Goal: Task Accomplishment & Management: Manage account settings

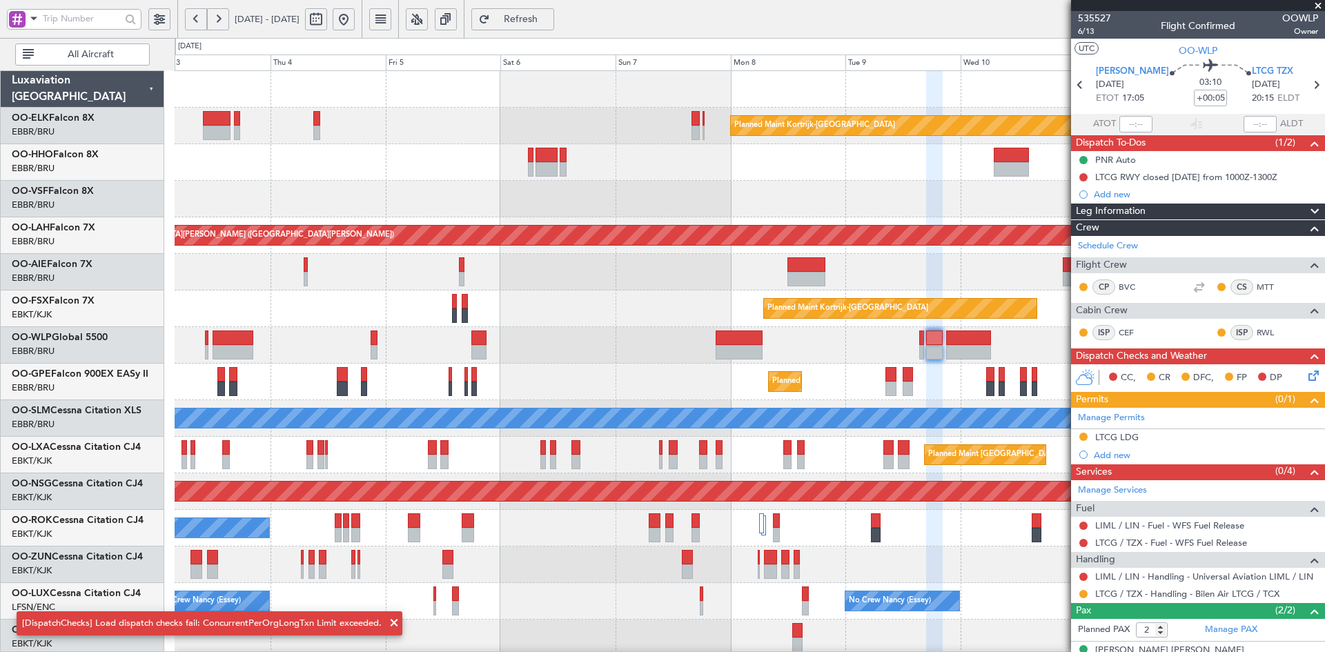
click at [1315, 3] on span at bounding box center [1318, 6] width 14 height 12
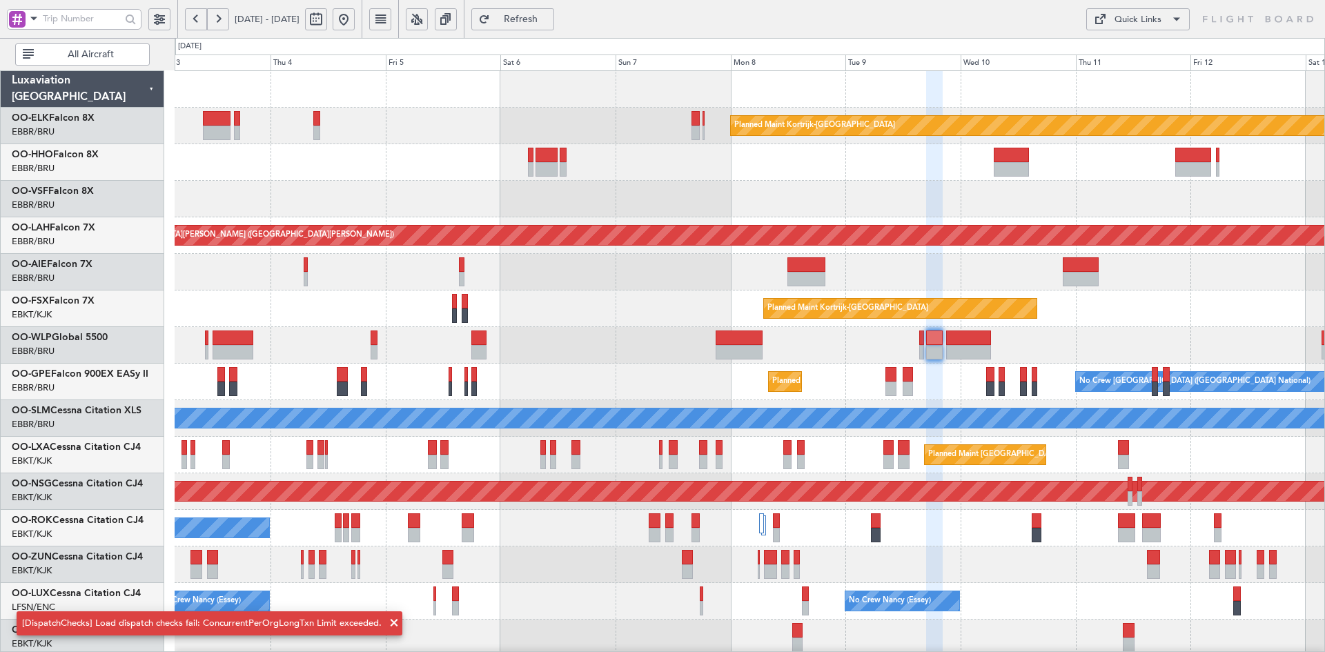
type input "0"
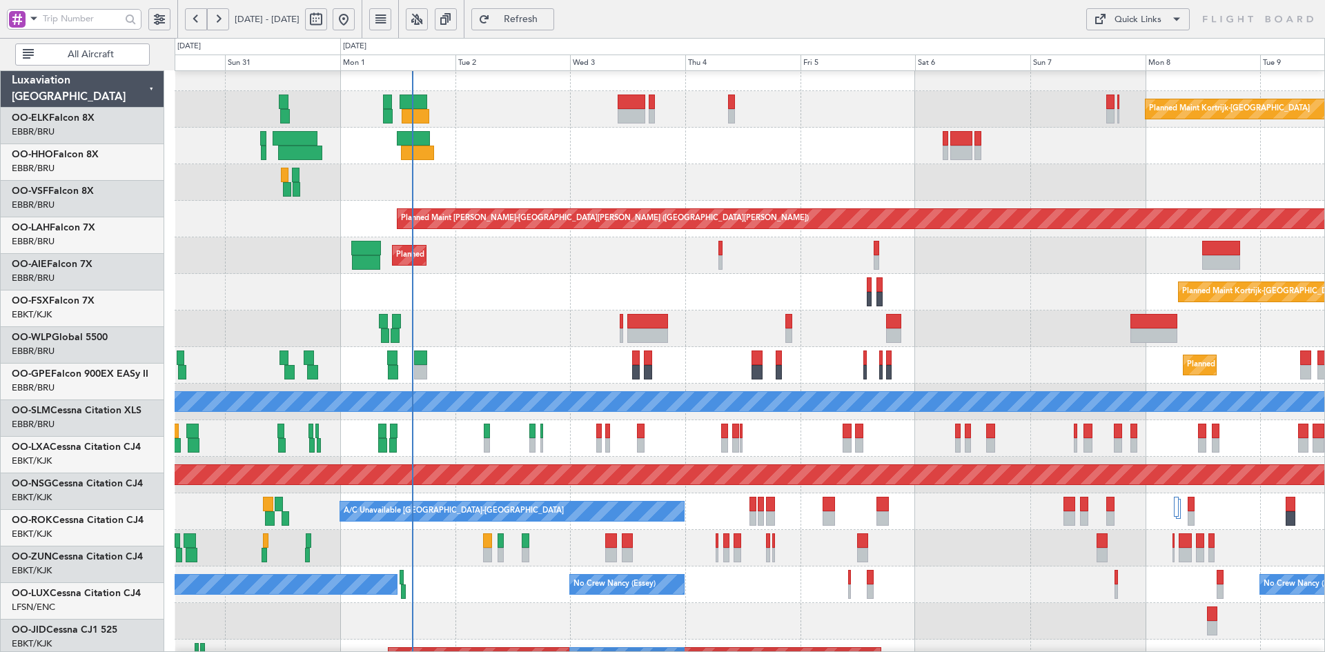
scroll to position [17, 0]
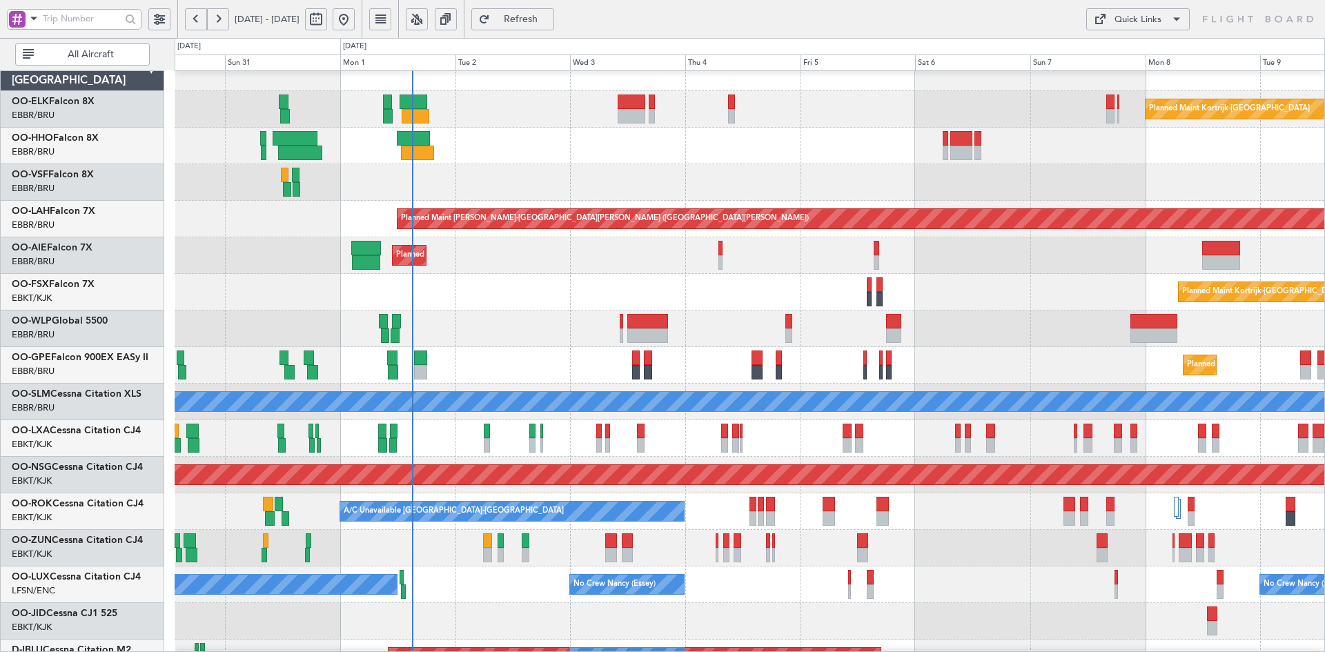
click at [1151, 280] on div "Planned Maint Kortrijk-[GEOGRAPHIC_DATA] Planned Maint [GEOGRAPHIC_DATA]-[GEOGR…" at bounding box center [750, 292] width 1150 height 37
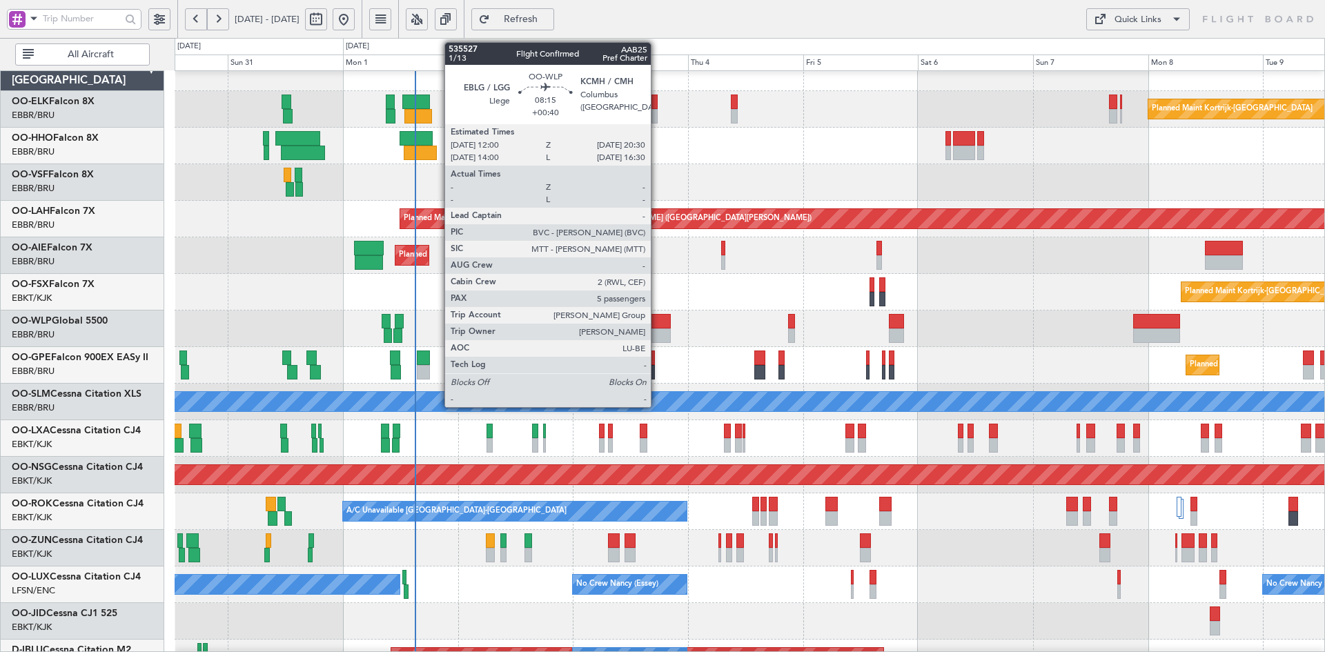
click at [654, 317] on div "Planned Maint [GEOGRAPHIC_DATA] ([GEOGRAPHIC_DATA])" at bounding box center [750, 329] width 1150 height 37
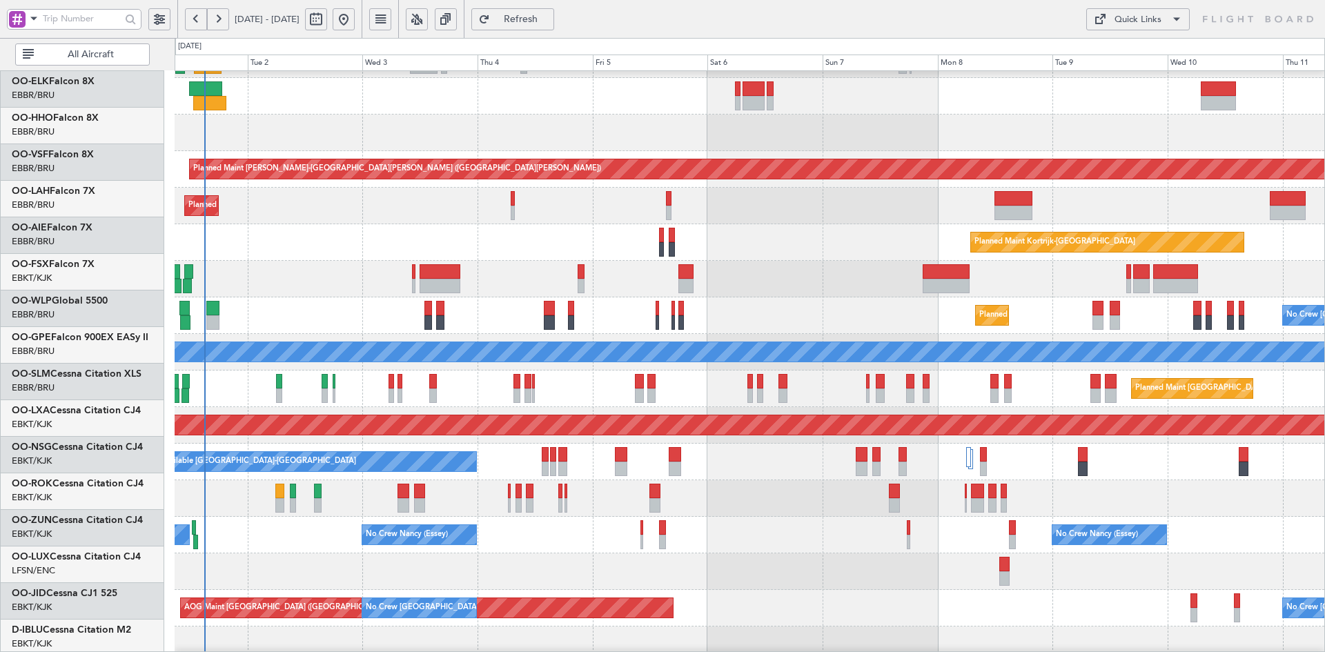
click at [756, 268] on div at bounding box center [750, 279] width 1150 height 37
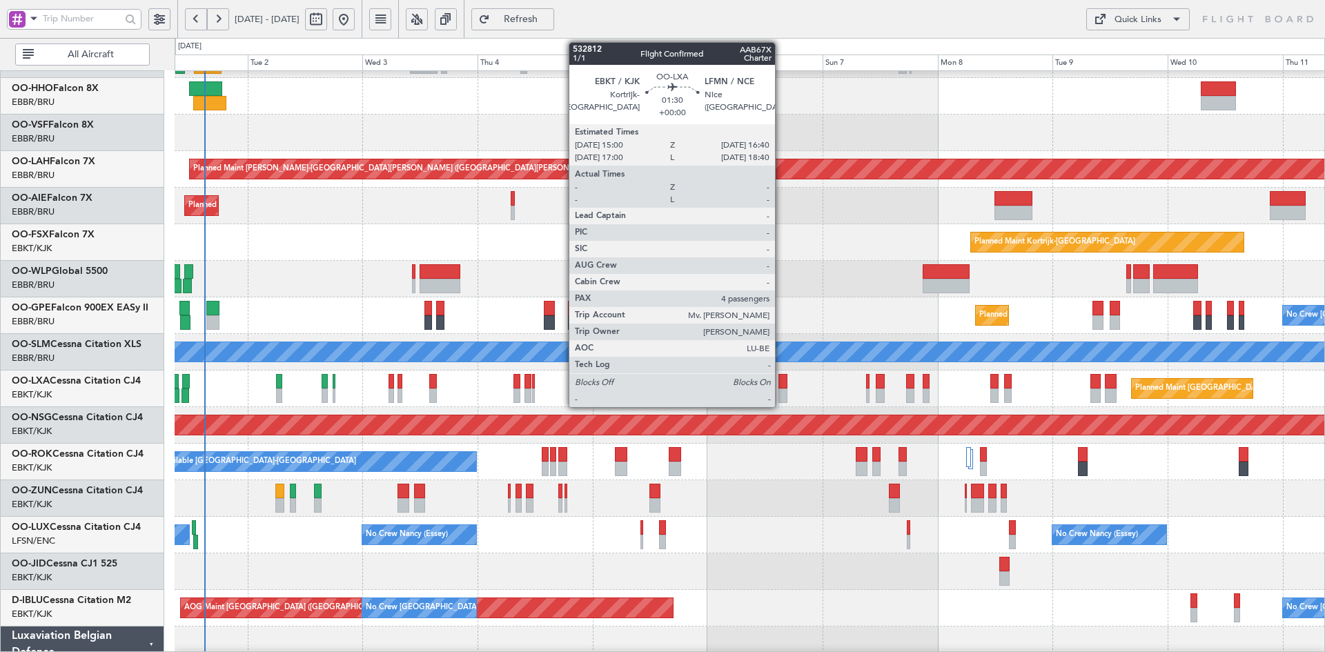
click at [781, 391] on div at bounding box center [783, 396] width 8 height 14
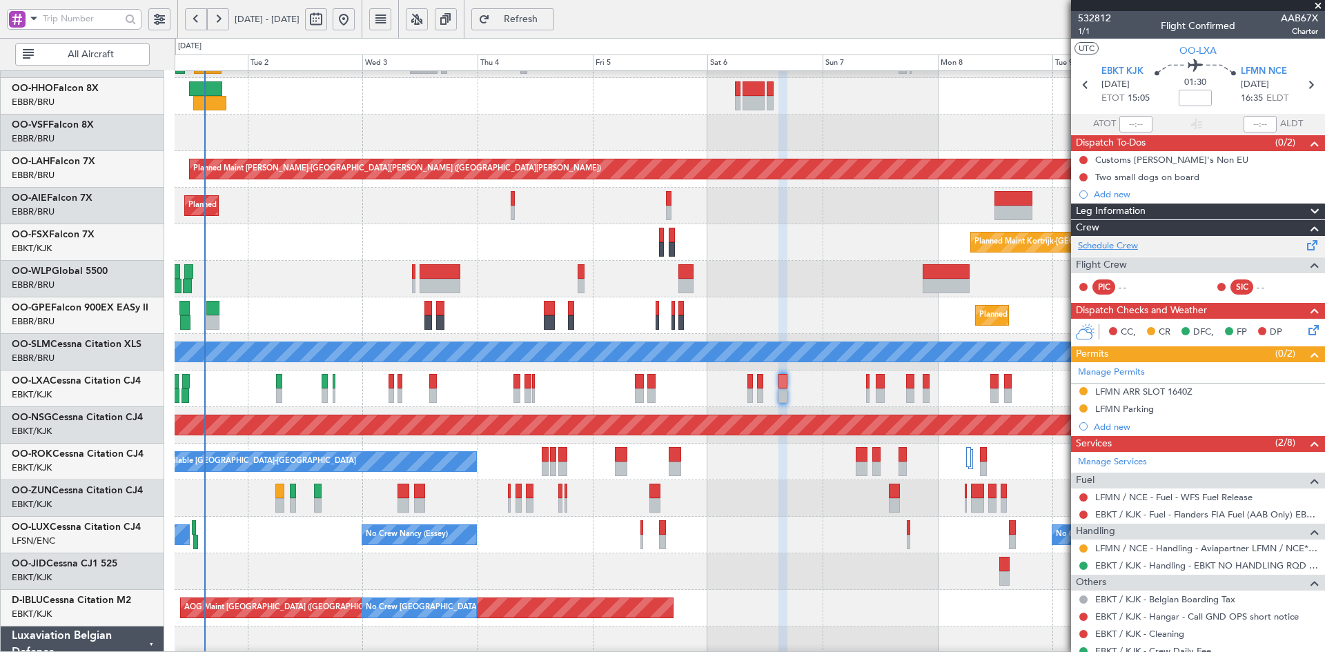
click at [1130, 246] on link "Schedule Crew" at bounding box center [1108, 246] width 60 height 14
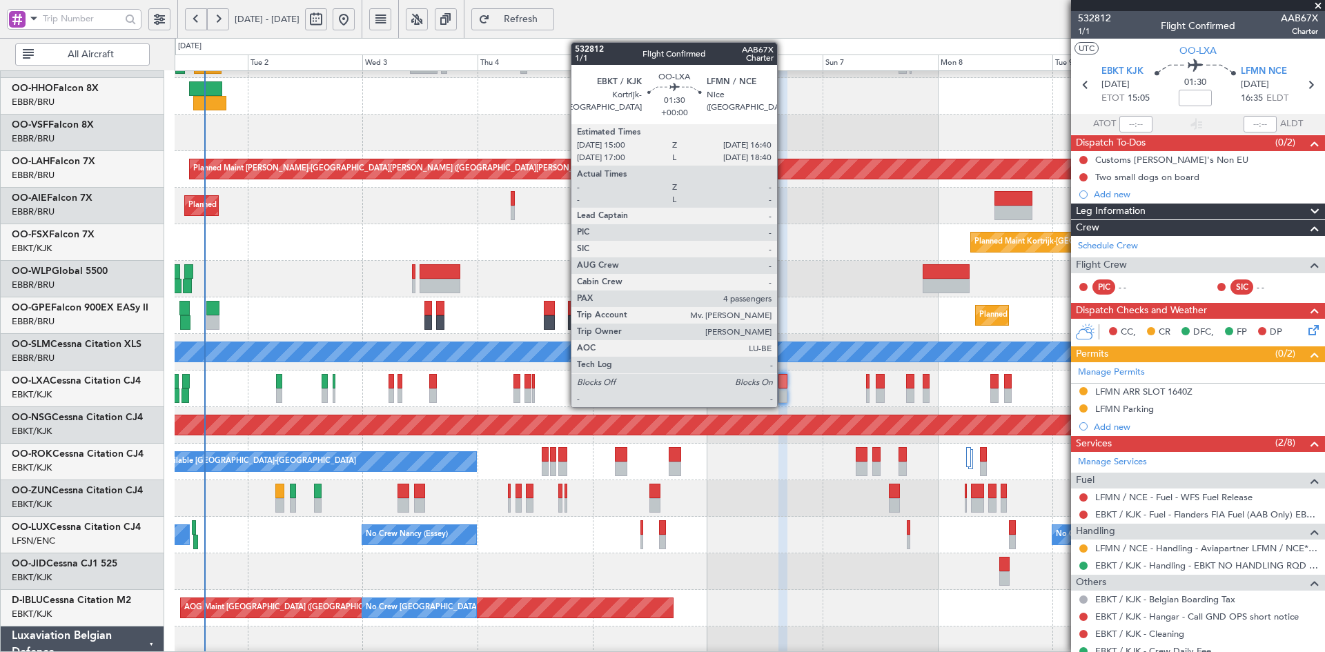
click at [783, 402] on div at bounding box center [783, 396] width 8 height 14
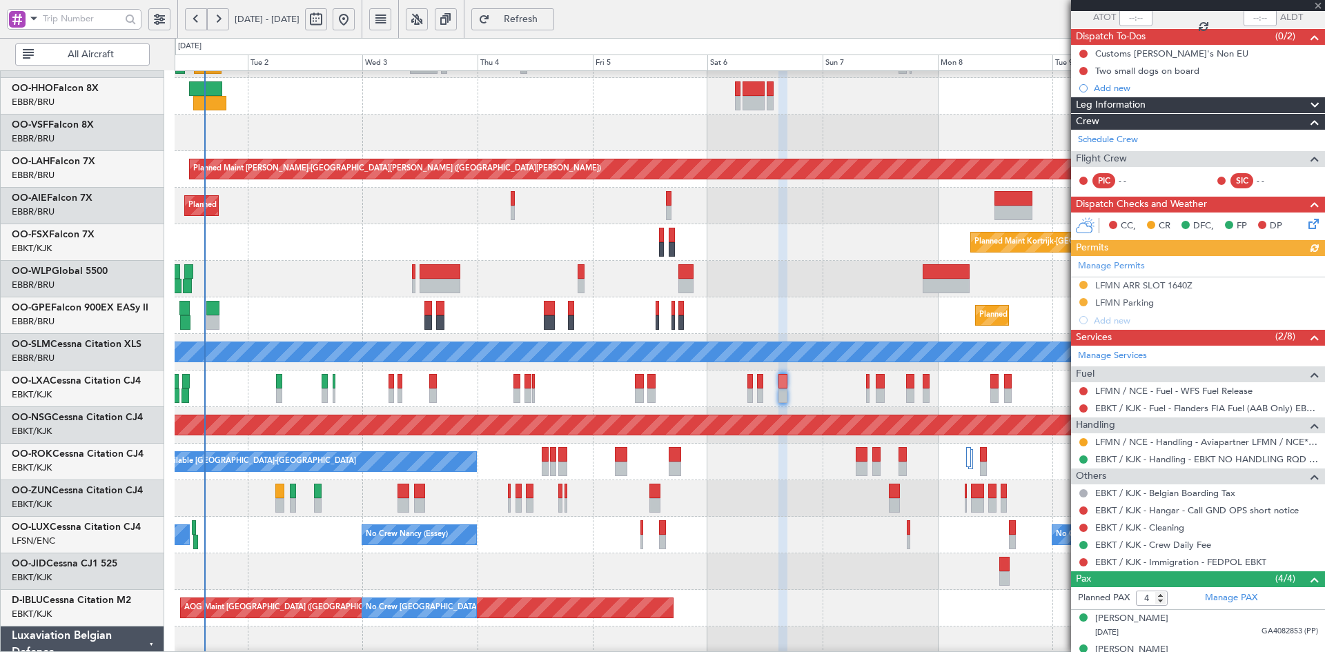
scroll to position [188, 0]
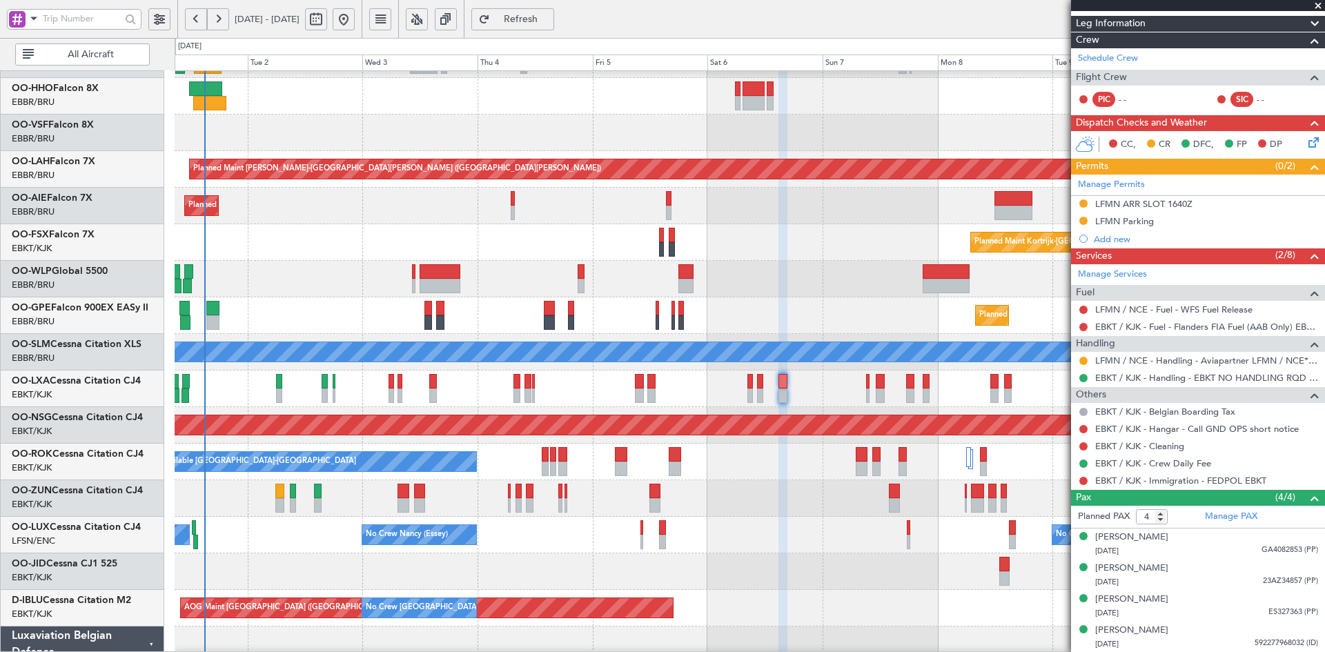
click at [1320, 9] on span at bounding box center [1318, 6] width 14 height 12
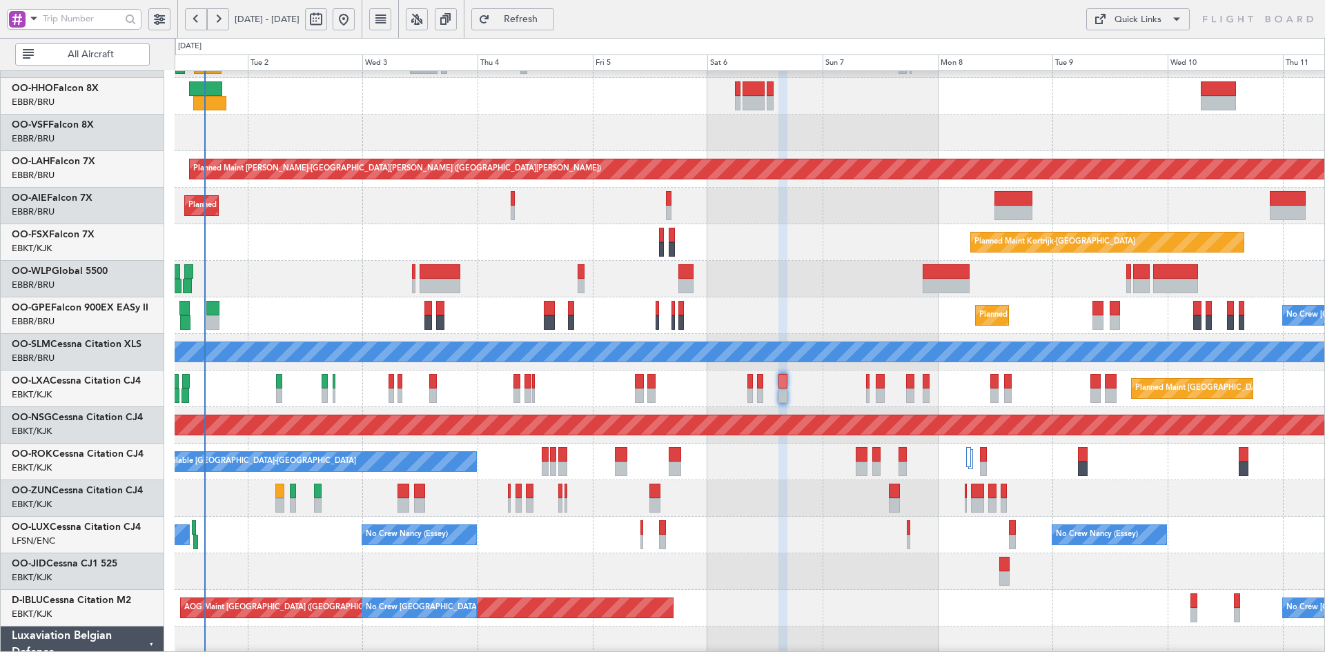
type input "0"
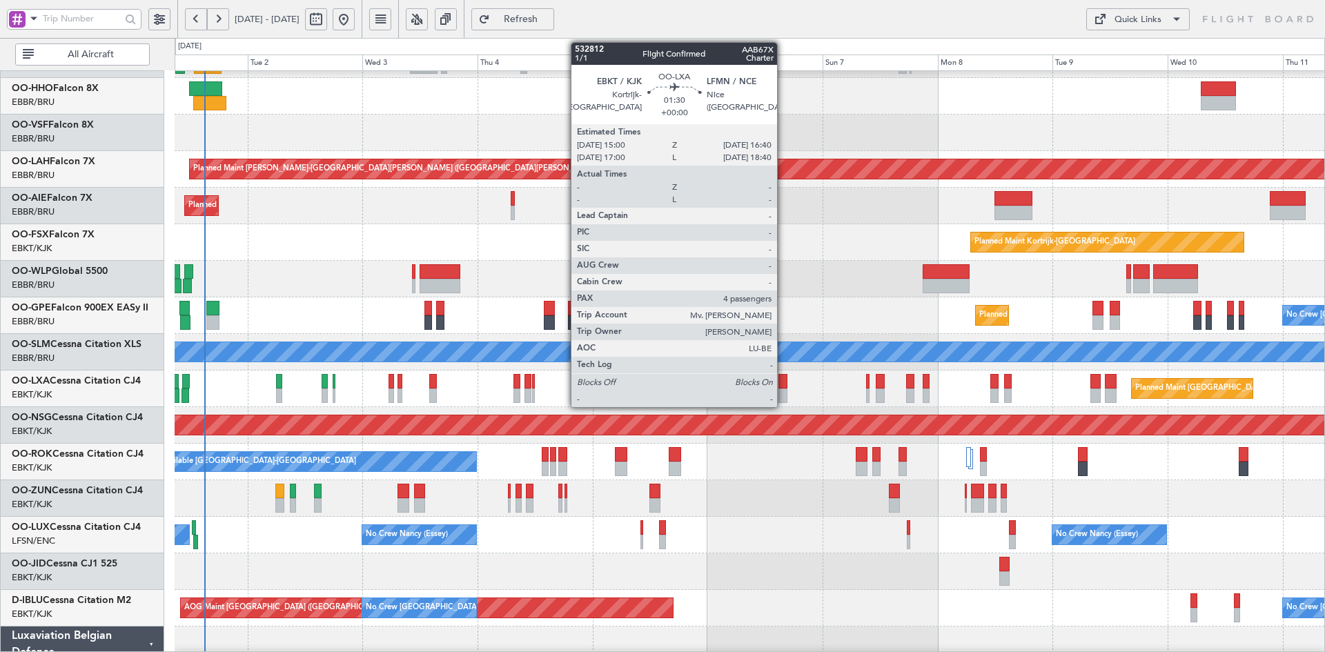
click at [783, 395] on div at bounding box center [783, 396] width 8 height 14
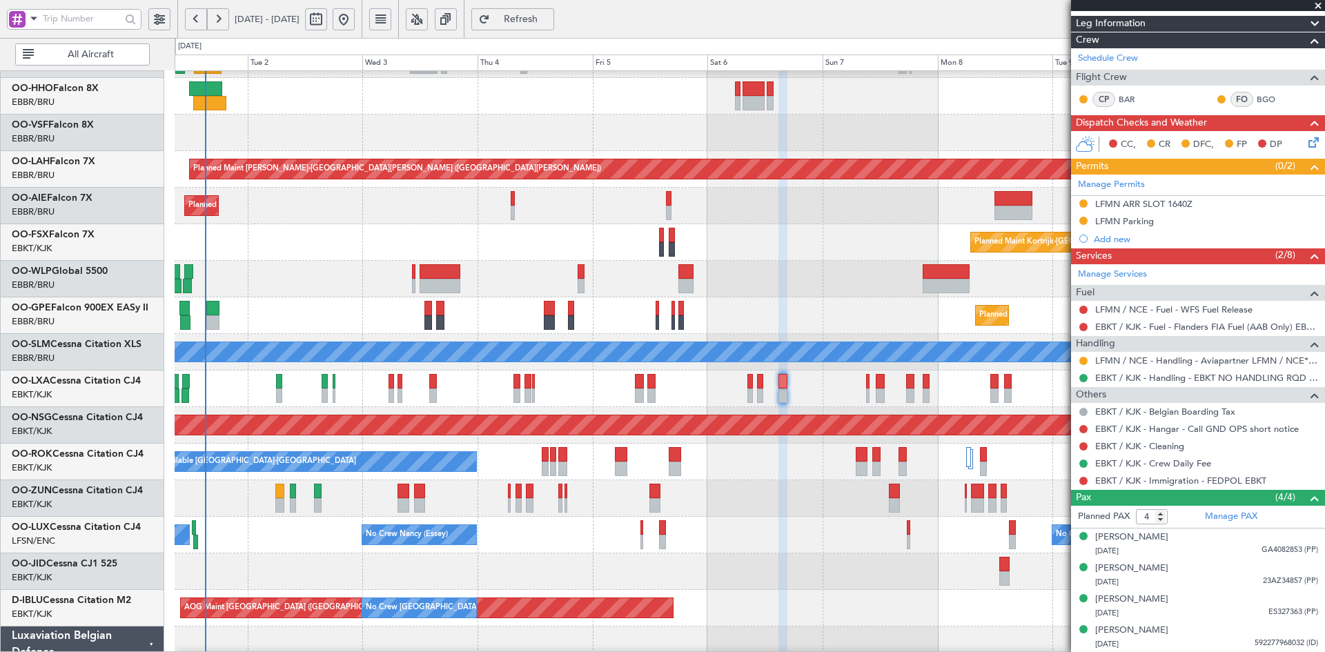
scroll to position [81, 0]
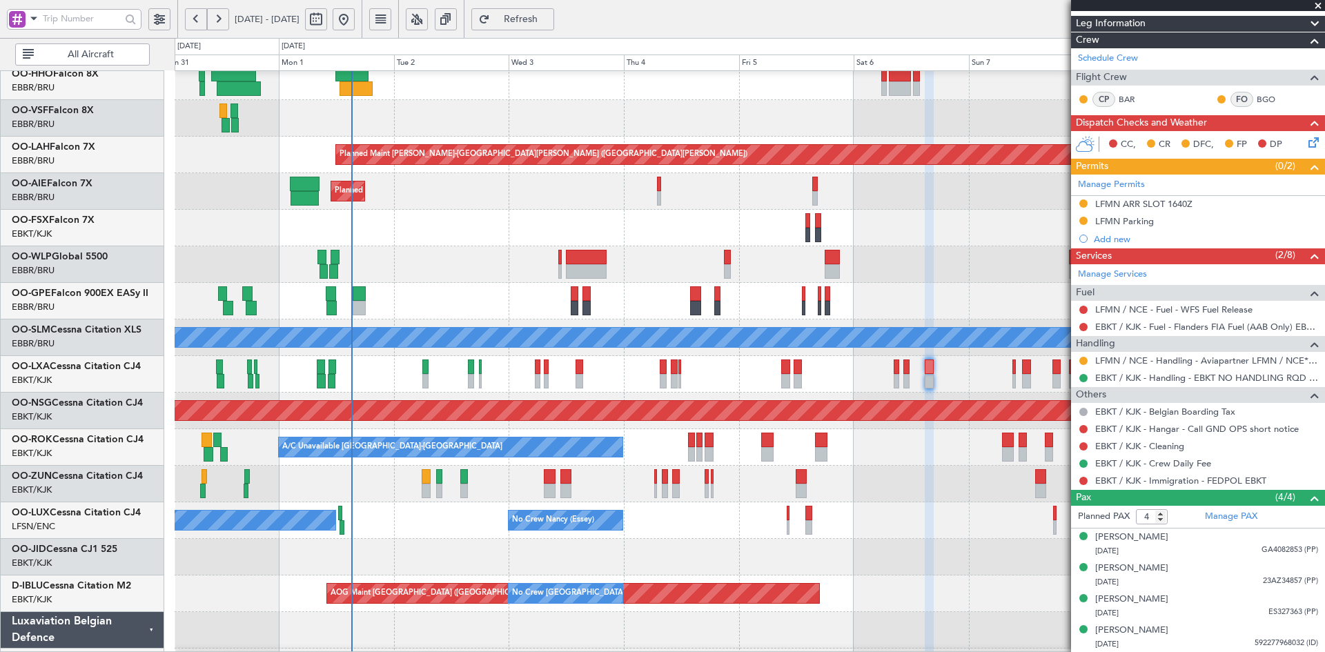
click at [739, 273] on div "Planned Maint [GEOGRAPHIC_DATA] ([GEOGRAPHIC_DATA])" at bounding box center [750, 264] width 1150 height 37
click at [378, 246] on div "Planned Maint Kortrijk-[GEOGRAPHIC_DATA] Planned Maint [GEOGRAPHIC_DATA]-[GEOGR…" at bounding box center [750, 228] width 1150 height 37
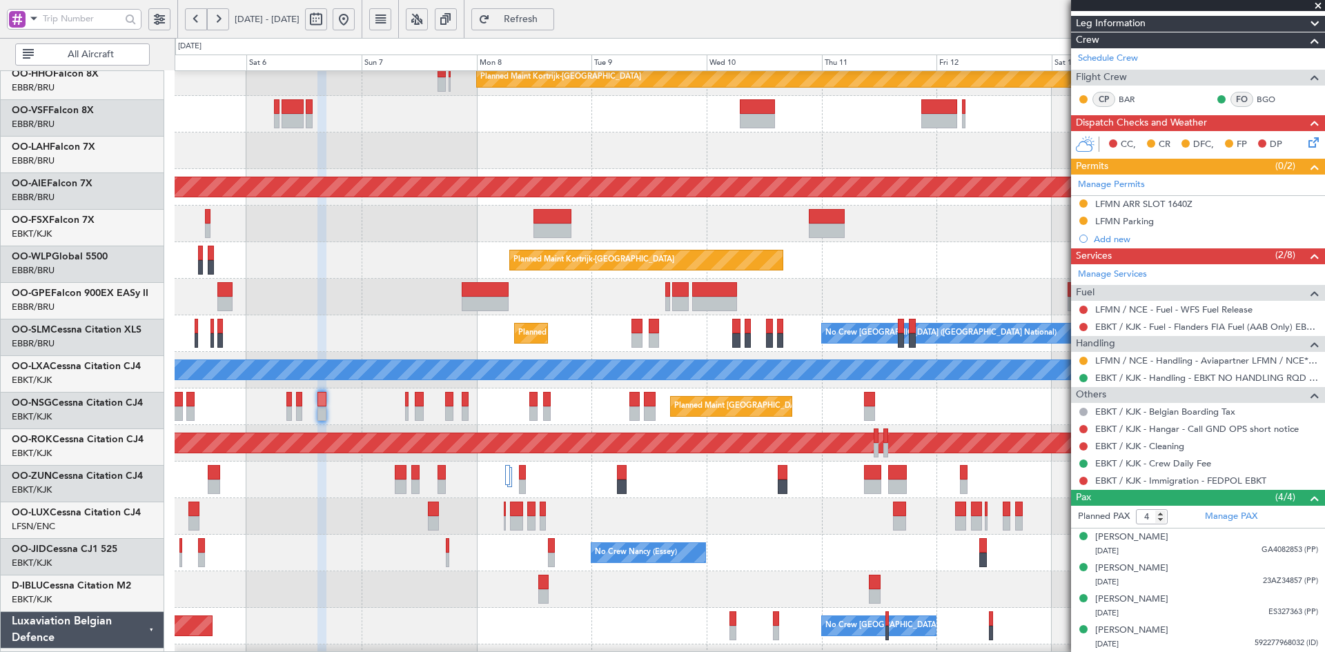
scroll to position [48, 0]
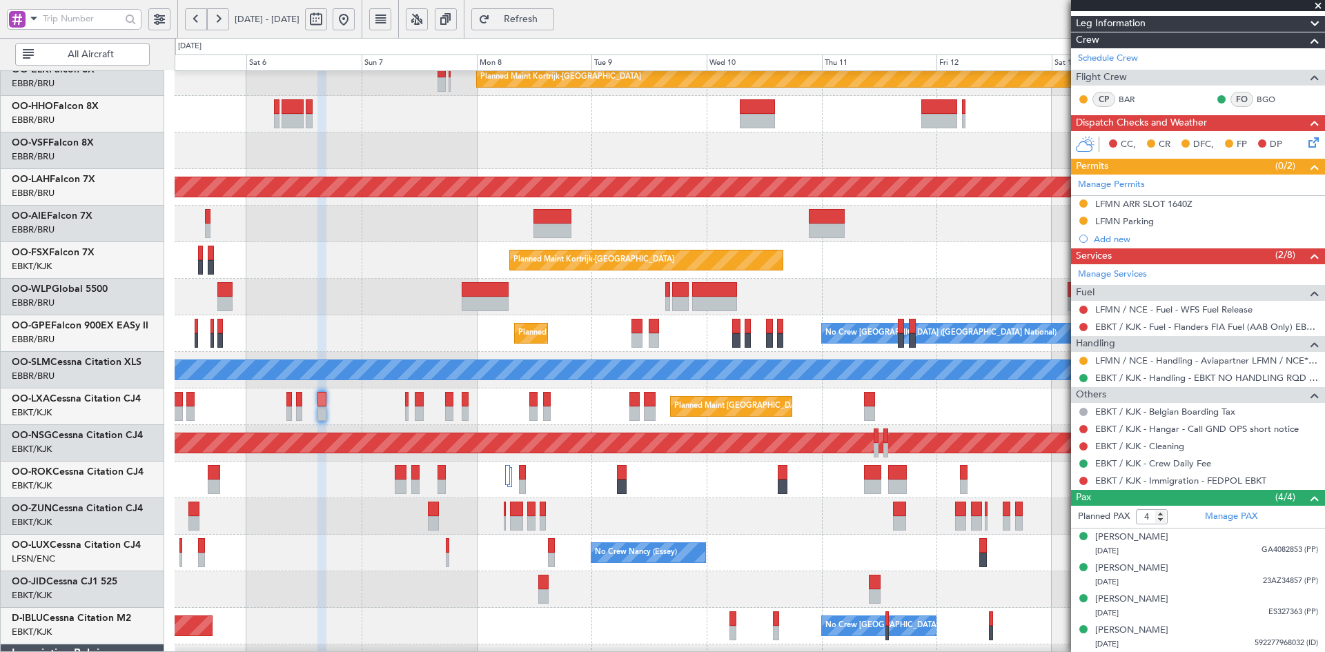
click at [321, 248] on div "Planned Maint Kortrijk-[GEOGRAPHIC_DATA]" at bounding box center [750, 260] width 1150 height 37
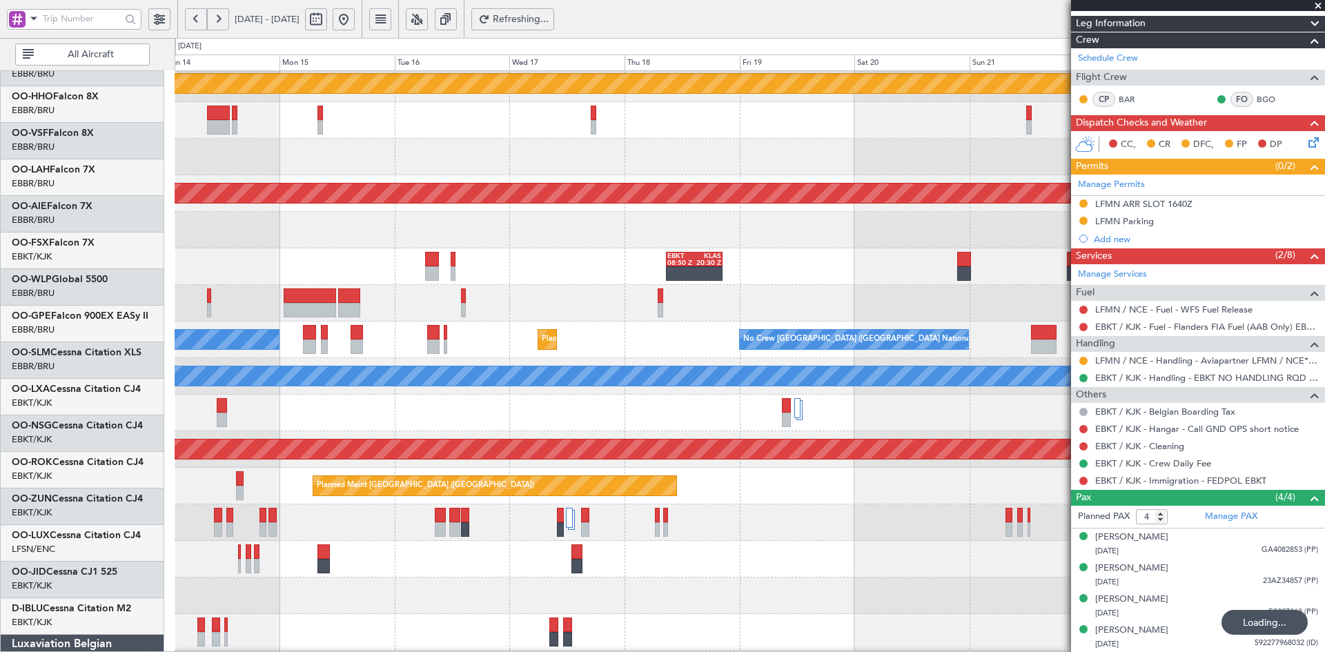
scroll to position [41, 0]
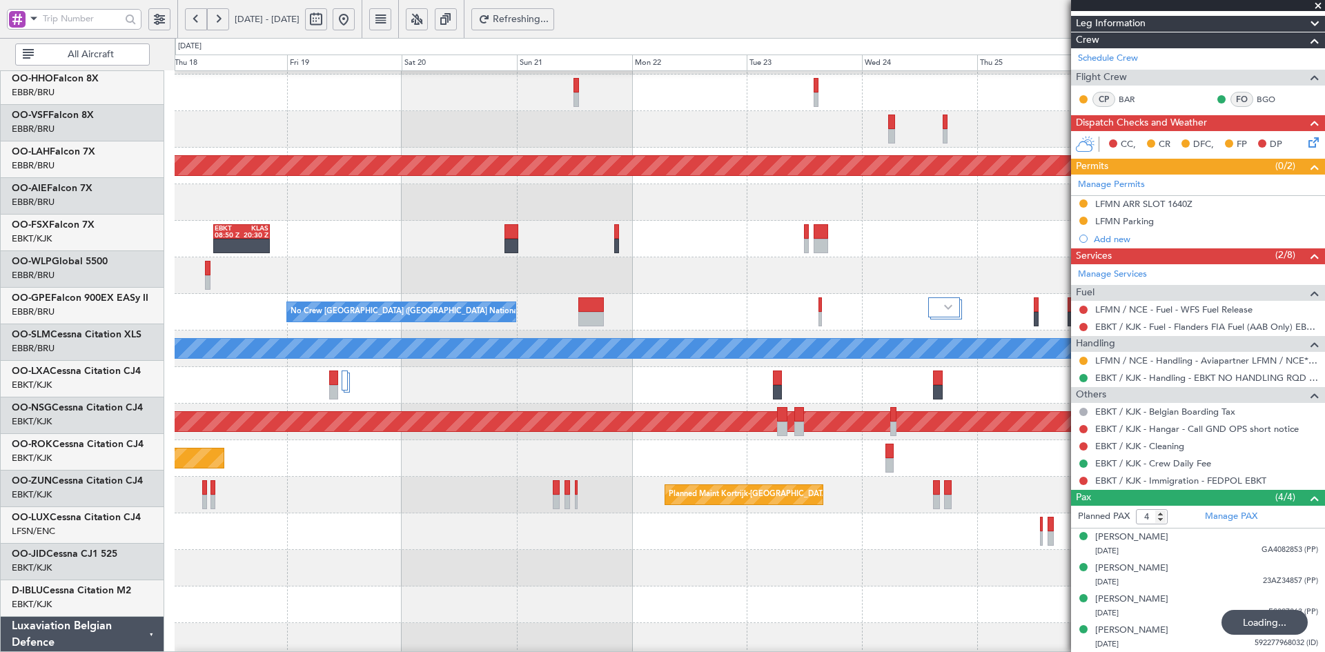
click at [199, 266] on div at bounding box center [750, 275] width 1150 height 37
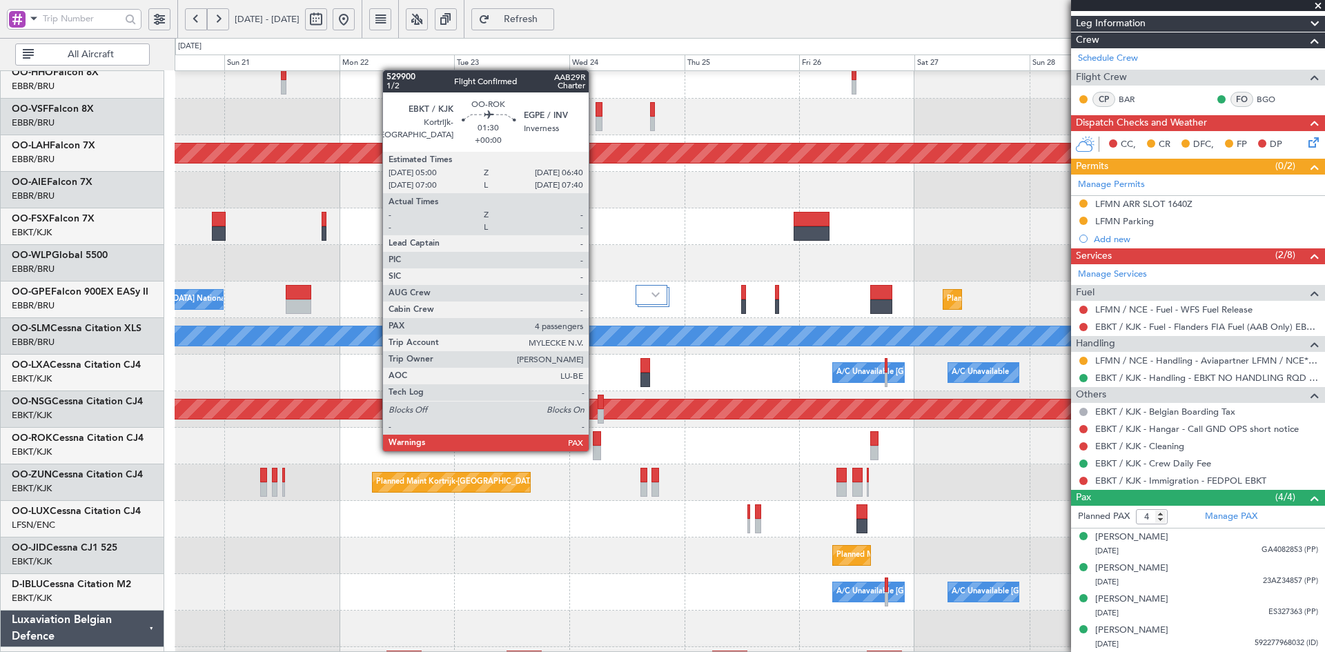
click at [595, 450] on div at bounding box center [597, 453] width 8 height 14
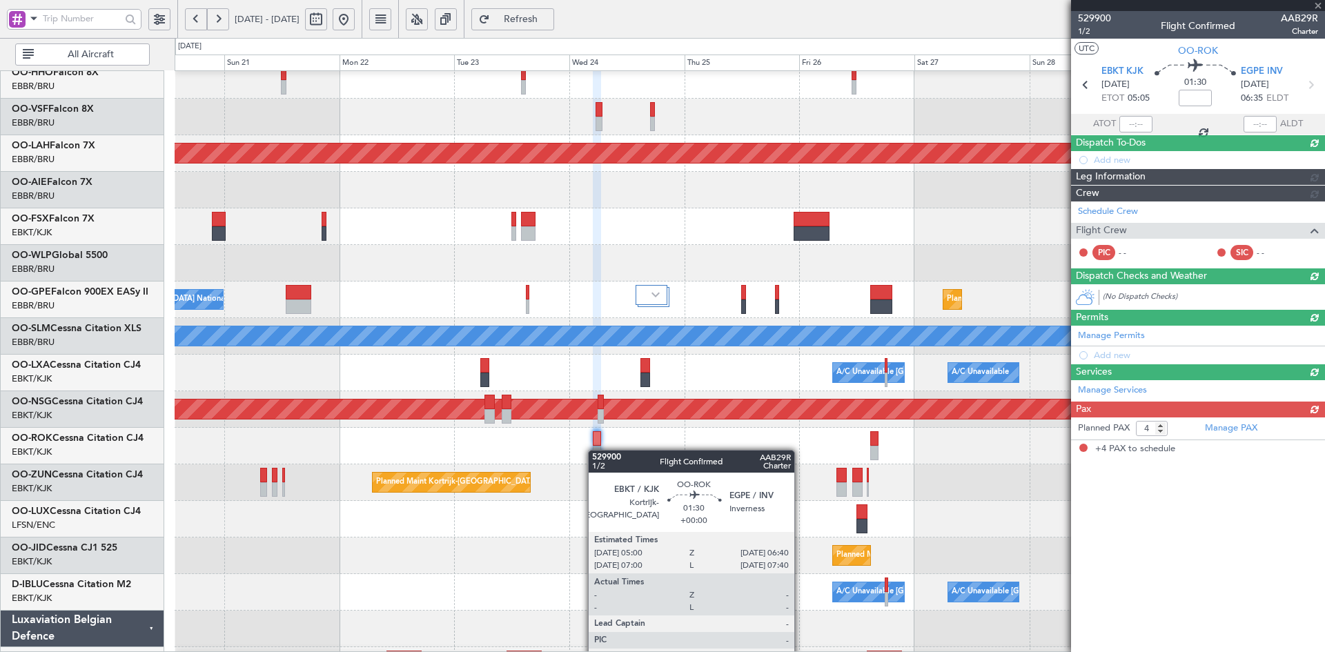
scroll to position [0, 0]
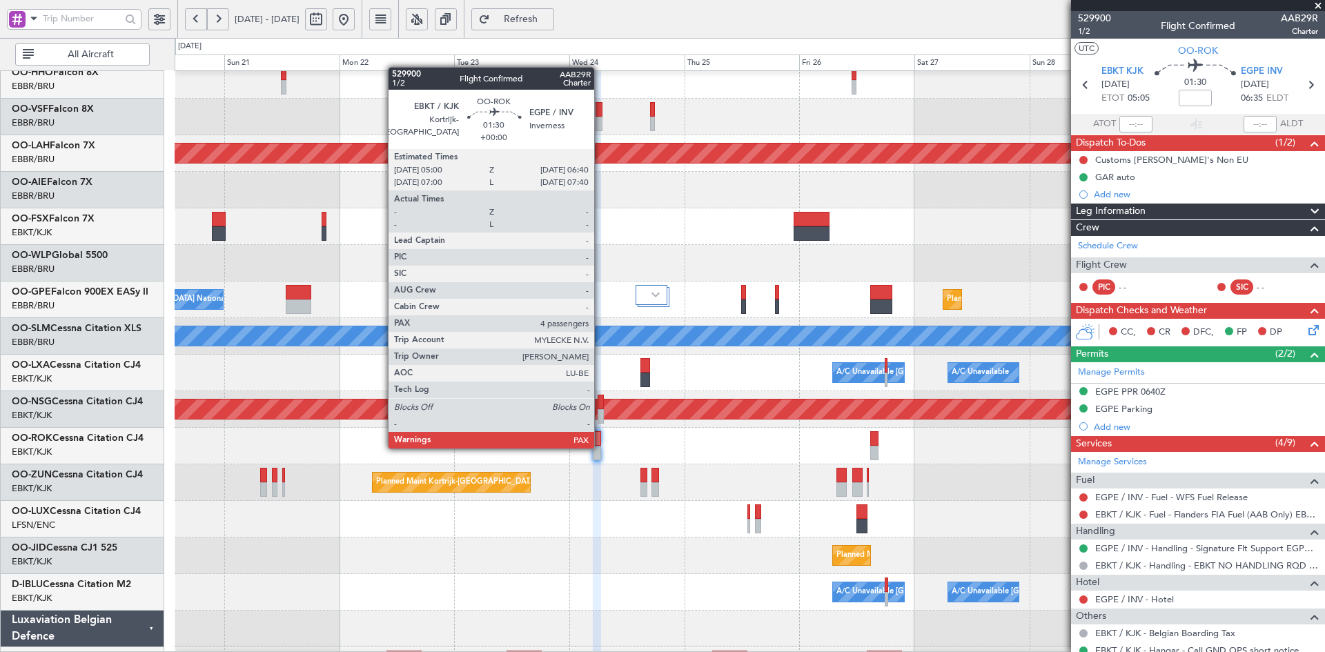
click at [600, 447] on div at bounding box center [597, 453] width 8 height 14
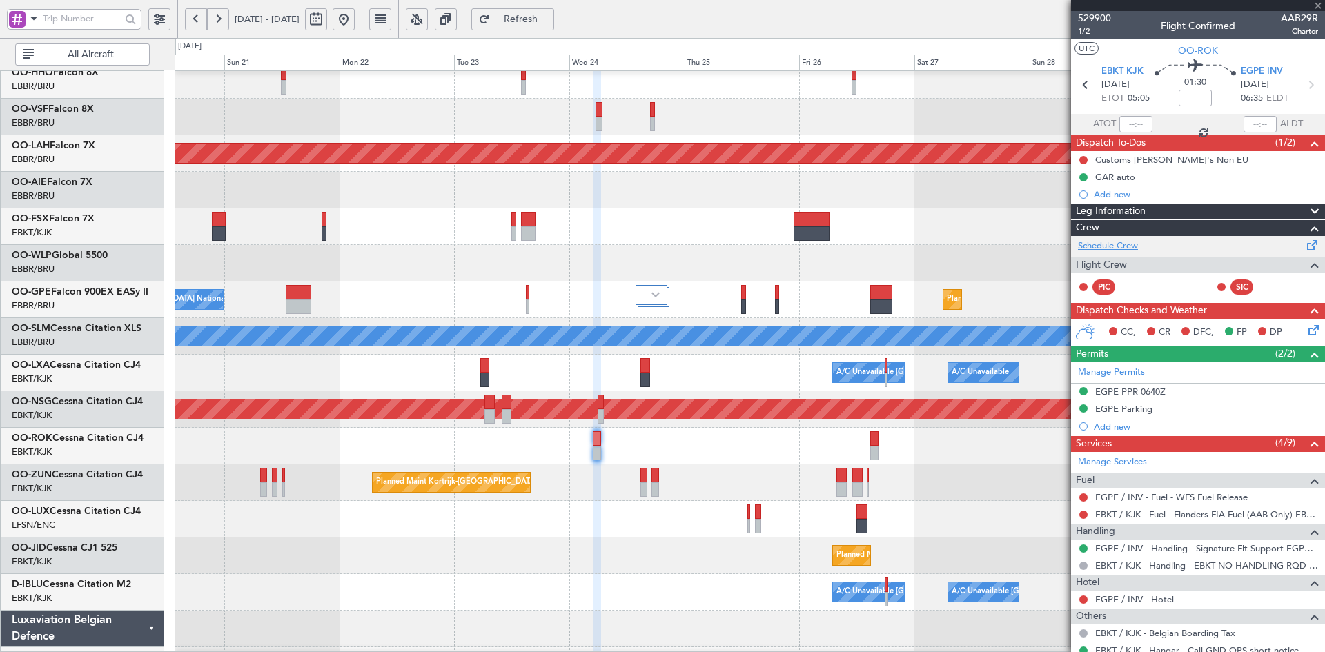
click at [1099, 240] on link "Schedule Crew" at bounding box center [1108, 246] width 60 height 14
click at [1319, 1] on span at bounding box center [1318, 6] width 14 height 12
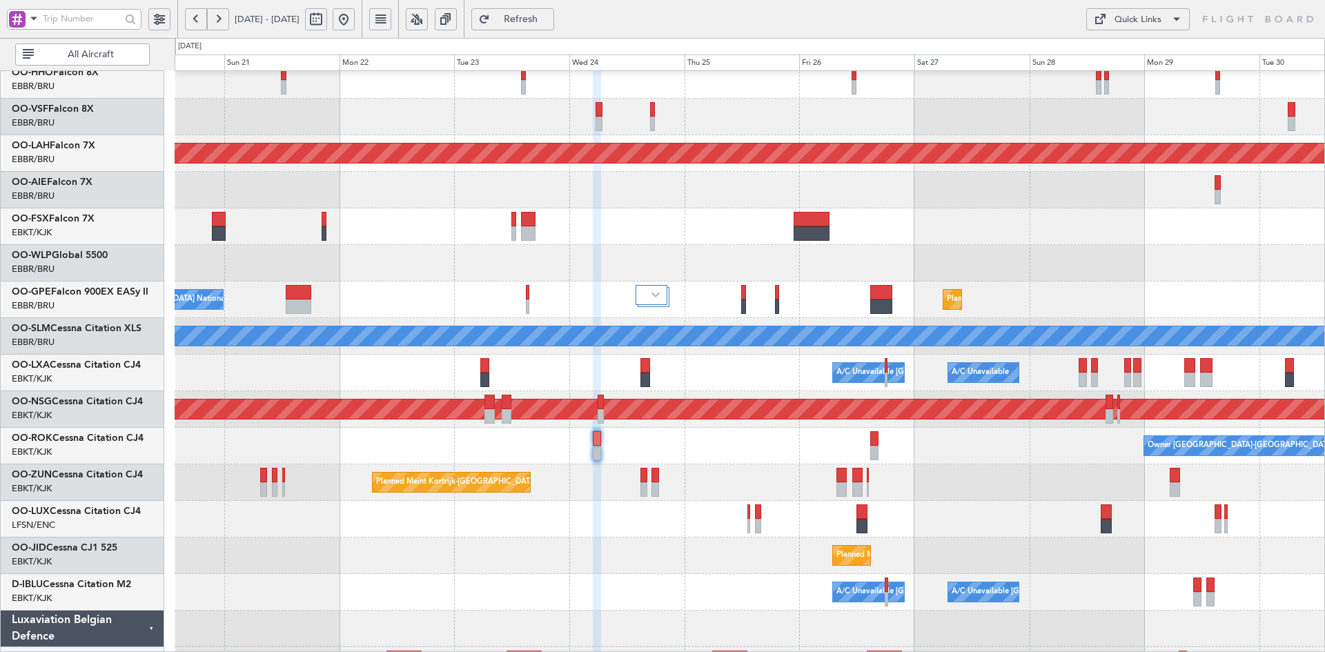
type input "0"
click at [355, 21] on button at bounding box center [344, 19] width 22 height 22
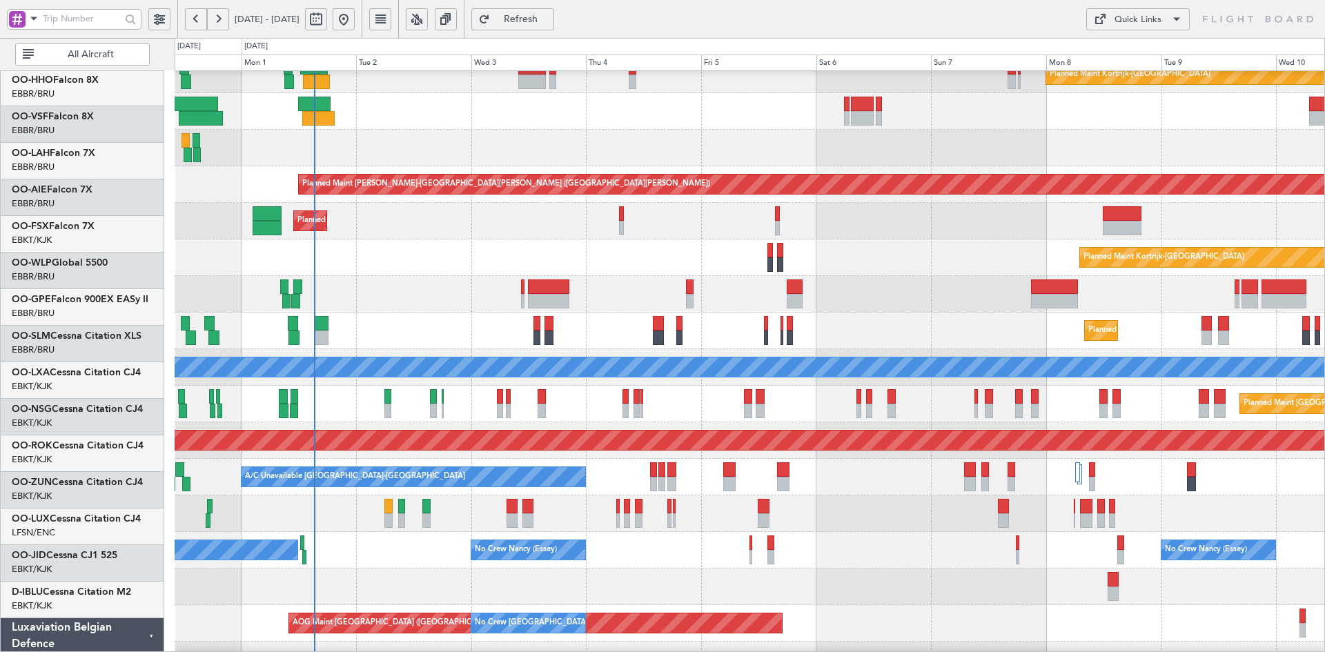
click at [455, 247] on div "Planned Maint Kortrijk-[GEOGRAPHIC_DATA]" at bounding box center [750, 257] width 1150 height 37
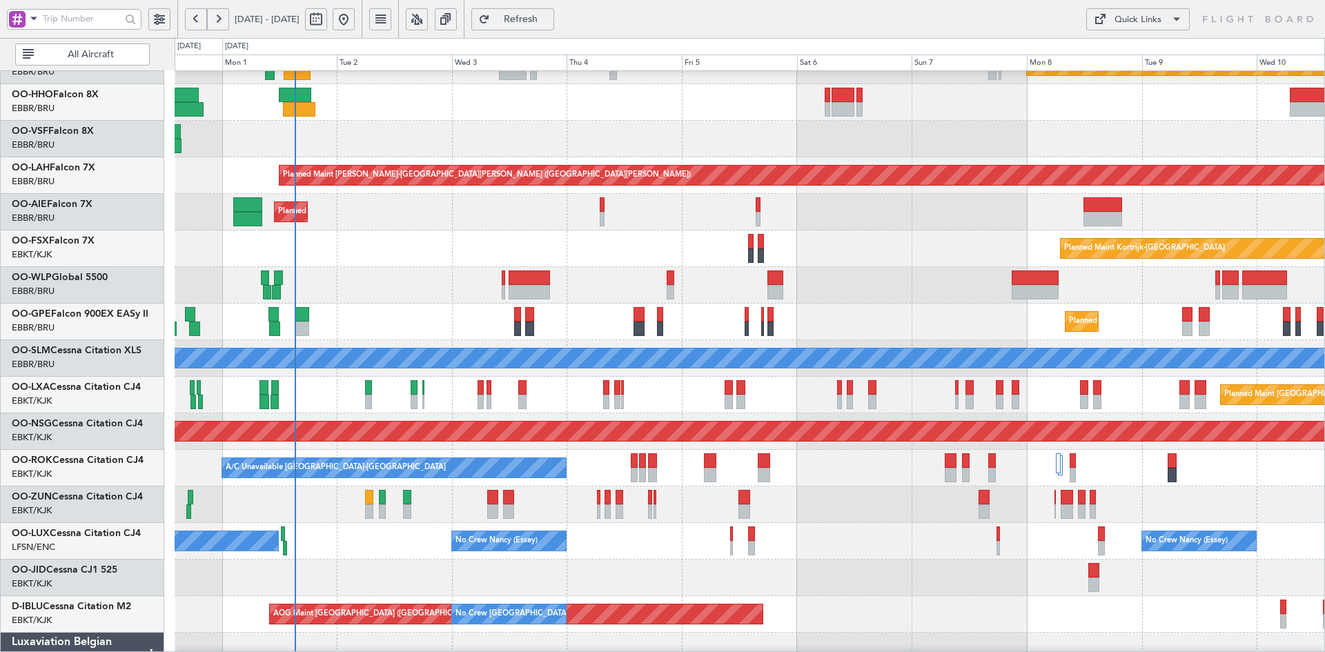
click at [921, 201] on div "Planned Maint [GEOGRAPHIC_DATA] ([GEOGRAPHIC_DATA])" at bounding box center [750, 212] width 1150 height 37
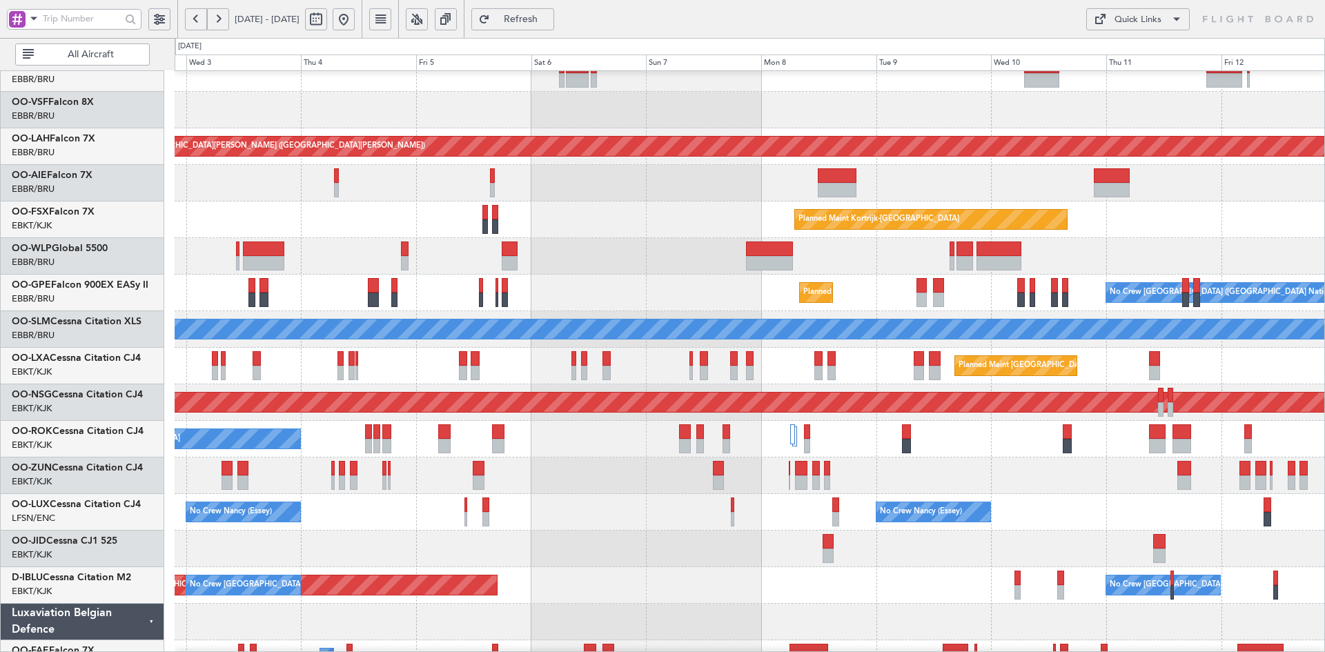
click at [997, 324] on div "Planned Maint Alton-st Louis (St Louis Regl) Planned Maint London (Farnborough)…" at bounding box center [750, 348] width 1150 height 732
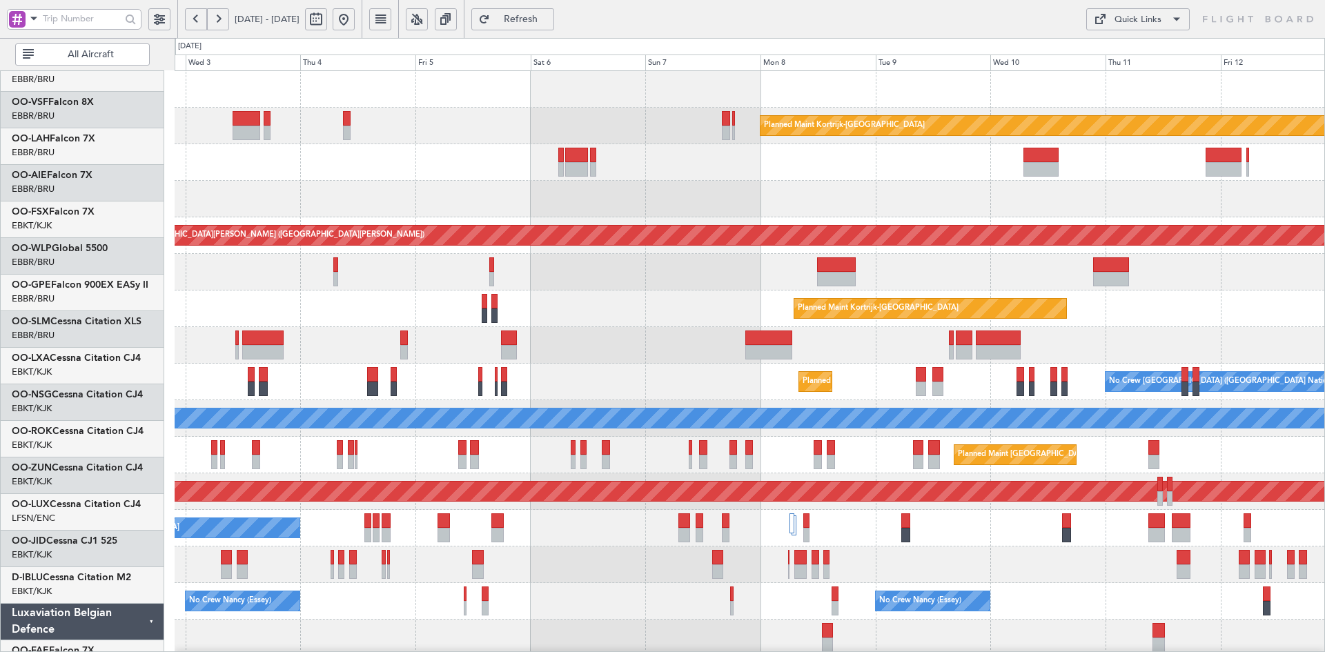
scroll to position [0, 0]
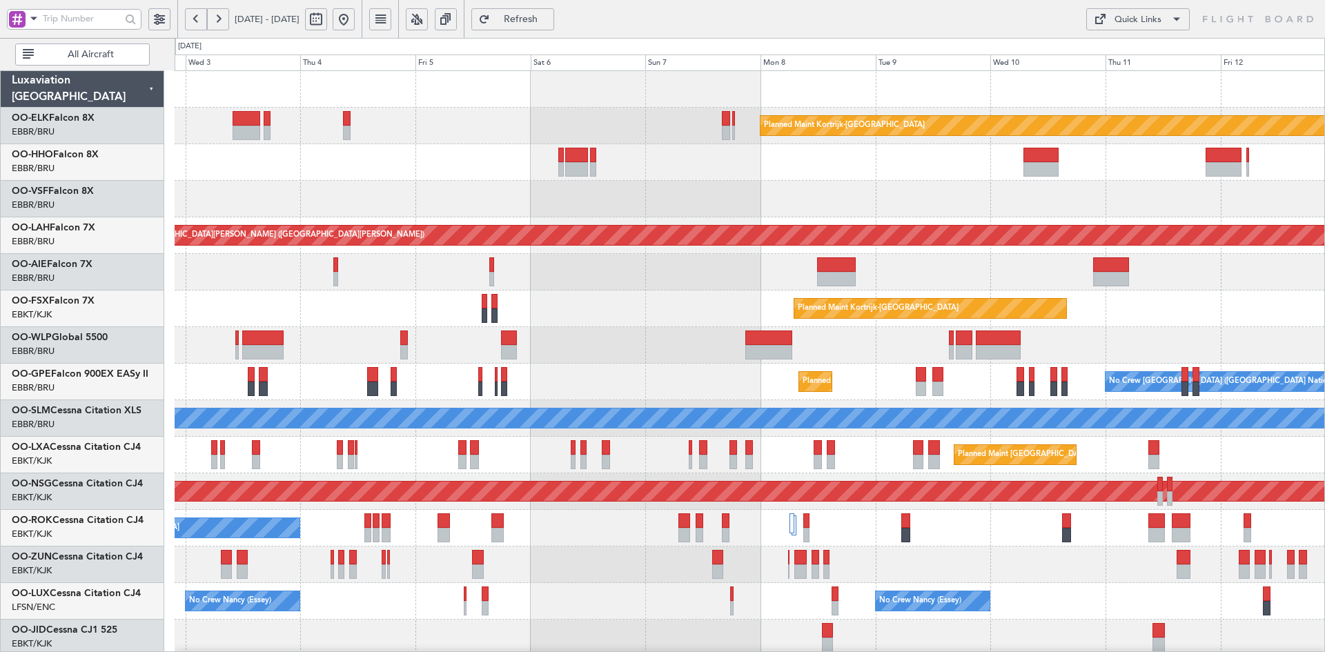
click at [1160, 279] on div "Planned Maint [GEOGRAPHIC_DATA] ([GEOGRAPHIC_DATA])" at bounding box center [750, 272] width 1150 height 37
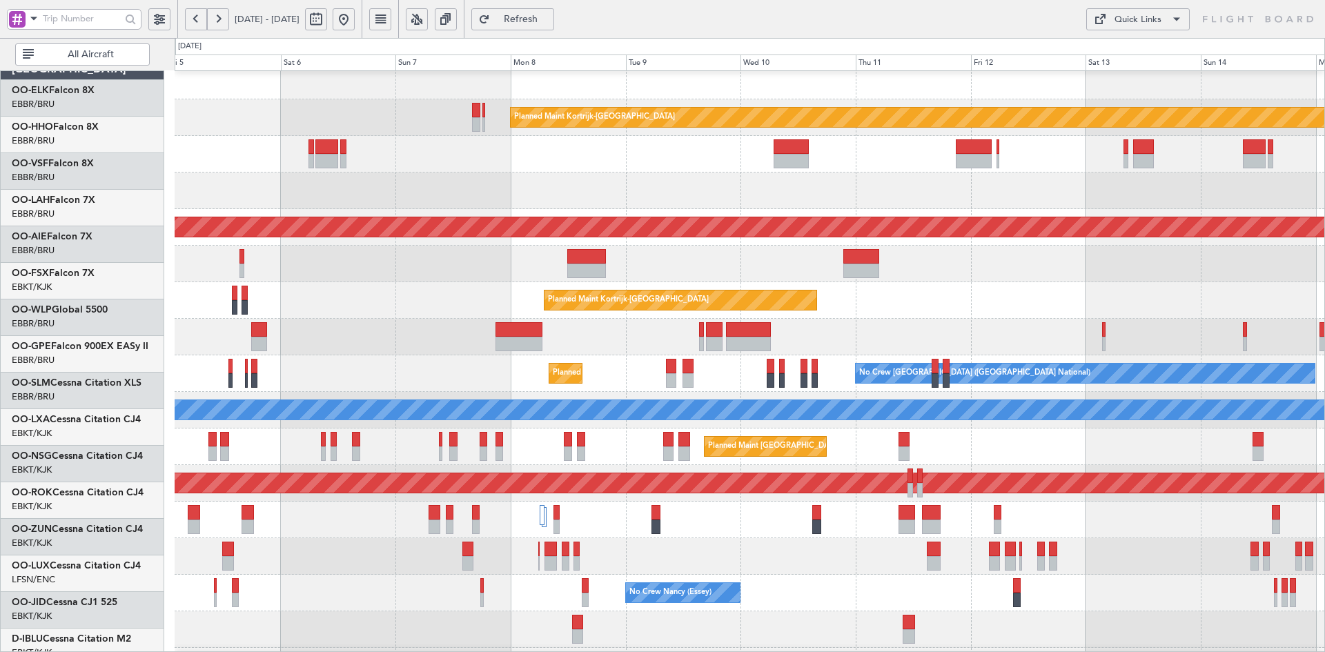
scroll to position [8, 0]
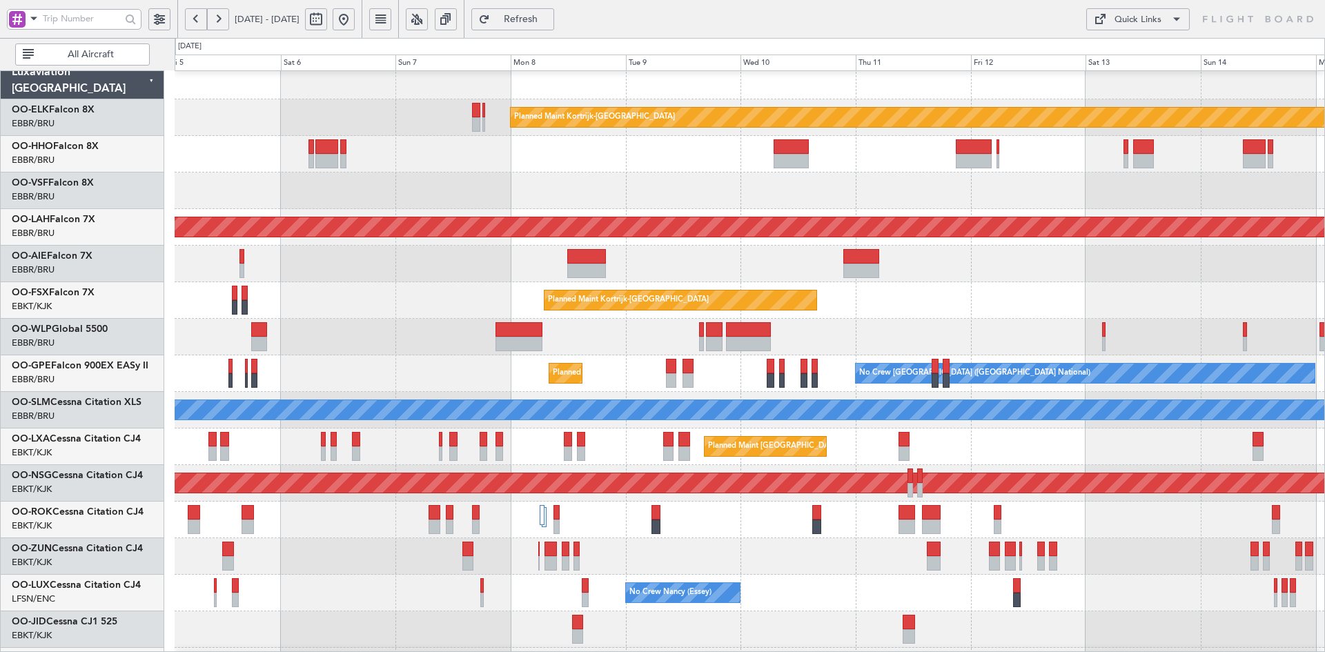
click at [981, 284] on div "Planned Maint Kortrijk-[GEOGRAPHIC_DATA]" at bounding box center [750, 300] width 1150 height 37
click at [1191, 319] on div "Planned Maint Kortrijk-[GEOGRAPHIC_DATA]" at bounding box center [750, 300] width 1150 height 37
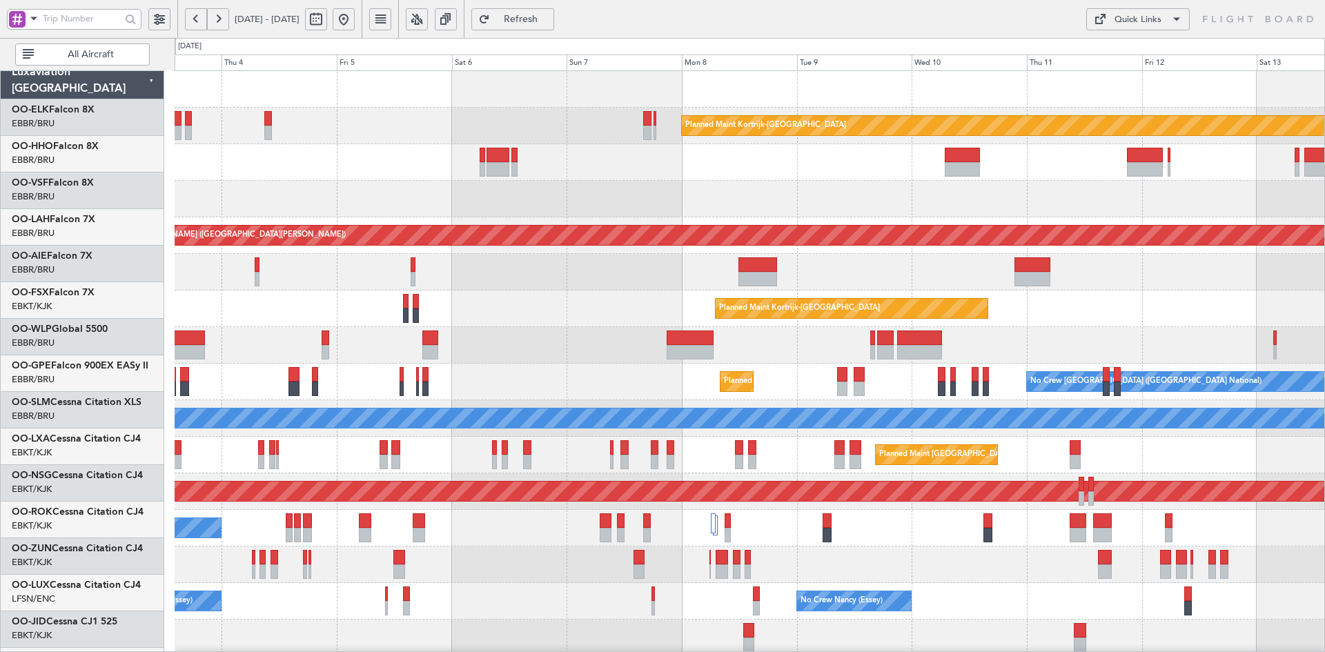
scroll to position [0, 0]
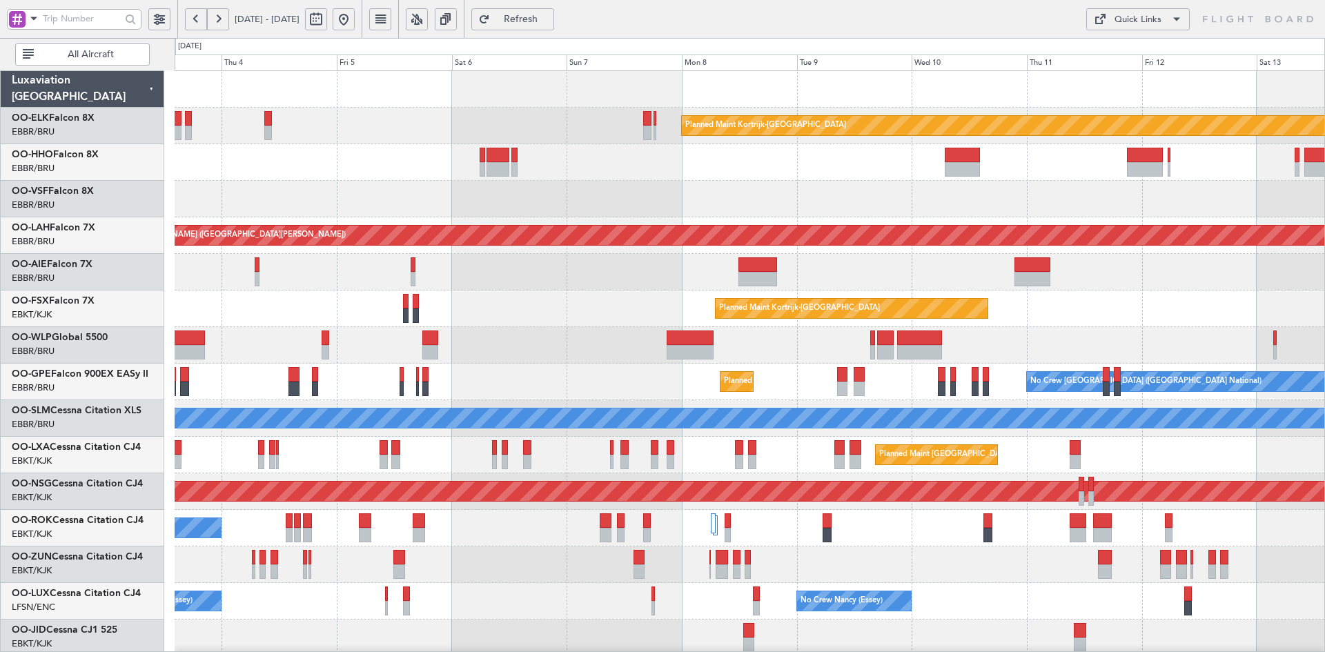
click at [1049, 293] on div "Planned Maint Kortrijk-Wevelgem Planned Maint Alton-st Louis (St Louis Regl) Pl…" at bounding box center [750, 437] width 1150 height 732
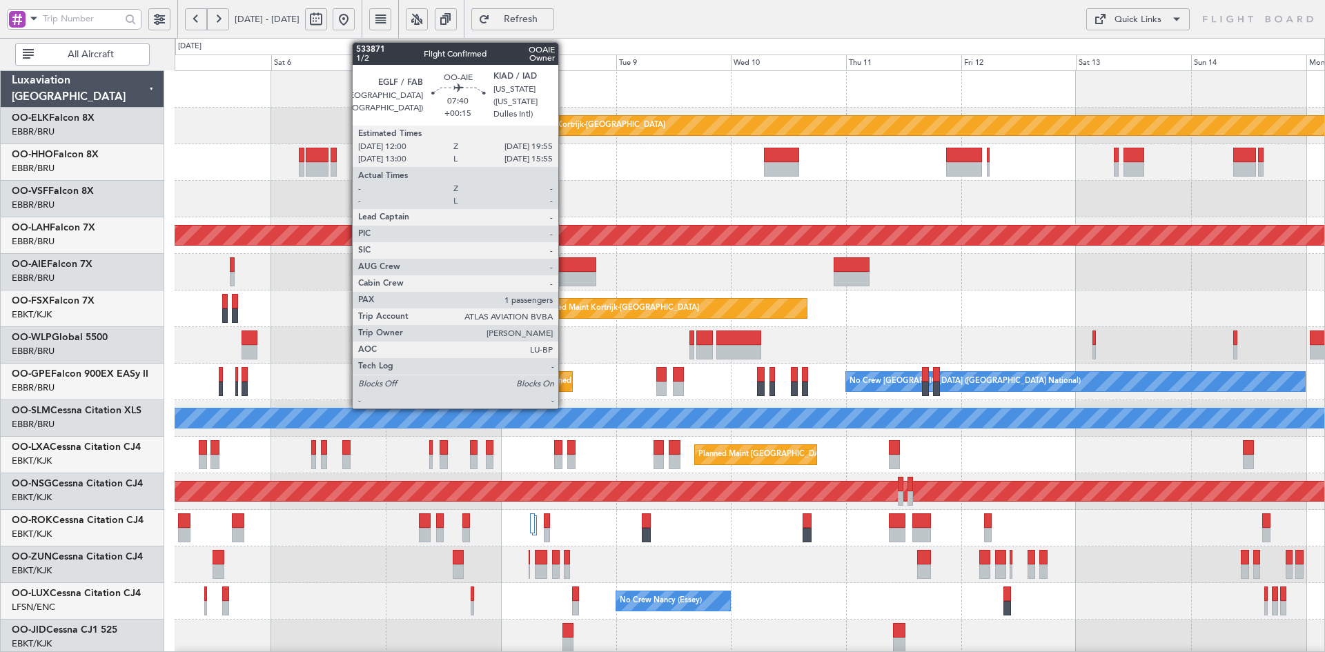
click at [565, 273] on div at bounding box center [577, 279] width 38 height 14
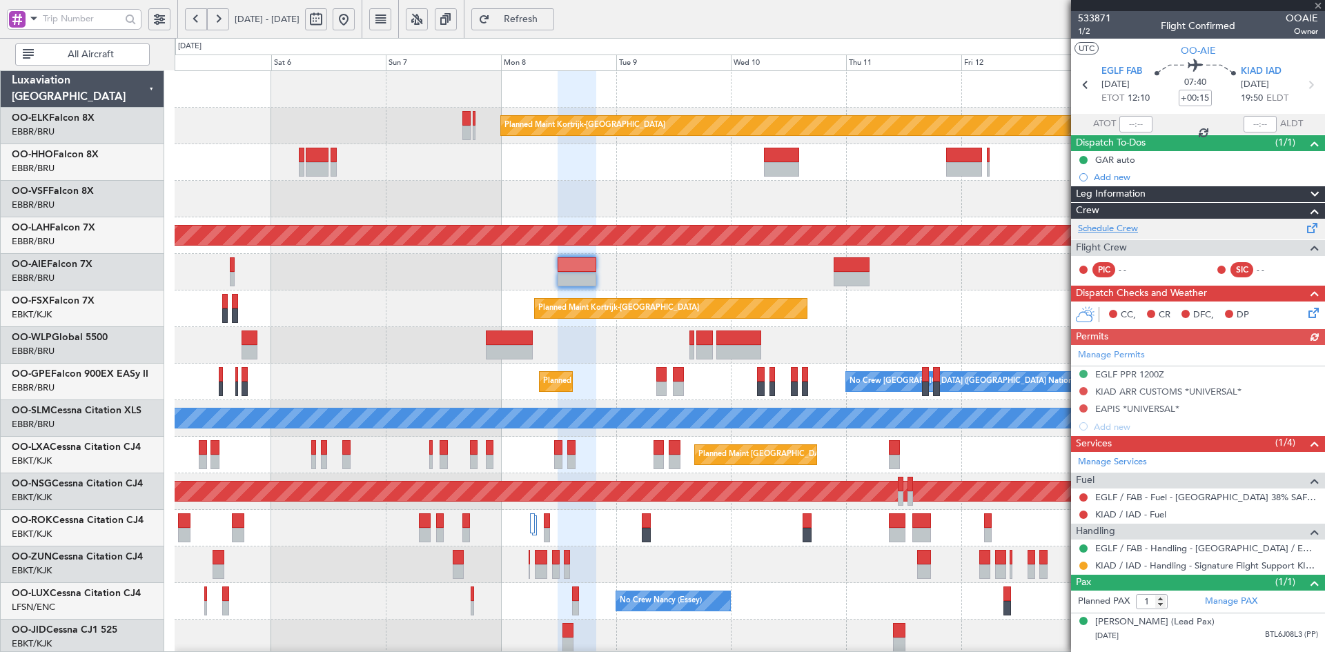
click at [1108, 228] on link "Schedule Crew" at bounding box center [1108, 229] width 60 height 14
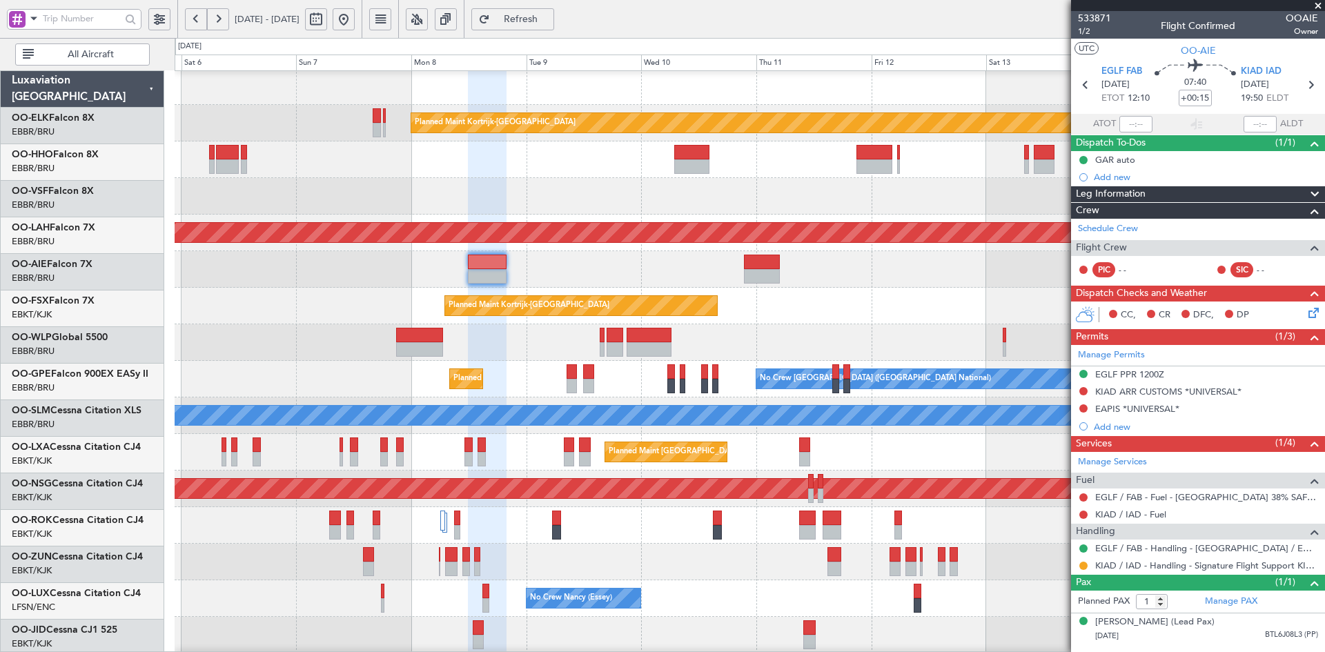
scroll to position [1, 0]
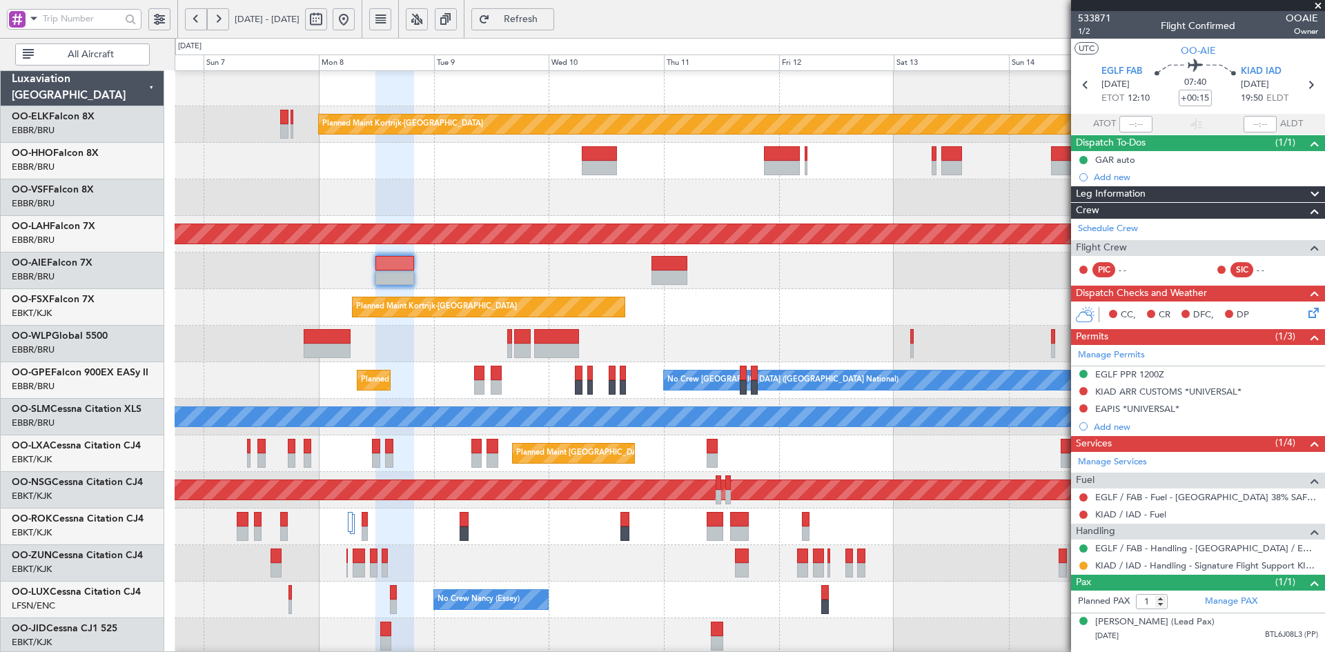
click at [737, 303] on div "Planned Maint Kortrijk-Wevelgem EBKT 08:50 Z KLAS 20:30 Z" at bounding box center [750, 307] width 1150 height 37
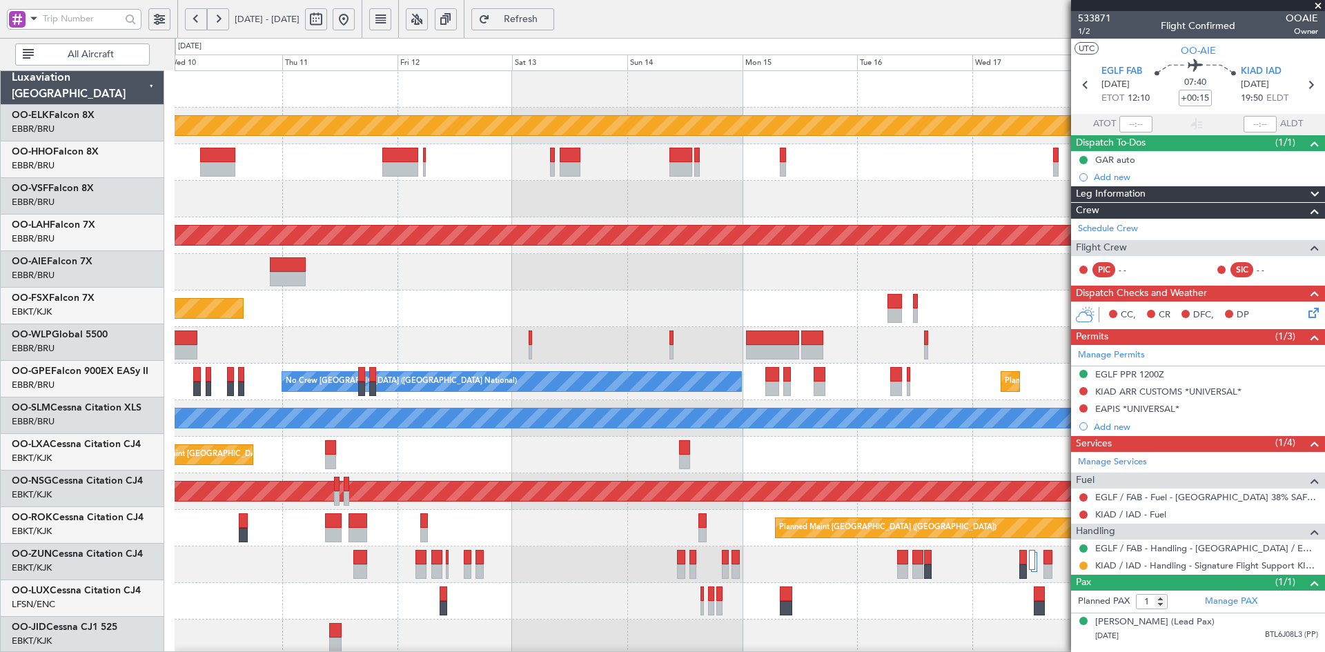
scroll to position [0, 0]
click at [467, 313] on div "Planned Maint Kortrijk-Wevelgem EBKT 08:50 Z KLAS 20:30 Z" at bounding box center [750, 309] width 1150 height 37
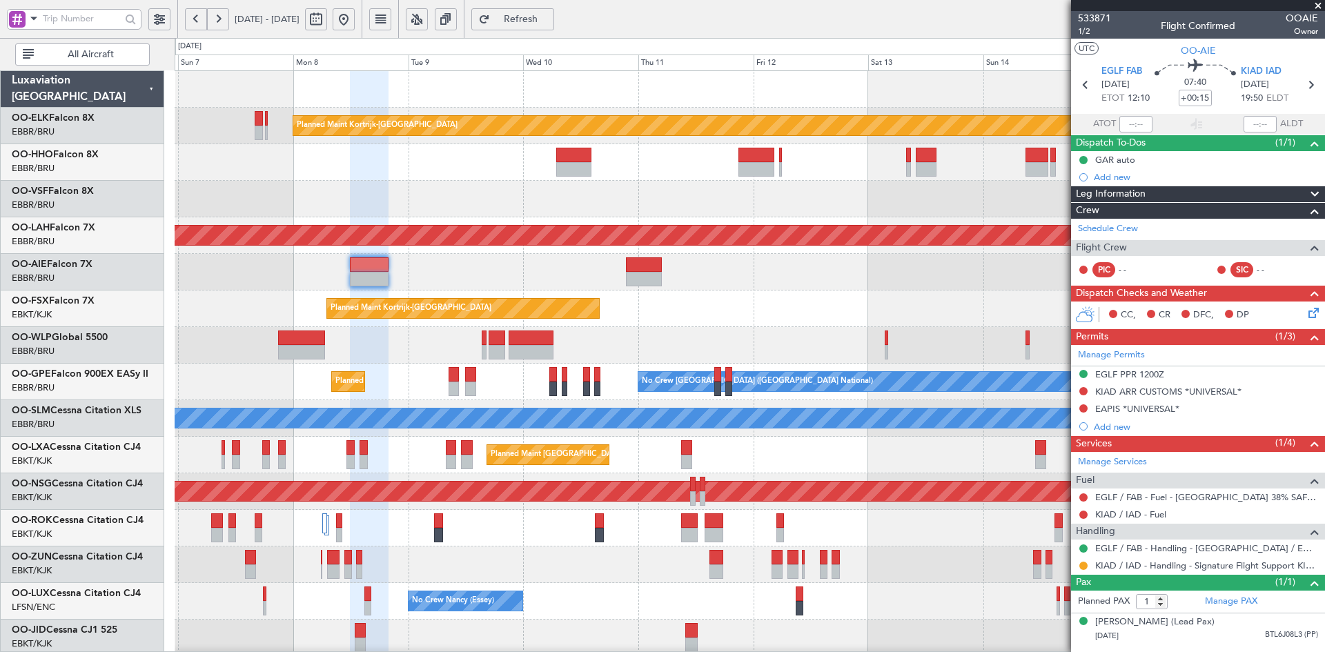
click at [1077, 369] on fb-app "10 Sep 2025 - 20 Sep 2025 Refresh Quick Links All Aircraft Planned Maint Kortri…" at bounding box center [662, 335] width 1325 height 636
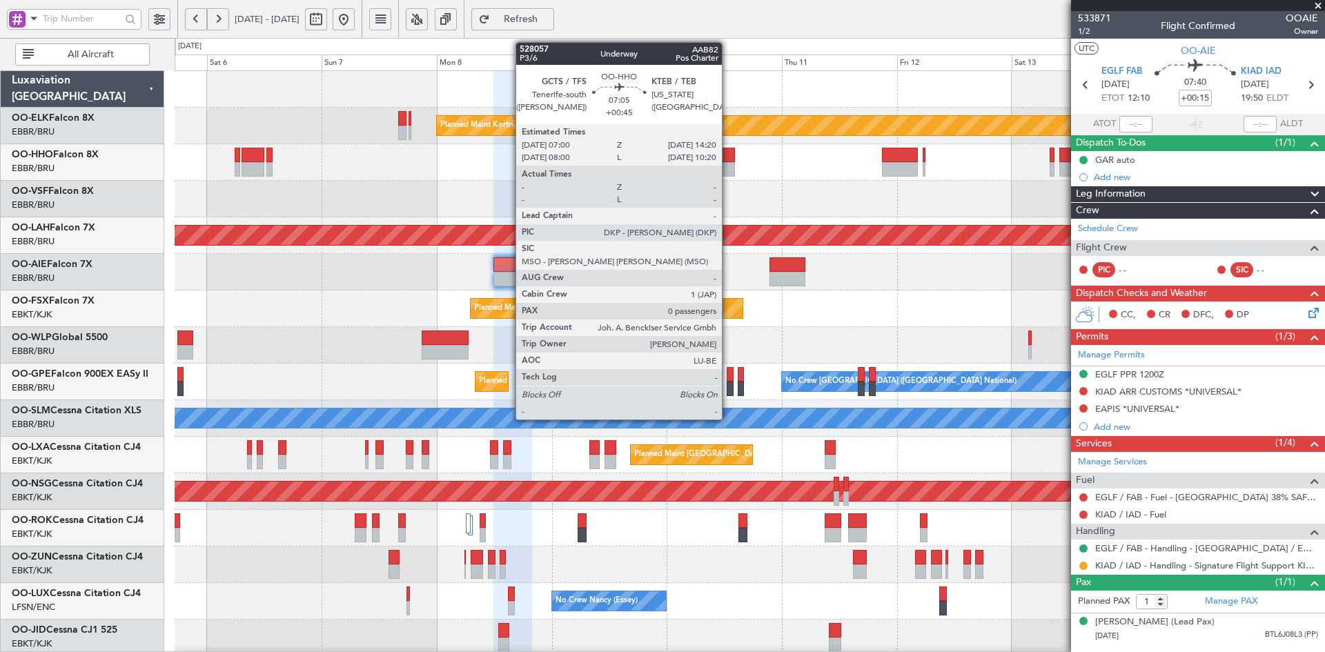
click at [728, 164] on div at bounding box center [717, 169] width 35 height 14
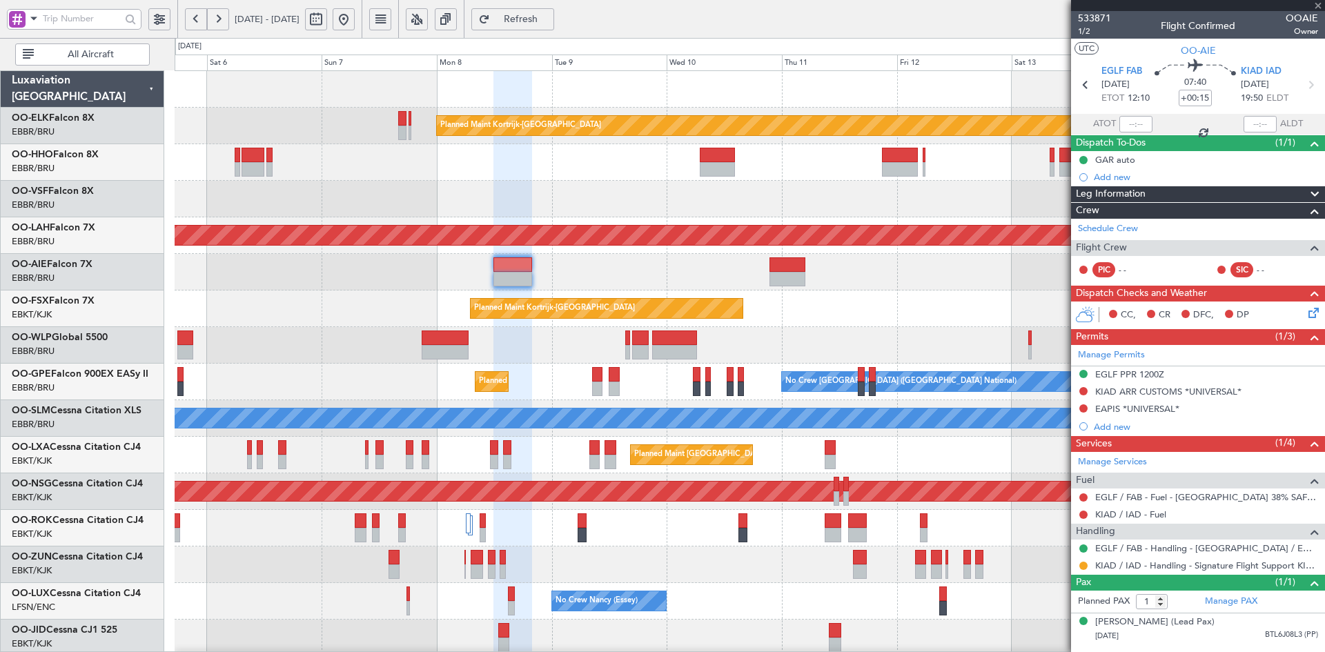
type input "+00:45"
type input "0"
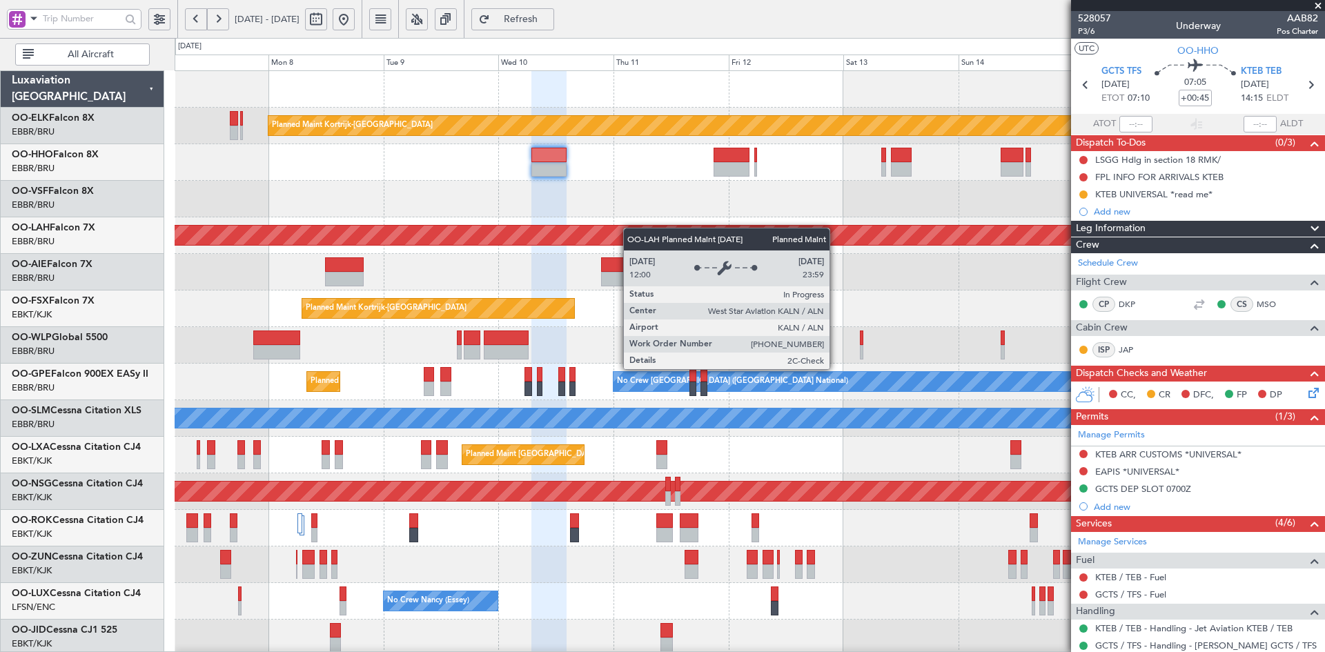
click at [828, 238] on div "Planned Maint Kortrijk-Wevelgem Planned Maint Alton-st Louis (St Louis Regl) Pl…" at bounding box center [750, 437] width 1150 height 732
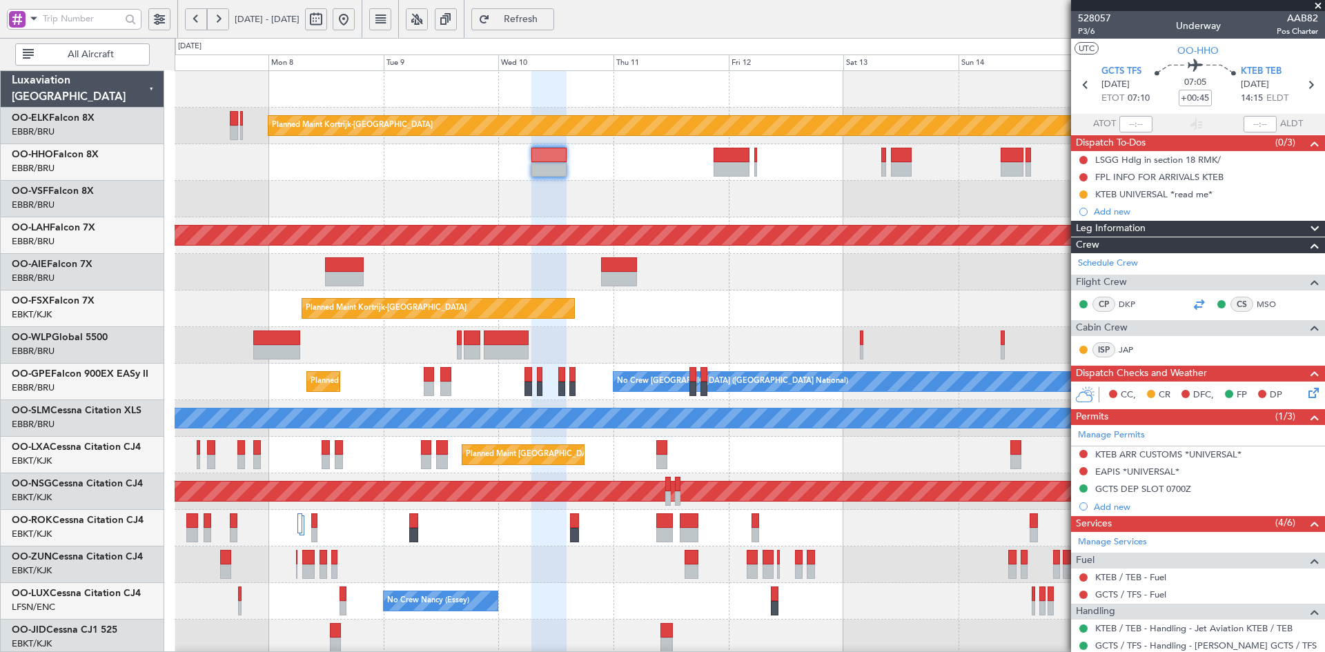
click at [1191, 300] on div at bounding box center [1199, 304] width 17 height 17
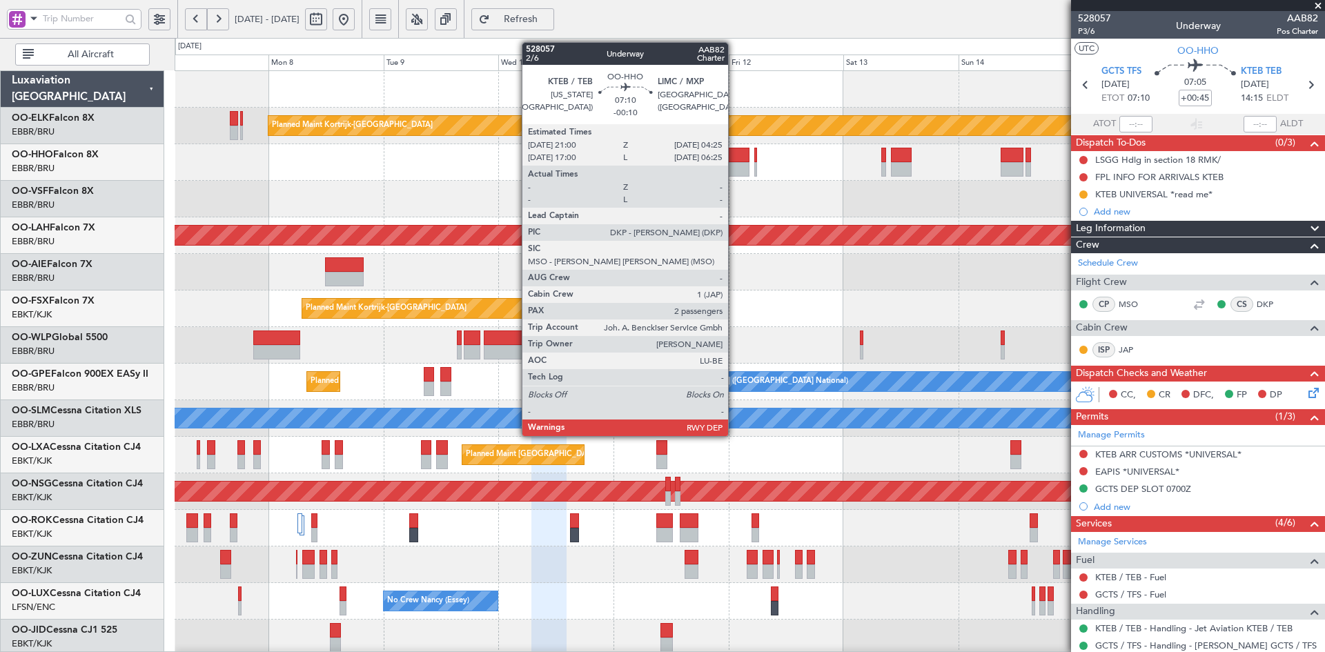
click at [734, 171] on div at bounding box center [732, 169] width 36 height 14
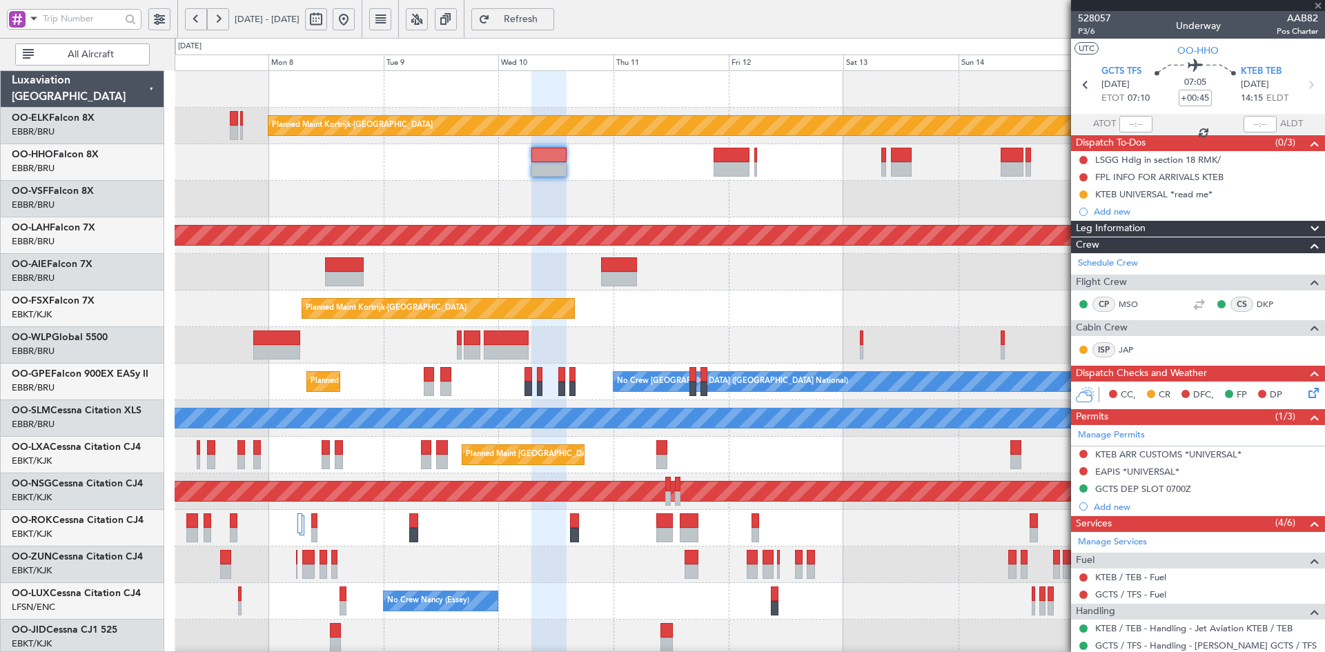
type input "-00:10"
type input "2"
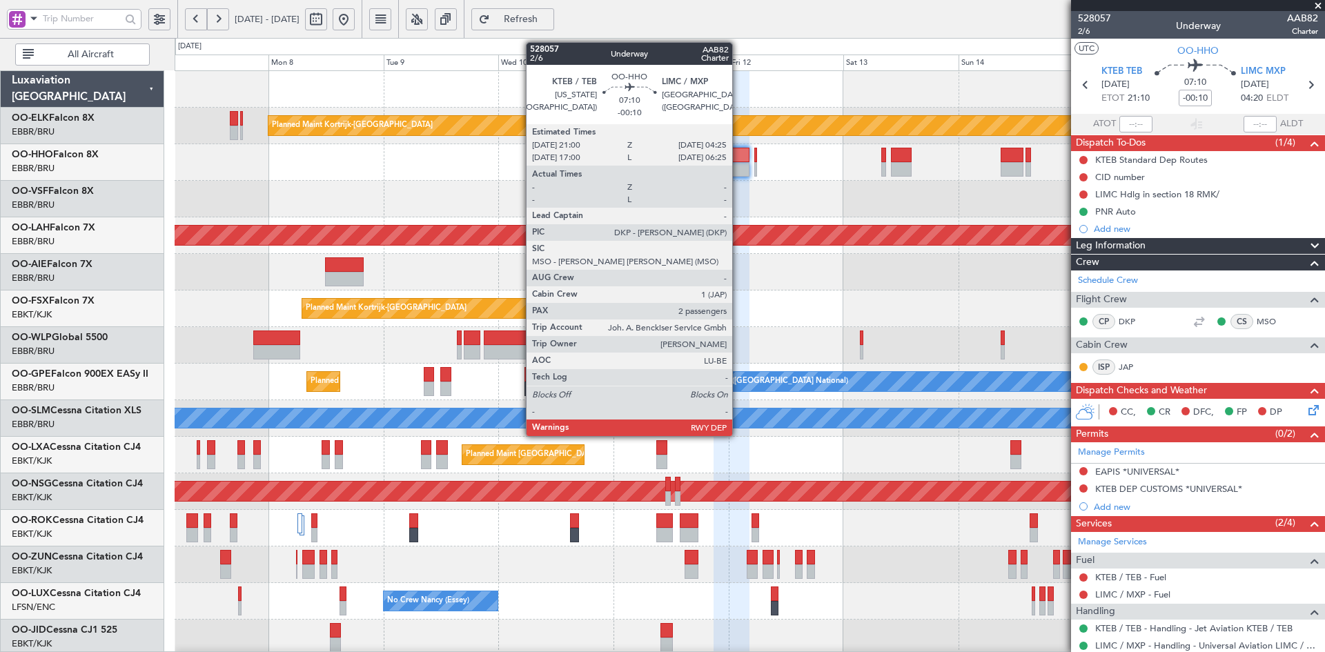
click at [738, 161] on div at bounding box center [732, 155] width 36 height 14
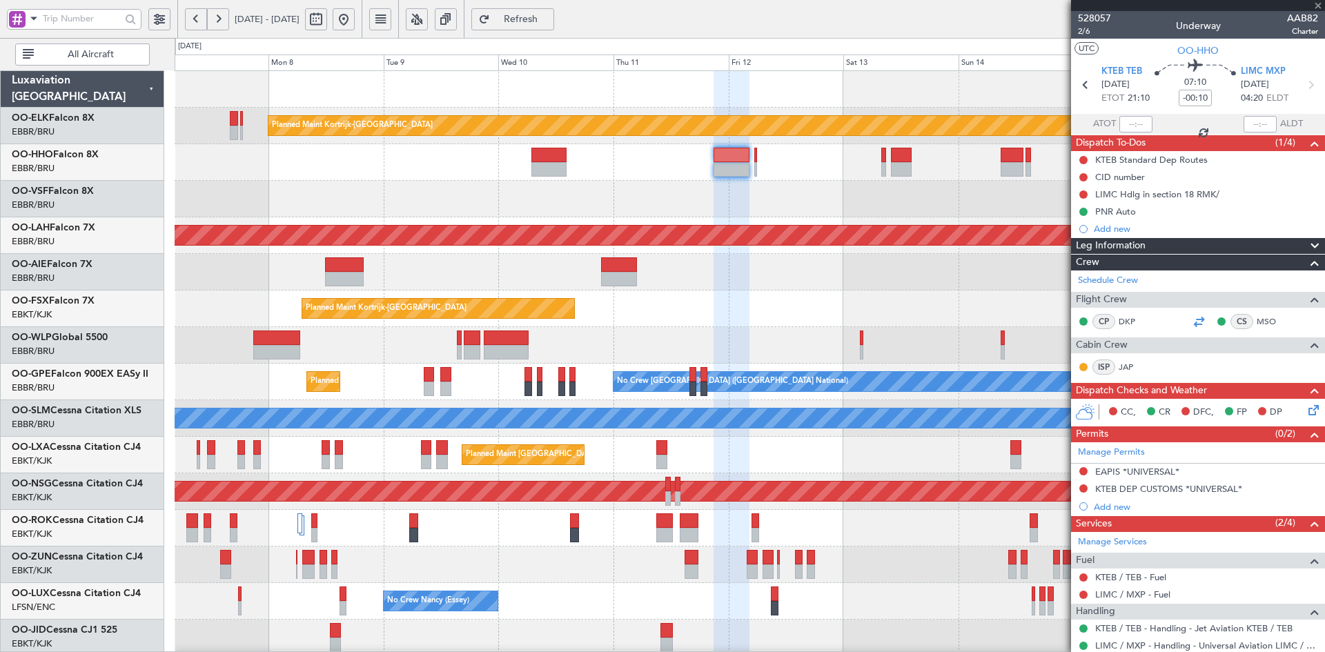
click at [1192, 322] on div at bounding box center [1199, 321] width 17 height 17
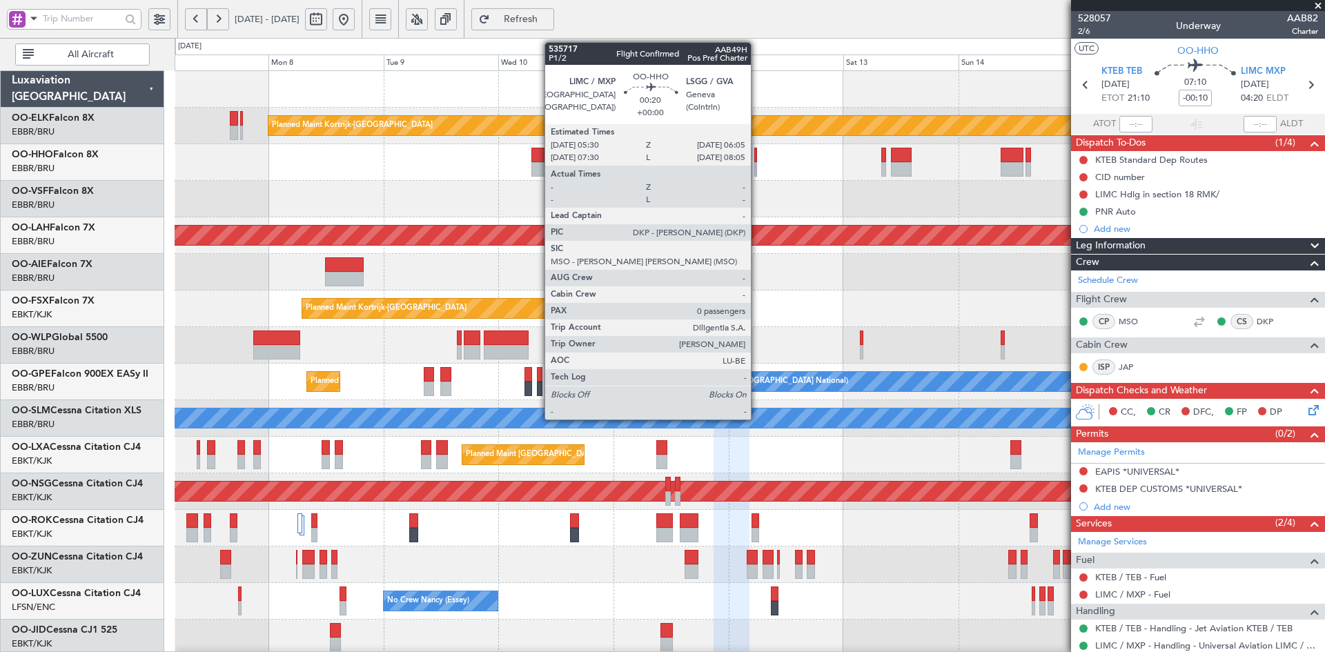
click at [757, 170] on div at bounding box center [755, 169] width 3 height 14
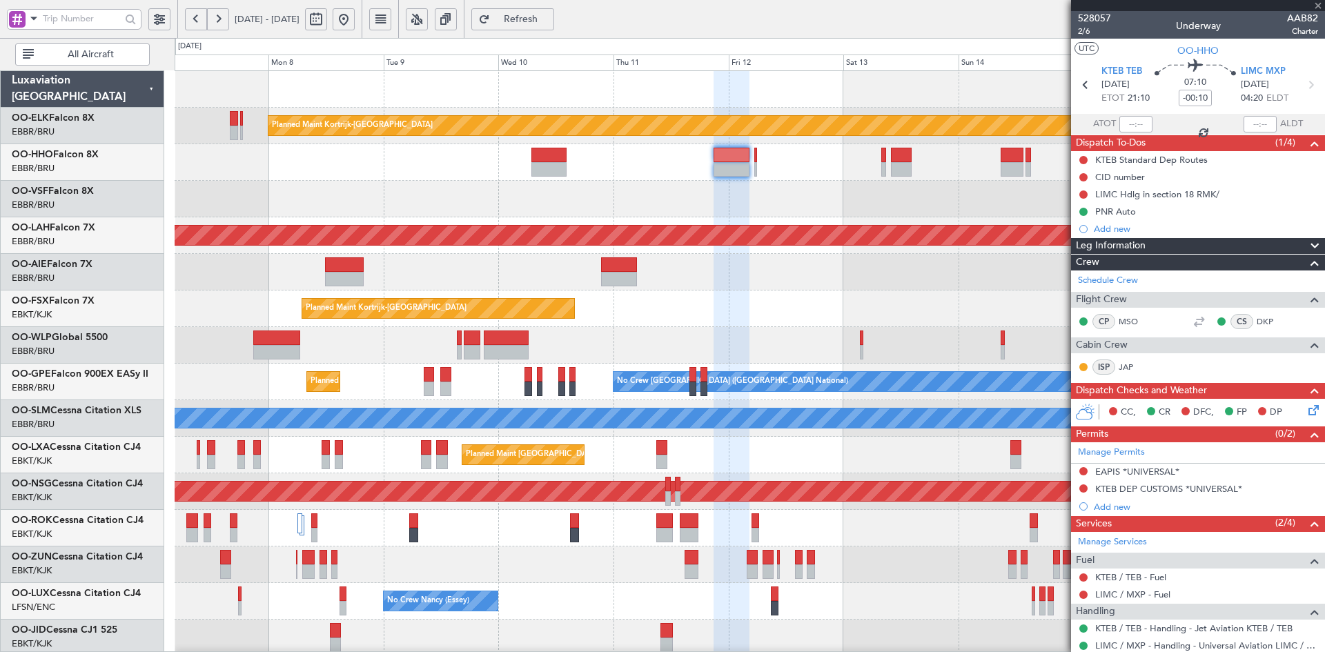
type input "0"
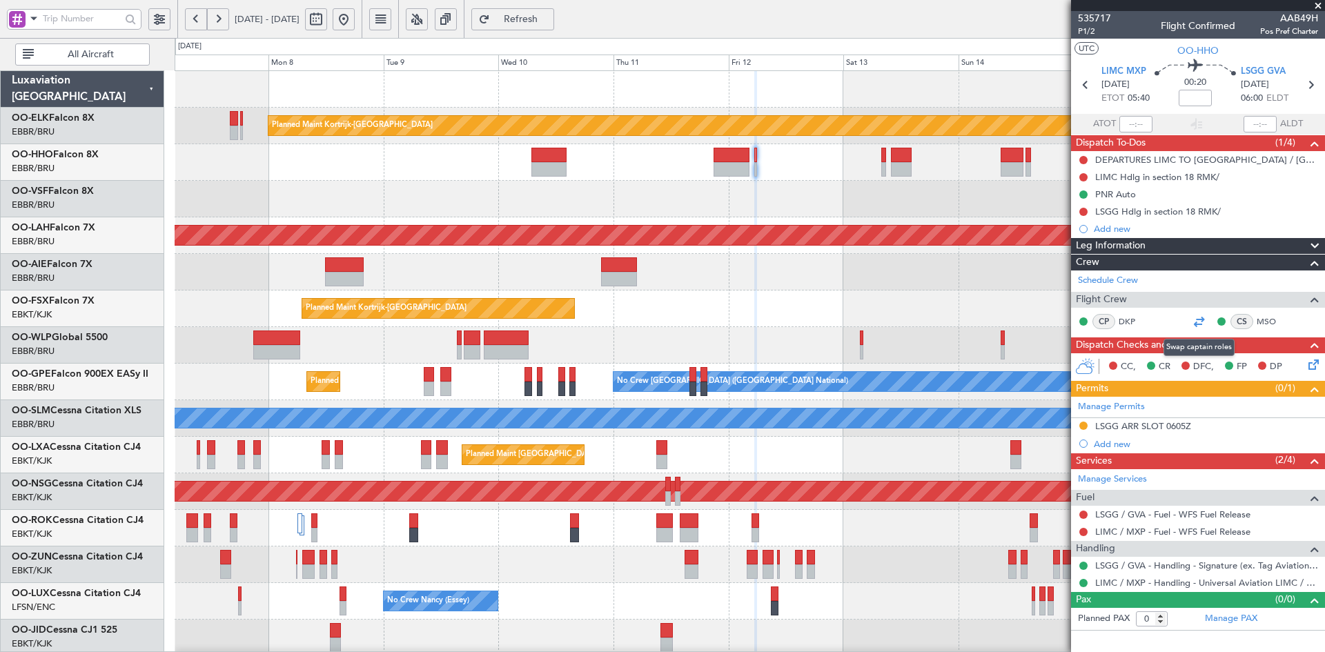
click at [1197, 315] on div at bounding box center [1199, 321] width 17 height 17
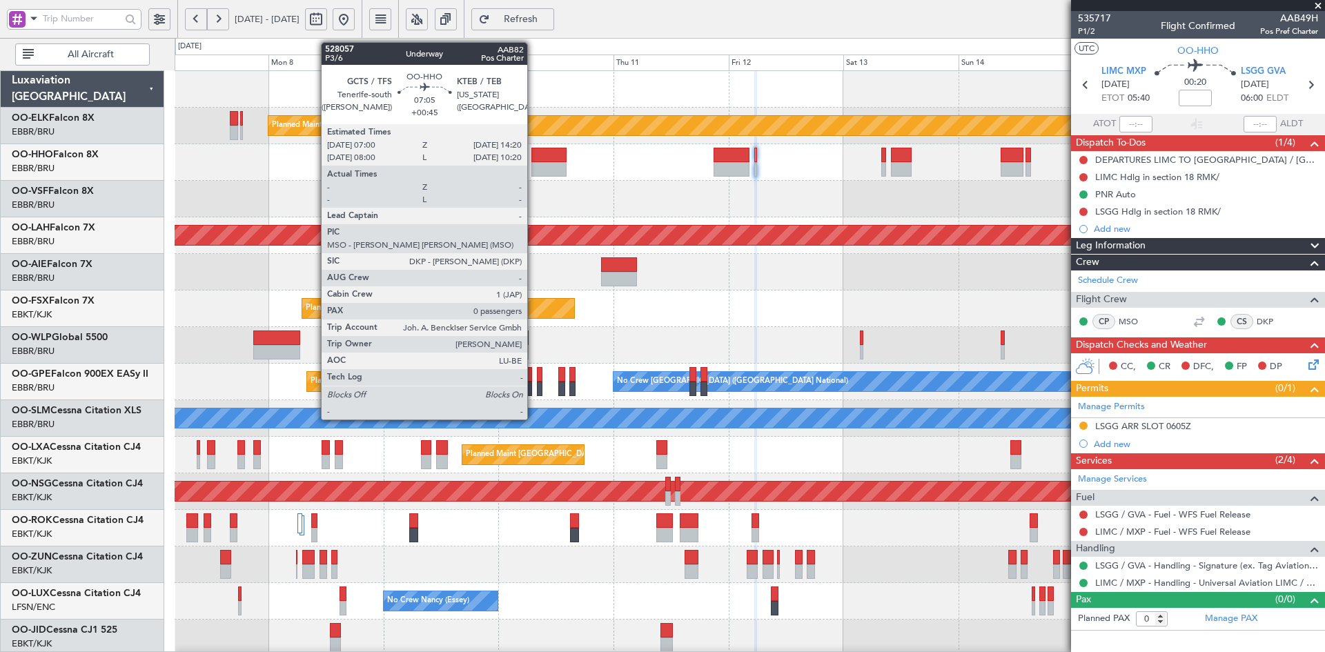
click at [534, 167] on div at bounding box center [548, 169] width 35 height 14
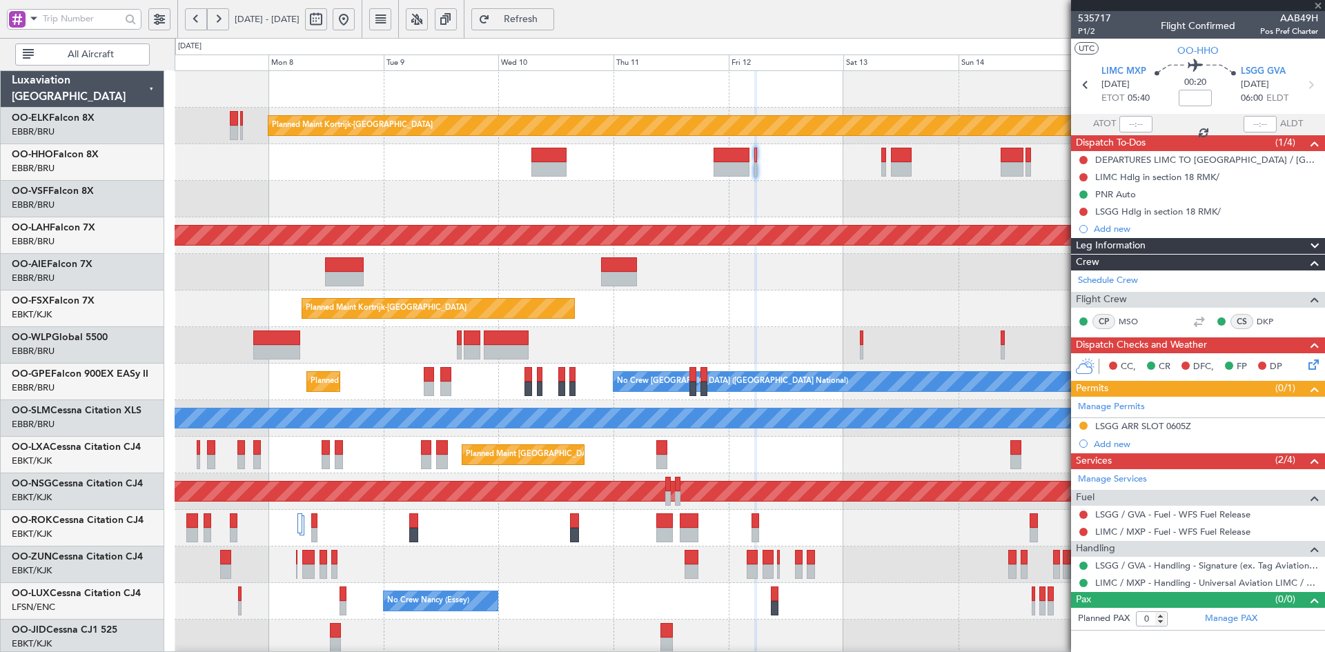
type input "+00:45"
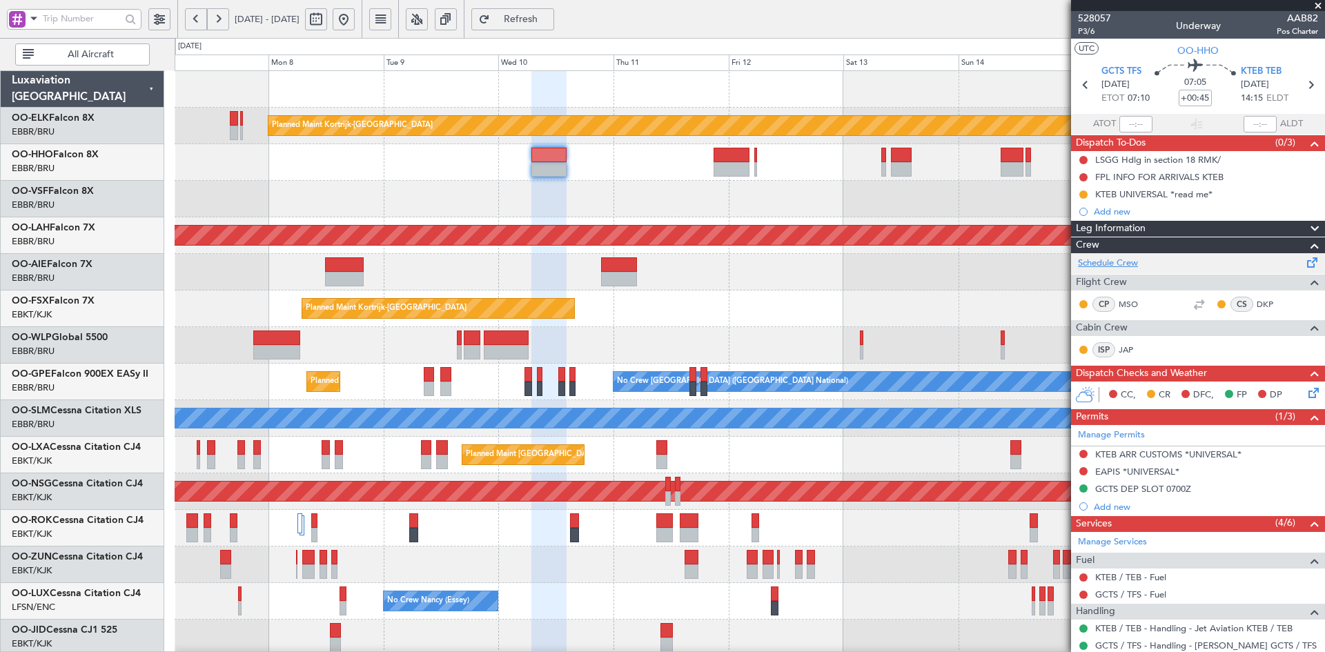
click at [1126, 262] on link "Schedule Crew" at bounding box center [1108, 264] width 60 height 14
click at [1319, 3] on span at bounding box center [1318, 6] width 14 height 12
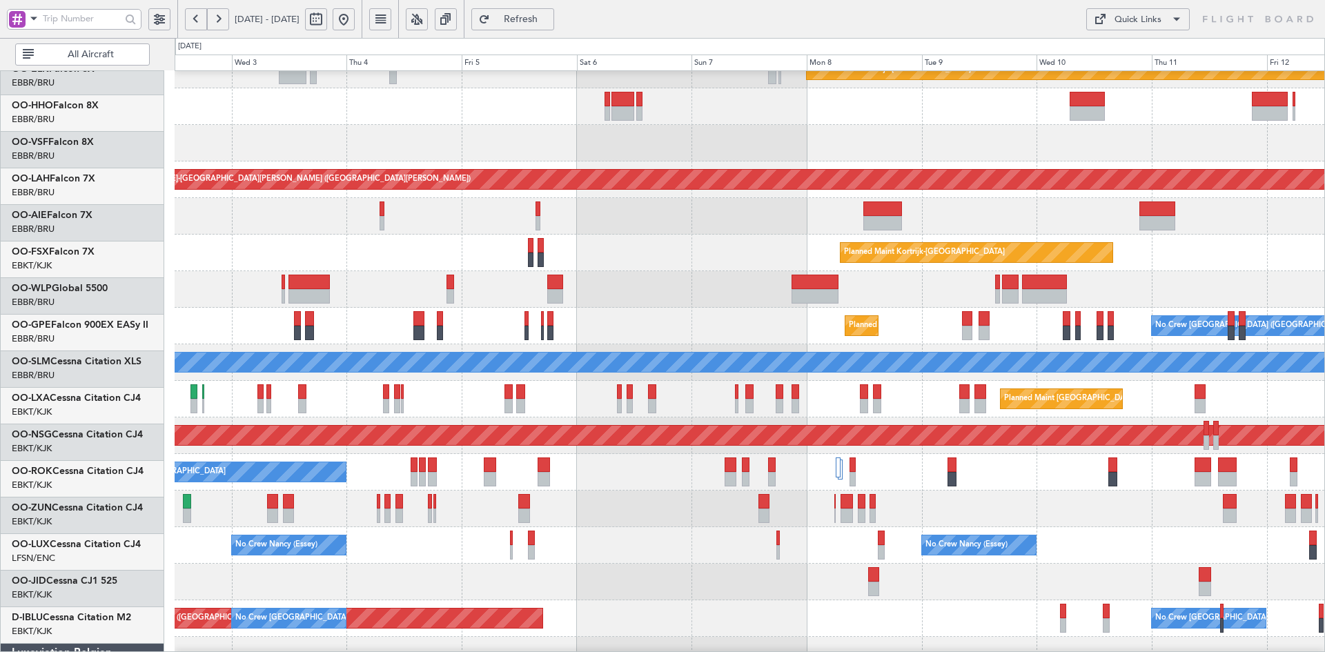
scroll to position [55, 0]
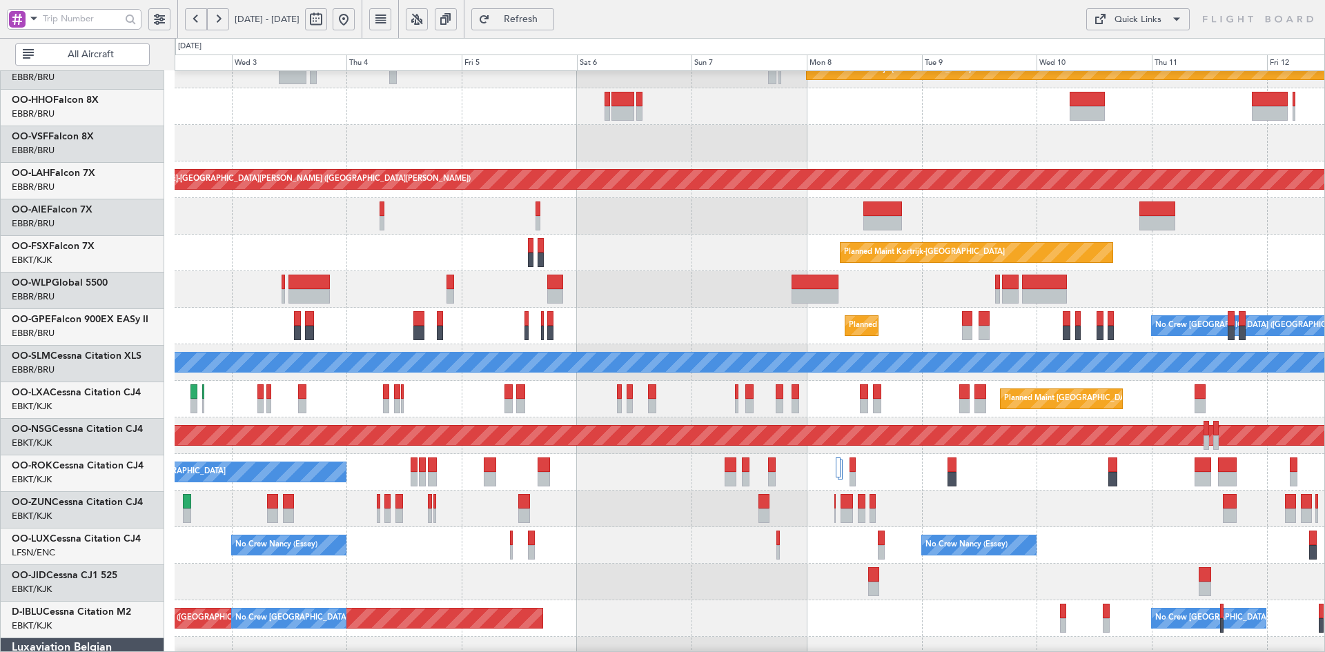
click at [1264, 292] on div at bounding box center [750, 289] width 1150 height 37
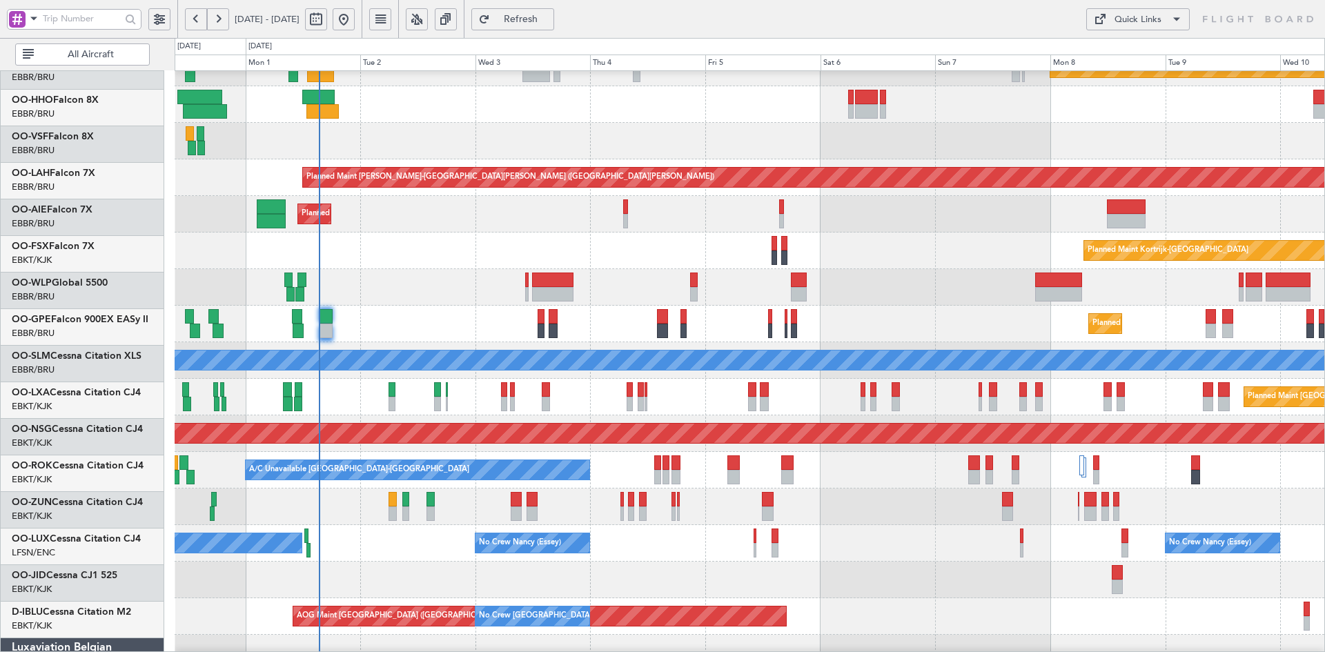
scroll to position [58, 0]
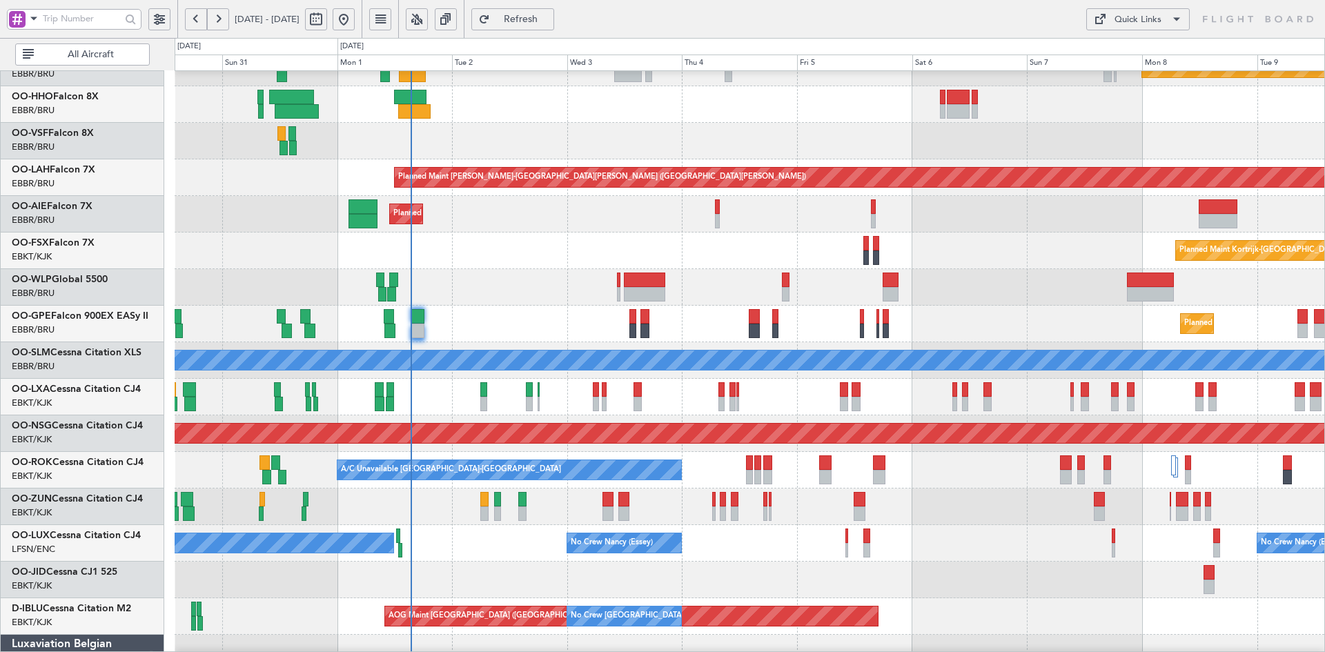
click at [765, 268] on div "Planned Maint Kortrijk-[GEOGRAPHIC_DATA] Planned Maint [GEOGRAPHIC_DATA]-[GEOGR…" at bounding box center [750, 251] width 1150 height 37
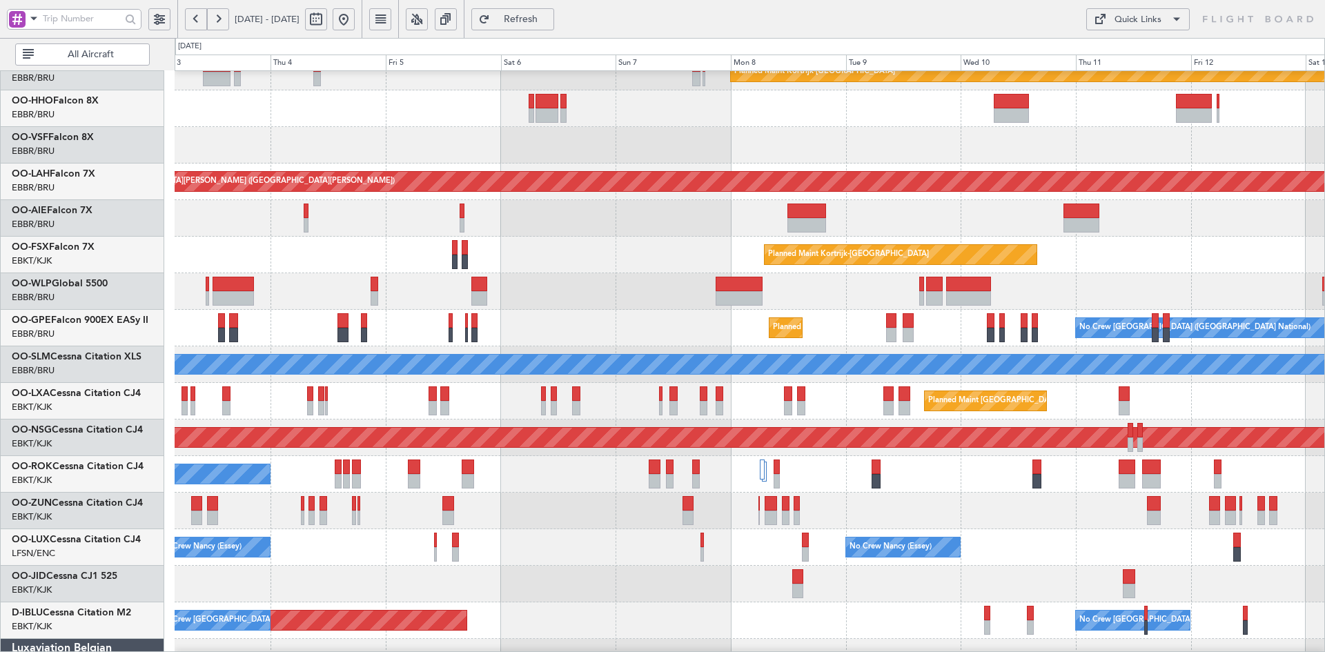
click at [296, 233] on div "Planned Maint Kortrijk-Wevelgem Planned Maint Alton-st Louis (St Louis Regl) Pl…" at bounding box center [750, 383] width 1150 height 732
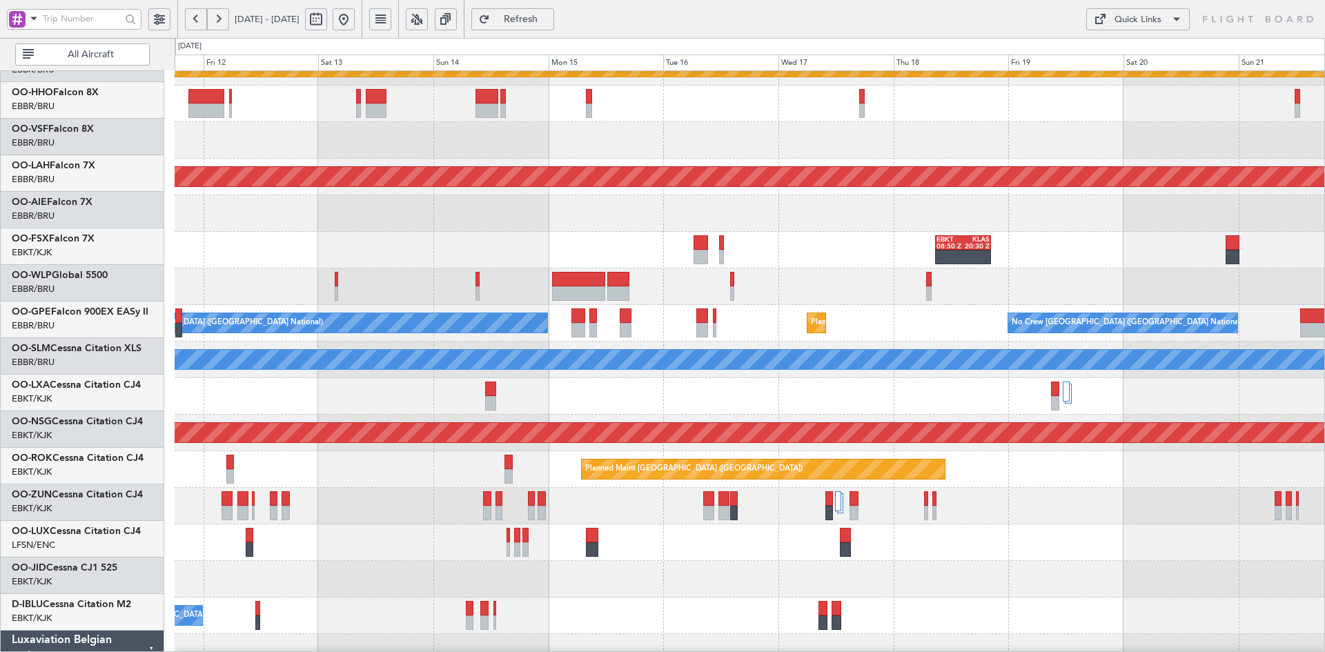
scroll to position [59, 0]
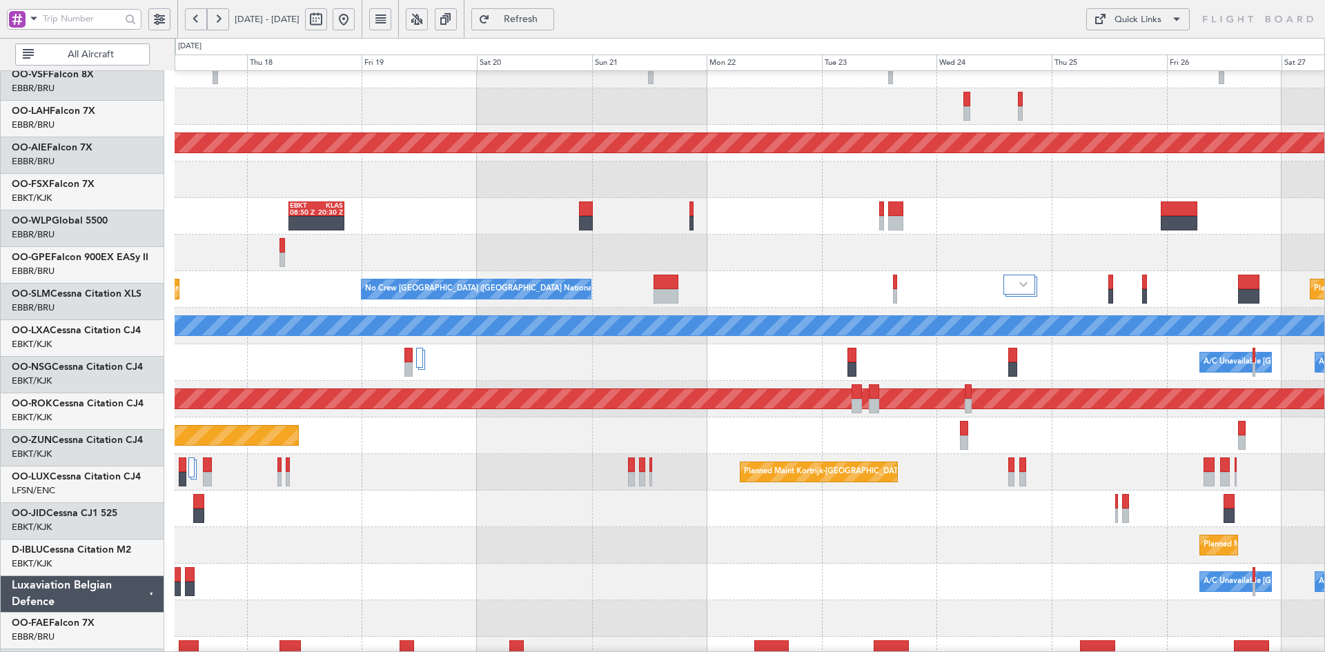
click at [400, 251] on div at bounding box center [750, 253] width 1150 height 37
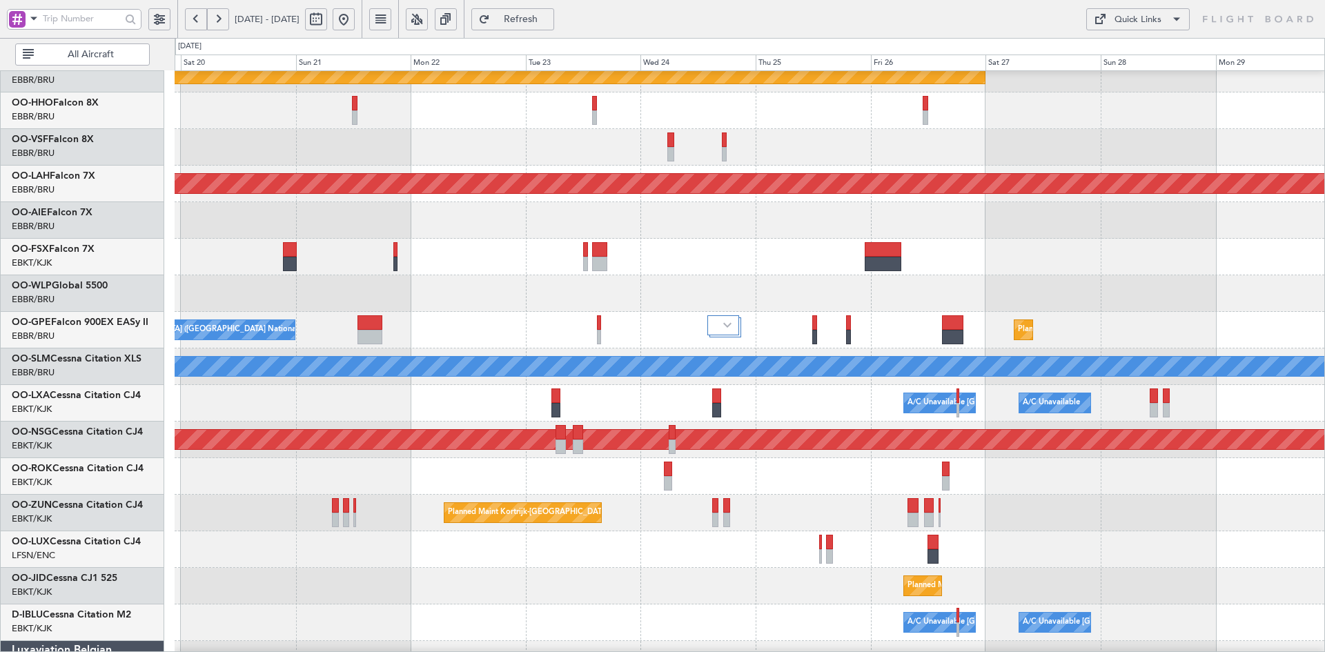
click at [585, 272] on div "EBKT 08:50 Z KLAS 20:30 Z" at bounding box center [750, 257] width 1150 height 37
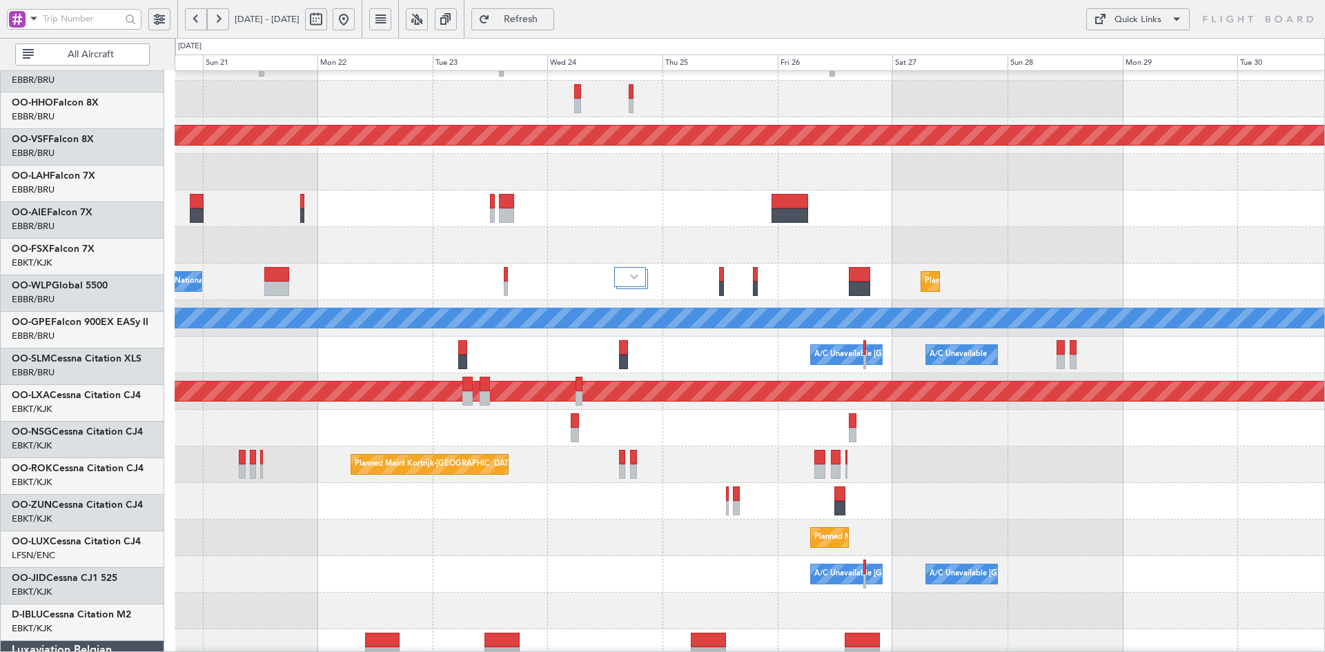
click at [1021, 244] on div at bounding box center [750, 245] width 1150 height 37
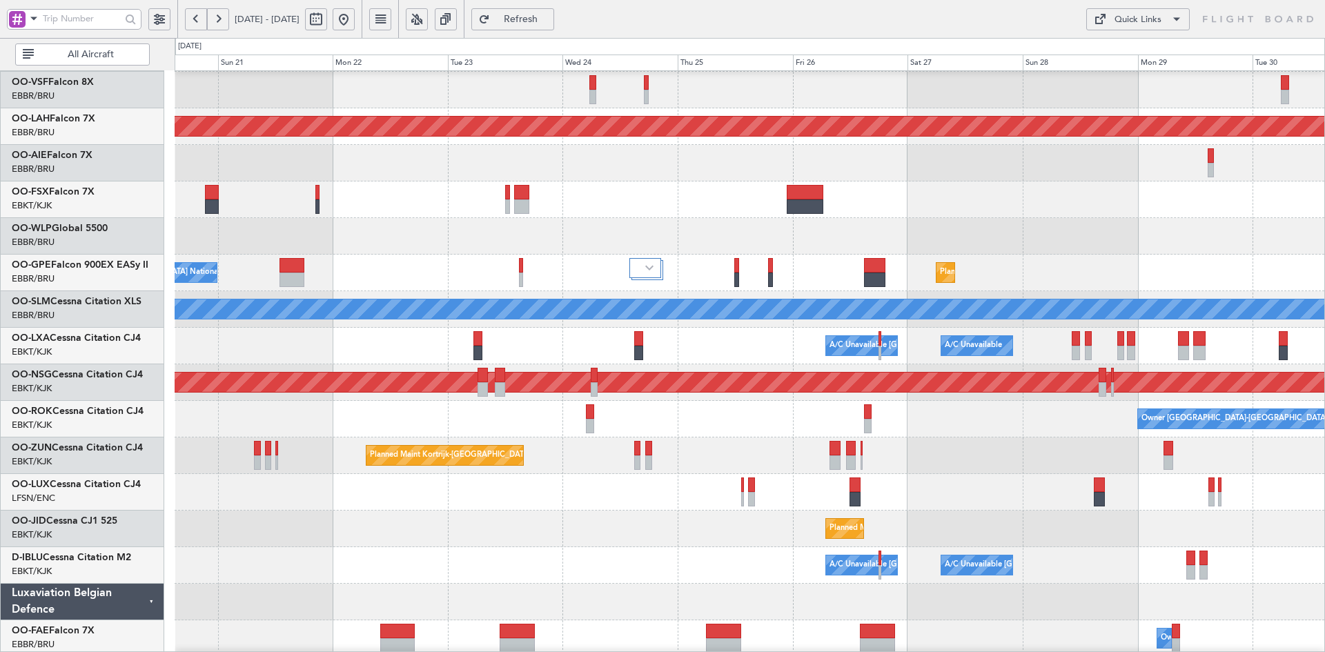
scroll to position [110, 0]
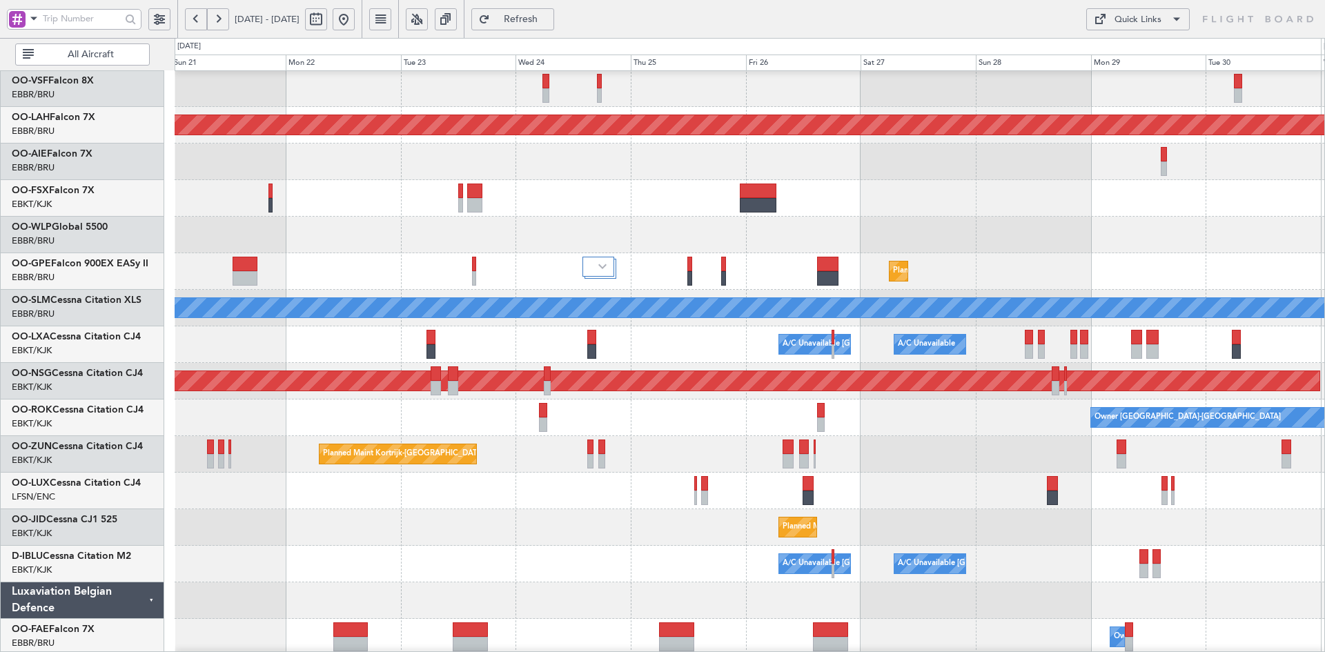
click at [1155, 237] on div at bounding box center [750, 235] width 1150 height 37
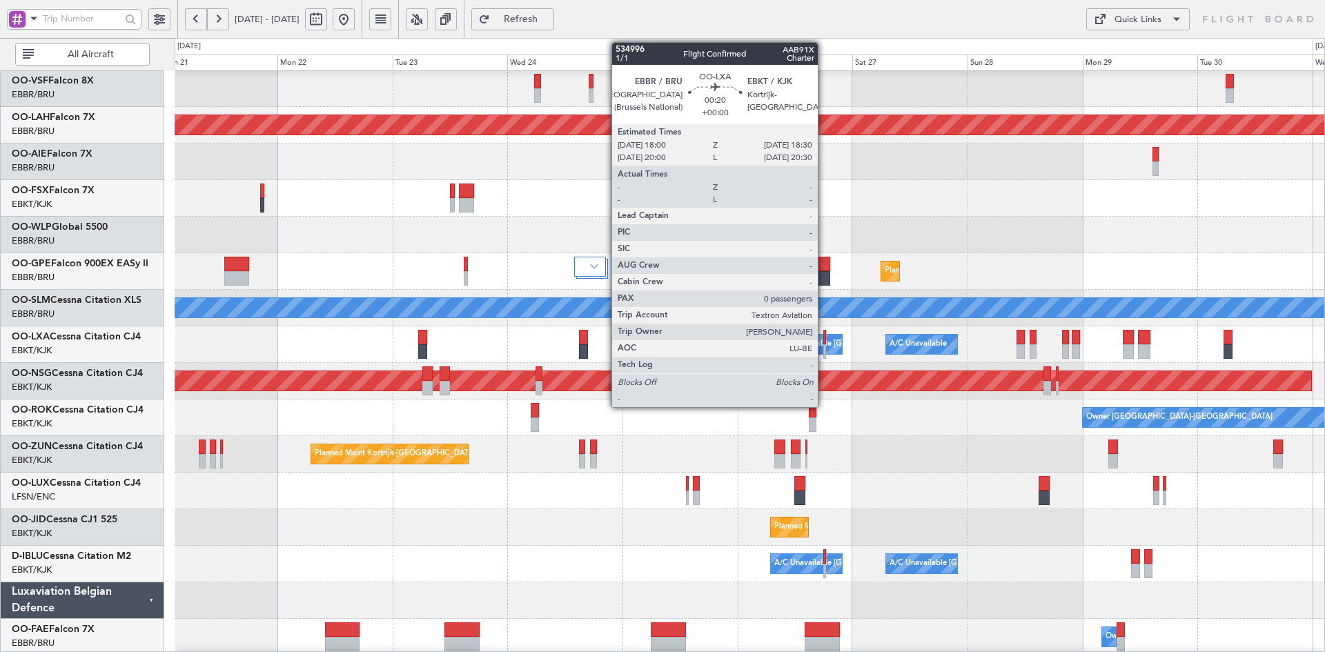
click at [824, 351] on div at bounding box center [824, 351] width 3 height 14
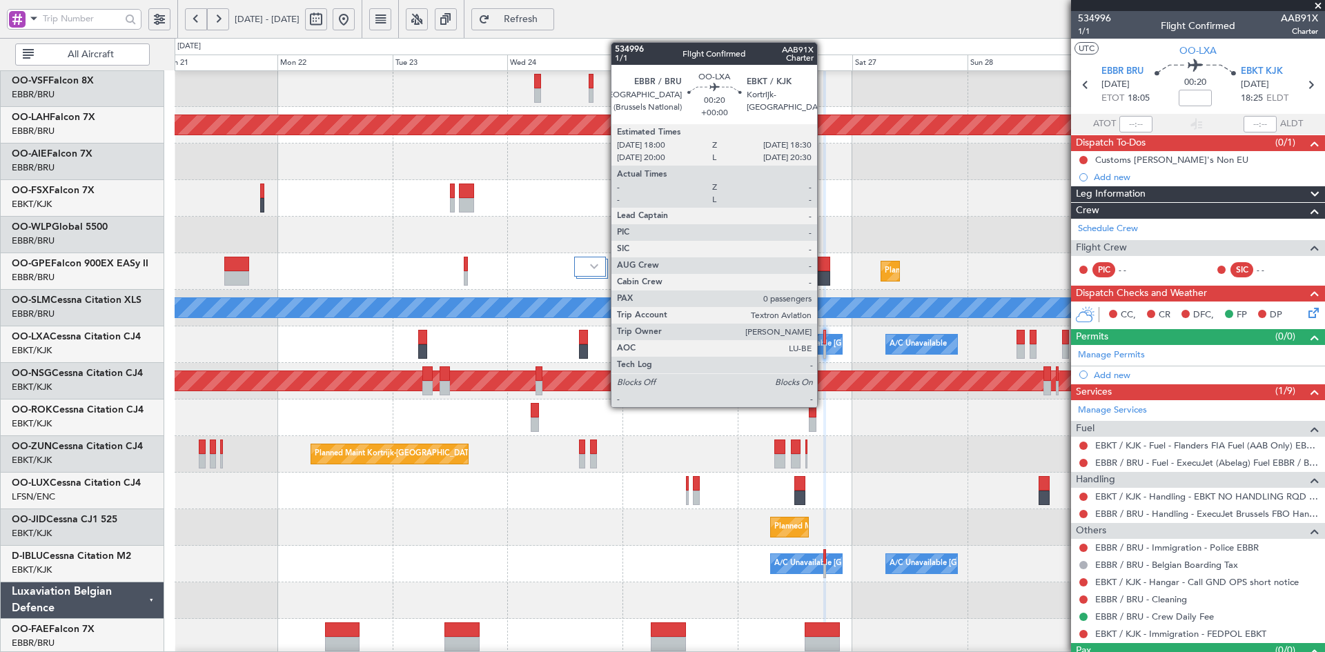
click at [823, 348] on div at bounding box center [824, 351] width 3 height 14
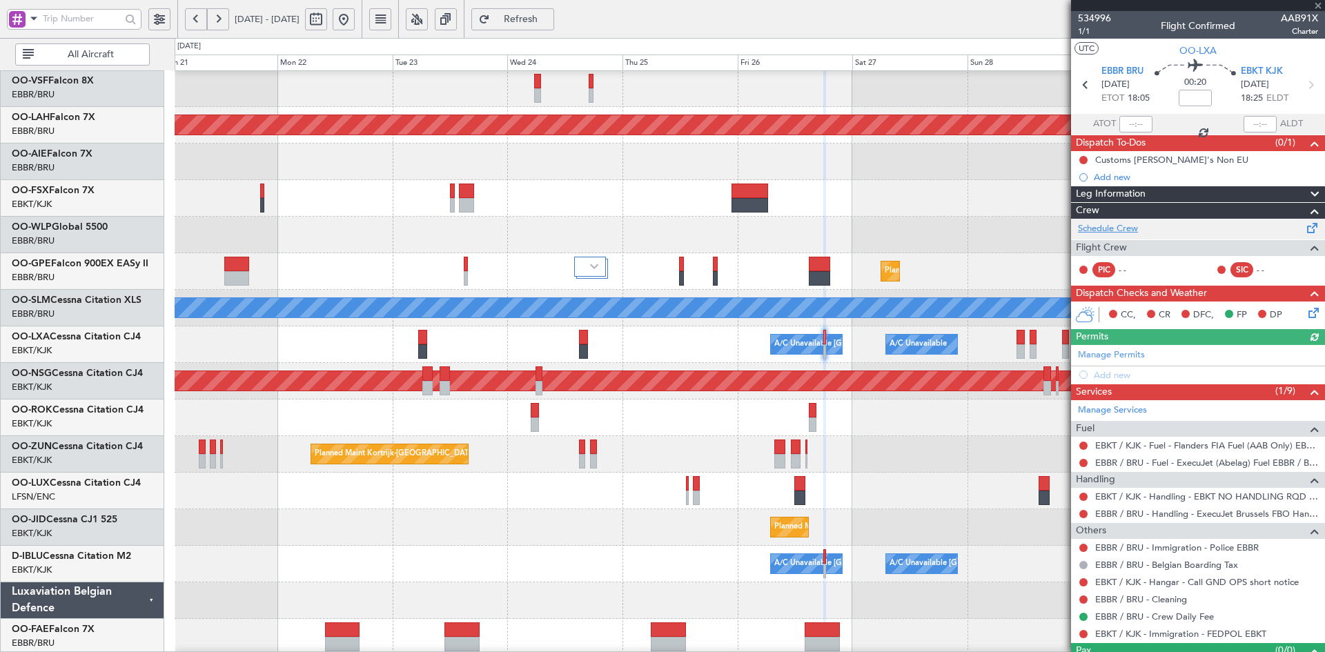
click at [1126, 228] on link "Schedule Crew" at bounding box center [1108, 229] width 60 height 14
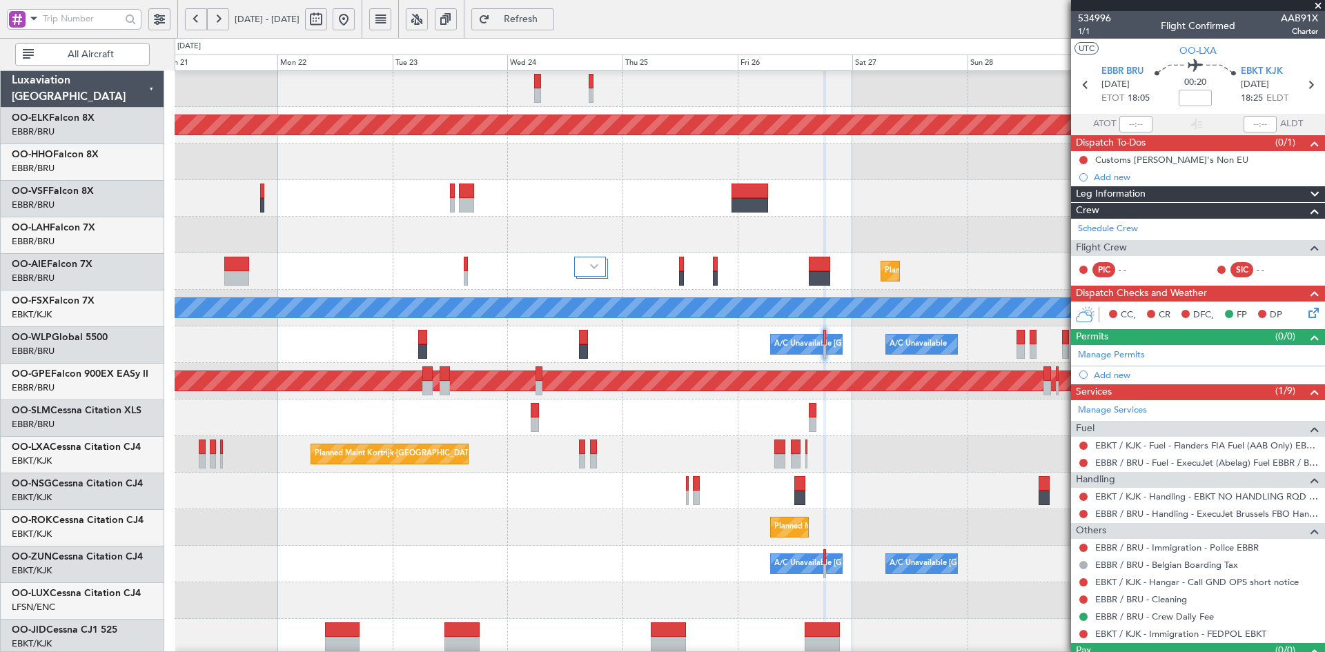
click at [850, 382] on div "Planned Maint Alton-st Louis (St Louis Regl) EBKT 08:50 Z KLAS 20:30 Z Planned …" at bounding box center [750, 327] width 1150 height 732
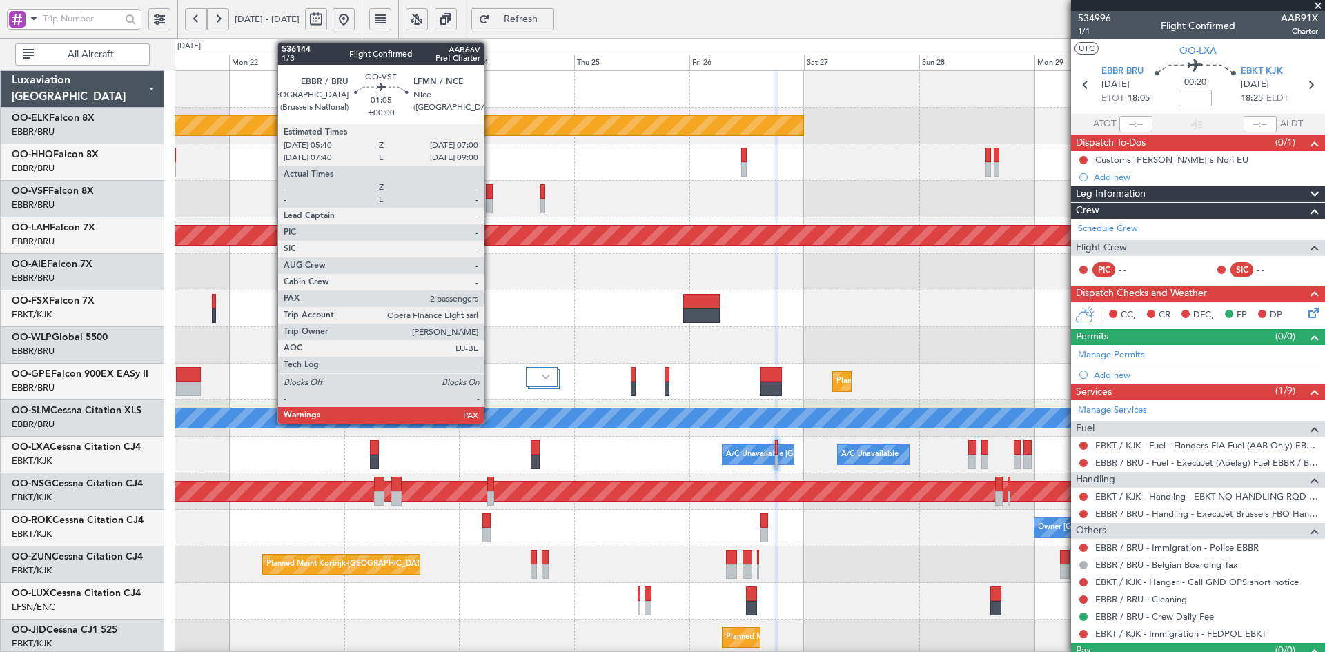
click at [490, 201] on div at bounding box center [489, 206] width 7 height 14
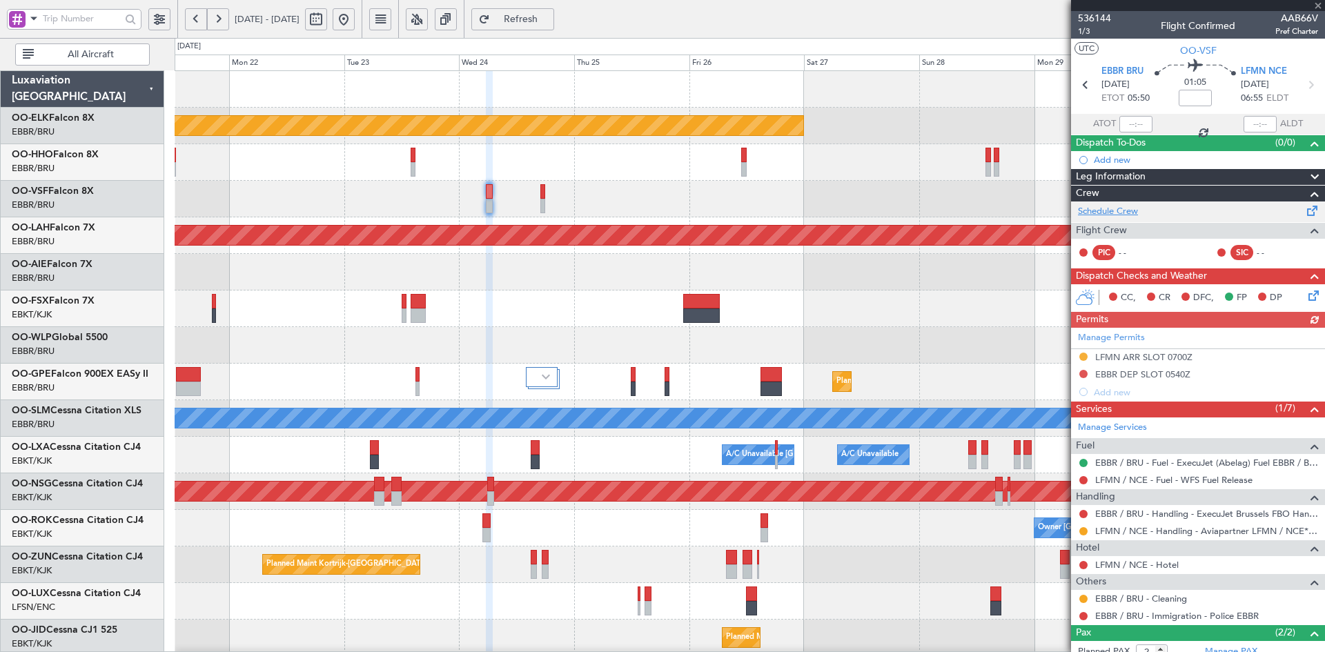
click at [1136, 213] on link "Schedule Crew" at bounding box center [1108, 212] width 60 height 14
click at [1086, 248] on fb-app "21 Sep 2025 - 01 Oct 2025 Refresh Quick Links All Aircraft Planned Maint Kortri…" at bounding box center [662, 335] width 1325 height 636
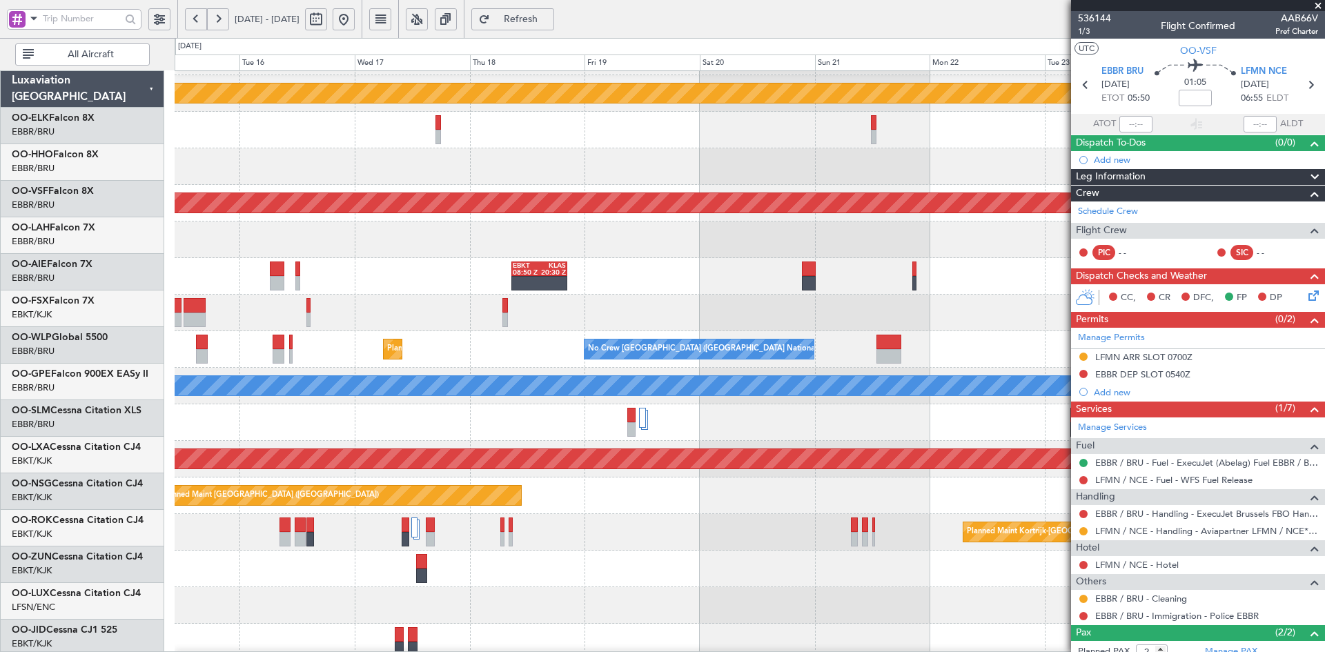
scroll to position [32, 0]
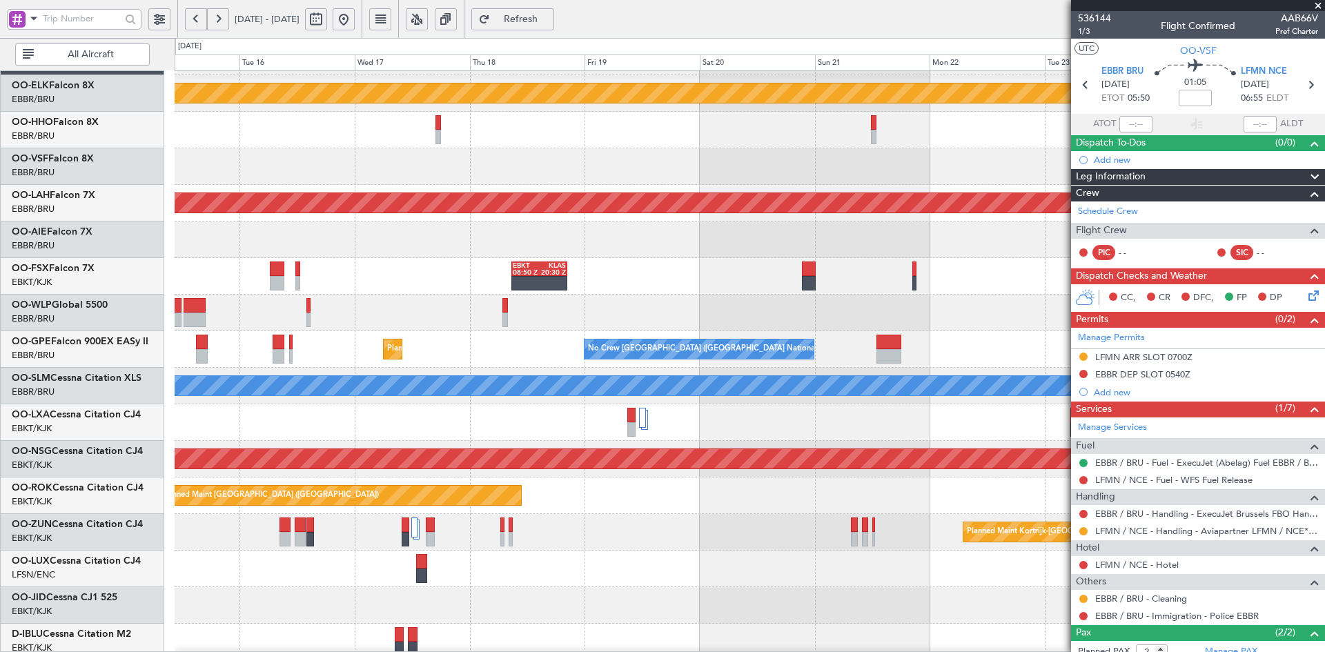
click at [1324, 327] on html "21 Sep 2025 - 01 Oct 2025 Refresh Quick Links All Aircraft Planned Maint Kortri…" at bounding box center [662, 326] width 1325 height 652
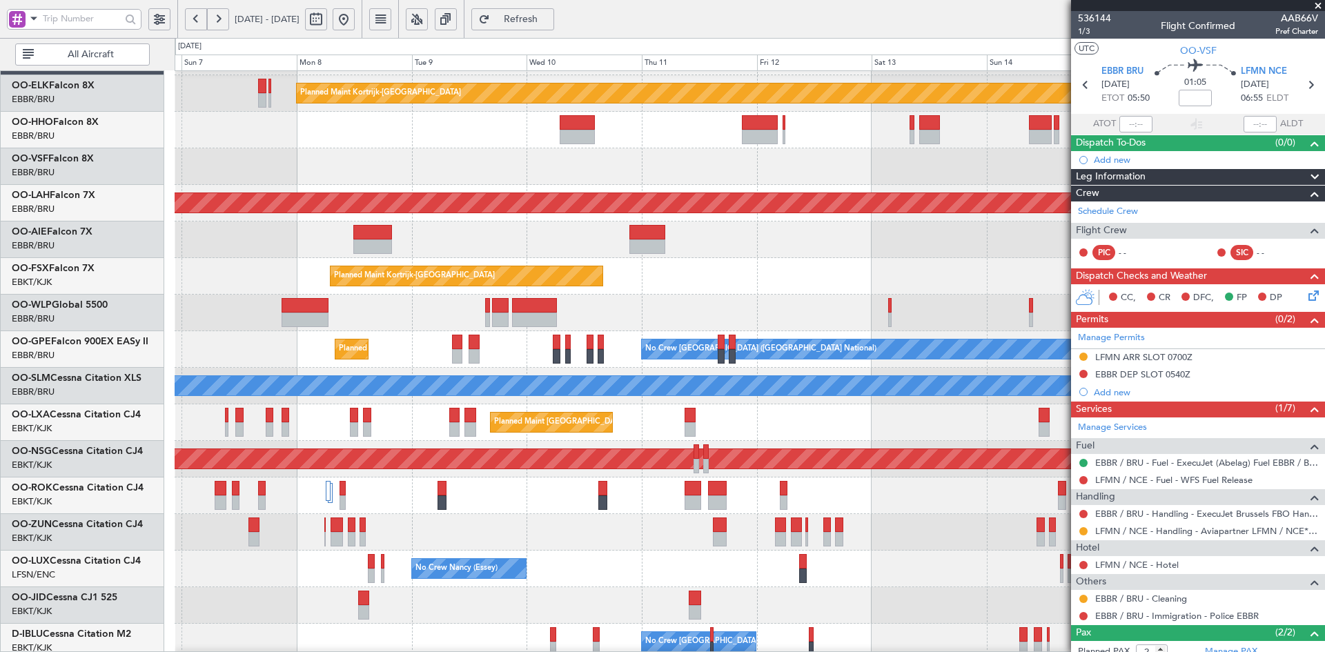
click at [1324, 330] on html "21 Sep 2025 - 01 Oct 2025 Refresh Quick Links All Aircraft Planned Maint Kortri…" at bounding box center [662, 326] width 1325 height 652
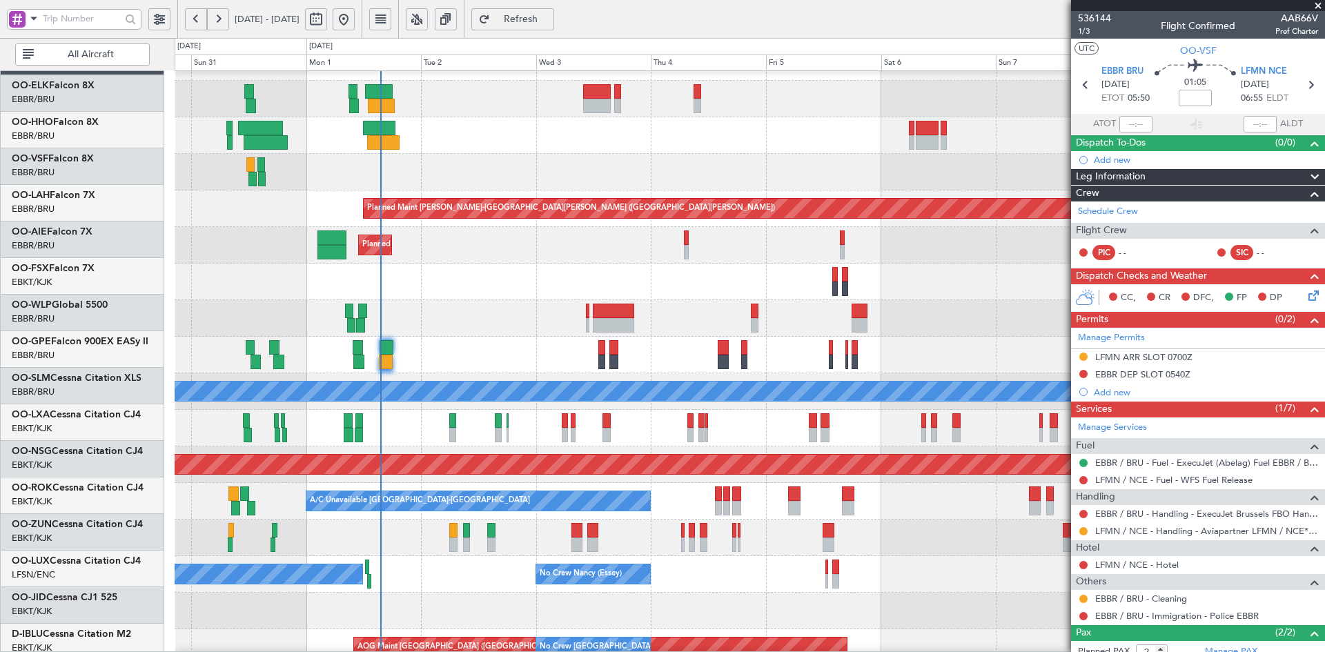
scroll to position [27, 0]
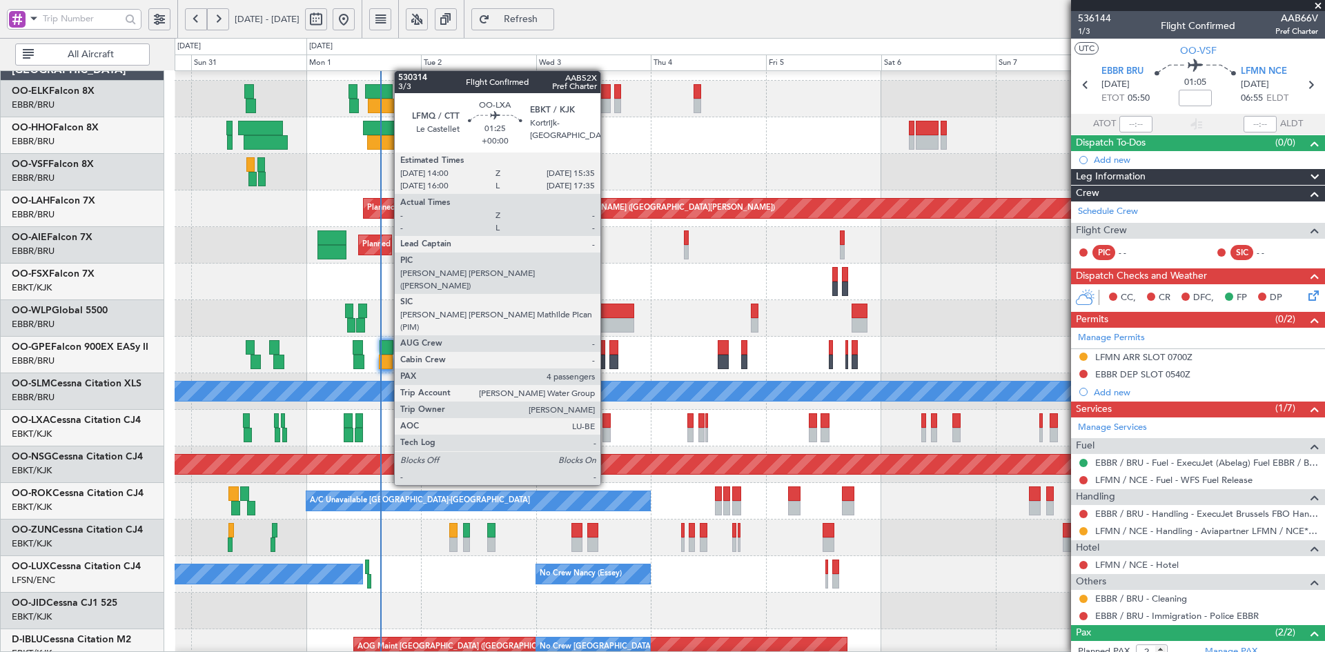
click at [607, 434] on div at bounding box center [607, 435] width 8 height 14
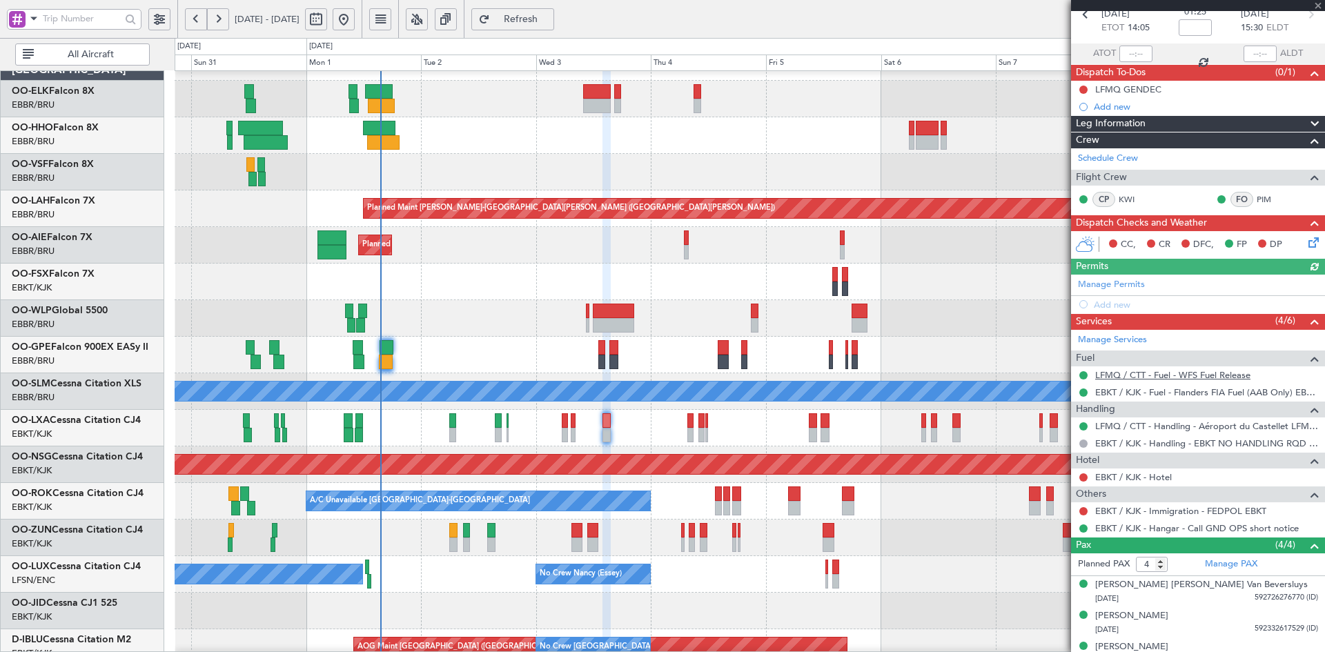
scroll to position [118, 0]
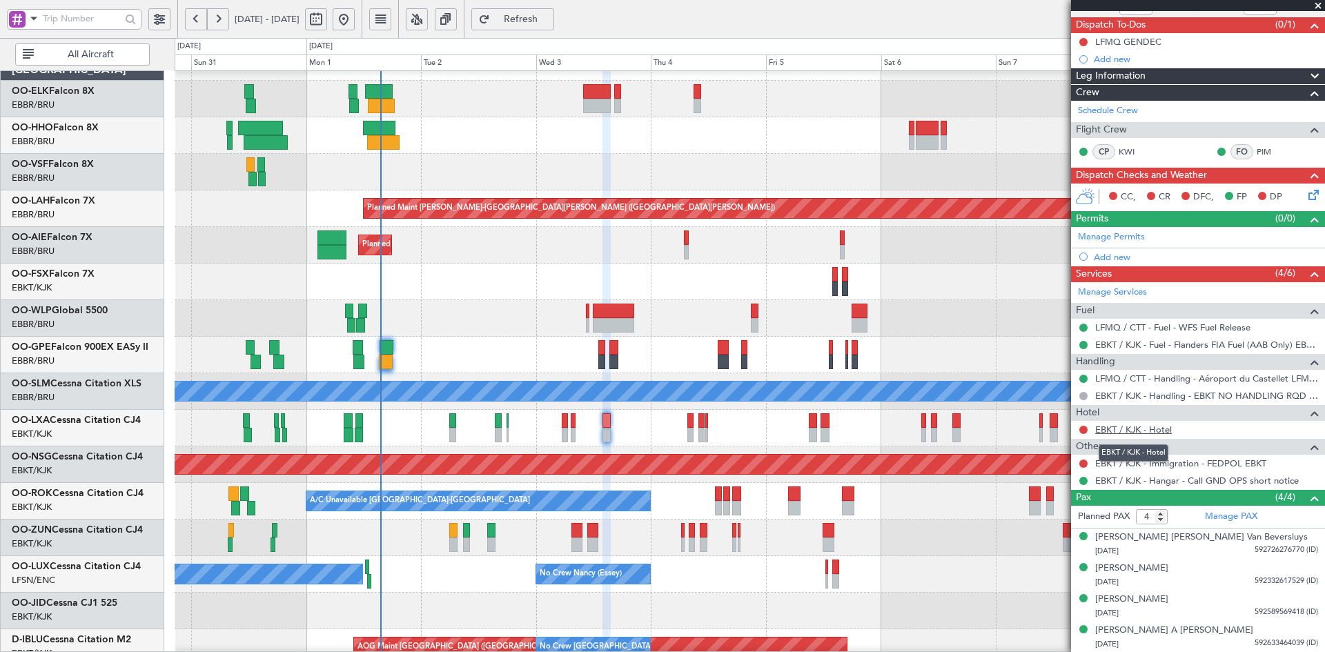
click at [1159, 424] on link "EBKT / KJK - Hotel" at bounding box center [1133, 430] width 77 height 12
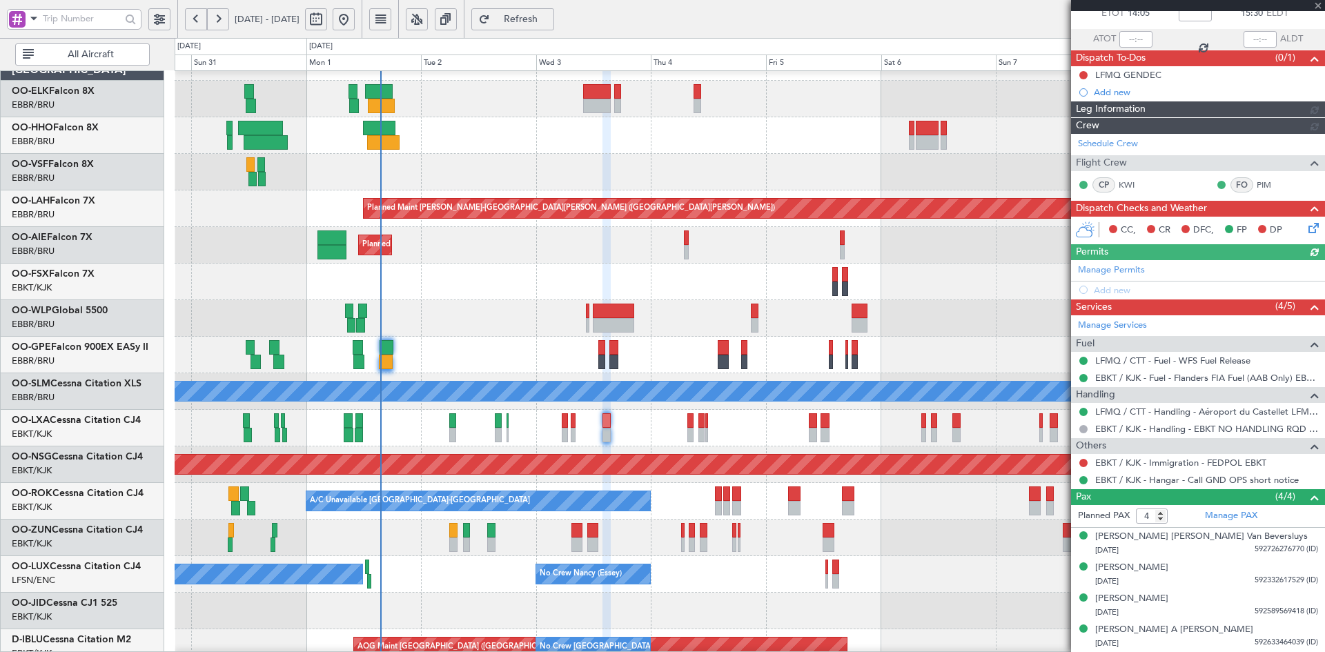
scroll to position [84, 0]
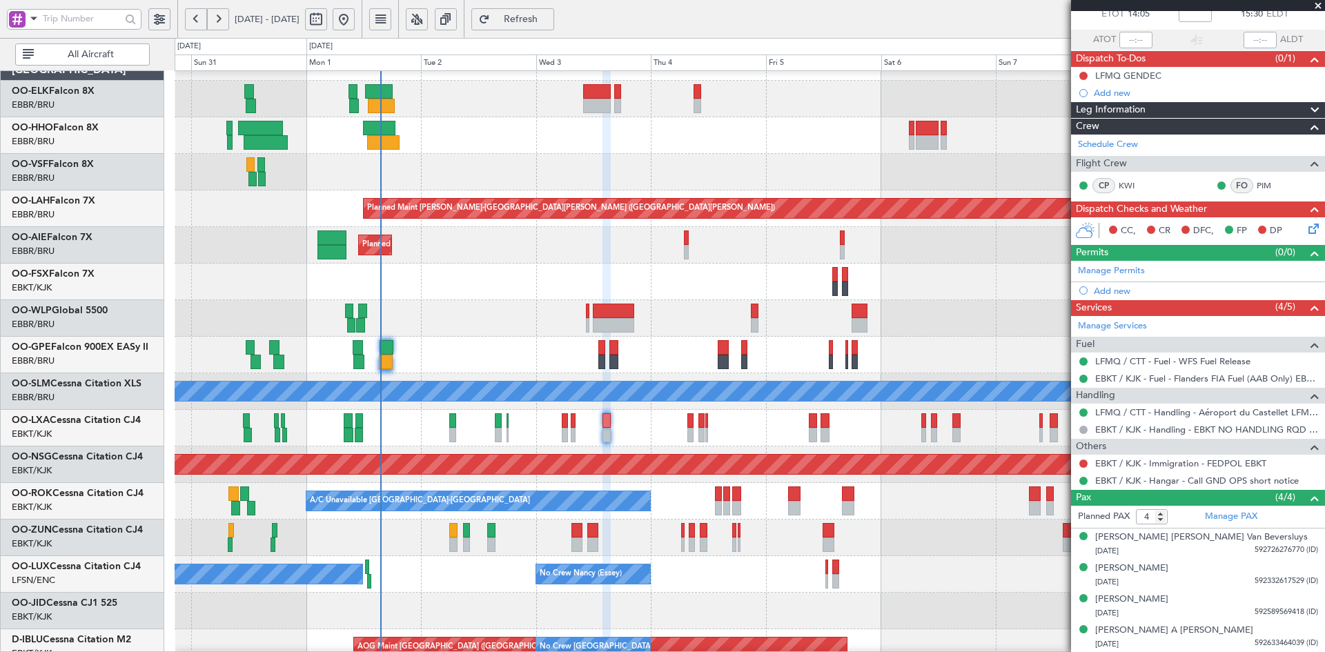
click at [1320, 4] on span at bounding box center [1318, 6] width 14 height 12
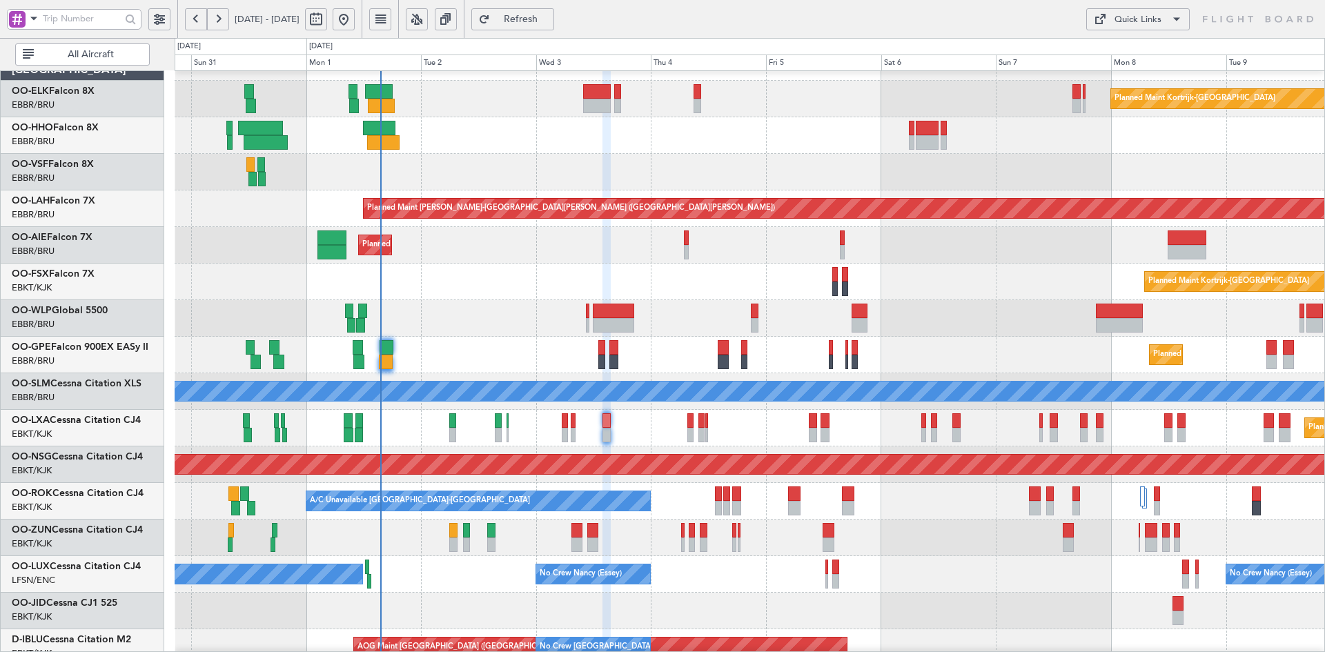
type input "0"
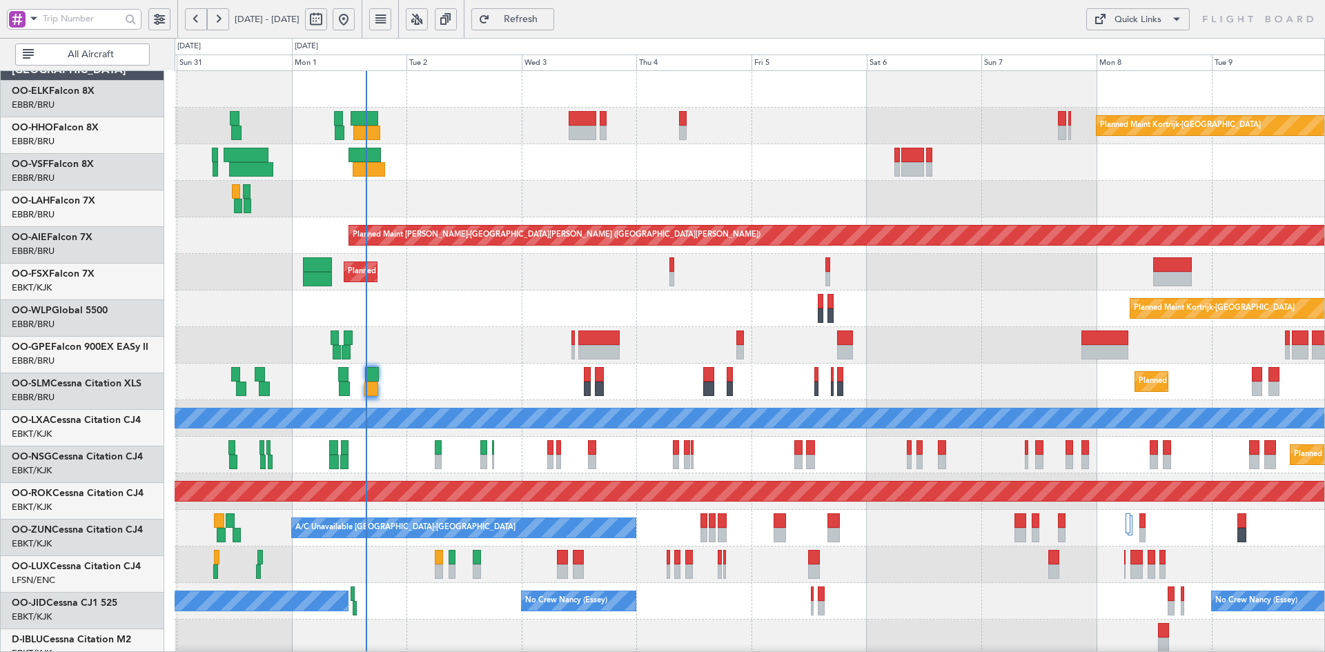
click at [993, 474] on div "Planned Maint Kortrijk-Wevelgem Planned Maint Alton-st Louis (St Louis Regl) Pl…" at bounding box center [750, 437] width 1150 height 732
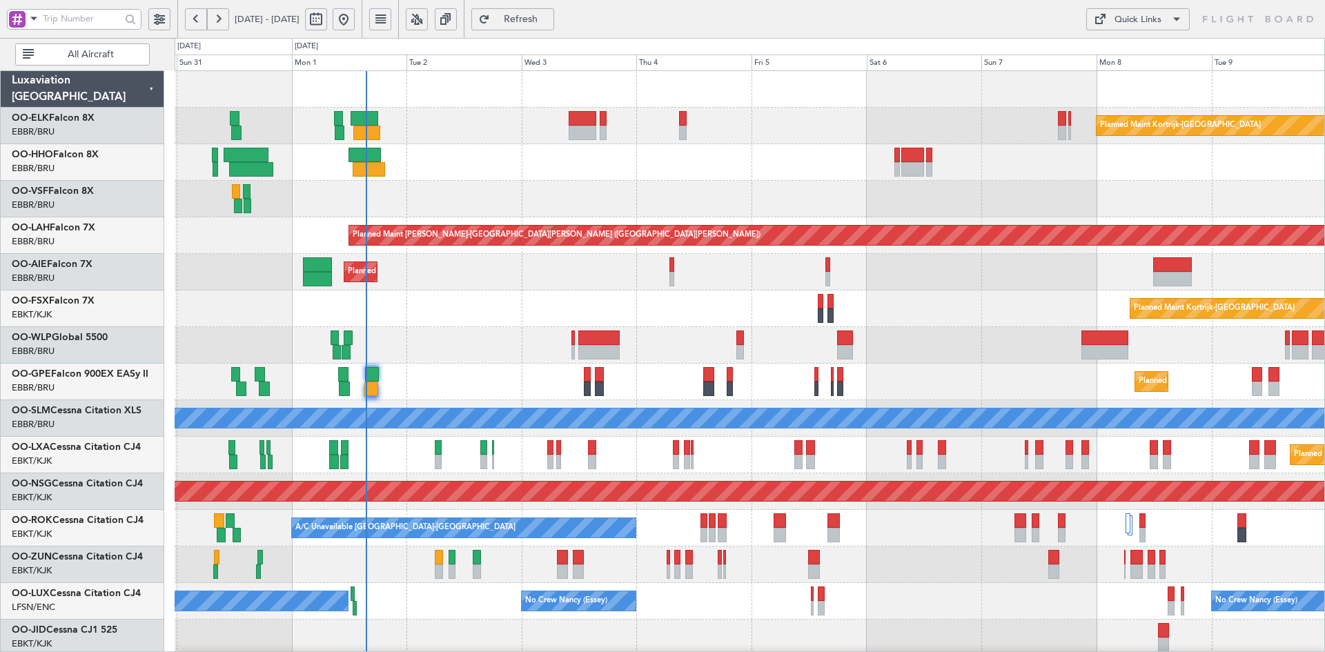
click at [966, 118] on div "Planned Maint Kortrijk-Wevelgem Planned Maint Alton-st Louis (St Louis Regl) Pl…" at bounding box center [750, 437] width 1150 height 732
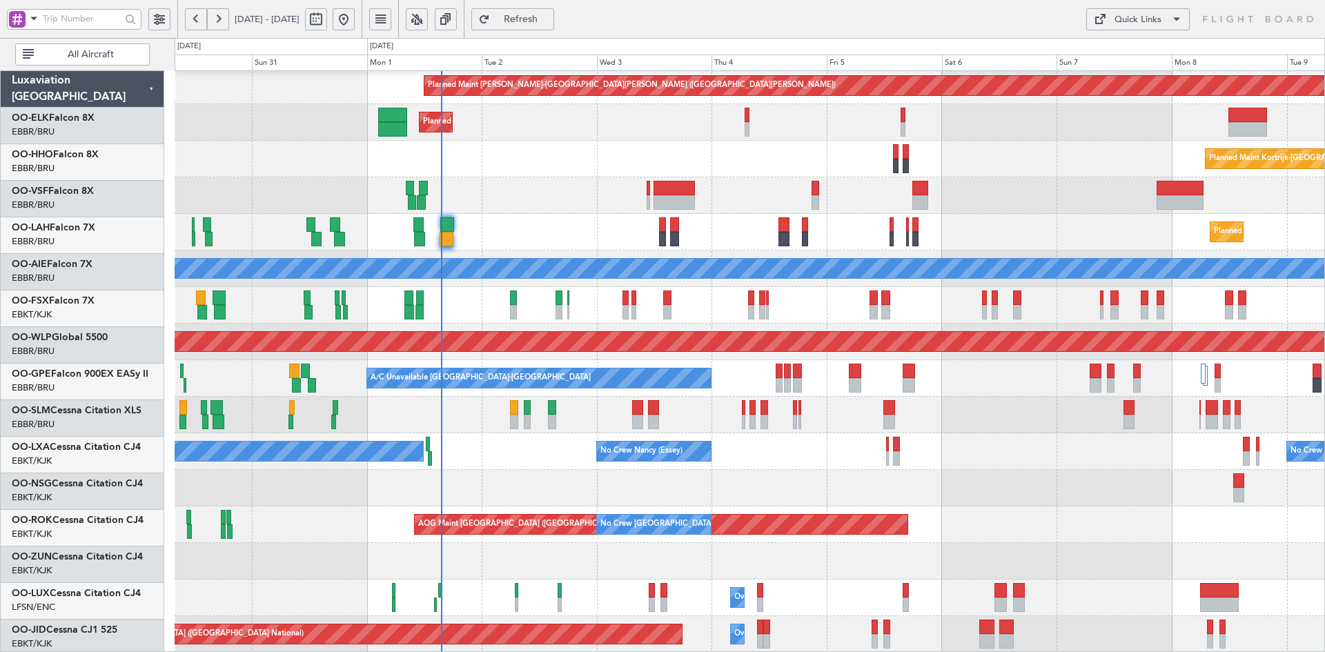
scroll to position [150, 0]
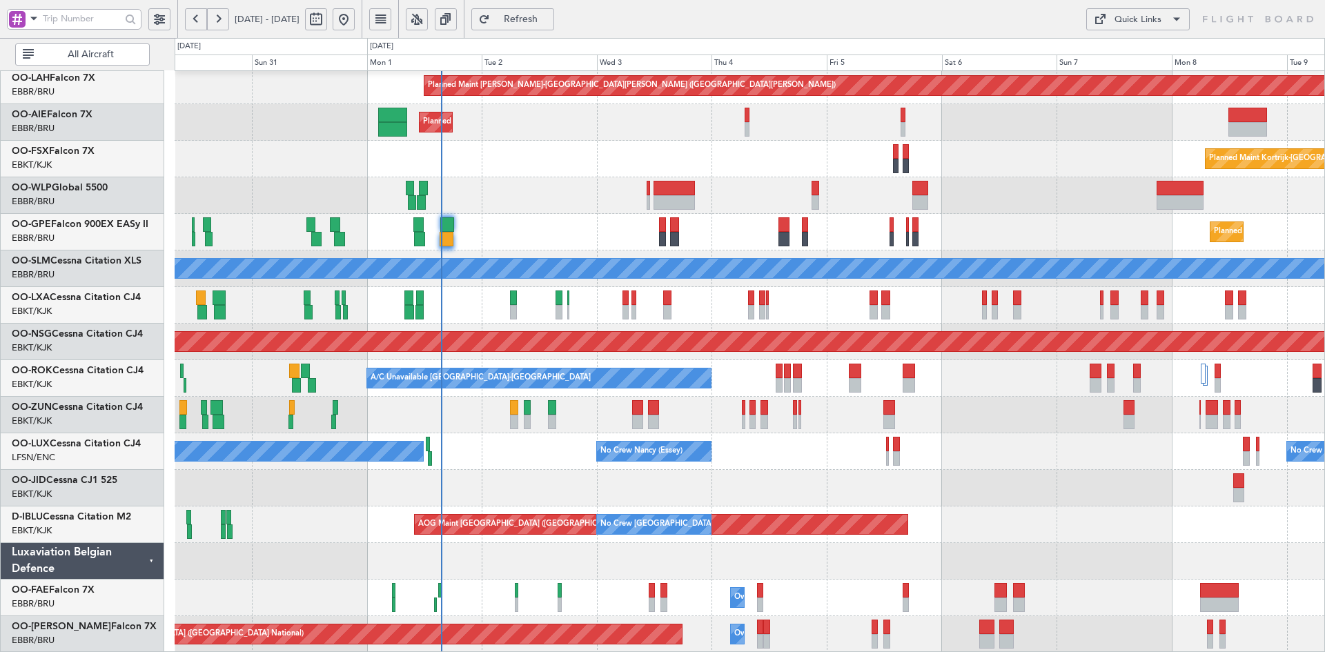
click at [939, 438] on div "No Crew Nancy (Essey) No Crew Paris (Le Bourget) No Crew Nancy (Essey) Planned …" at bounding box center [750, 451] width 1150 height 37
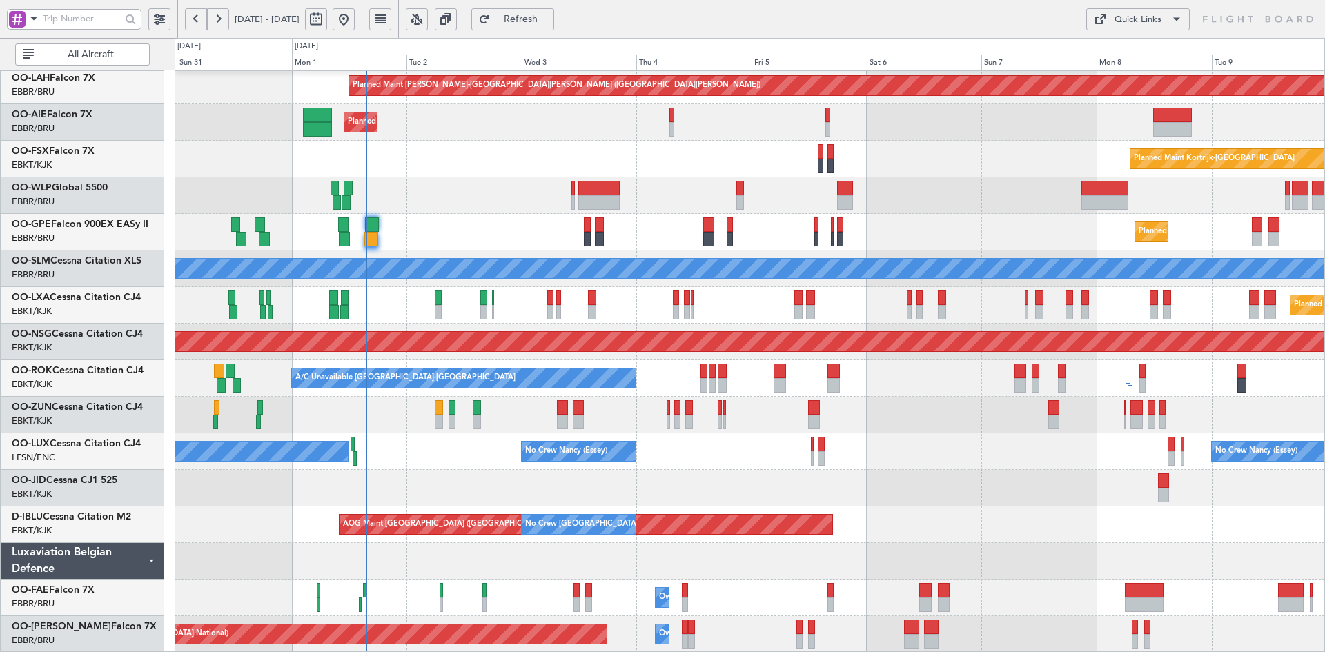
click at [497, 251] on div "Planned Maint Brussels (Brussels National) No Crew Brussels (Brussels National)…" at bounding box center [750, 232] width 1150 height 37
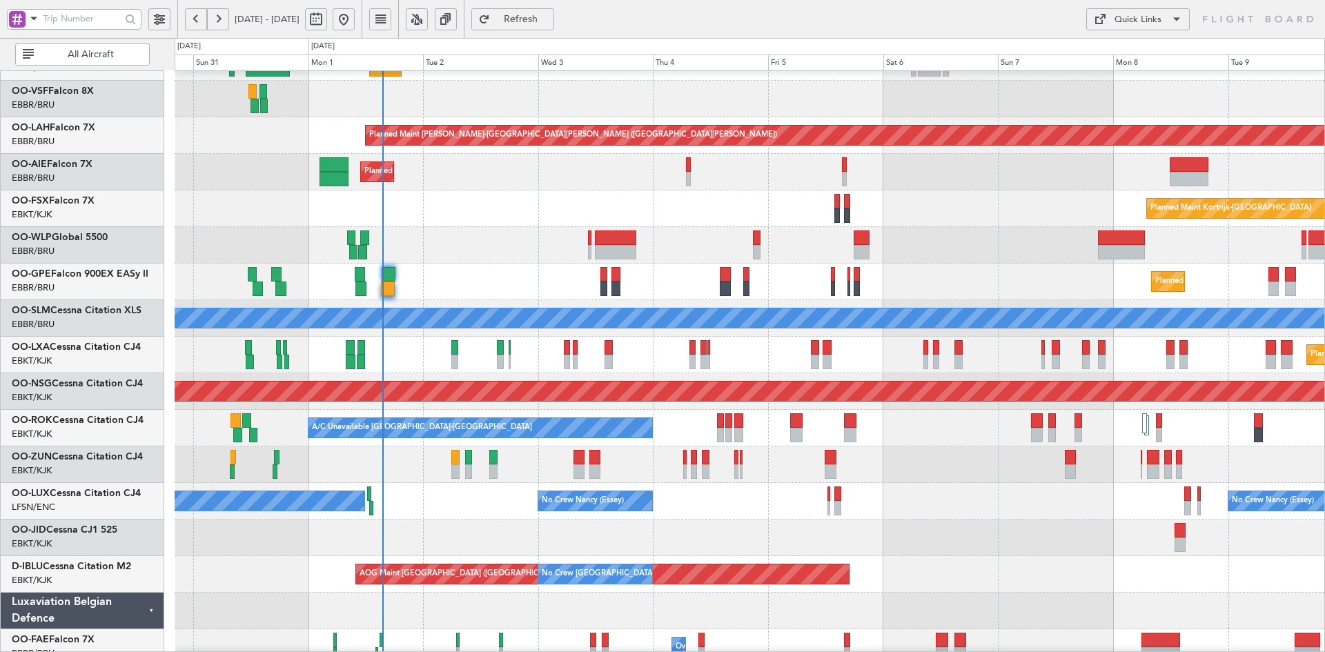
click at [527, 264] on div "Planned Maint [GEOGRAPHIC_DATA] ([GEOGRAPHIC_DATA])" at bounding box center [750, 245] width 1150 height 37
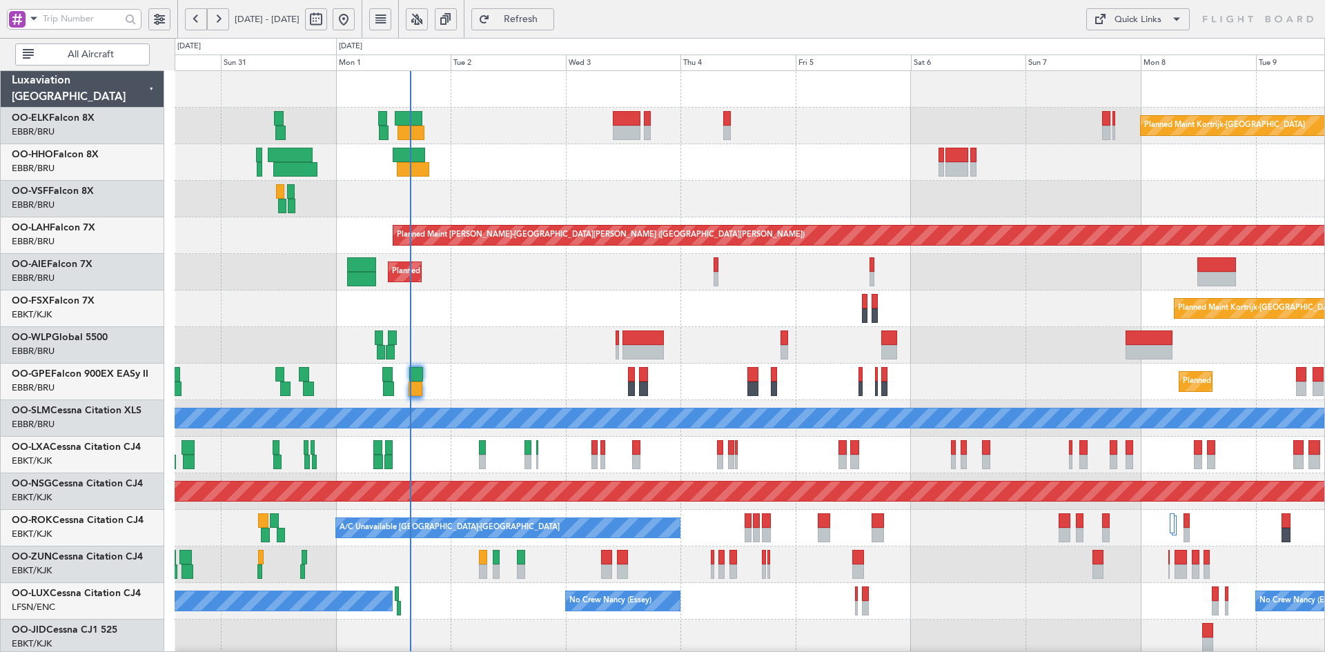
click at [758, 345] on div "Planned Maint [GEOGRAPHIC_DATA] ([GEOGRAPHIC_DATA])" at bounding box center [750, 345] width 1150 height 37
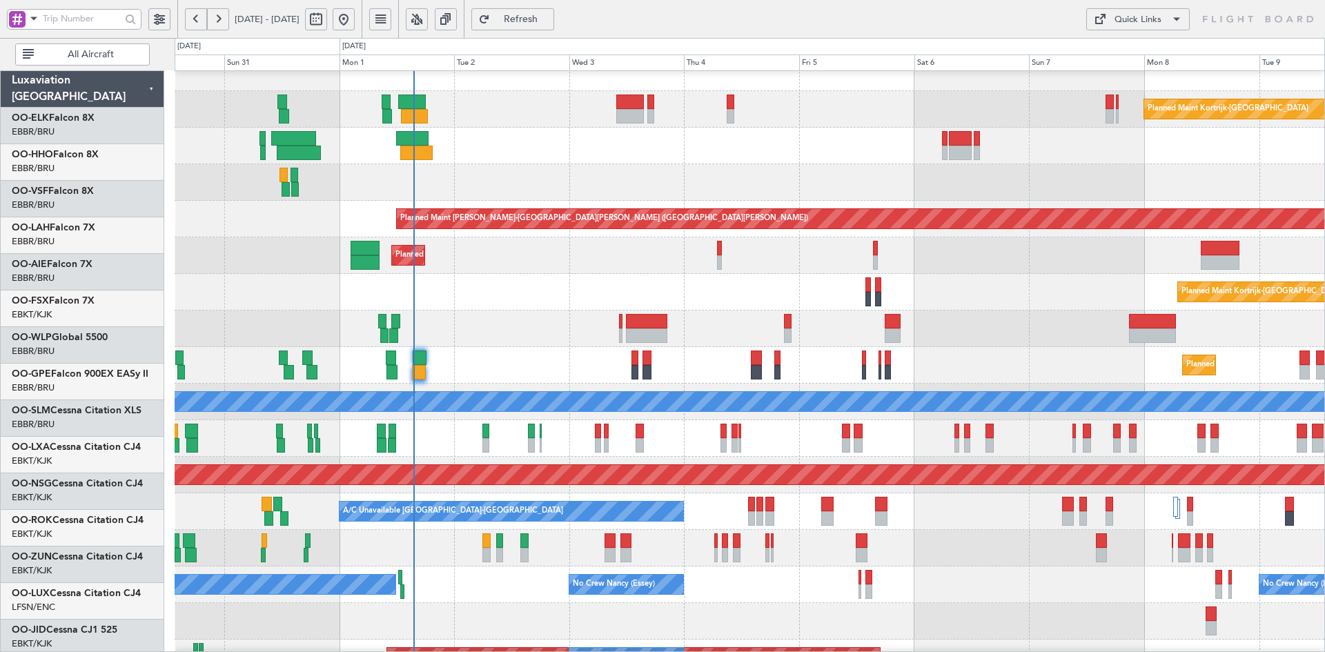
scroll to position [17, 0]
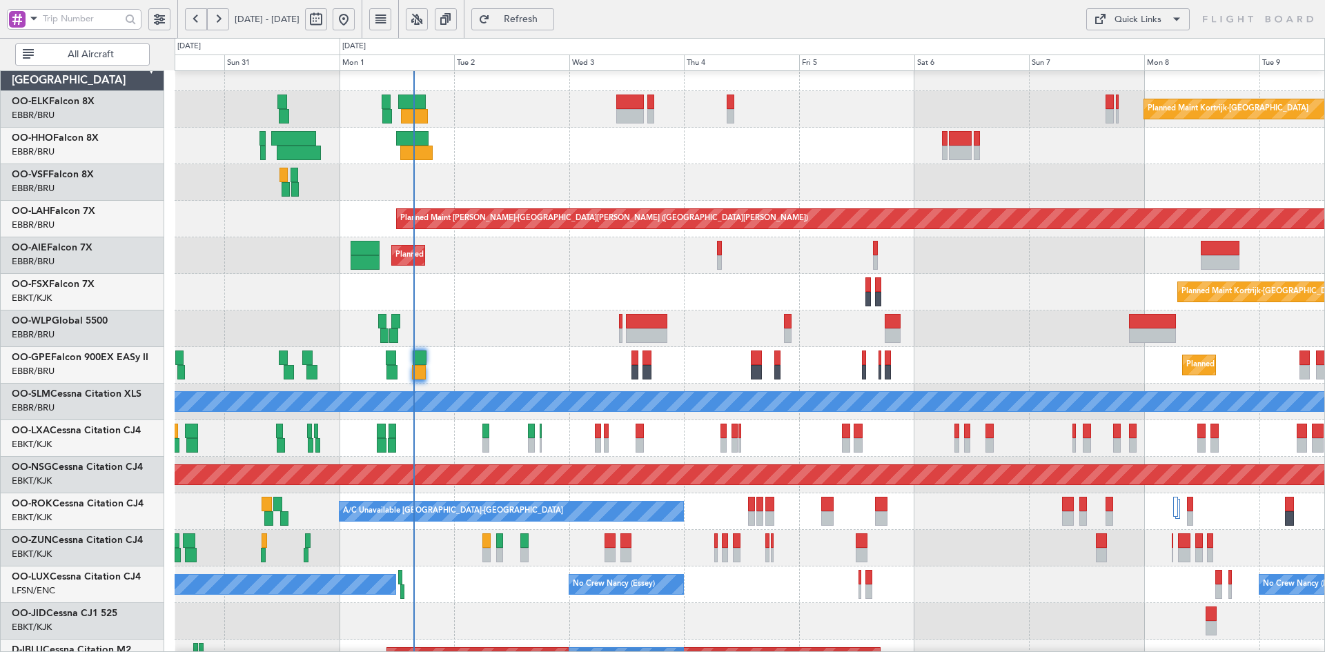
click at [979, 402] on div "Planned Maint Kortrijk-Wevelgem Planned Maint Alton-st Louis (St Louis Regl) Pl…" at bounding box center [750, 421] width 1150 height 732
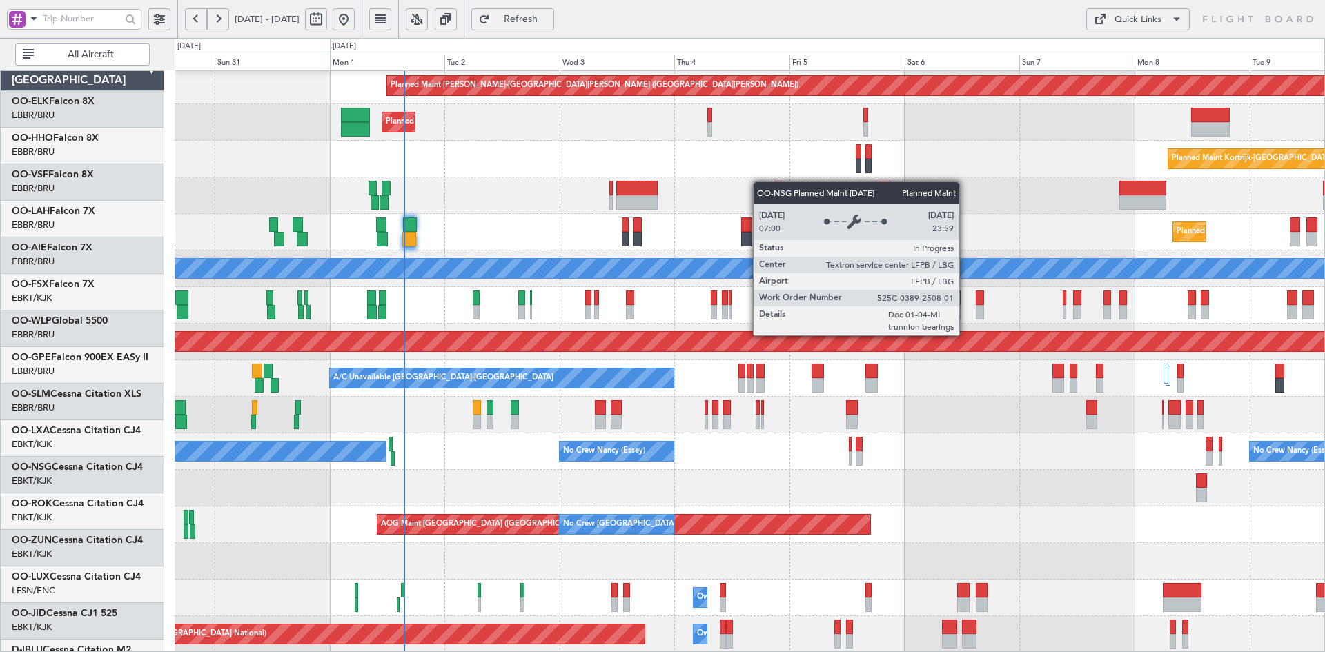
scroll to position [150, 0]
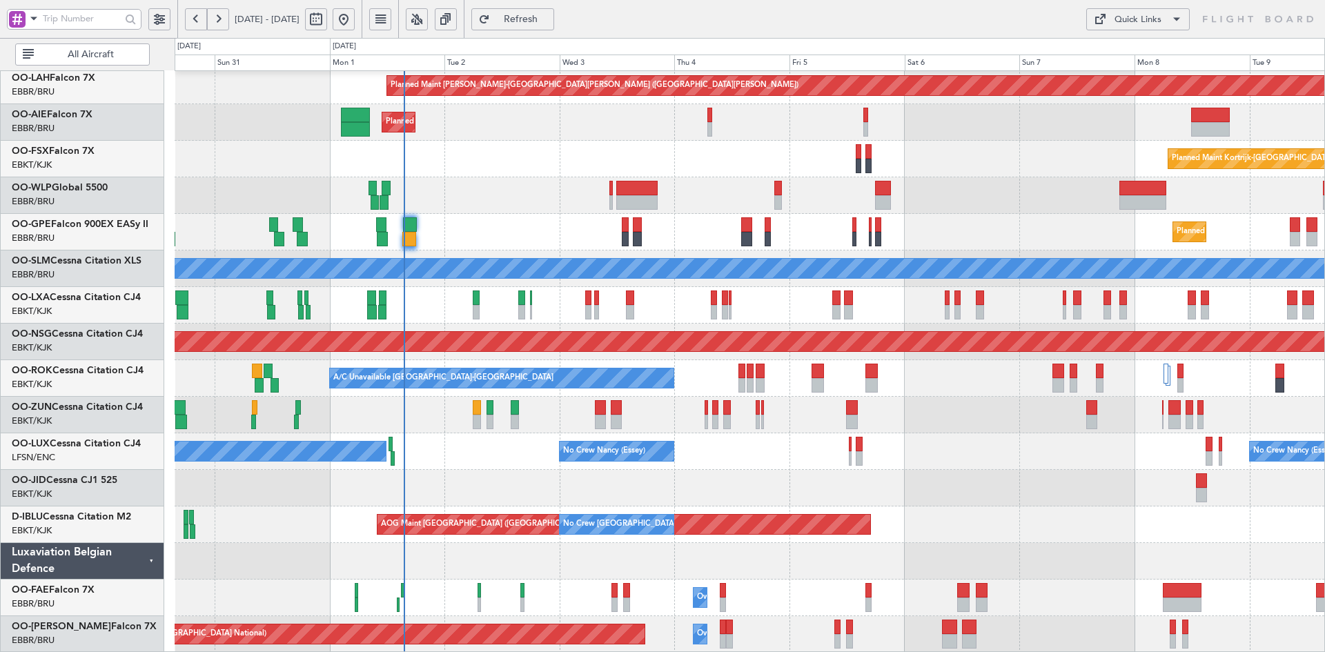
click at [947, 237] on div "Planned Maint Brussels (Brussels National) Planned Maint Brussels (Brussels Nat…" at bounding box center [750, 232] width 1150 height 37
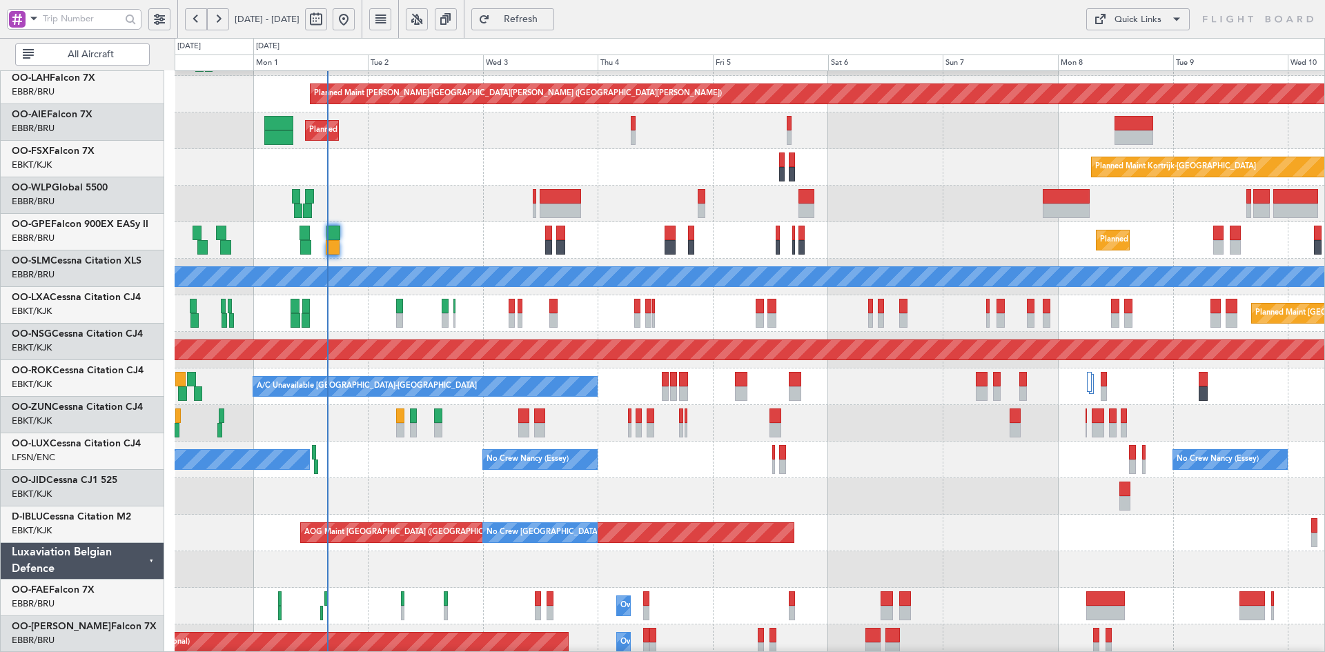
scroll to position [141, 0]
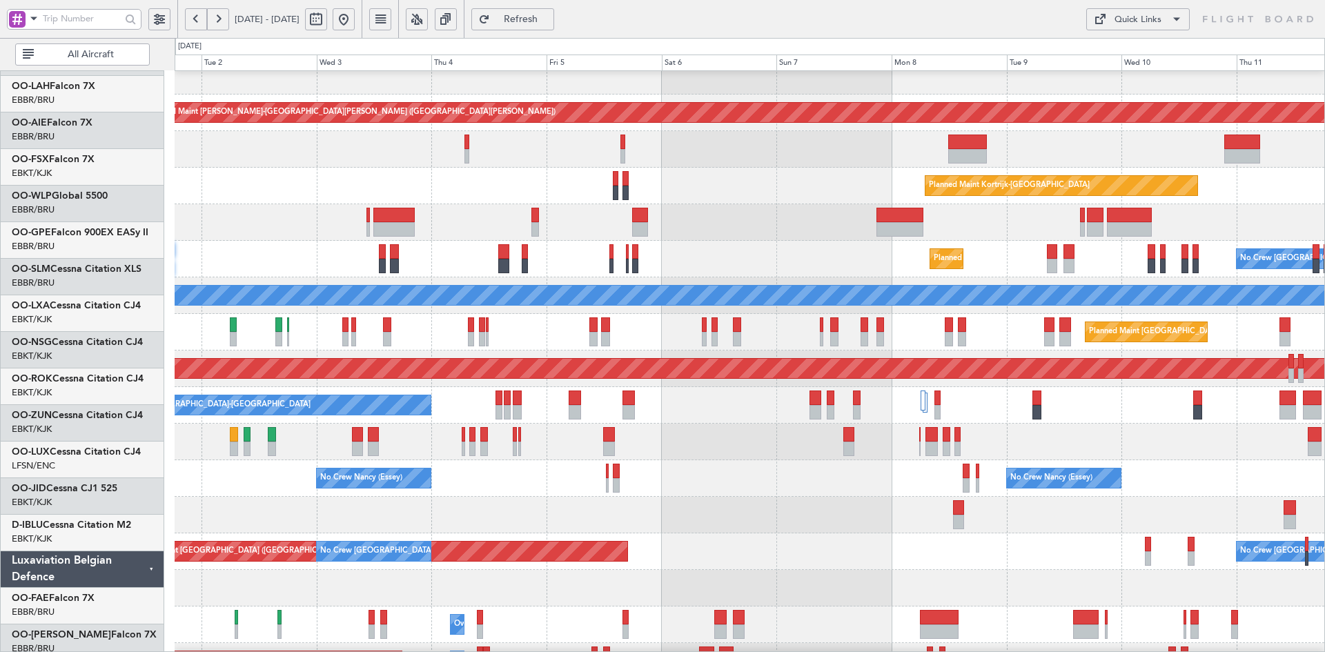
click at [1040, 437] on div at bounding box center [750, 442] width 1150 height 37
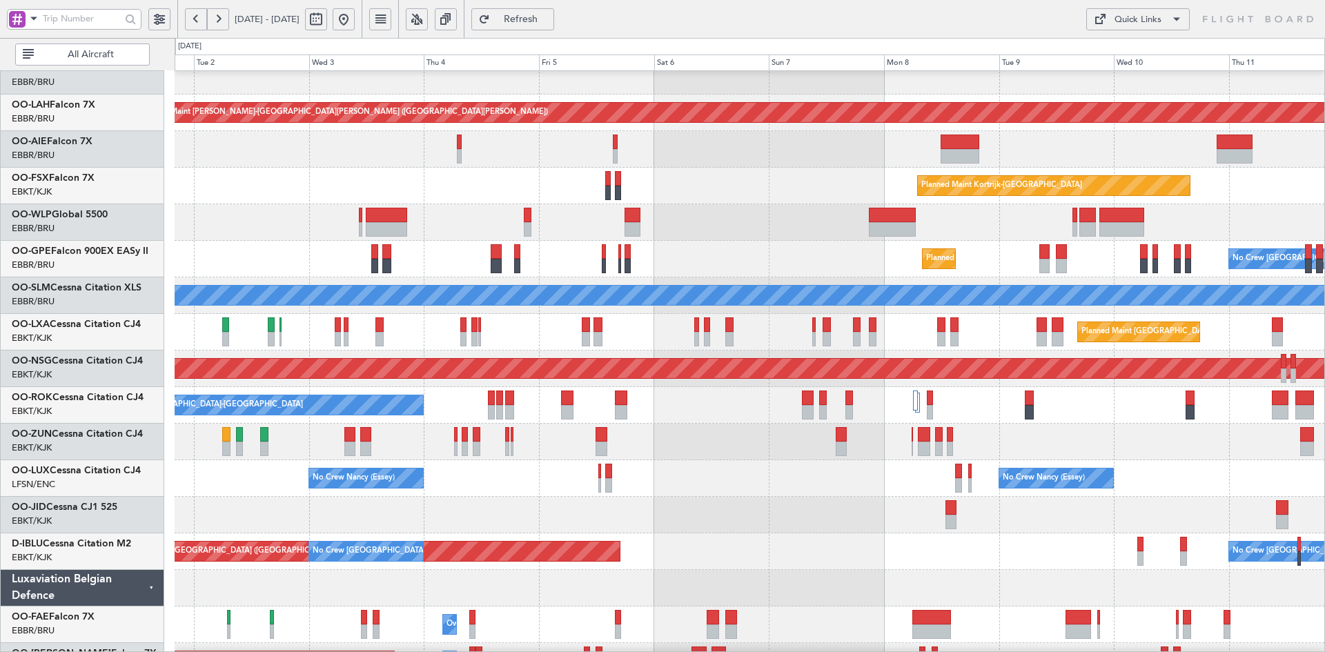
click at [326, 424] on div at bounding box center [750, 442] width 1150 height 37
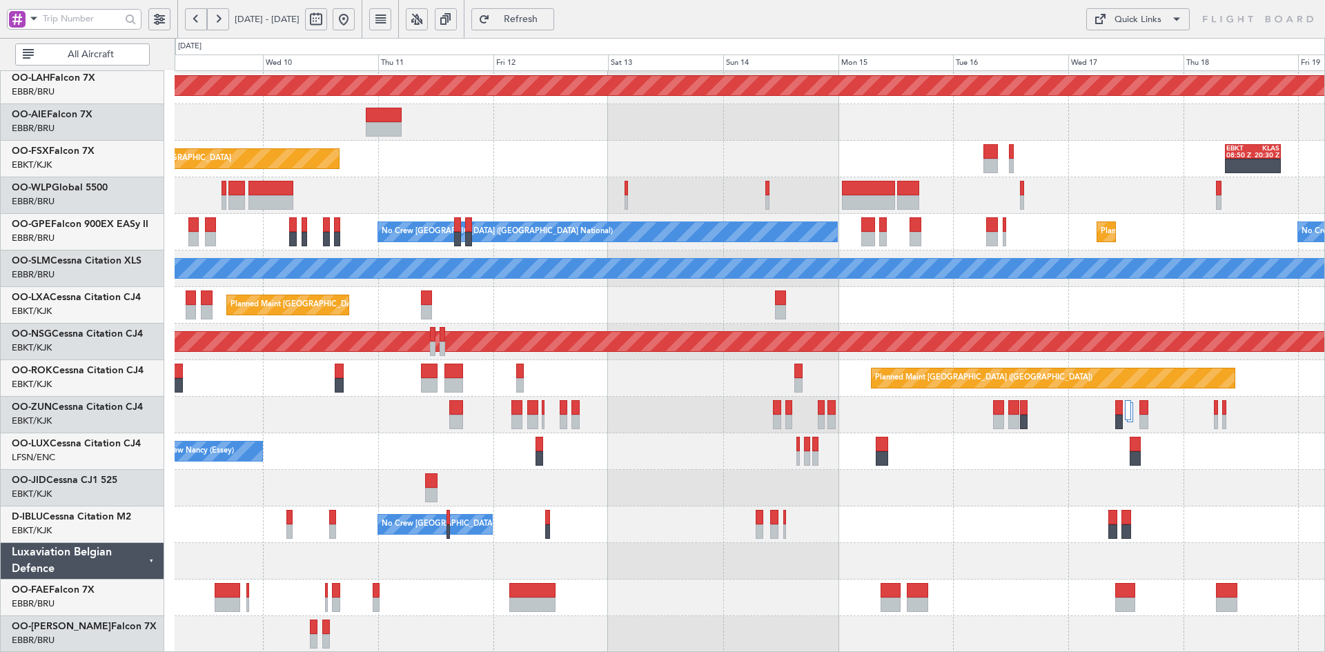
click at [547, 251] on div "No Crew Brussels (Brussels National) Planned Maint Brussels (Brussels National)…" at bounding box center [750, 232] width 1150 height 37
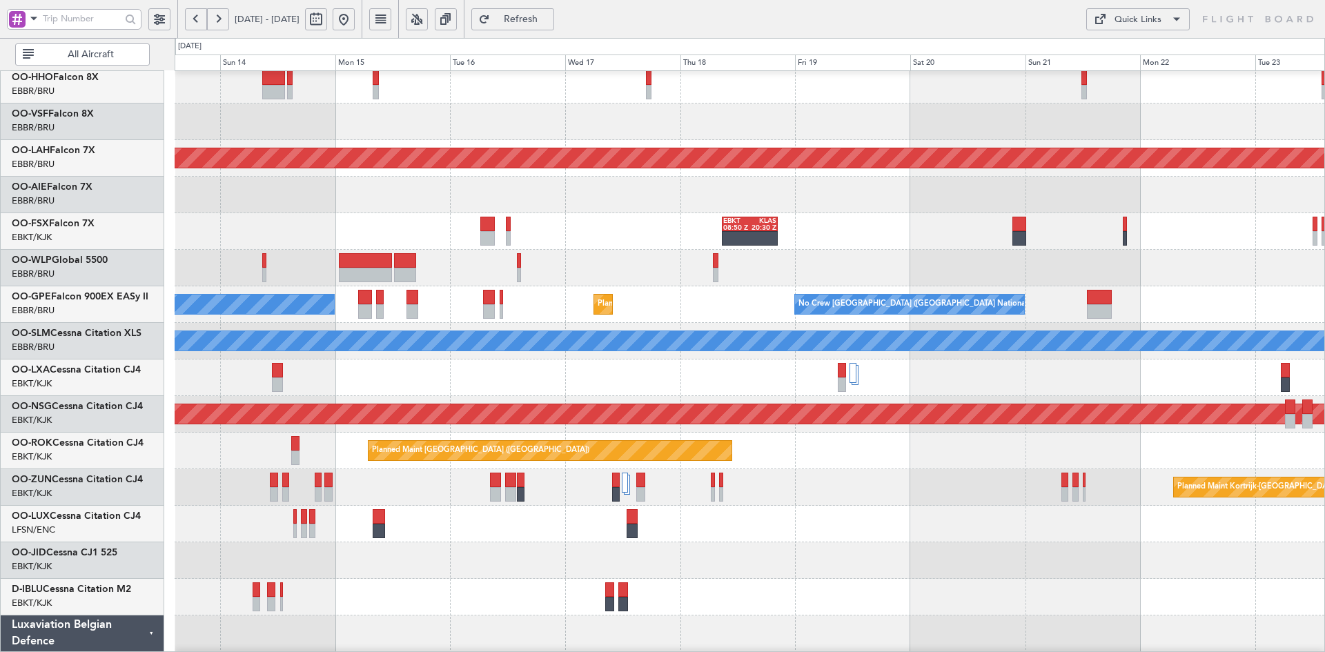
scroll to position [150, 0]
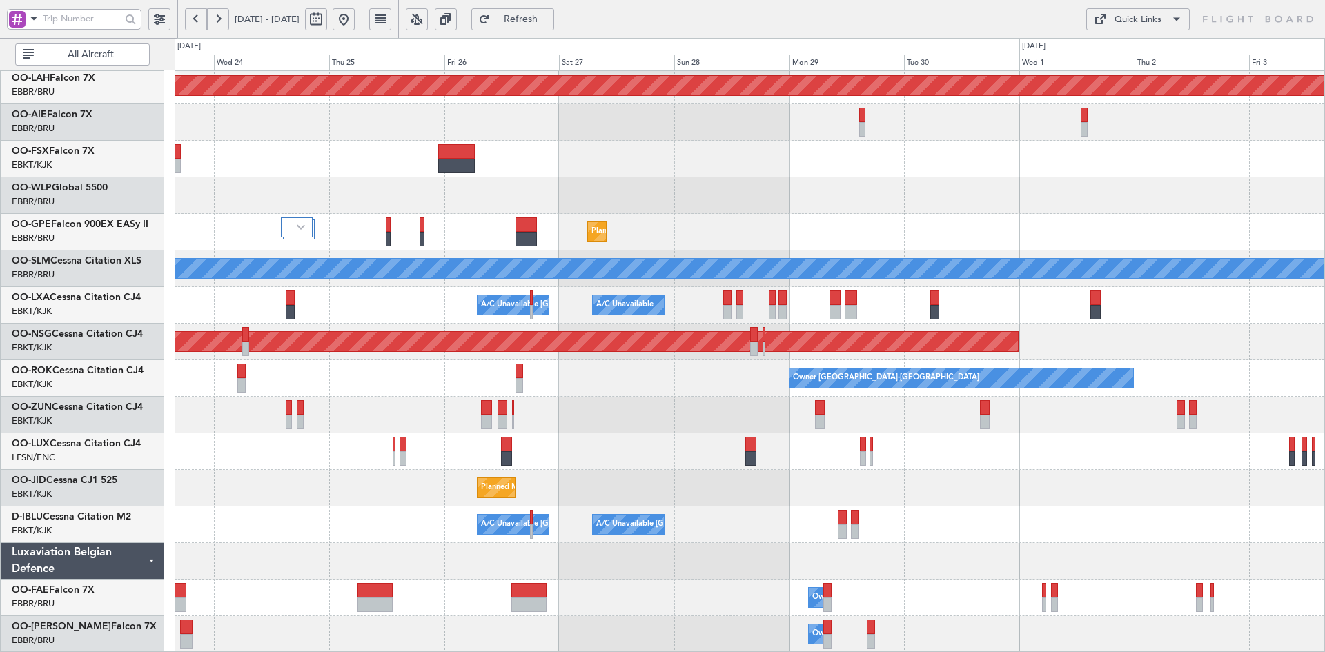
click at [306, 72] on div "Planned Maint Alton-st Louis (St Louis Regl) Planned Maint Brussels (Brussels N…" at bounding box center [750, 287] width 1150 height 732
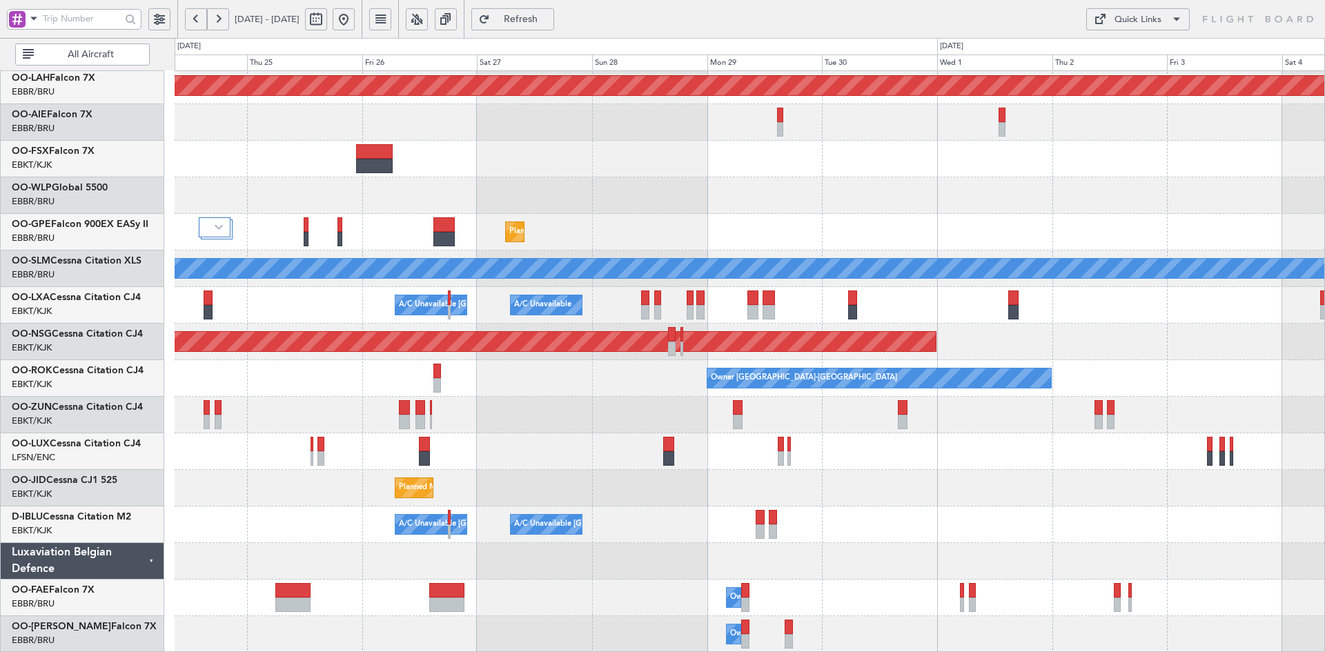
click at [1324, 158] on html "28 Sep 2025 - 08 Oct 2025 Refresh Quick Links All Aircraft Planned Maint Alton-…" at bounding box center [662, 326] width 1325 height 652
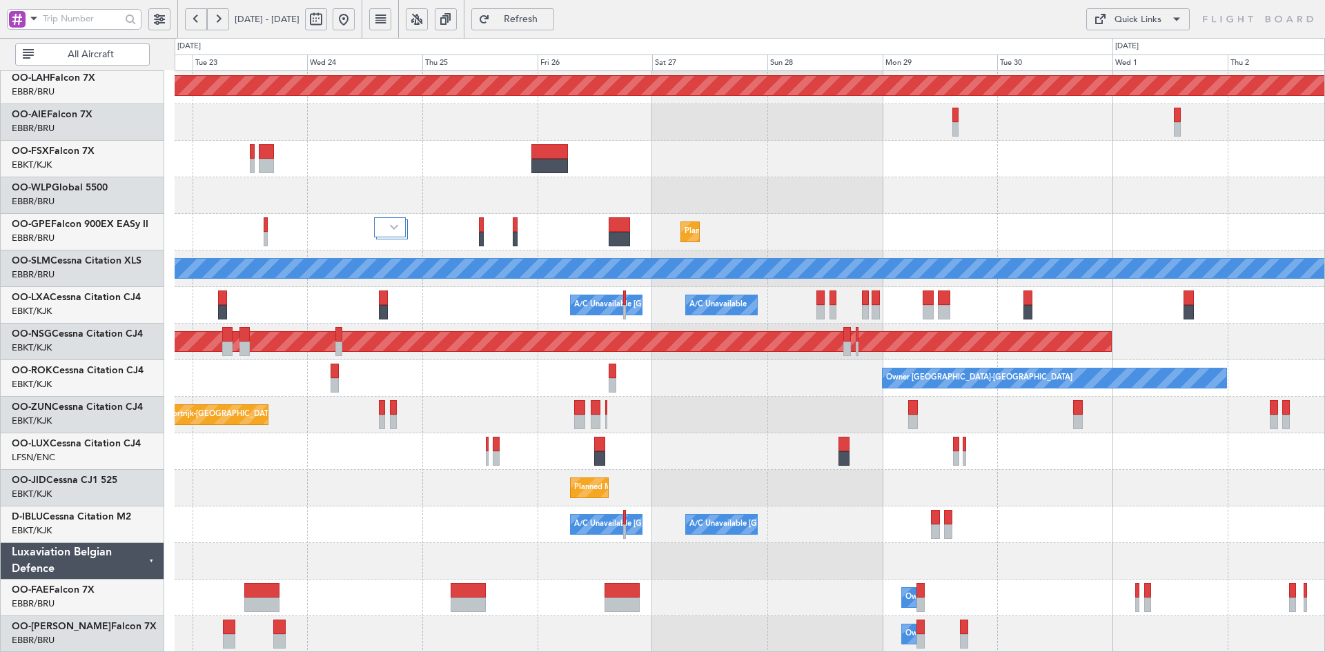
click at [785, 316] on div "Planned Maint Alton-st Louis (St Louis Regl) Planned Maint Brussels (Brussels N…" at bounding box center [750, 287] width 1150 height 732
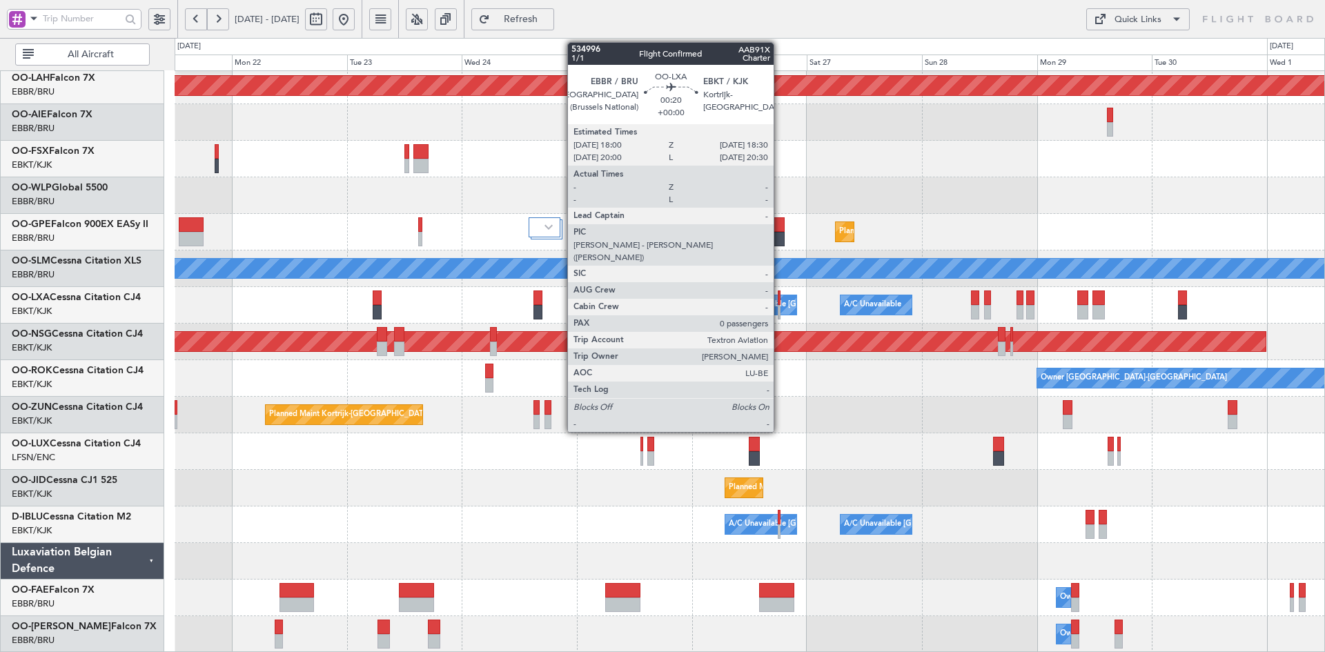
click at [780, 309] on div at bounding box center [779, 312] width 3 height 14
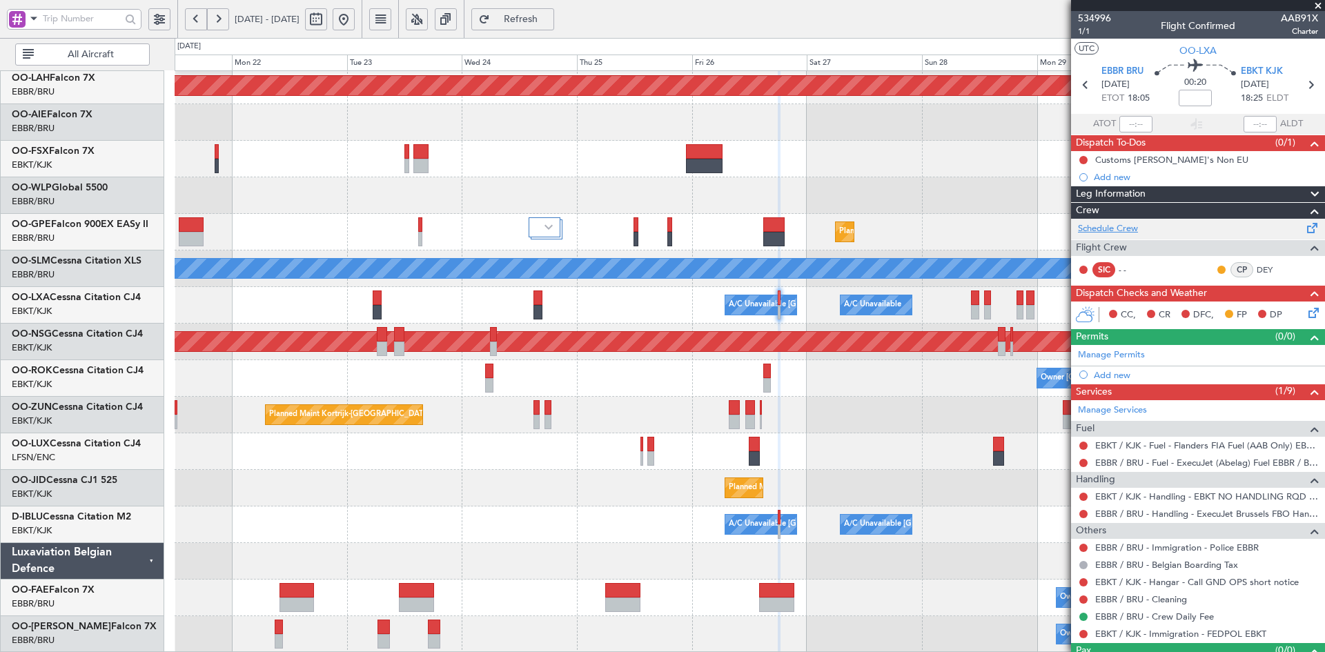
click at [1120, 228] on link "Schedule Crew" at bounding box center [1108, 229] width 60 height 14
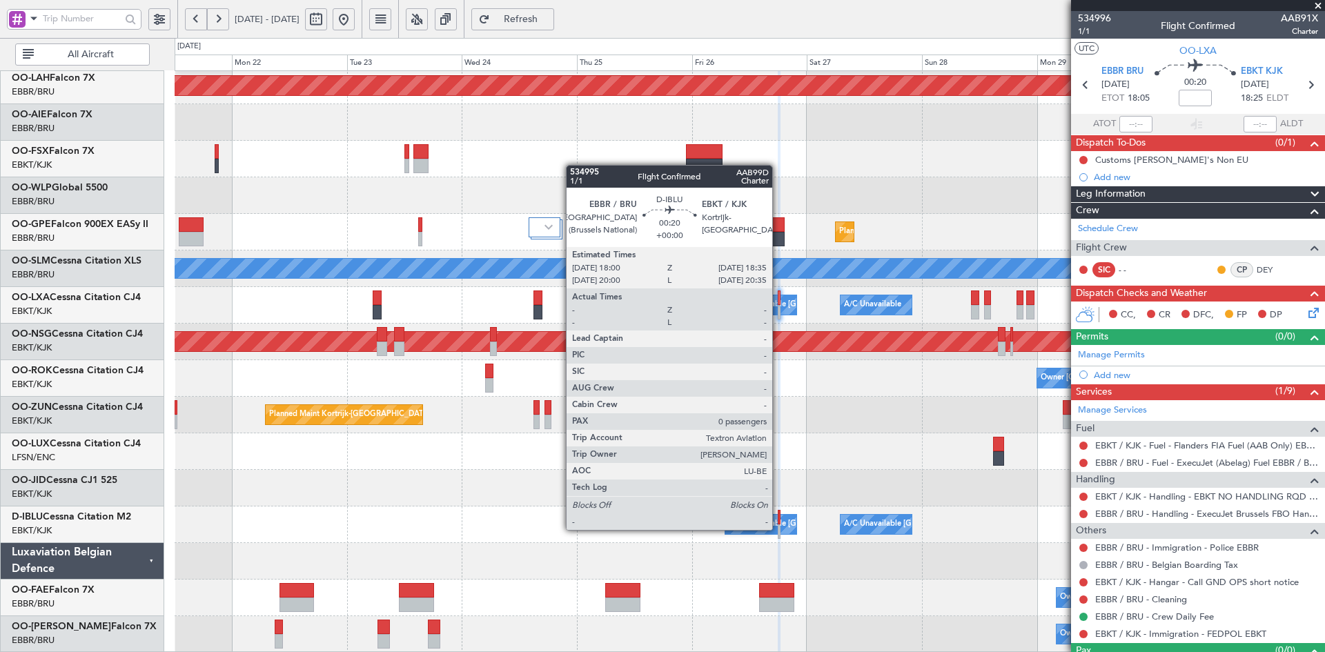
click at [779, 530] on div at bounding box center [779, 532] width 3 height 14
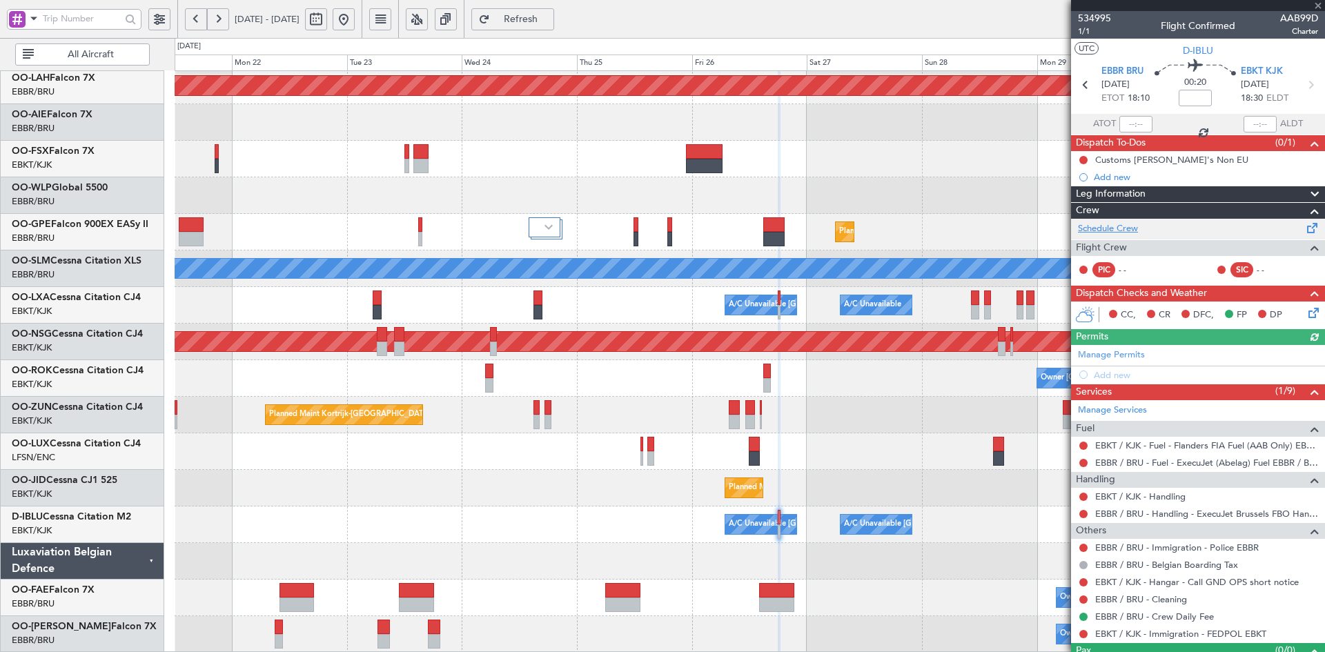
click at [1133, 225] on link "Schedule Crew" at bounding box center [1108, 229] width 60 height 14
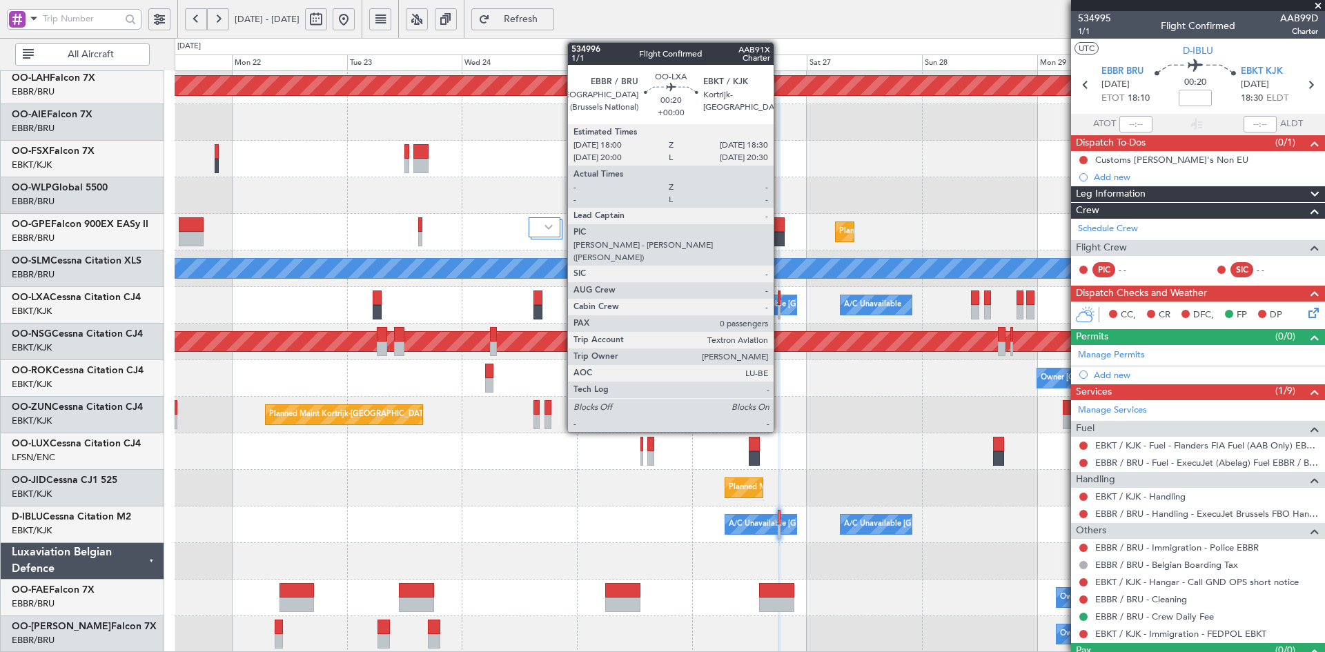
click at [780, 309] on div at bounding box center [779, 312] width 3 height 14
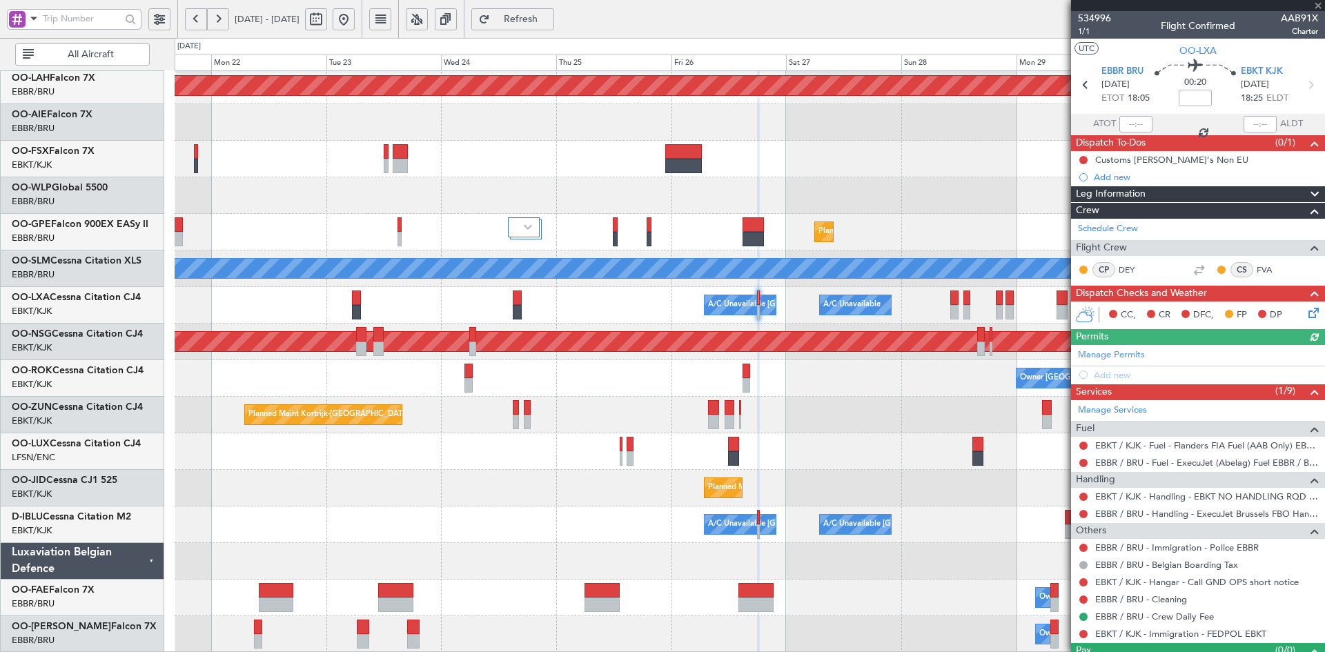
click at [783, 165] on div at bounding box center [750, 159] width 1150 height 37
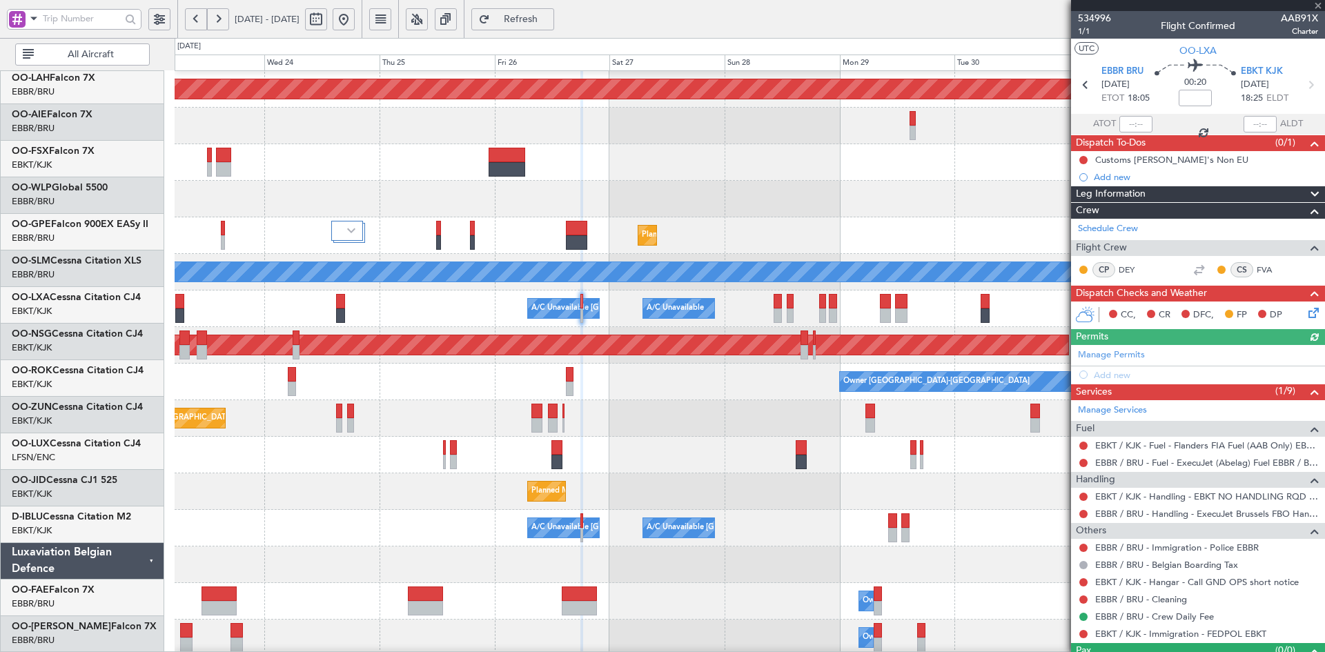
scroll to position [146, 0]
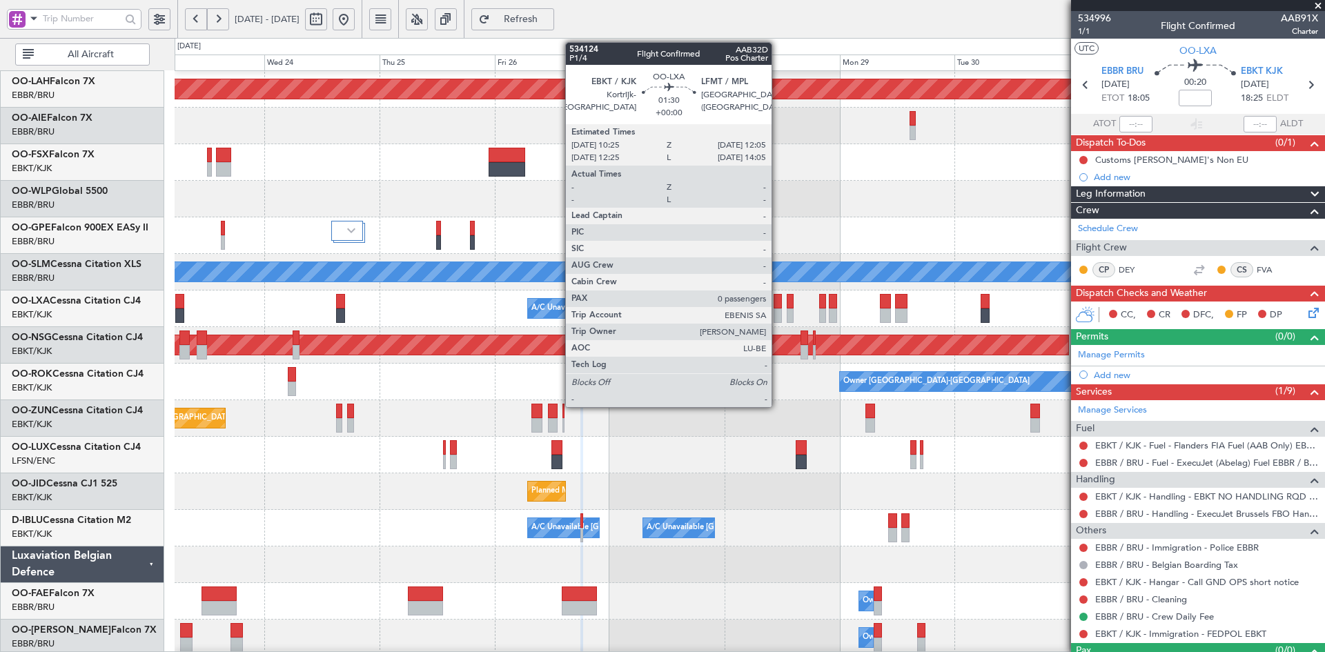
click at [778, 317] on div at bounding box center [778, 316] width 8 height 14
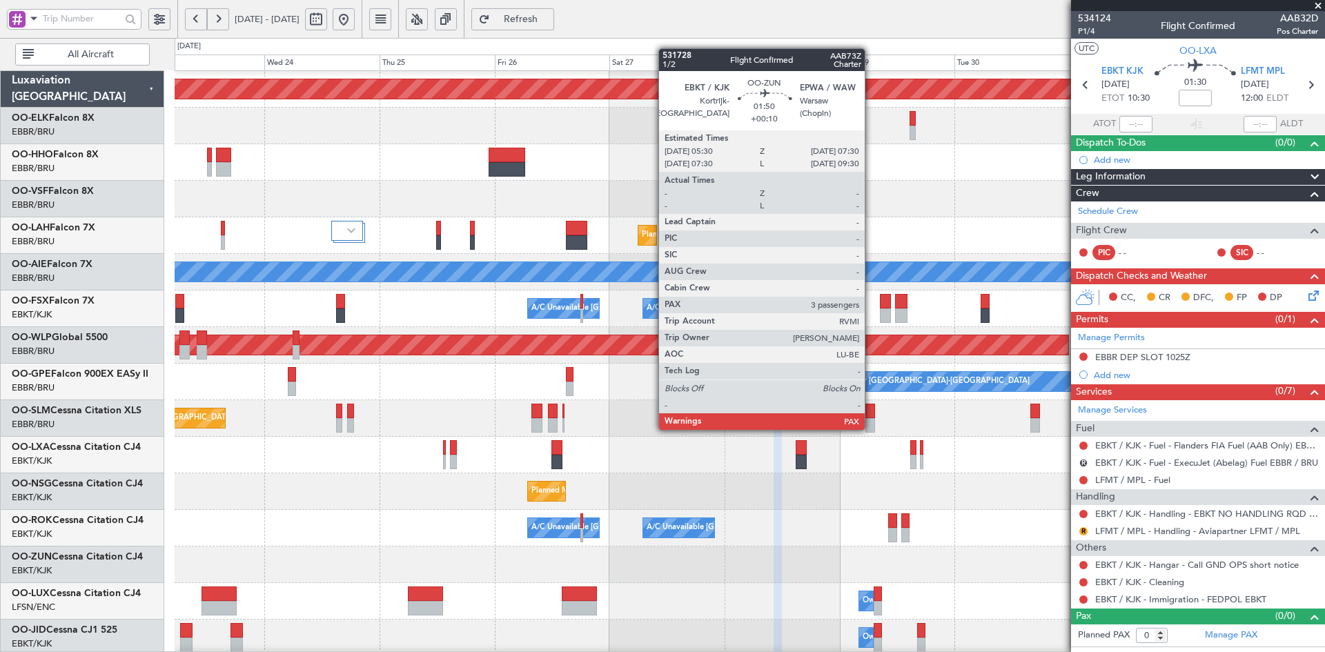
scroll to position [146, 0]
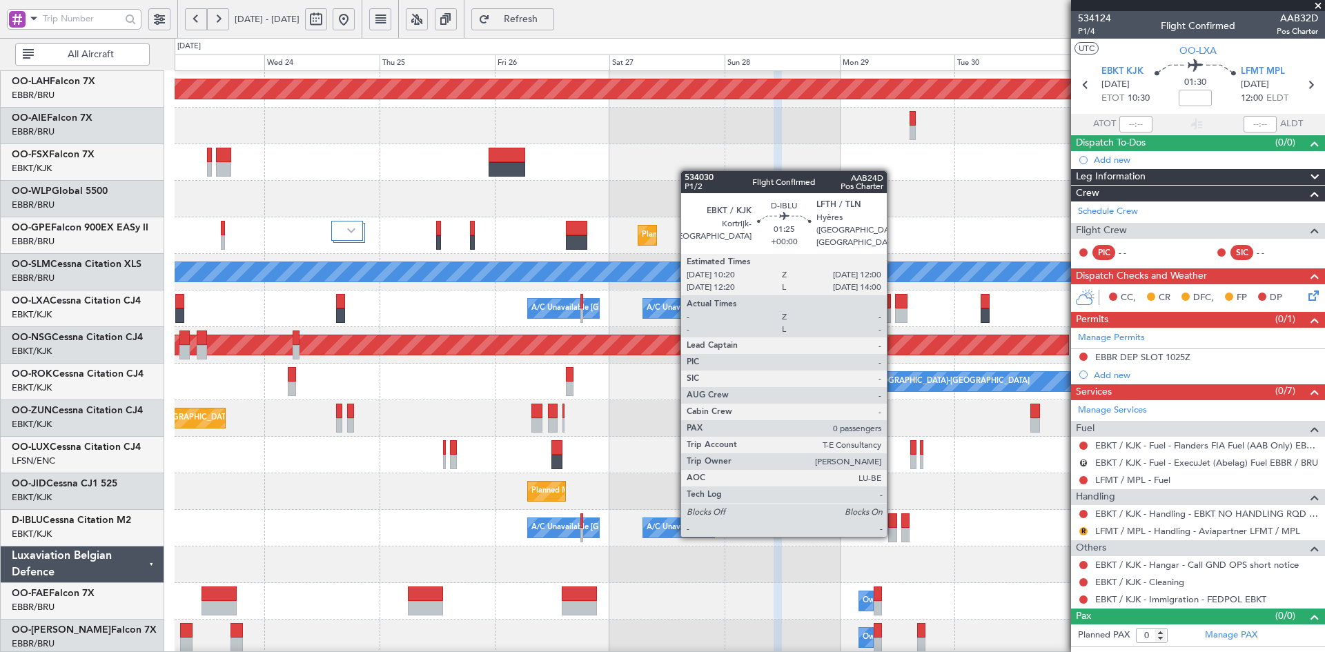
click at [892, 534] on div at bounding box center [892, 535] width 8 height 14
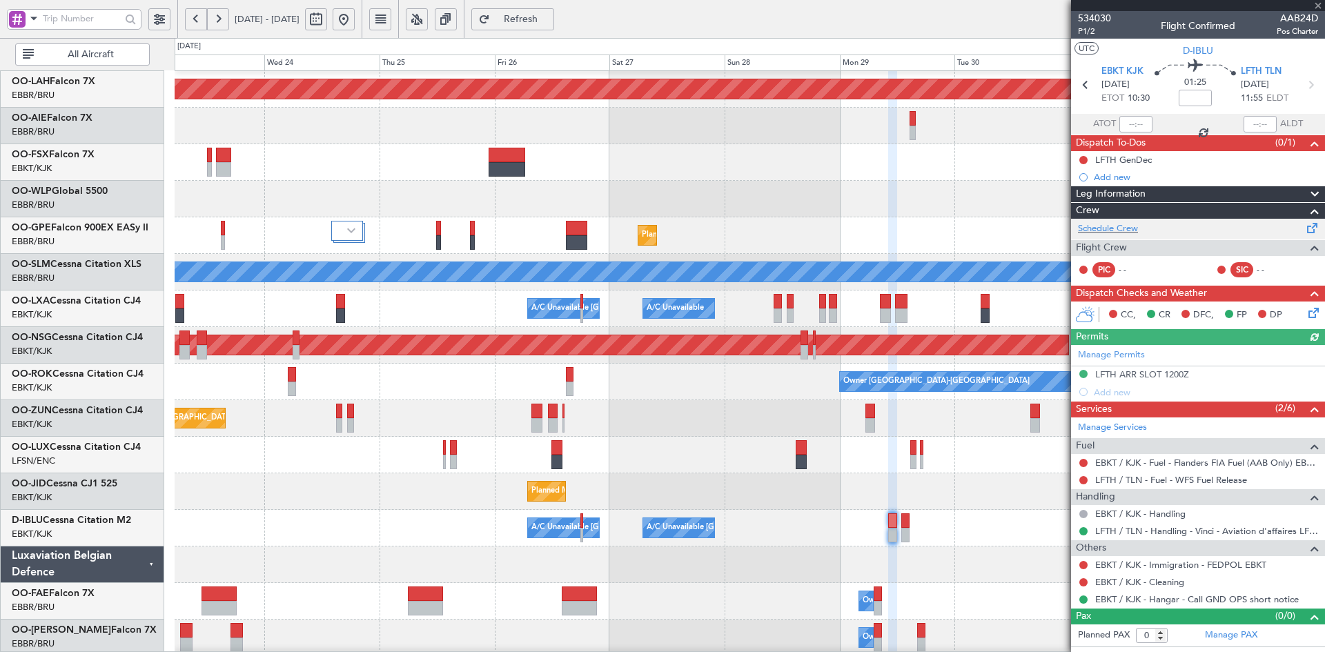
click at [1141, 228] on div "Schedule Crew" at bounding box center [1198, 229] width 254 height 21
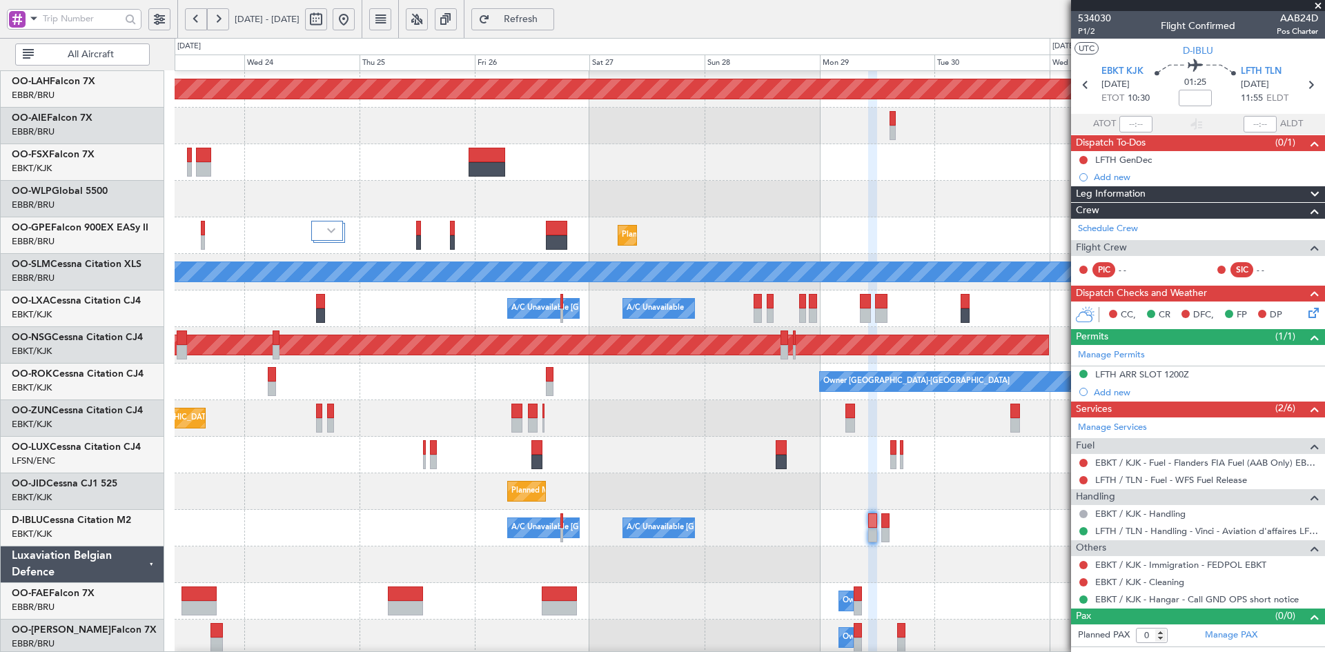
click at [885, 463] on div at bounding box center [750, 455] width 1150 height 37
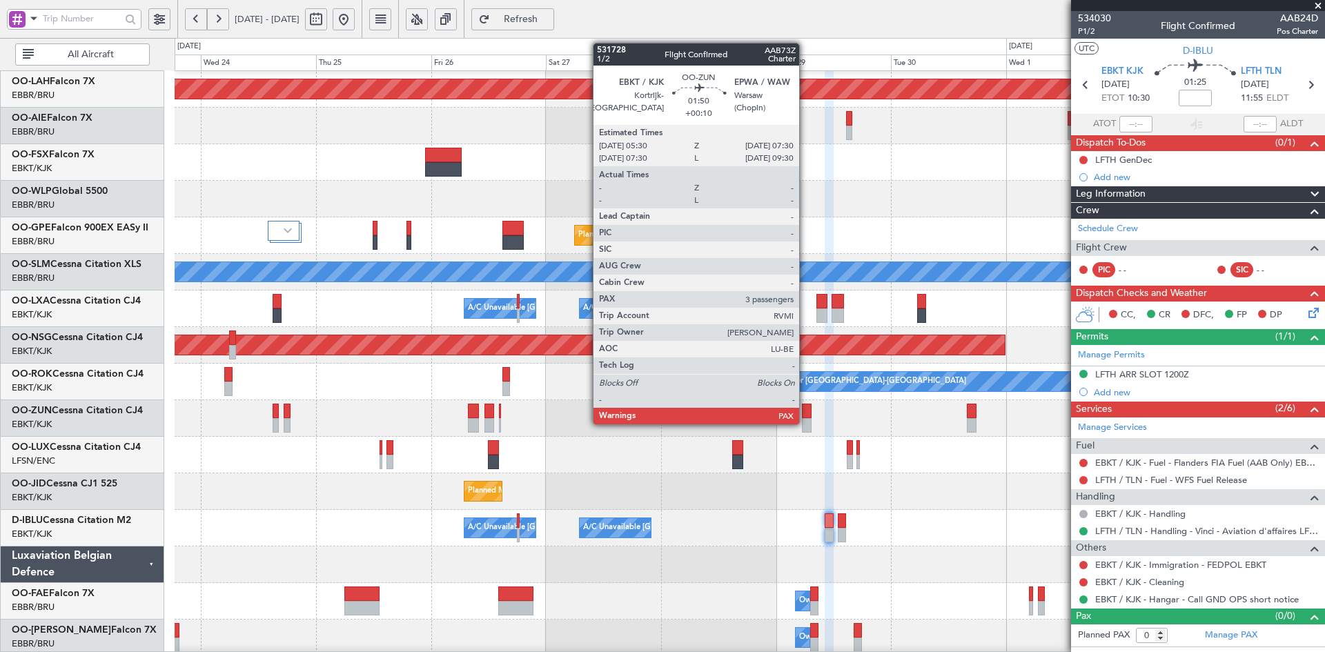
click at [805, 423] on div at bounding box center [807, 425] width 10 height 14
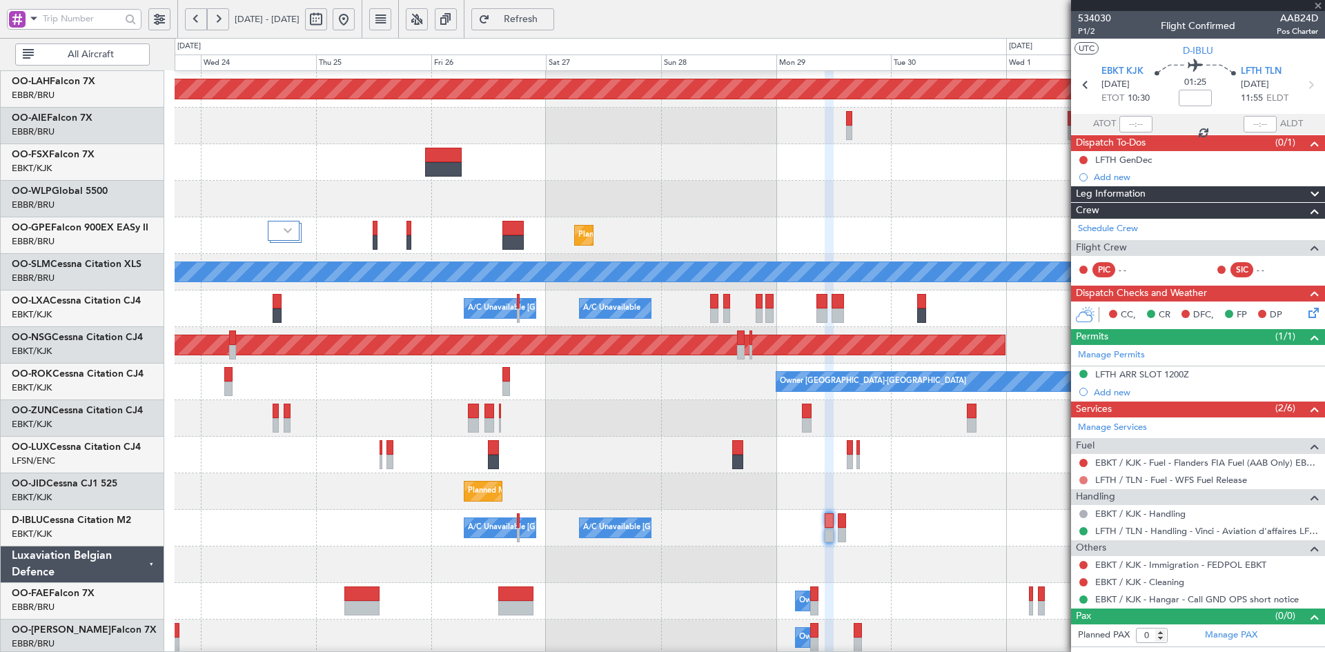
type input "+00:10"
type input "4"
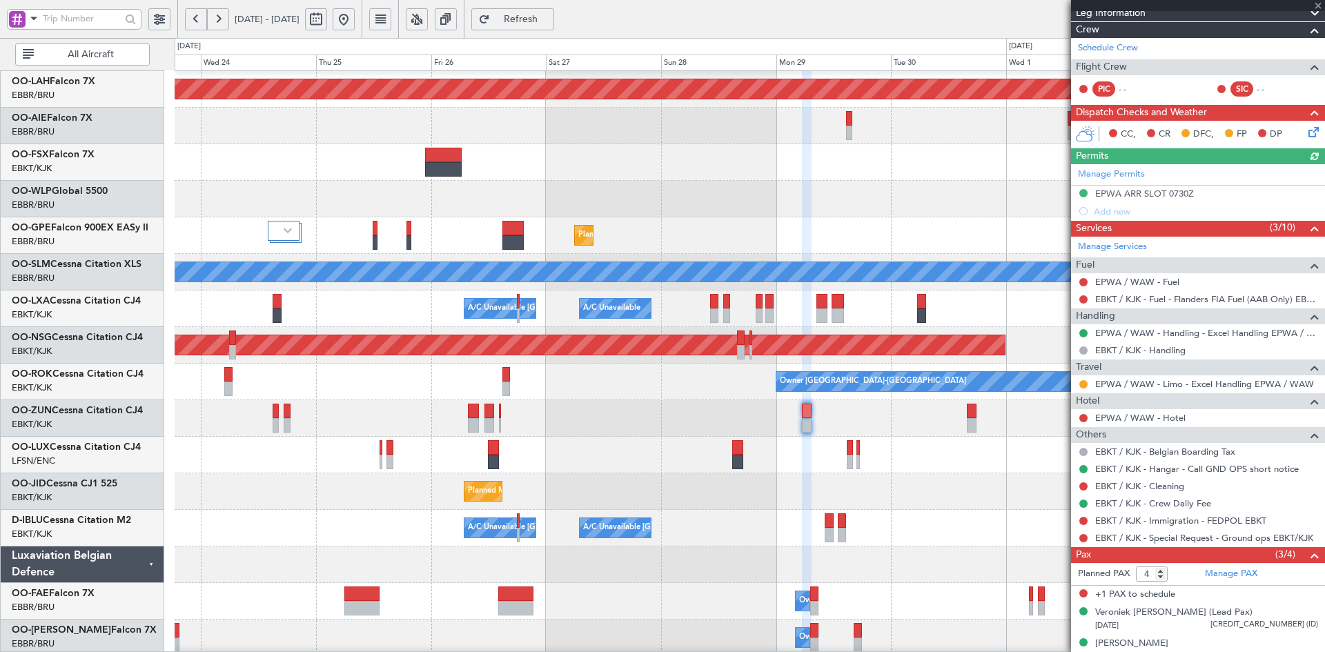
scroll to position [260, 0]
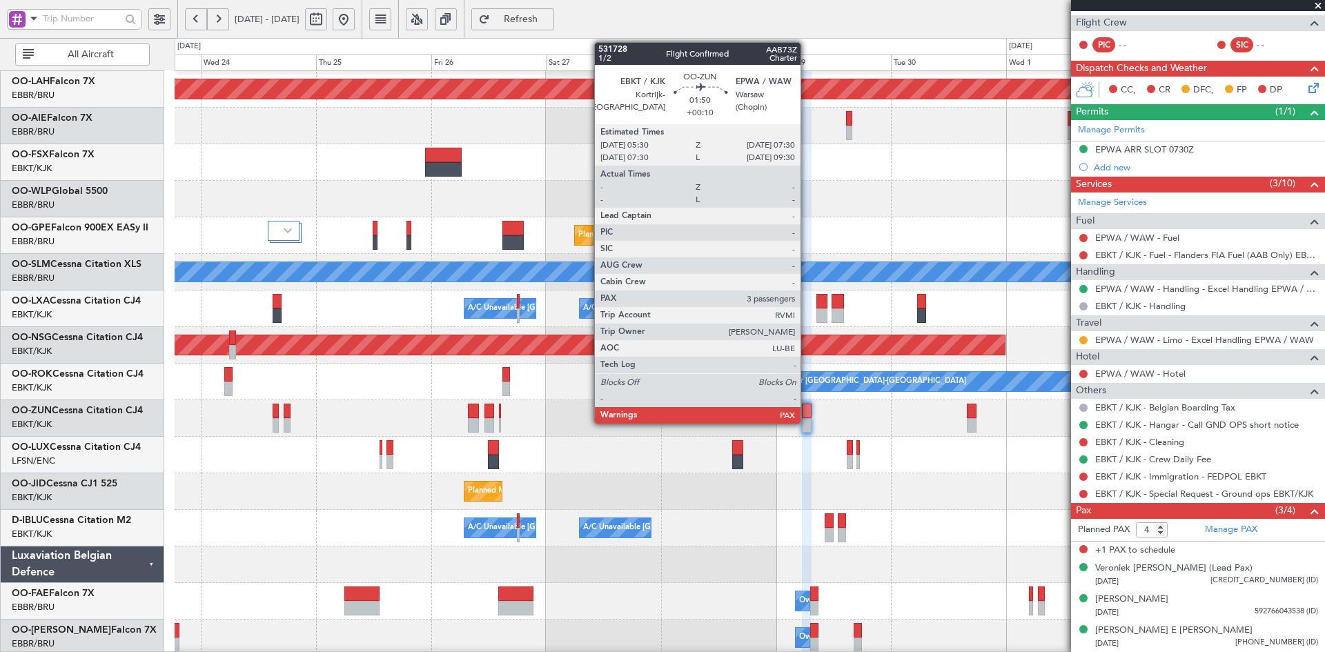
click at [807, 421] on div at bounding box center [807, 425] width 10 height 14
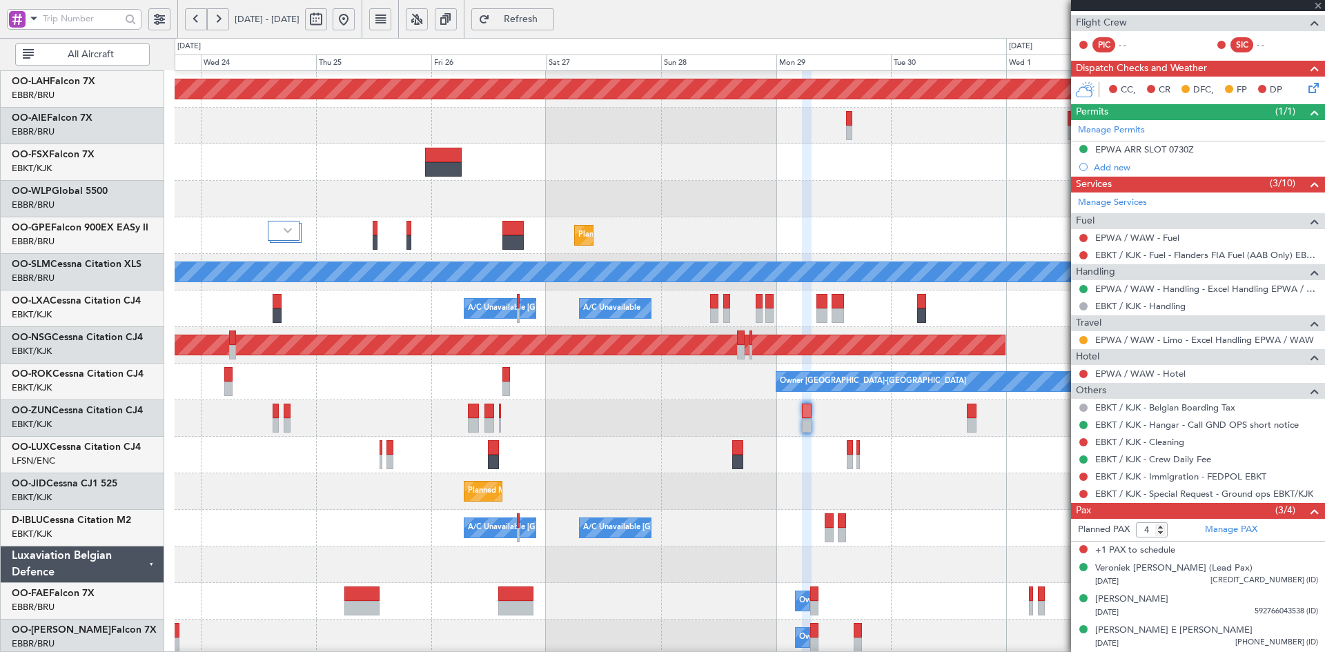
scroll to position [0, 0]
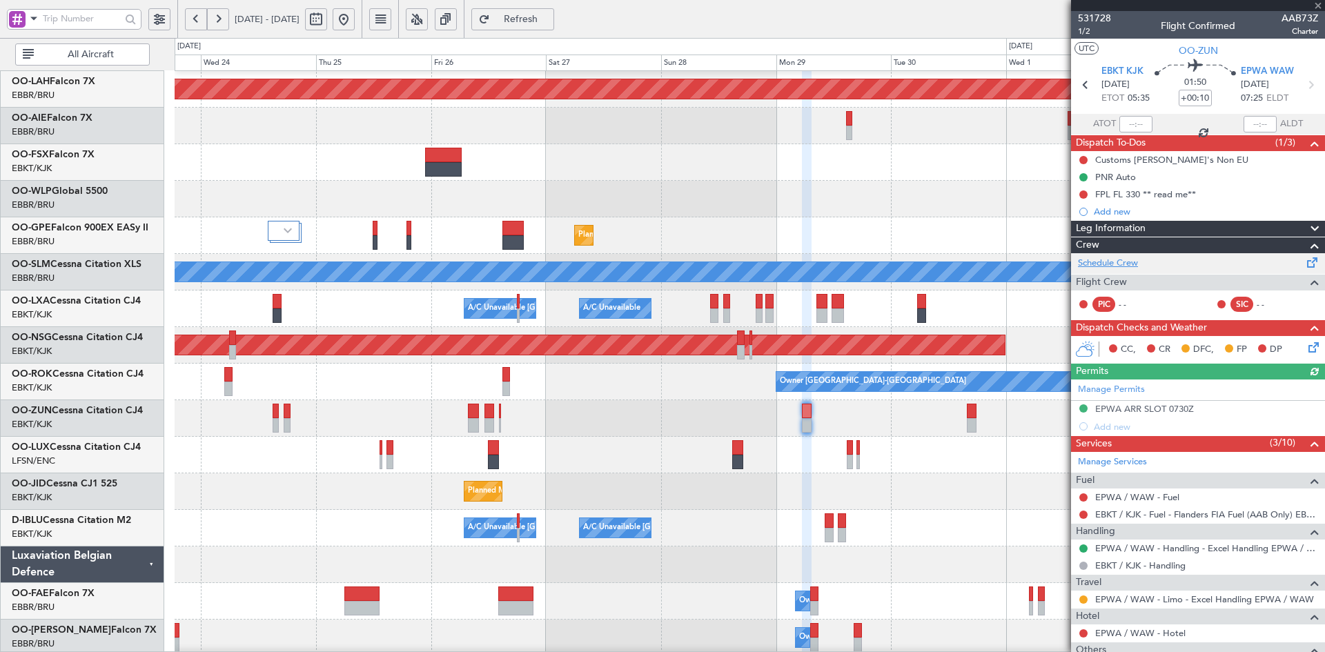
click at [1128, 266] on link "Schedule Crew" at bounding box center [1108, 264] width 60 height 14
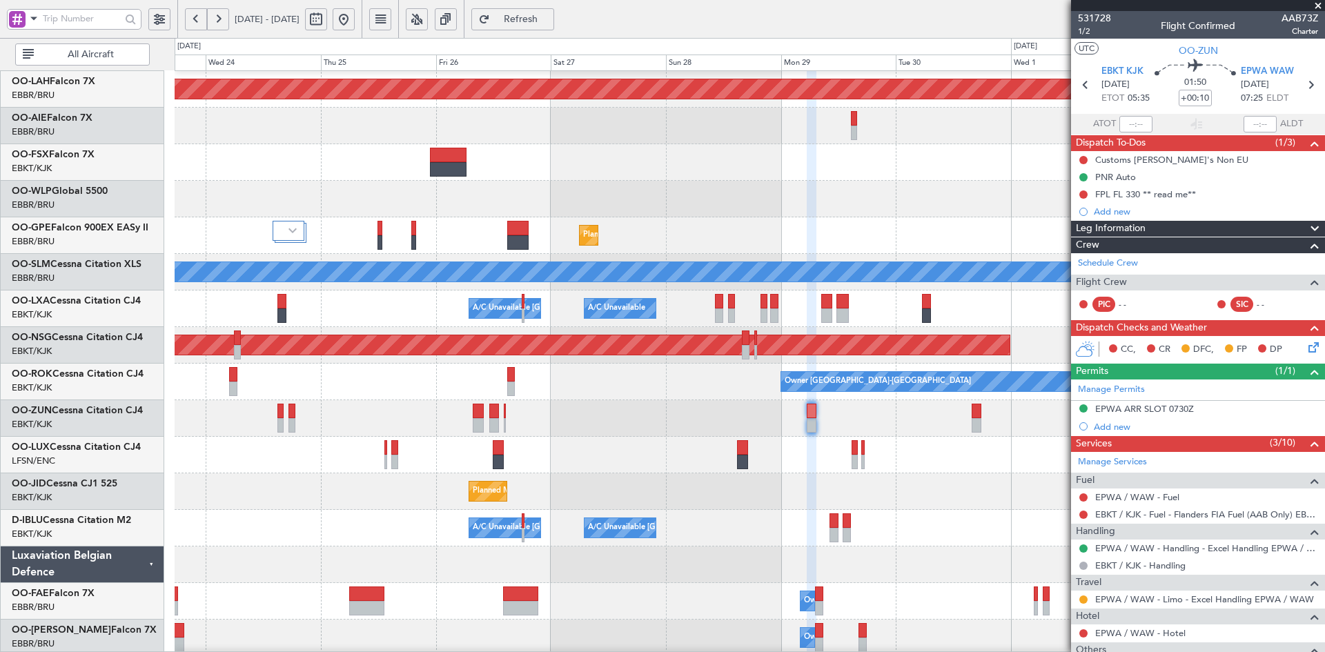
click at [556, 427] on div "Planned Maint Kortrijk-[GEOGRAPHIC_DATA]" at bounding box center [750, 418] width 1150 height 37
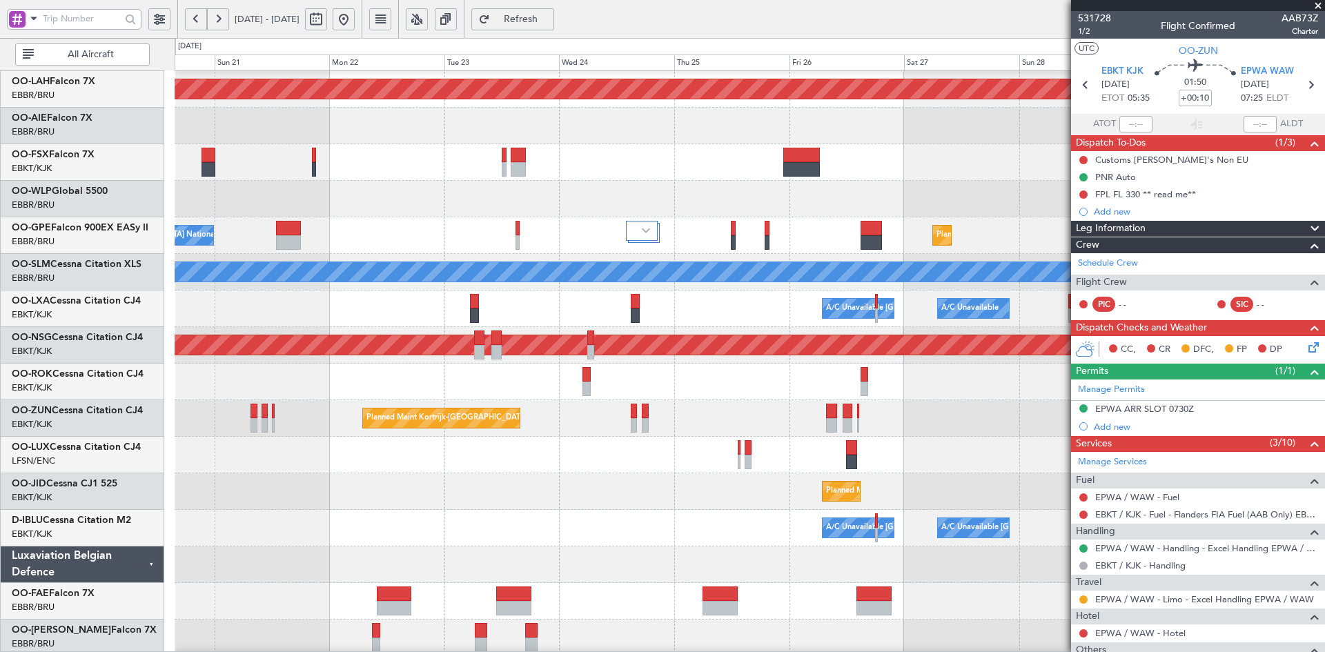
scroll to position [133, 0]
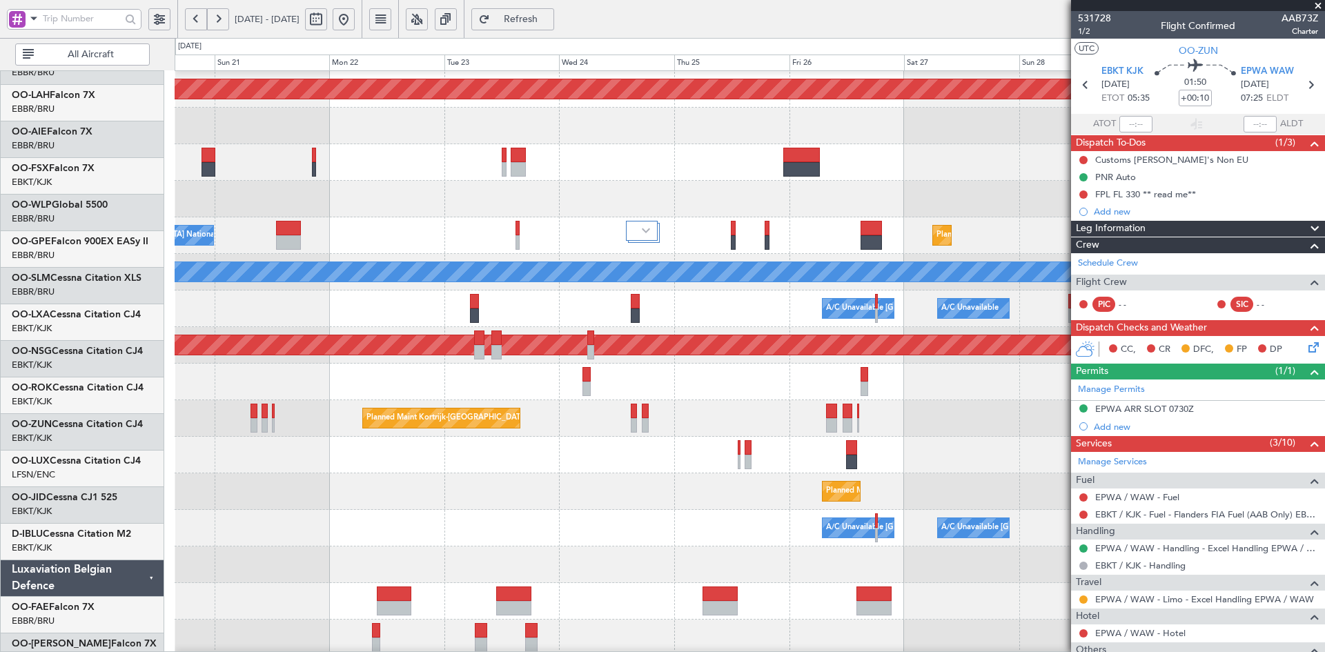
click at [867, 208] on div at bounding box center [750, 199] width 1150 height 37
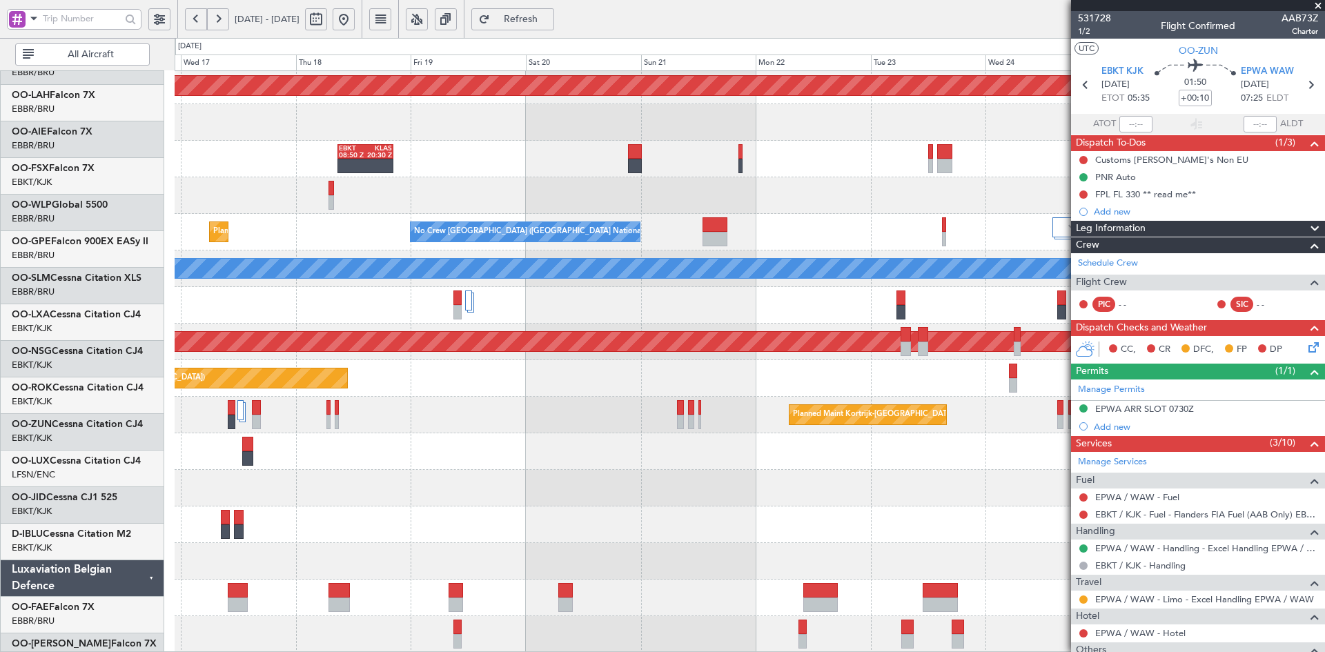
scroll to position [150, 0]
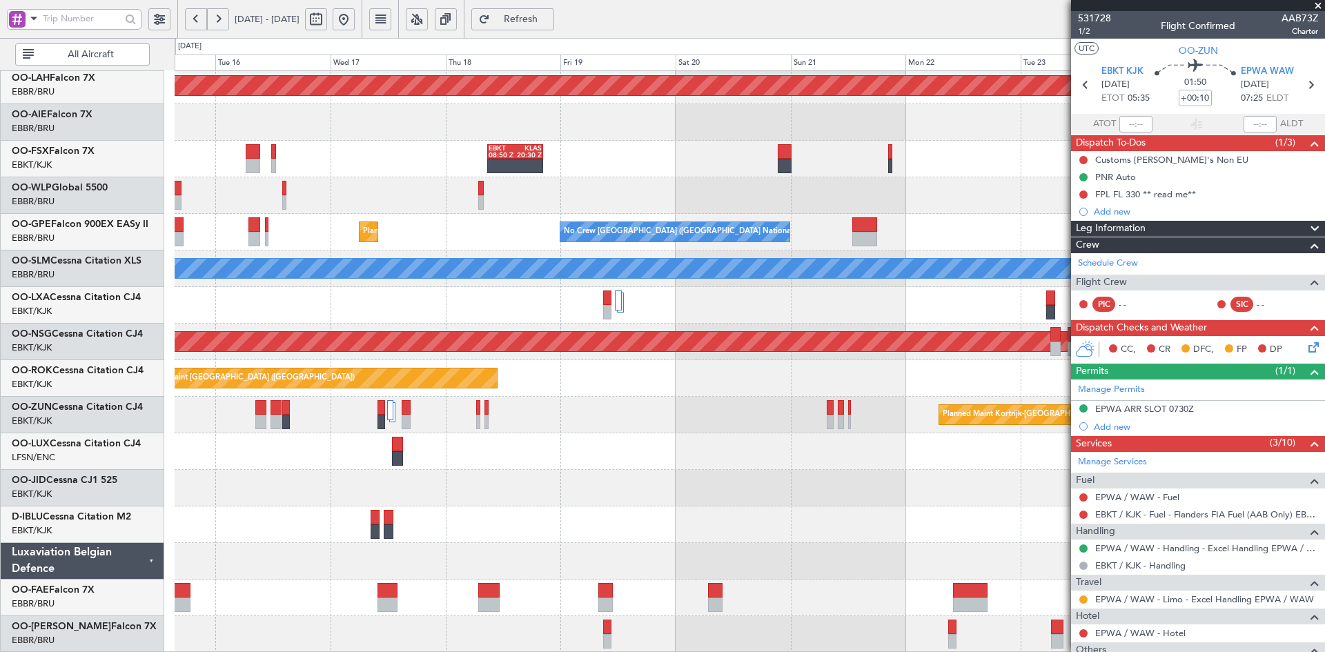
click at [881, 361] on div "Planned Maint [GEOGRAPHIC_DATA] ([GEOGRAPHIC_DATA])" at bounding box center [750, 378] width 1150 height 37
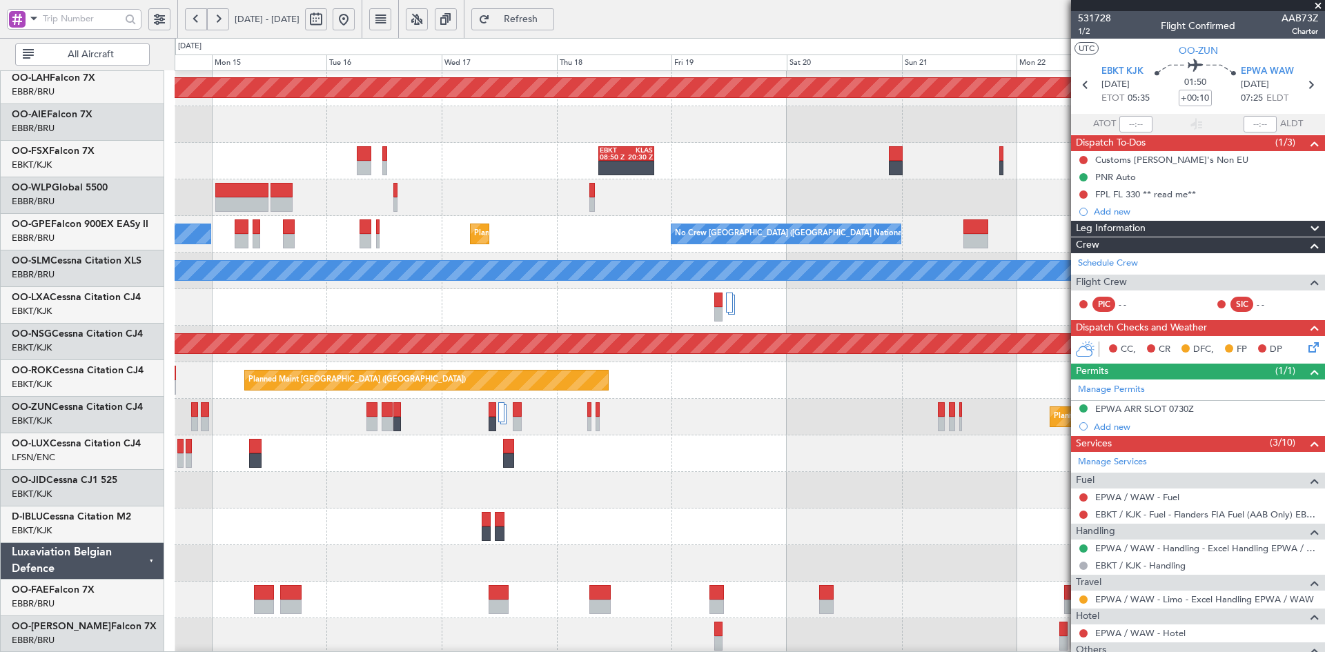
scroll to position [148, 0]
click at [742, 422] on div "Planned Maint Kortrijk-[GEOGRAPHIC_DATA]" at bounding box center [750, 417] width 1150 height 37
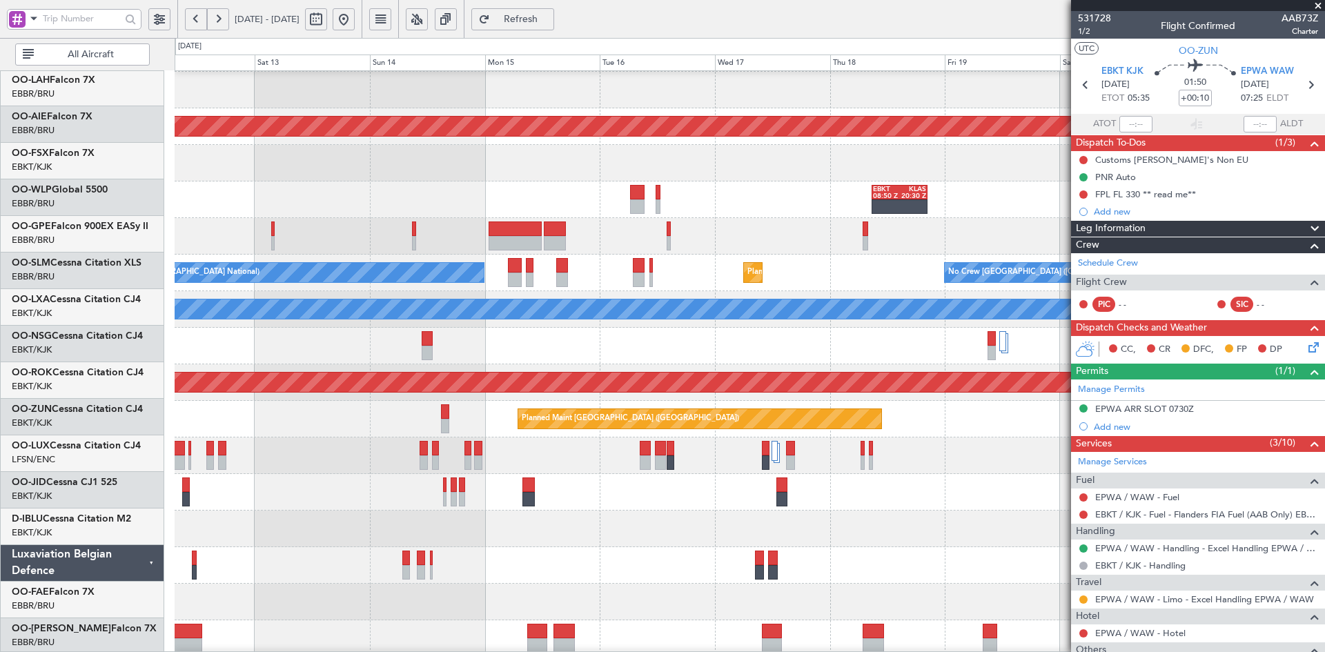
scroll to position [109, 0]
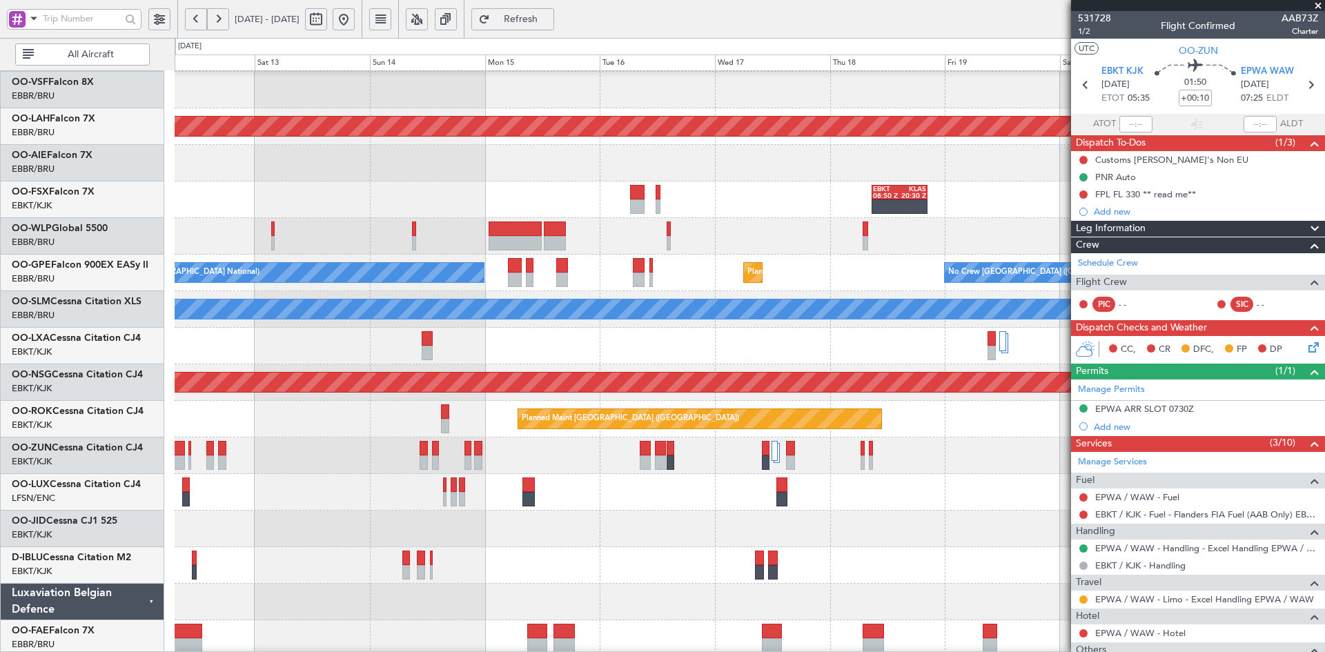
click at [866, 474] on div "No Crew Nancy (Essey)" at bounding box center [750, 492] width 1150 height 37
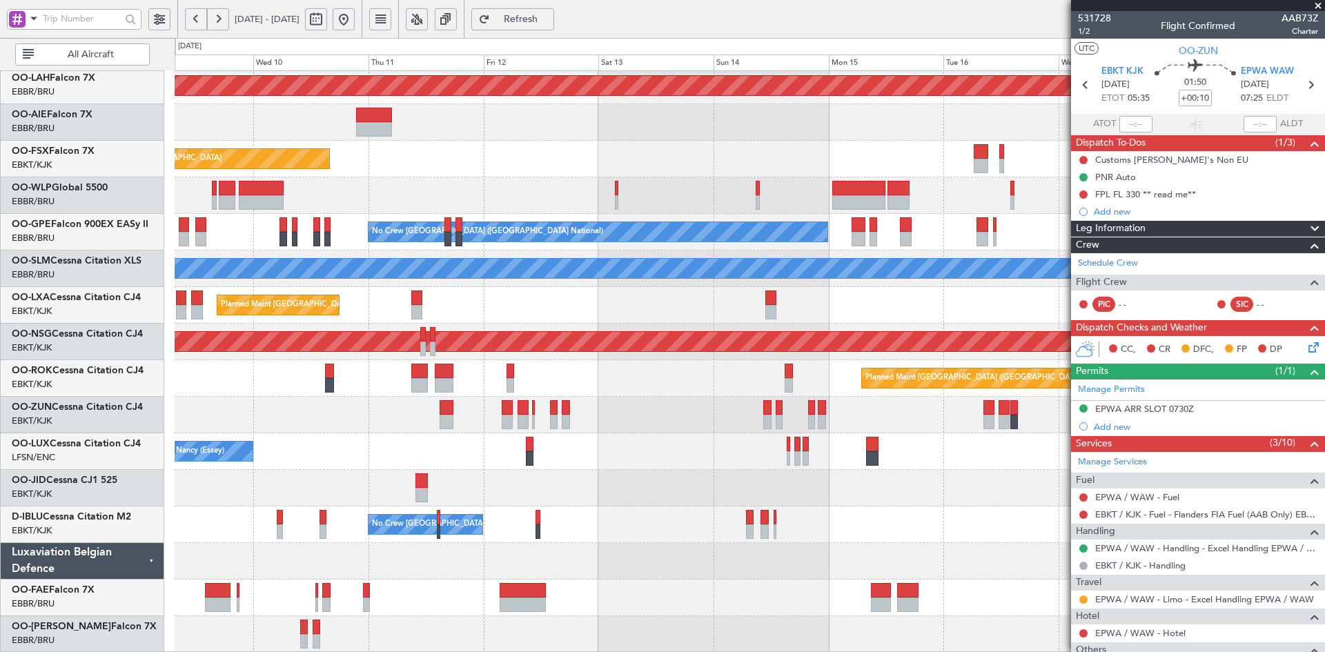
click at [819, 144] on div "EBKT 08:50 Z KLAS 20:30 Z Planned Maint [GEOGRAPHIC_DATA]-[GEOGRAPHIC_DATA]" at bounding box center [750, 159] width 1150 height 37
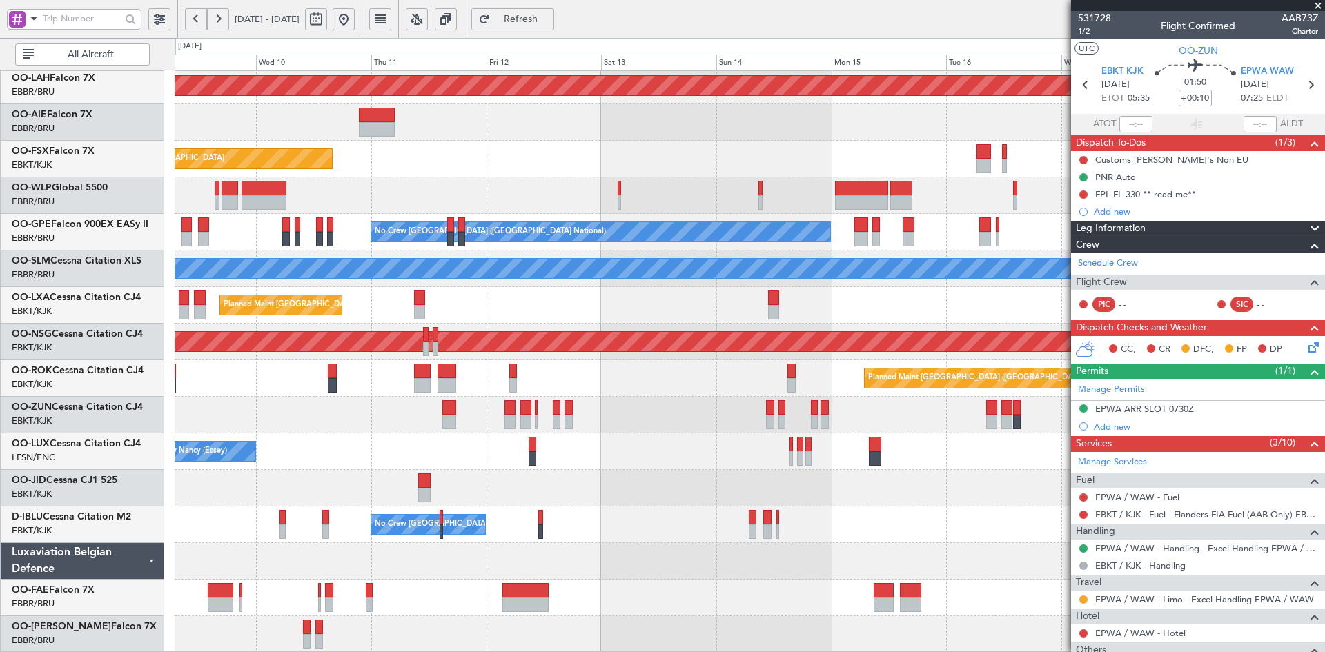
click at [634, 391] on div "Planned Maint [PERSON_NAME]-[GEOGRAPHIC_DATA][PERSON_NAME] ([GEOGRAPHIC_DATA][P…" at bounding box center [750, 287] width 1150 height 732
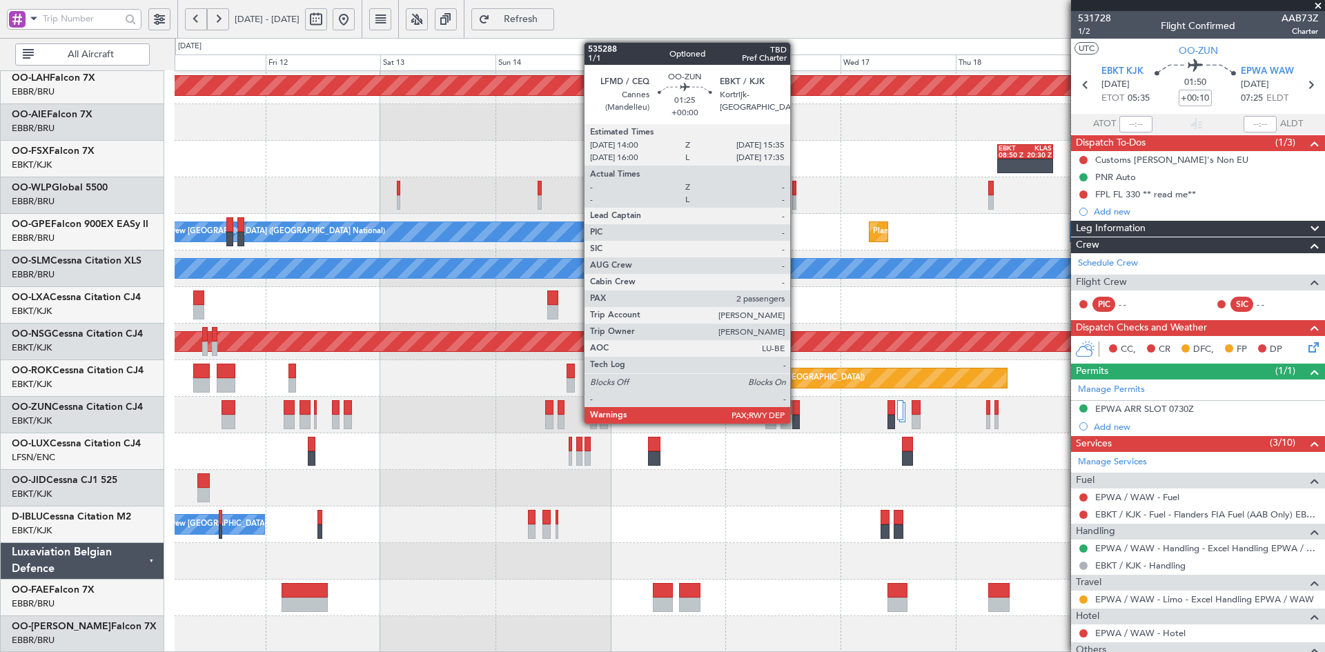
click at [647, 389] on div "Planned Maint [PERSON_NAME]-[GEOGRAPHIC_DATA][PERSON_NAME] ([GEOGRAPHIC_DATA][P…" at bounding box center [750, 287] width 1150 height 732
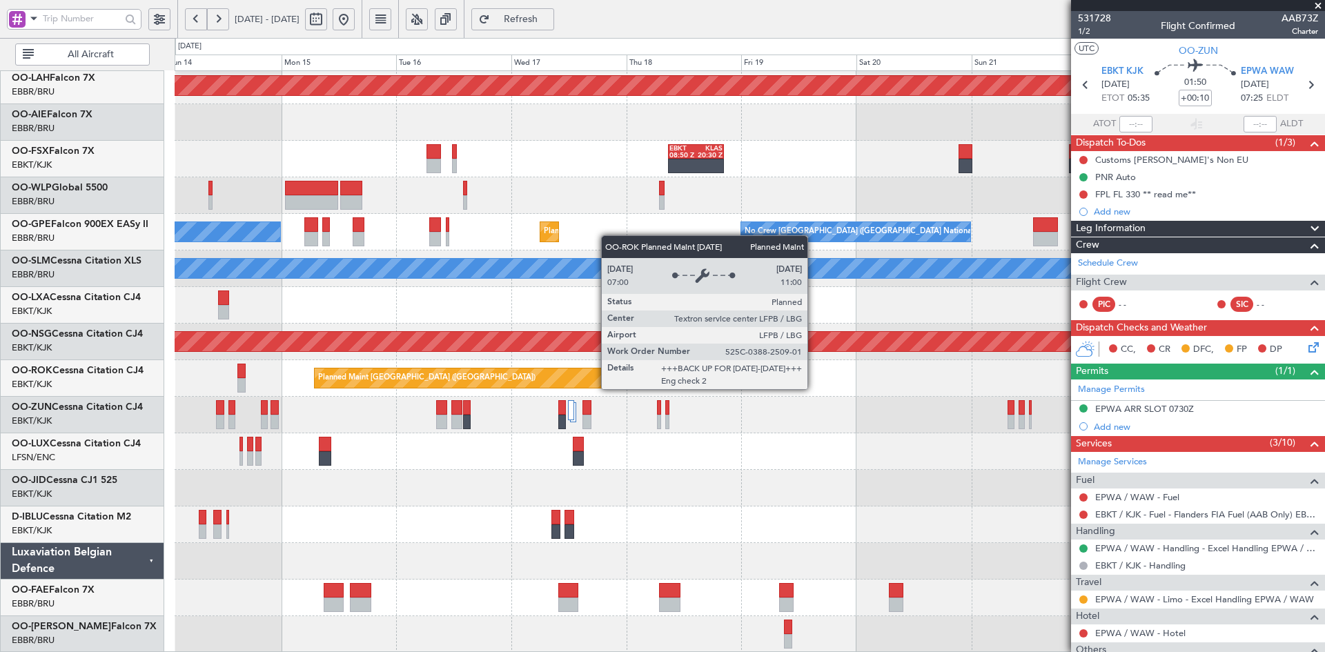
click at [634, 375] on div "Planned Maint [GEOGRAPHIC_DATA] ([GEOGRAPHIC_DATA])" at bounding box center [496, 379] width 364 height 22
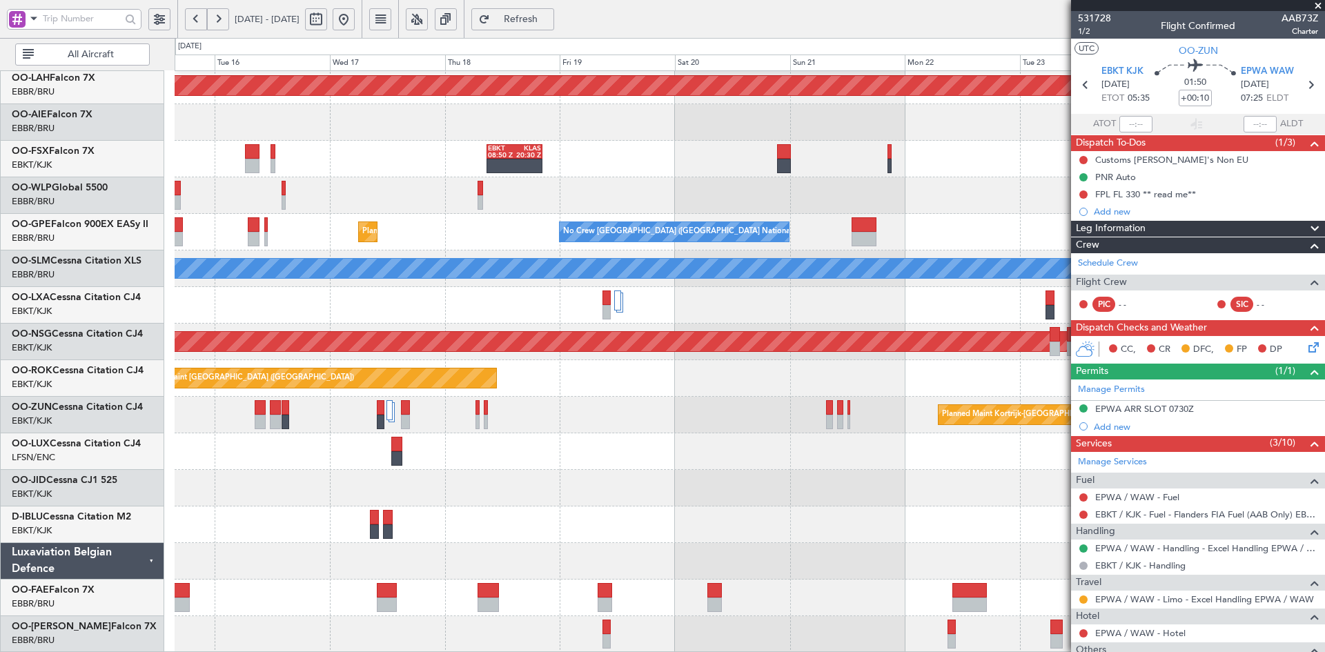
click at [603, 381] on div "Planned Maint [GEOGRAPHIC_DATA] ([GEOGRAPHIC_DATA])" at bounding box center [750, 378] width 1150 height 37
click at [685, 393] on div "Planned Maint [PERSON_NAME]-[GEOGRAPHIC_DATA][PERSON_NAME] ([GEOGRAPHIC_DATA][P…" at bounding box center [750, 287] width 1150 height 732
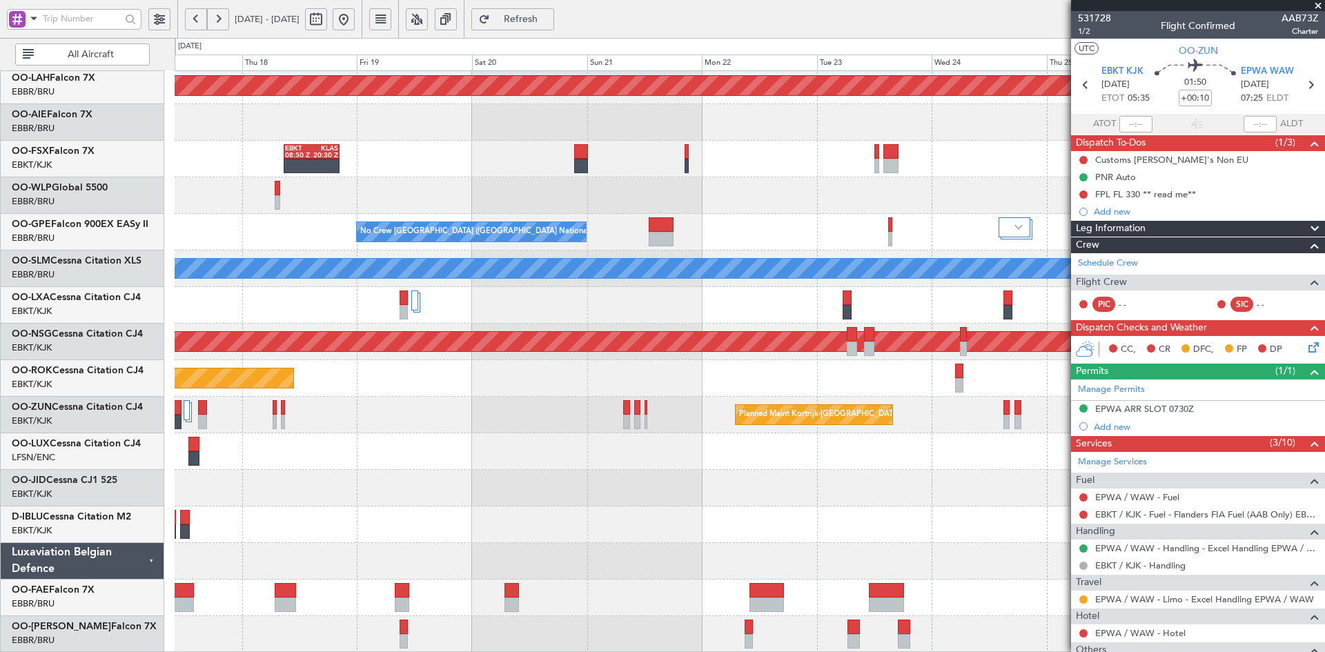
click at [611, 378] on div "Planned Maint [GEOGRAPHIC_DATA] ([GEOGRAPHIC_DATA]) Owner [GEOGRAPHIC_DATA]-[GE…" at bounding box center [750, 378] width 1150 height 37
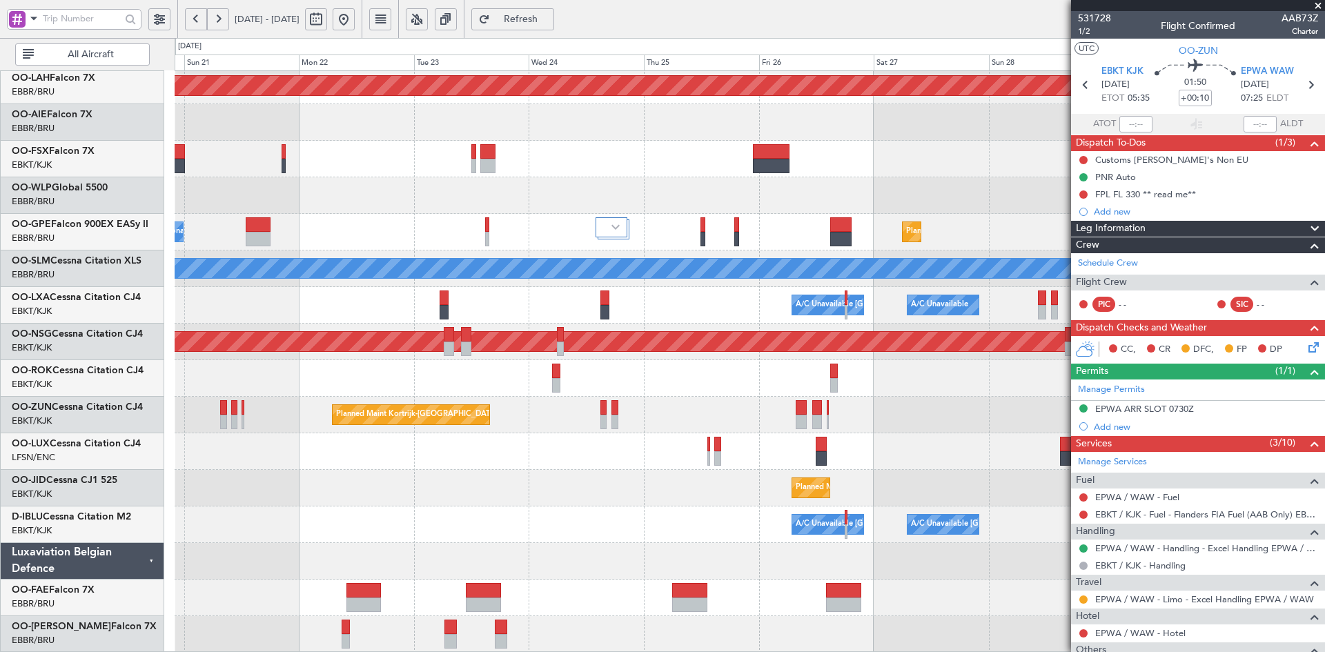
click at [576, 374] on div "Owner [GEOGRAPHIC_DATA]-[GEOGRAPHIC_DATA] Planned Maint [GEOGRAPHIC_DATA] ([GEO…" at bounding box center [750, 378] width 1150 height 37
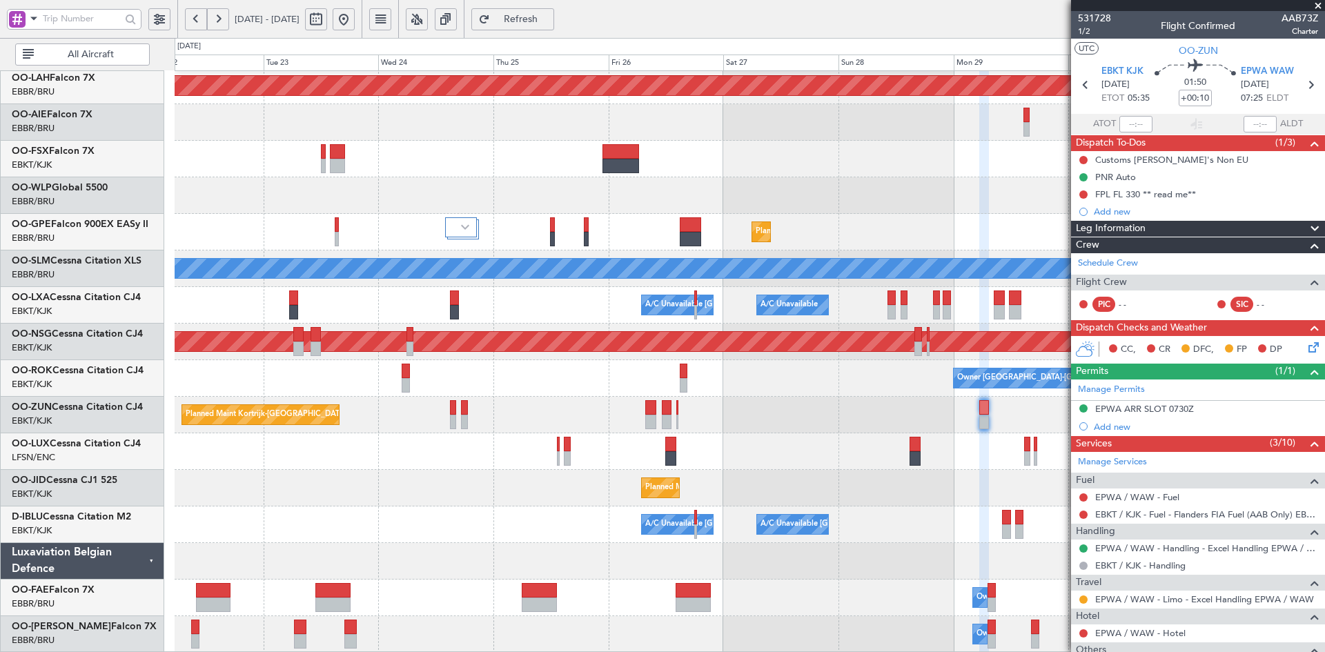
click at [670, 366] on div "Owner [GEOGRAPHIC_DATA]-[GEOGRAPHIC_DATA]" at bounding box center [750, 378] width 1150 height 37
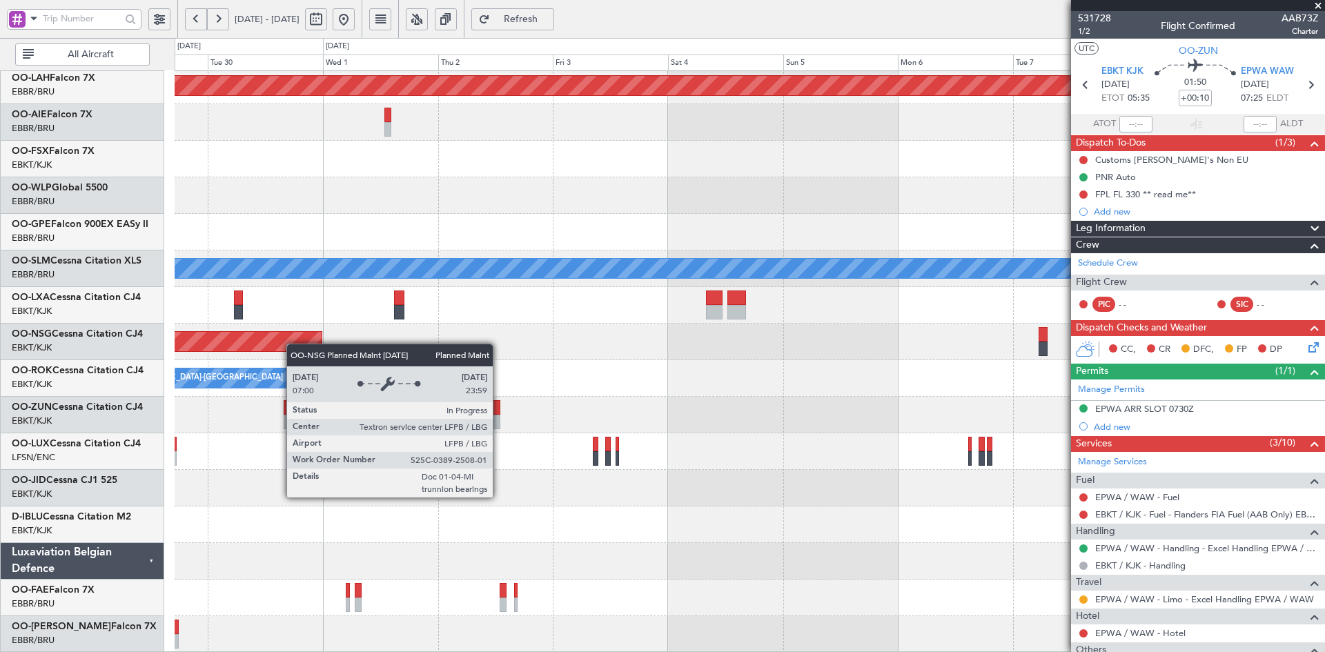
click at [188, 332] on div "Planned Maint [PERSON_NAME]-[GEOGRAPHIC_DATA][PERSON_NAME] ([GEOGRAPHIC_DATA][P…" at bounding box center [750, 287] width 1150 height 732
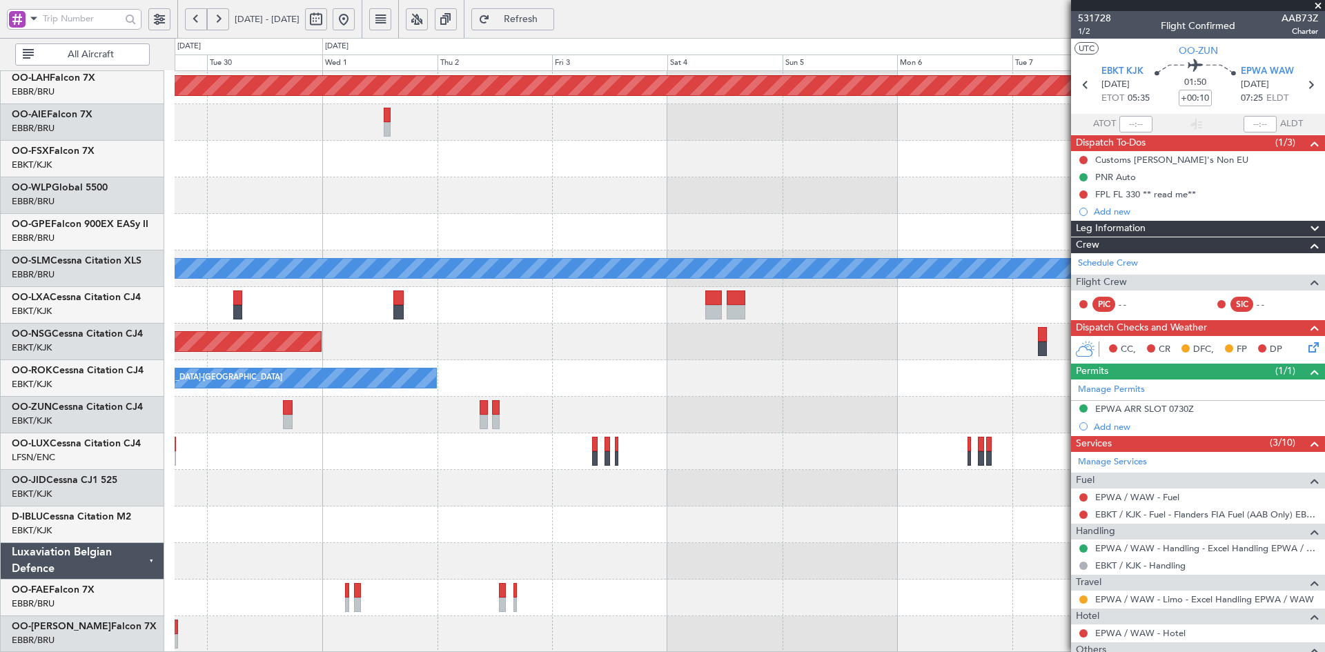
click at [493, 352] on div "Planned Maint [GEOGRAPHIC_DATA] ([GEOGRAPHIC_DATA])" at bounding box center [750, 342] width 1150 height 37
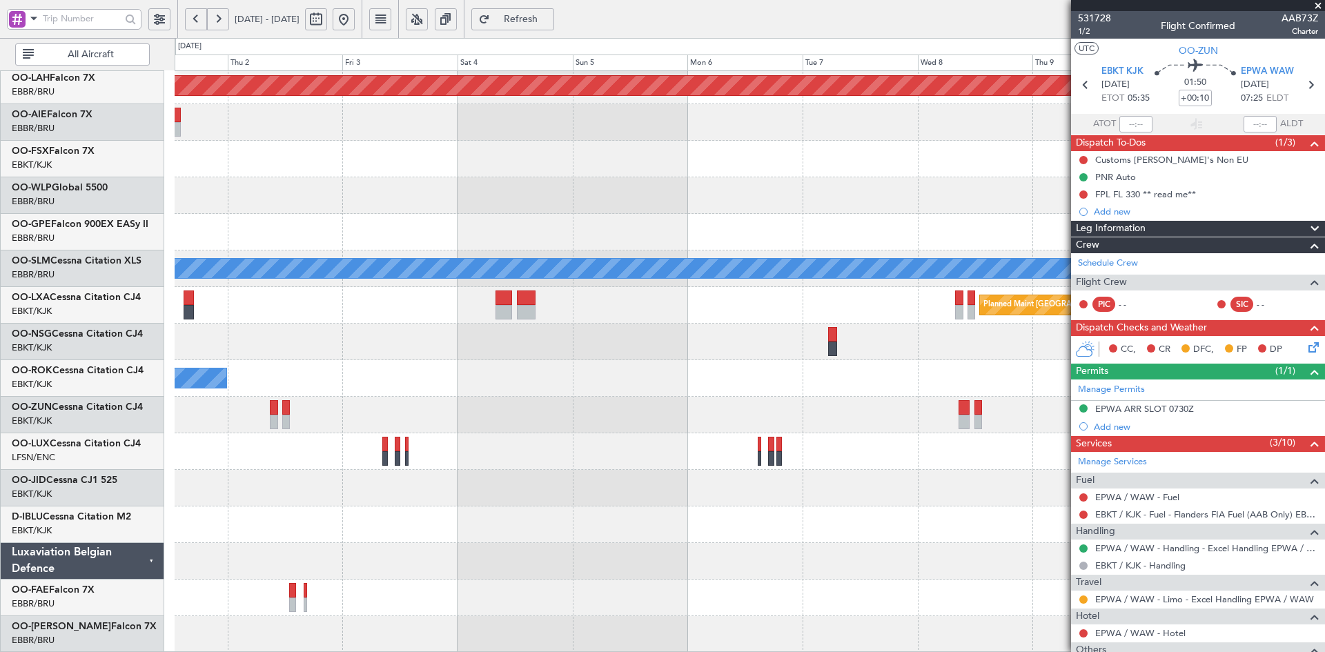
click at [547, 354] on div "Planned Maint [PERSON_NAME]-[GEOGRAPHIC_DATA][PERSON_NAME] ([GEOGRAPHIC_DATA][P…" at bounding box center [750, 287] width 1150 height 732
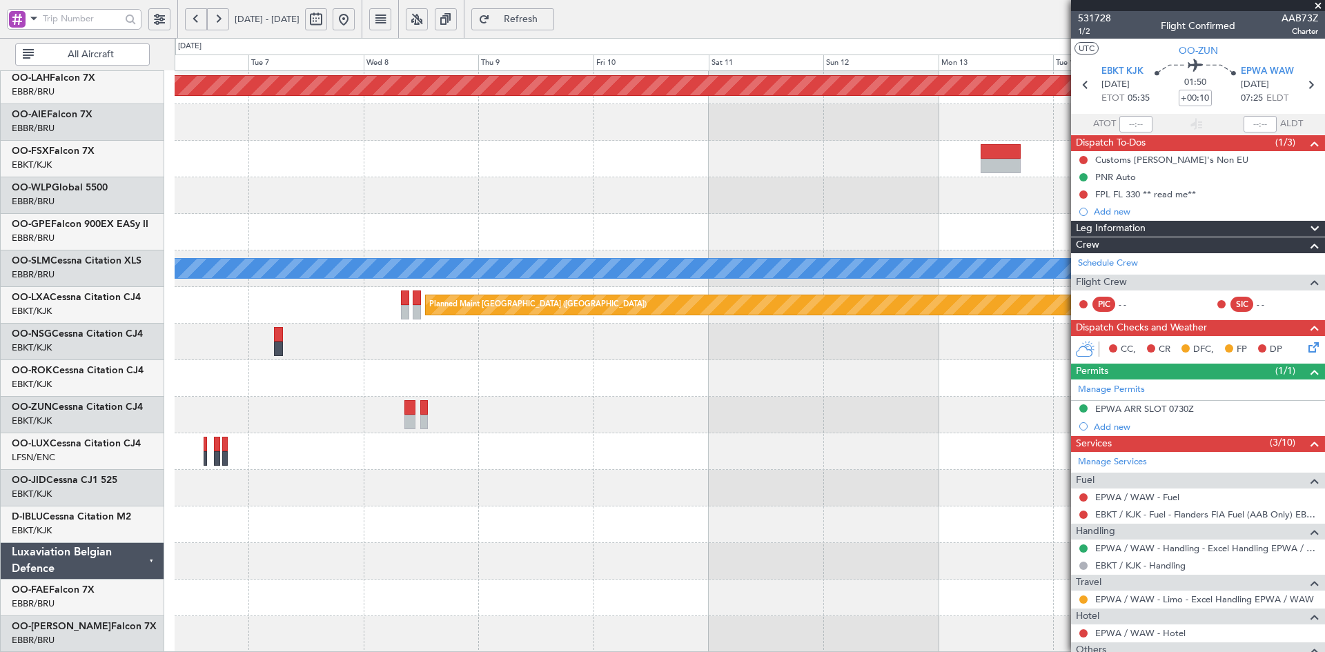
click at [355, 312] on div "Planned Maint [PERSON_NAME]-[GEOGRAPHIC_DATA][PERSON_NAME] ([GEOGRAPHIC_DATA][P…" at bounding box center [750, 287] width 1150 height 732
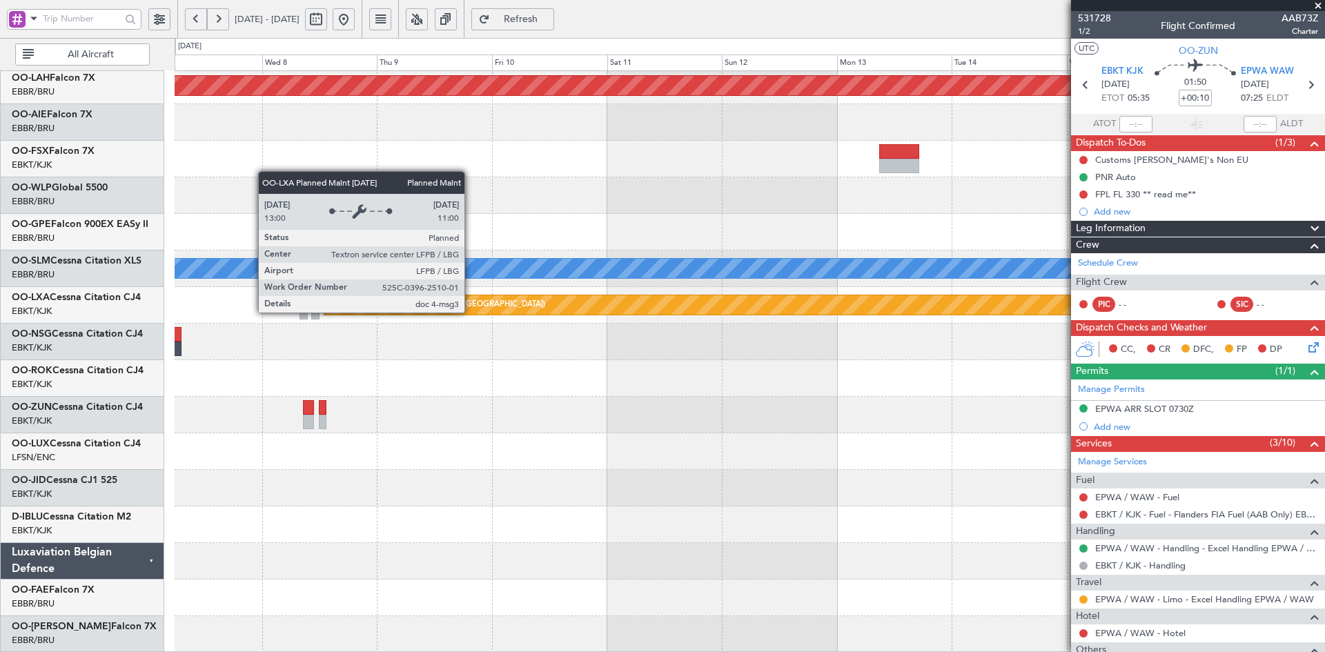
click at [324, 299] on div "Planned Maint [GEOGRAPHIC_DATA] ([GEOGRAPHIC_DATA])" at bounding box center [721, 304] width 794 height 19
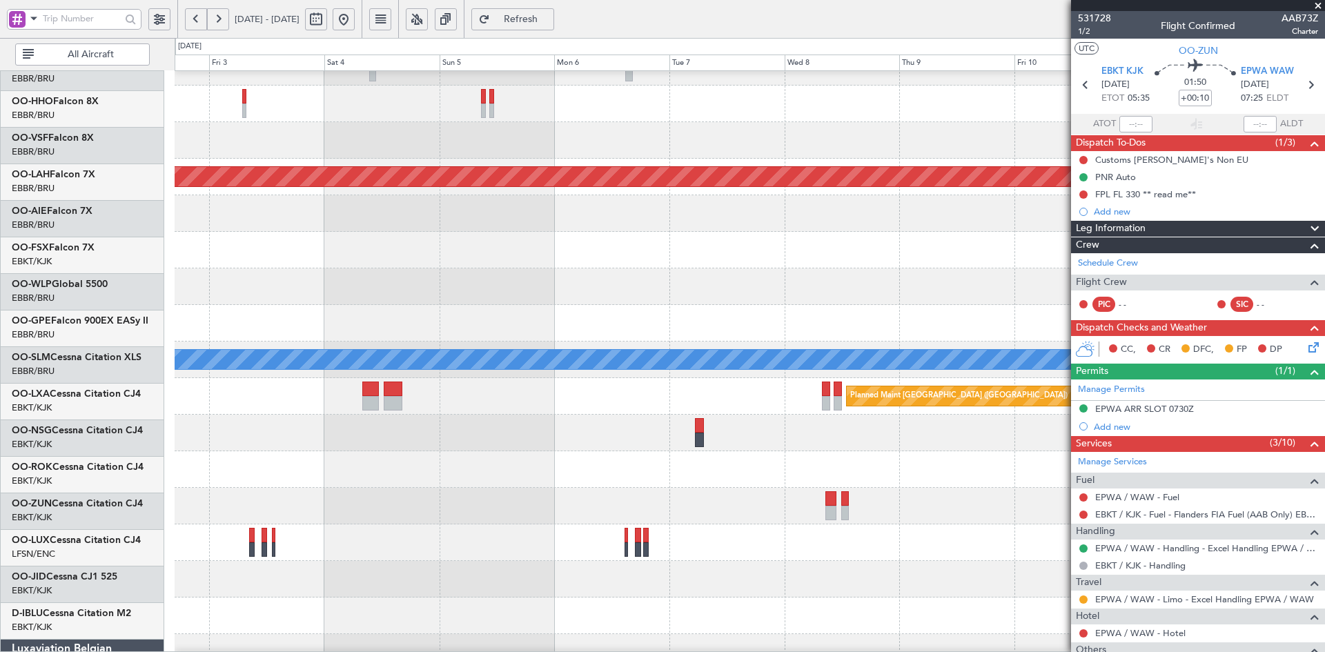
click at [1132, 431] on fb-app "[DATE] - [DATE] Refresh Quick Links All Aircraft Planned [GEOGRAPHIC_DATA][PERS…" at bounding box center [662, 335] width 1325 height 636
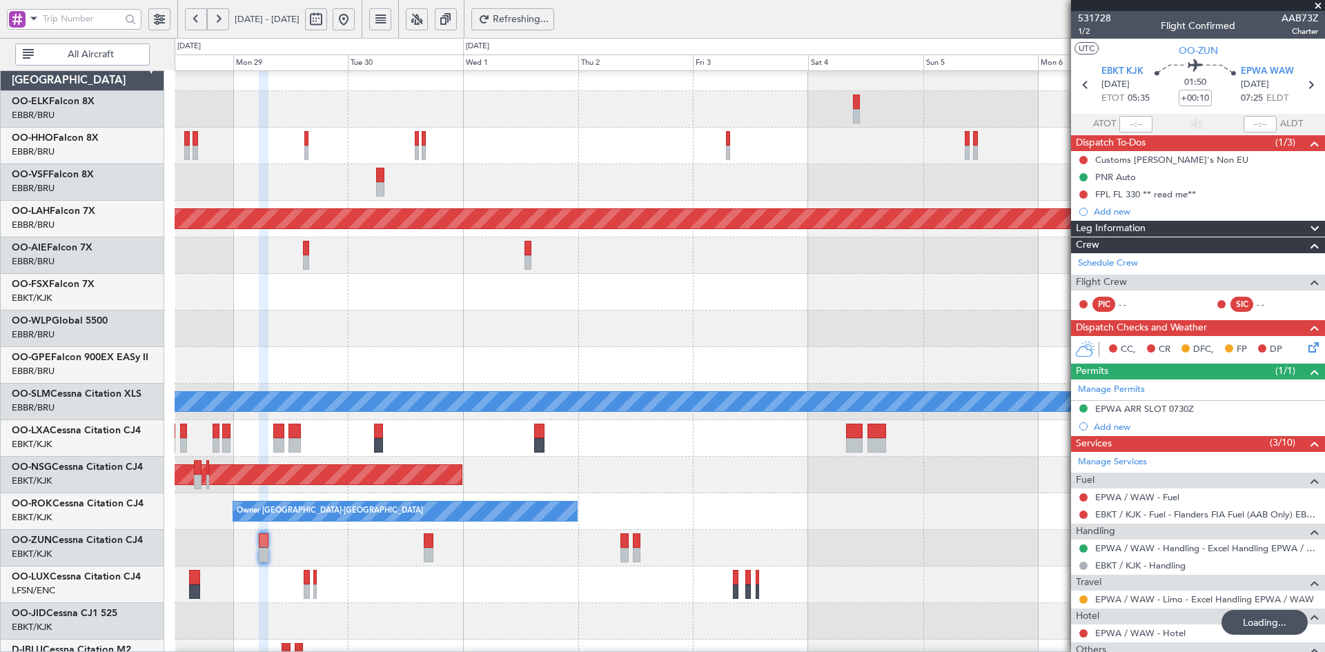
scroll to position [44, 0]
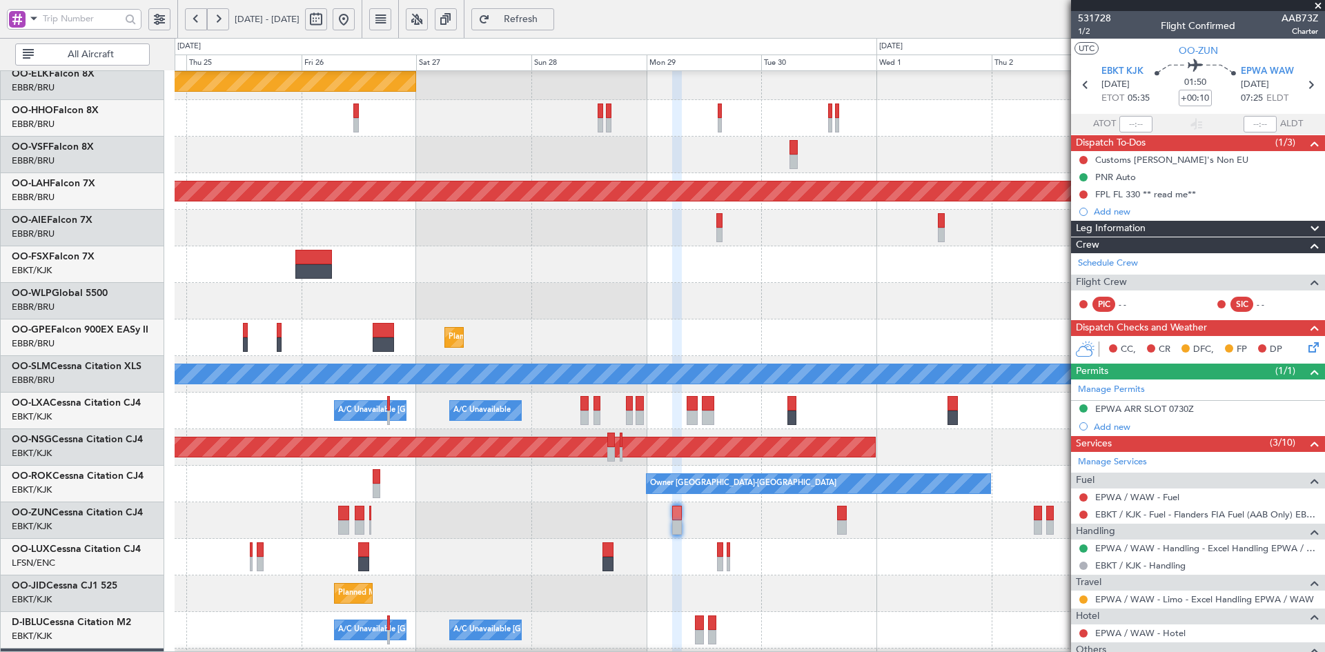
click at [1152, 444] on fb-app "[DATE] - [DATE] Refresh Quick Links All Aircraft Planned Maint [GEOGRAPHIC_DATA…" at bounding box center [662, 335] width 1325 height 636
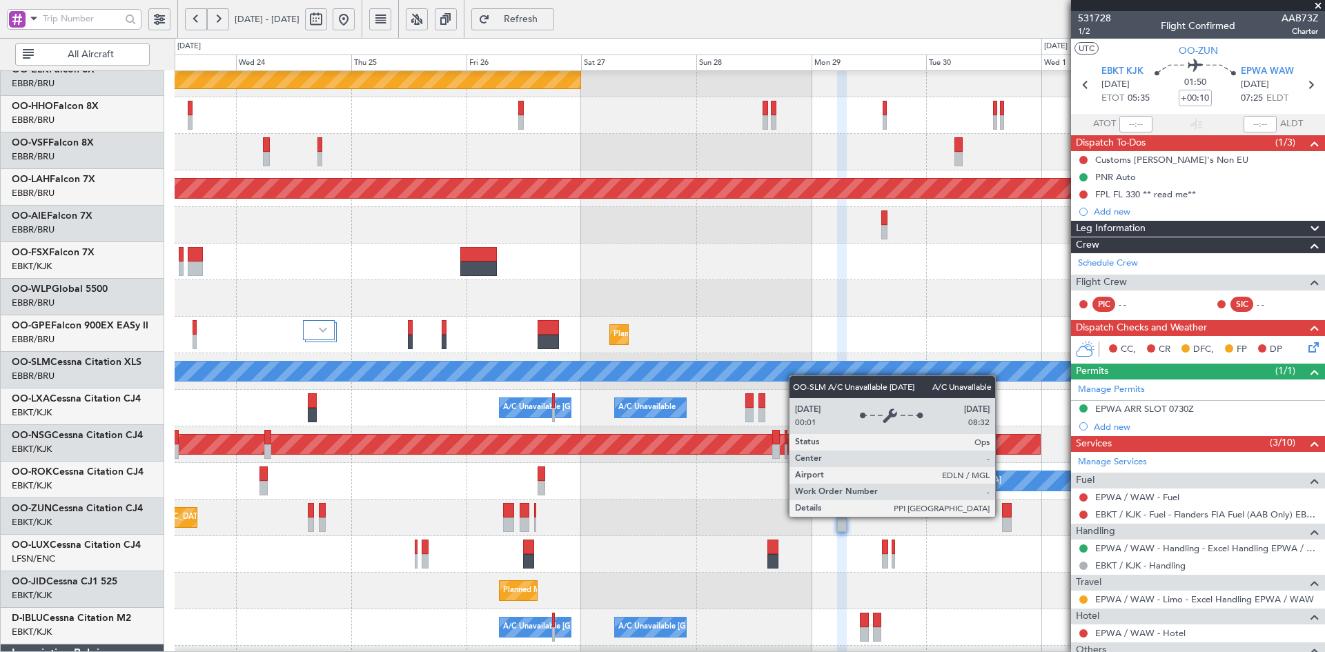
scroll to position [47, 0]
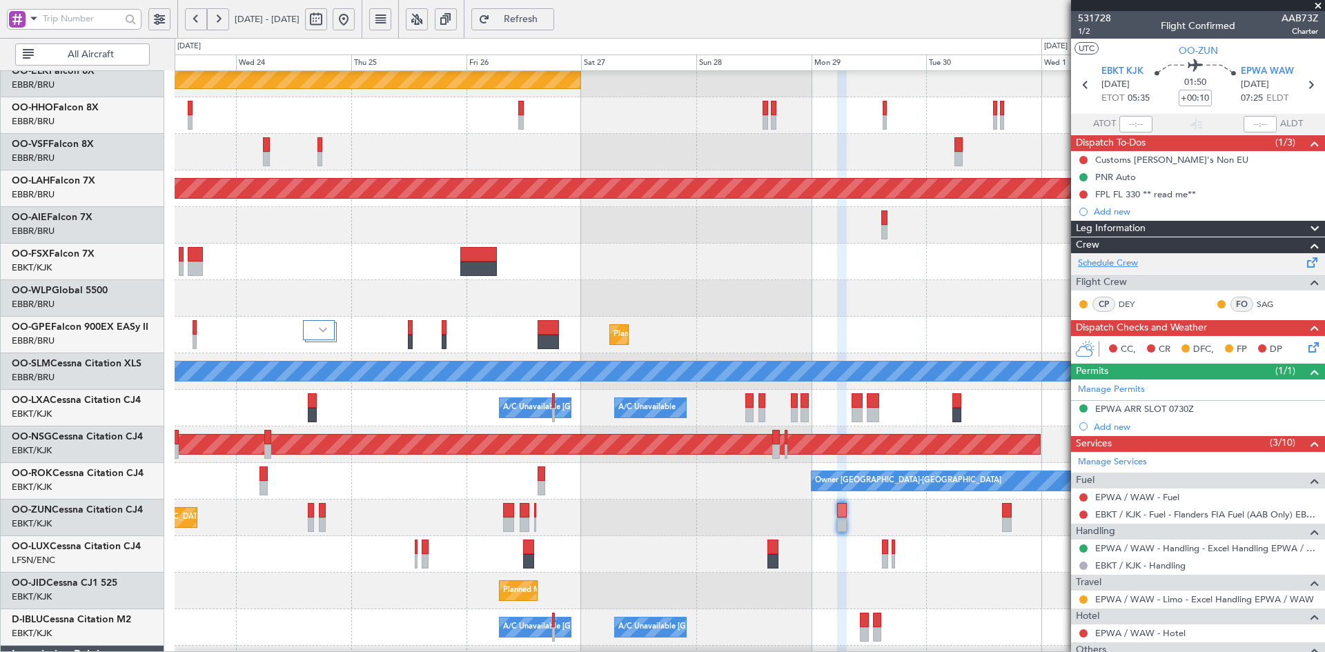
click at [1138, 267] on link "Schedule Crew" at bounding box center [1108, 264] width 60 height 14
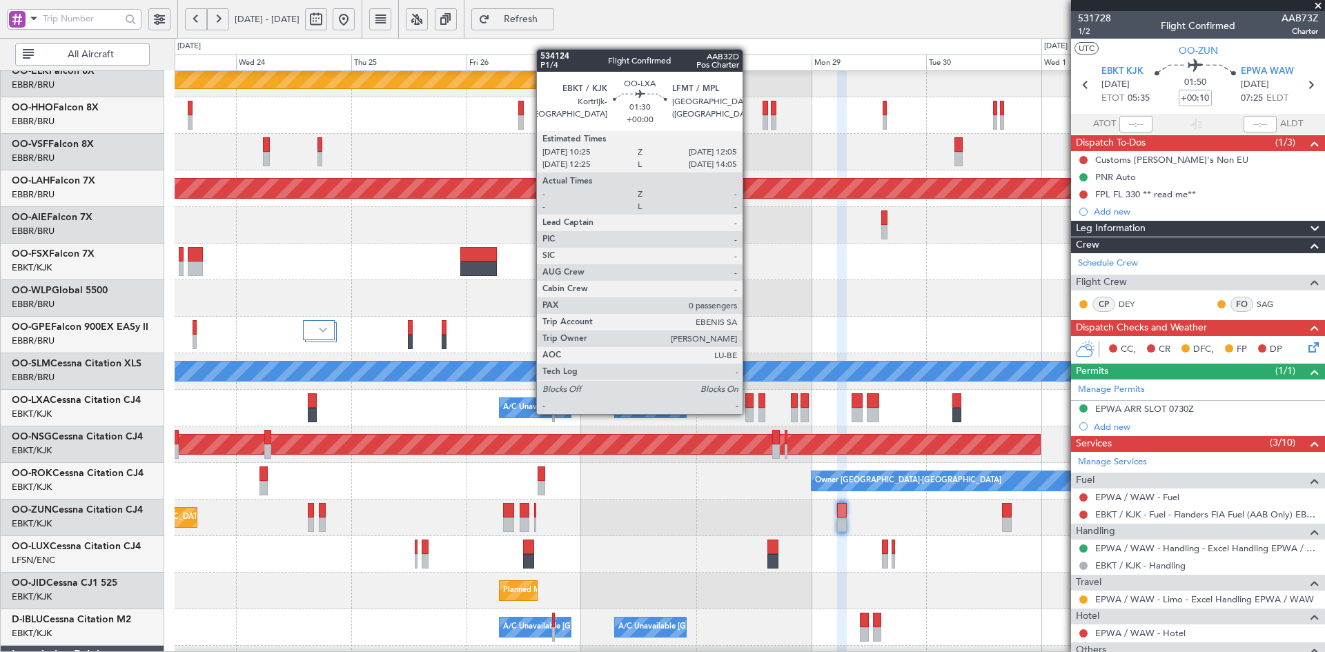
click at [749, 413] on div at bounding box center [749, 415] width 8 height 14
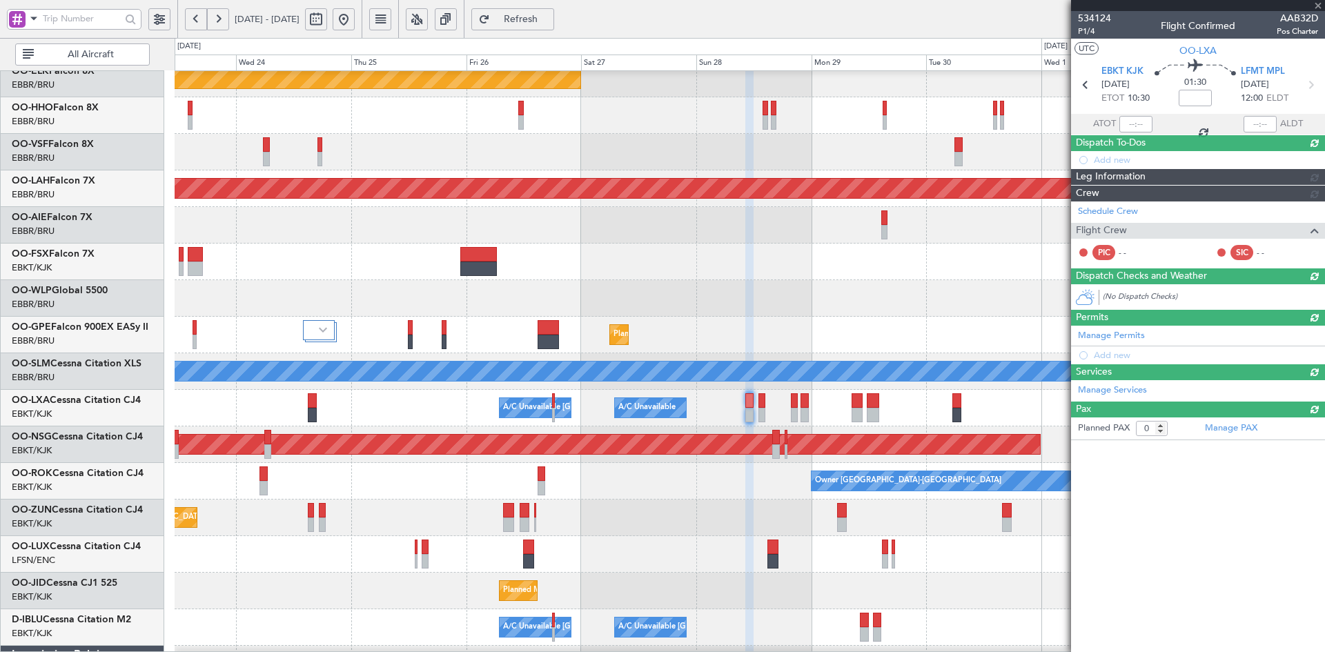
click at [744, 417] on div "A/C Unavailable [GEOGRAPHIC_DATA] ([GEOGRAPHIC_DATA] National) A/C Unavailable" at bounding box center [750, 408] width 1150 height 37
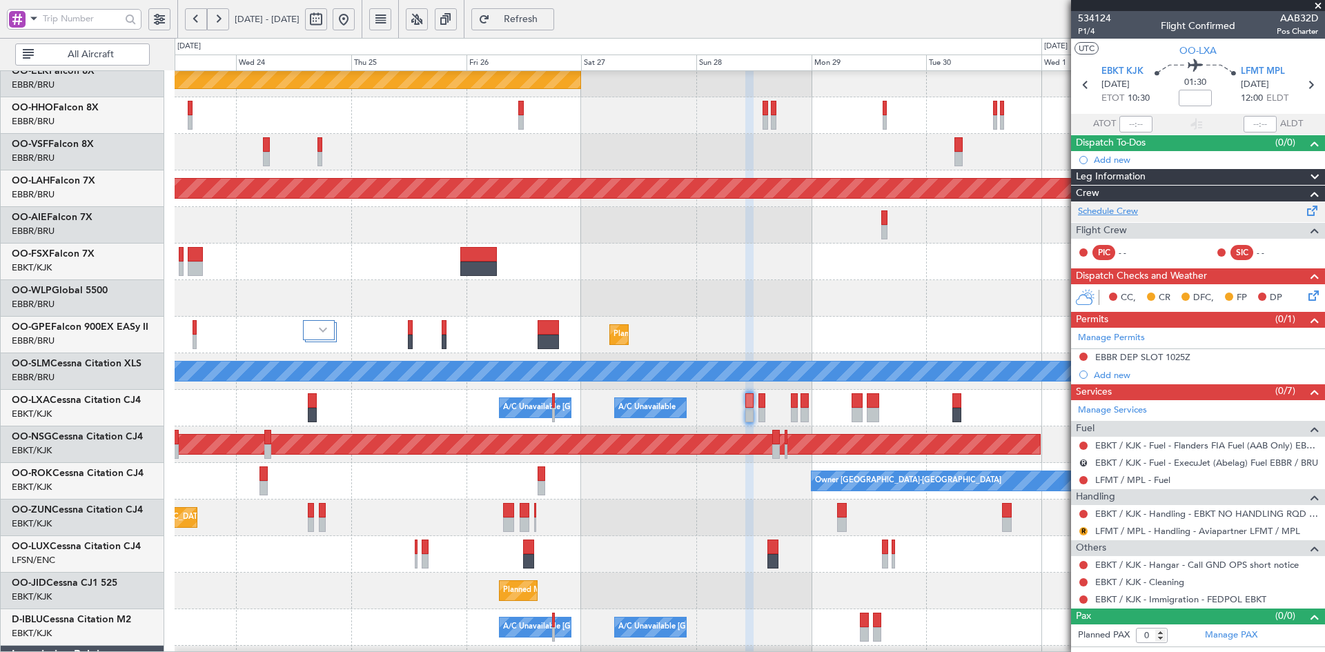
click at [1114, 212] on link "Schedule Crew" at bounding box center [1108, 212] width 60 height 14
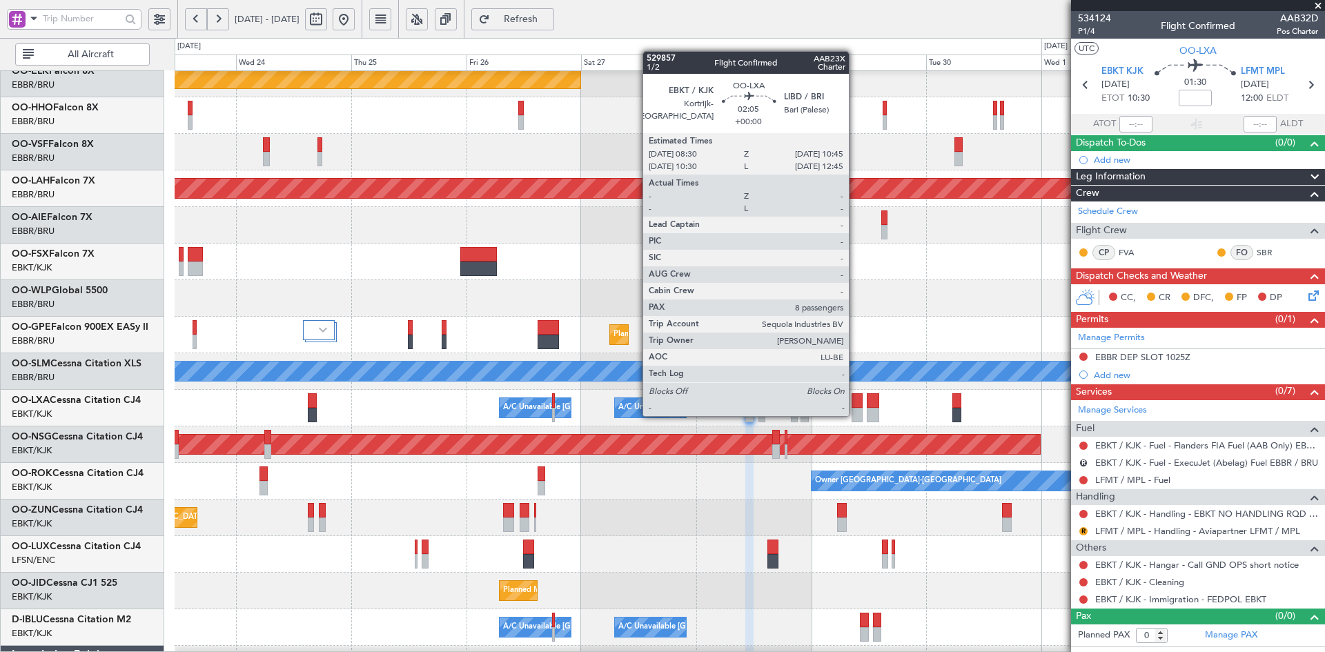
click at [855, 415] on div at bounding box center [857, 415] width 11 height 14
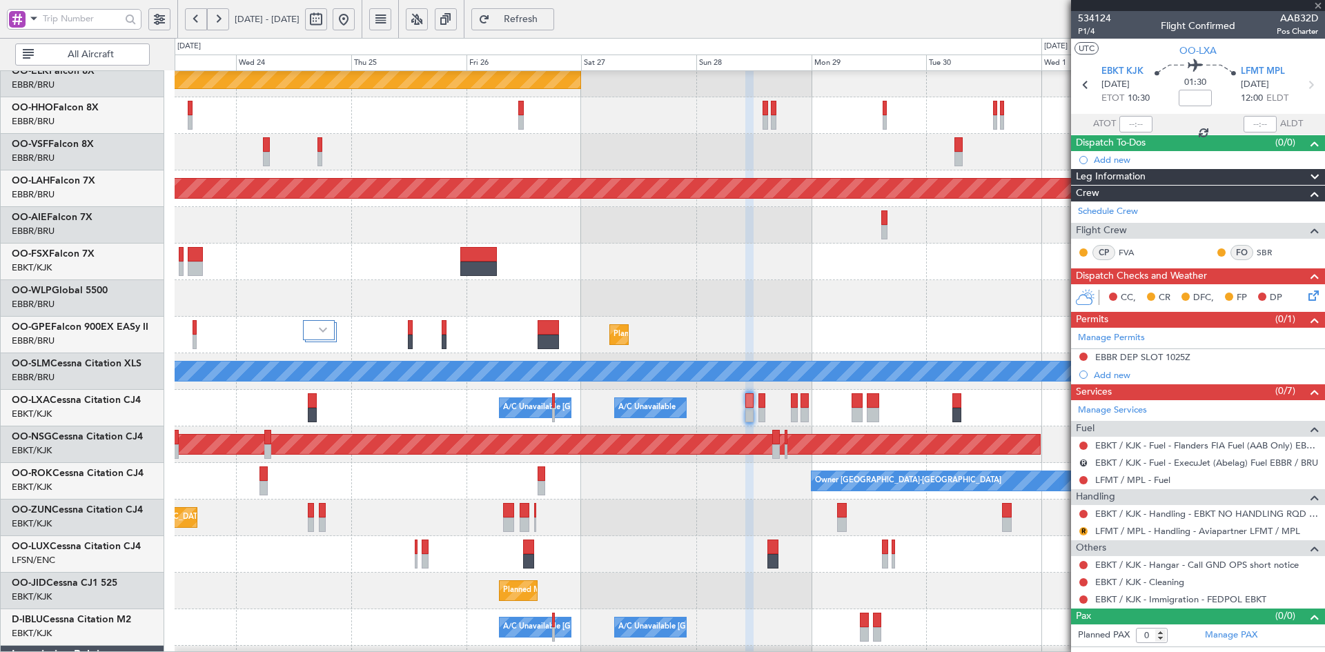
type input "8"
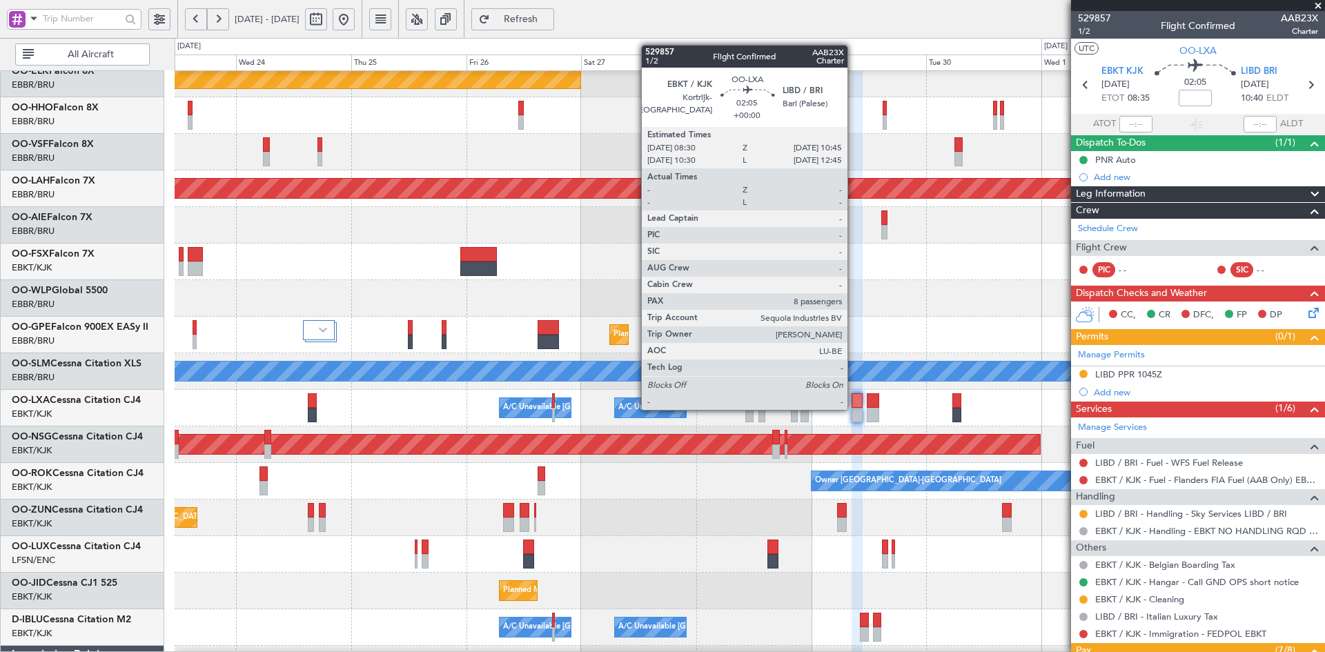
click at [854, 409] on div at bounding box center [857, 415] width 11 height 14
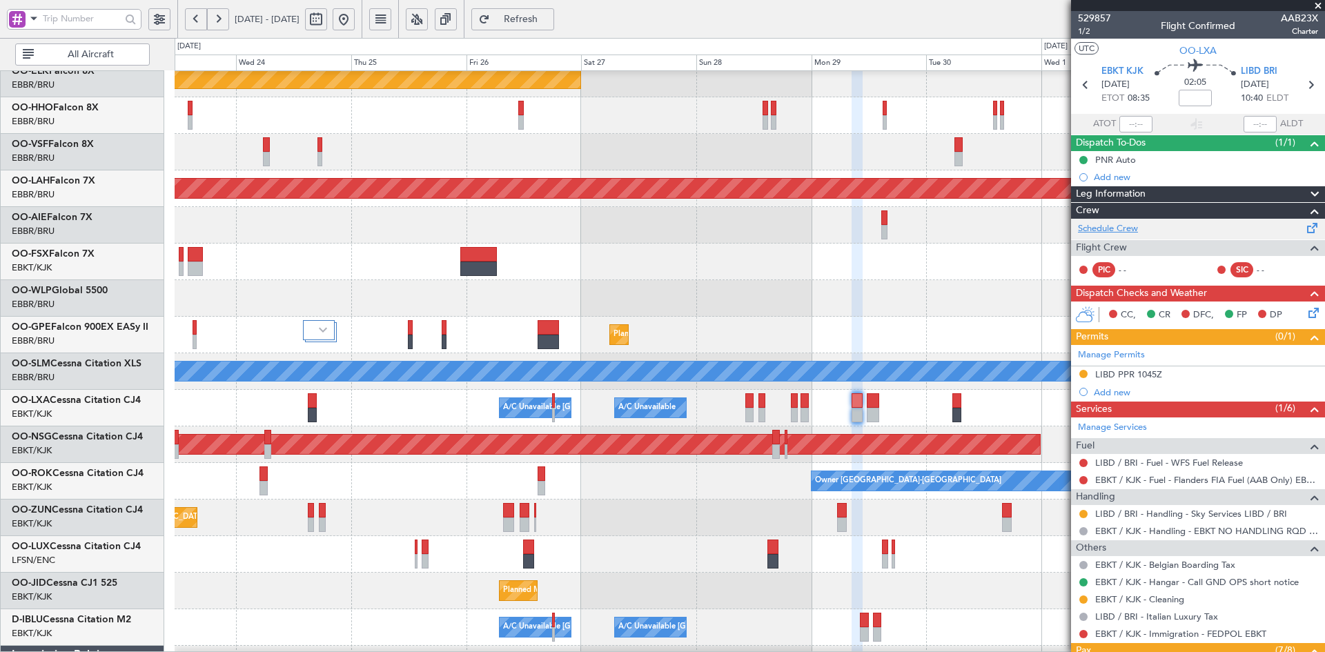
click at [1124, 234] on link "Schedule Crew" at bounding box center [1108, 229] width 60 height 14
click at [355, 21] on button at bounding box center [344, 19] width 22 height 22
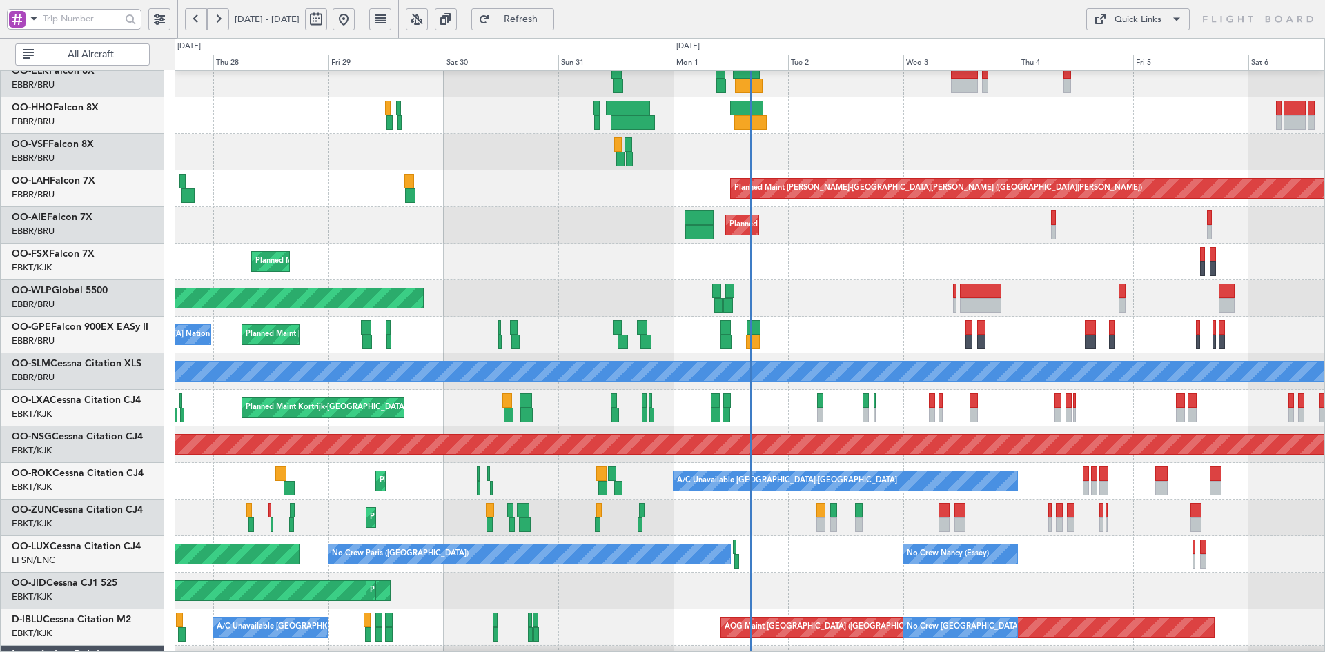
scroll to position [51, 0]
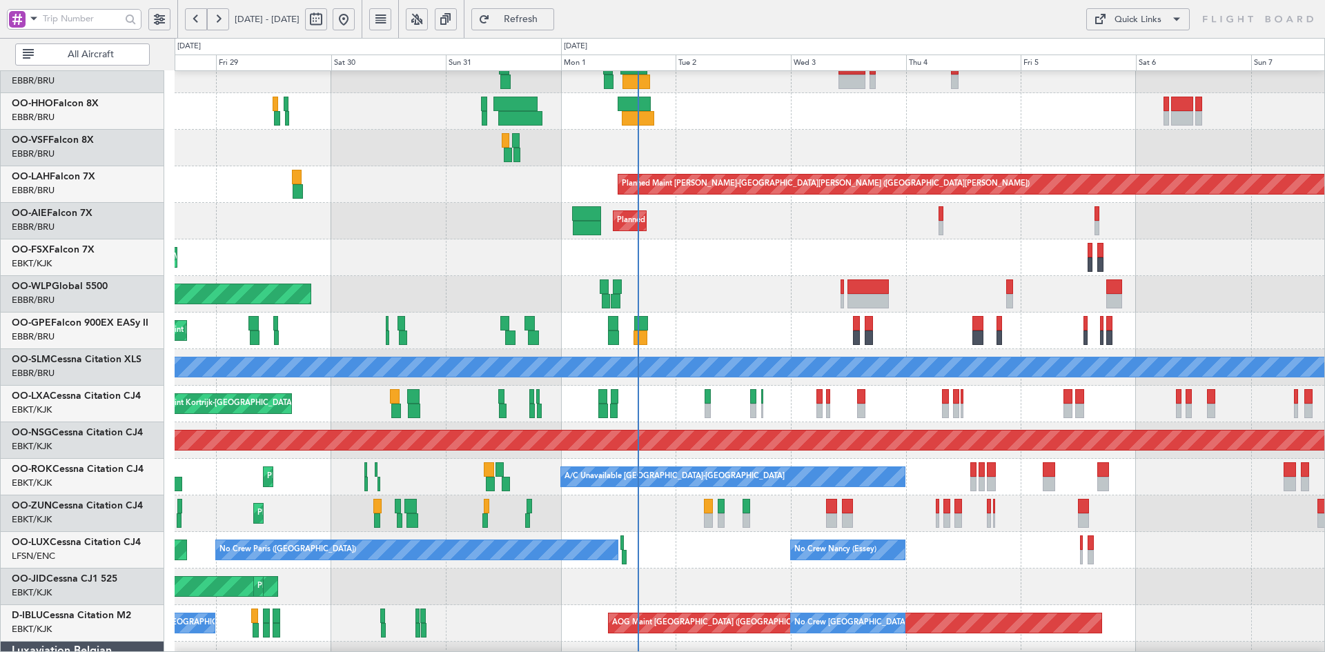
click at [725, 301] on div "Planned Maint [GEOGRAPHIC_DATA] ([GEOGRAPHIC_DATA])" at bounding box center [750, 294] width 1150 height 37
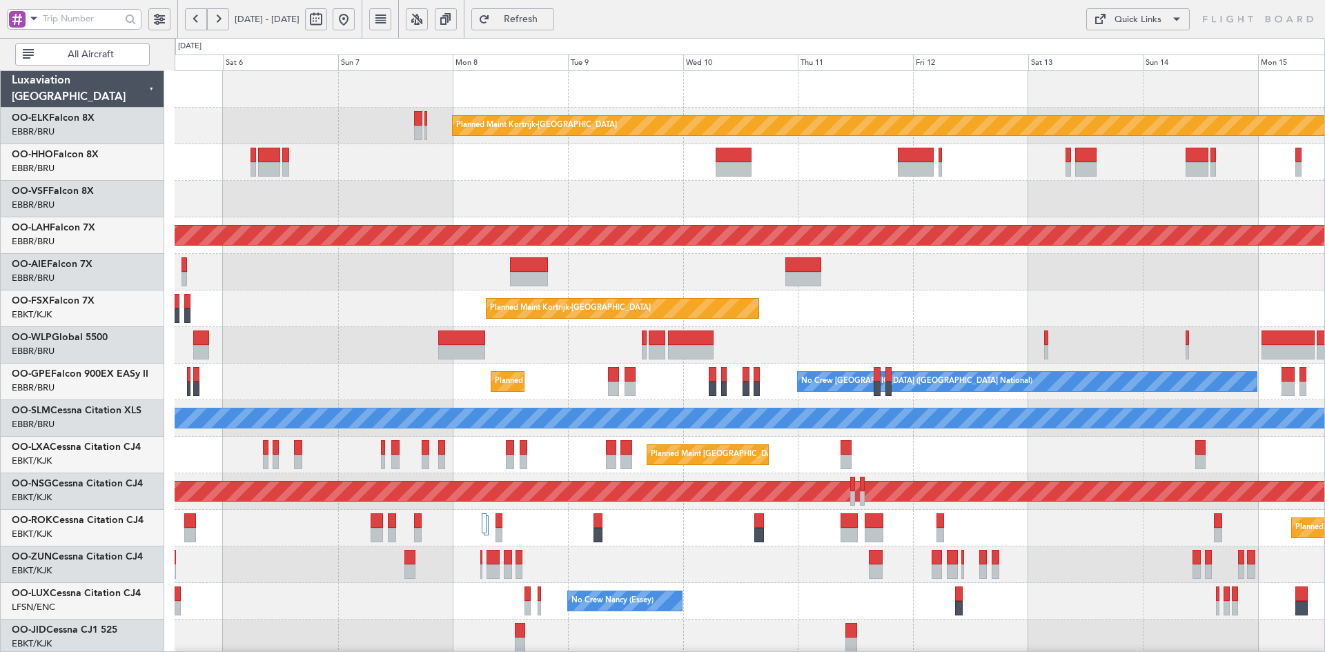
click at [256, 313] on div "Planned Maint Kortrijk-[GEOGRAPHIC_DATA]" at bounding box center [750, 309] width 1150 height 37
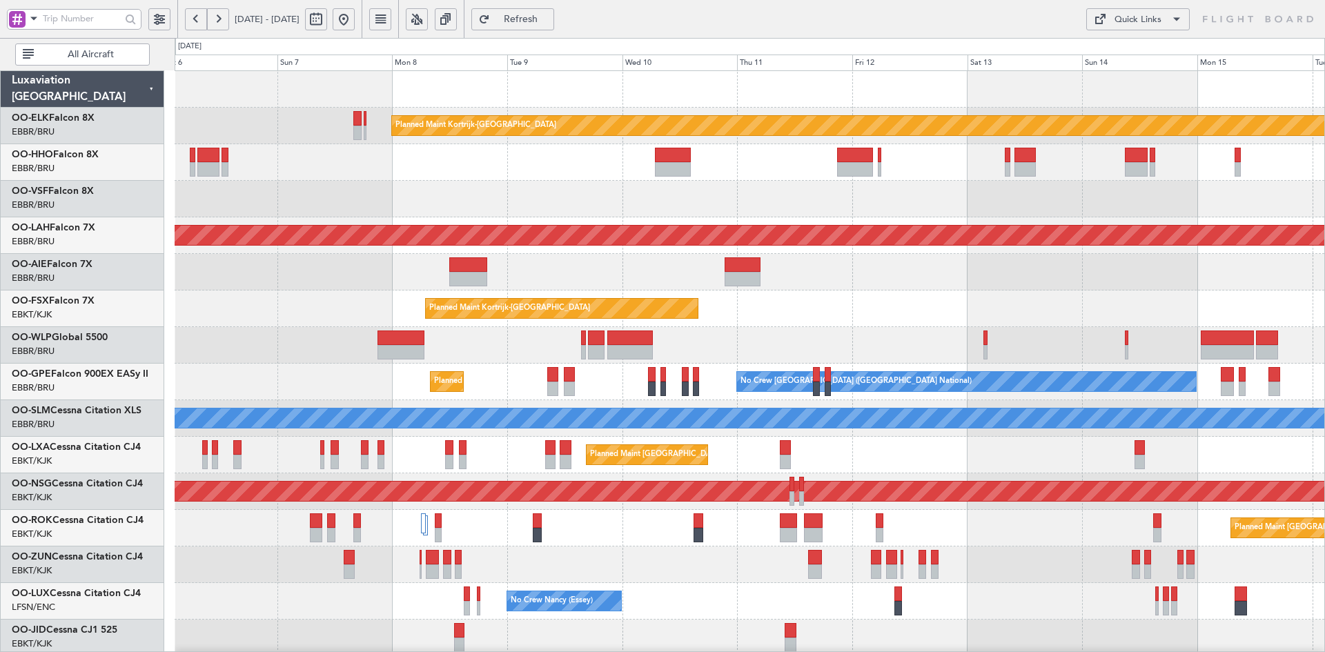
click at [1079, 209] on div at bounding box center [750, 199] width 1150 height 37
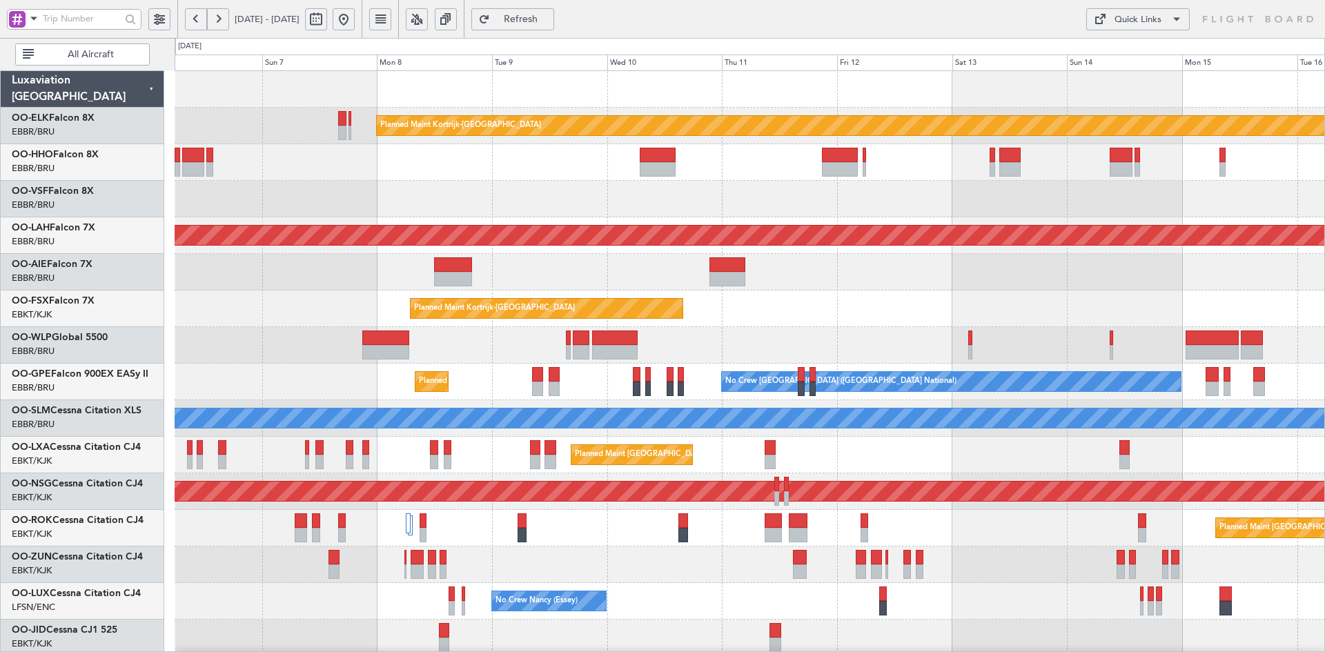
click at [355, 18] on button at bounding box center [344, 19] width 22 height 22
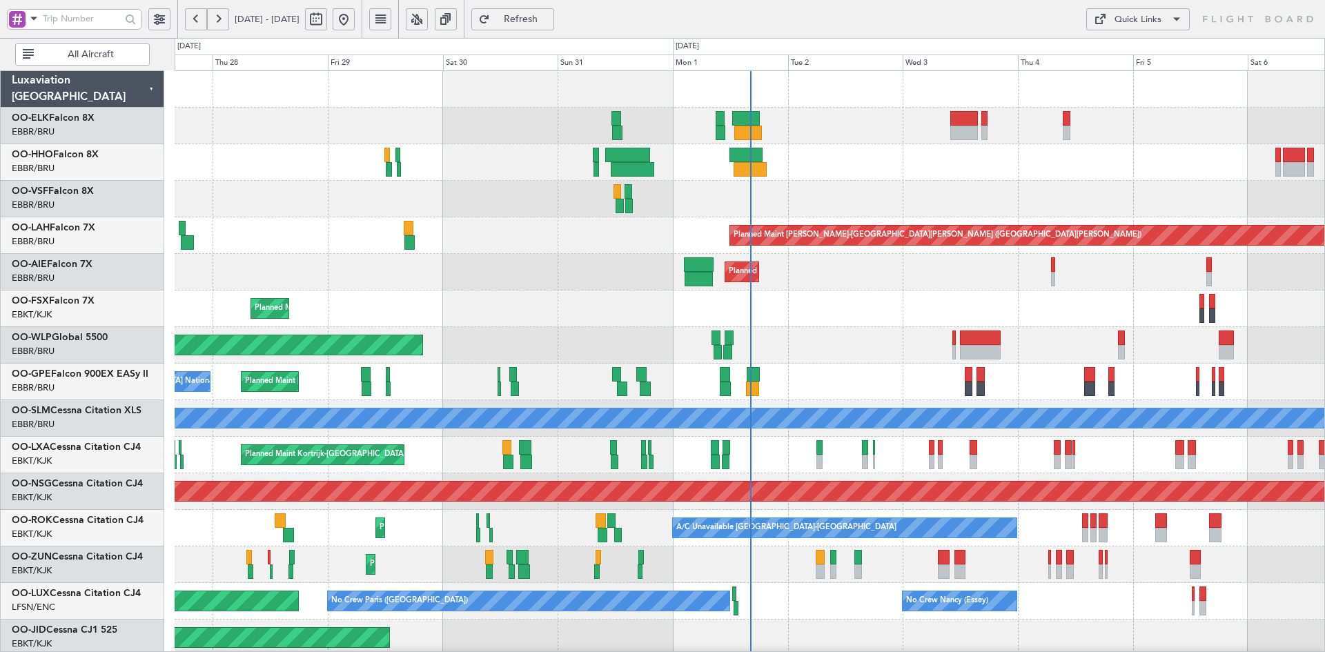
click at [686, 317] on div "Planned Maint Kortrijk-[GEOGRAPHIC_DATA] Planned Maint [GEOGRAPHIC_DATA]-[GEOGR…" at bounding box center [750, 309] width 1150 height 37
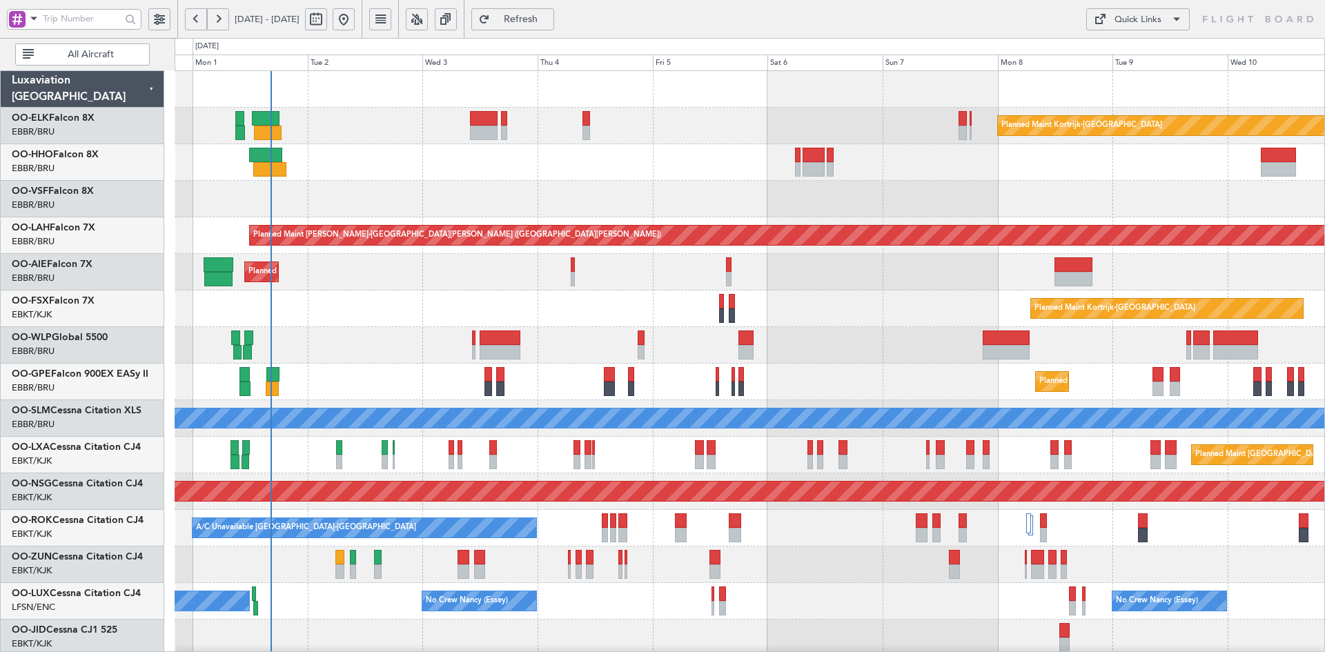
click at [761, 358] on div "Planned Maint [GEOGRAPHIC_DATA] ([GEOGRAPHIC_DATA])" at bounding box center [750, 345] width 1150 height 37
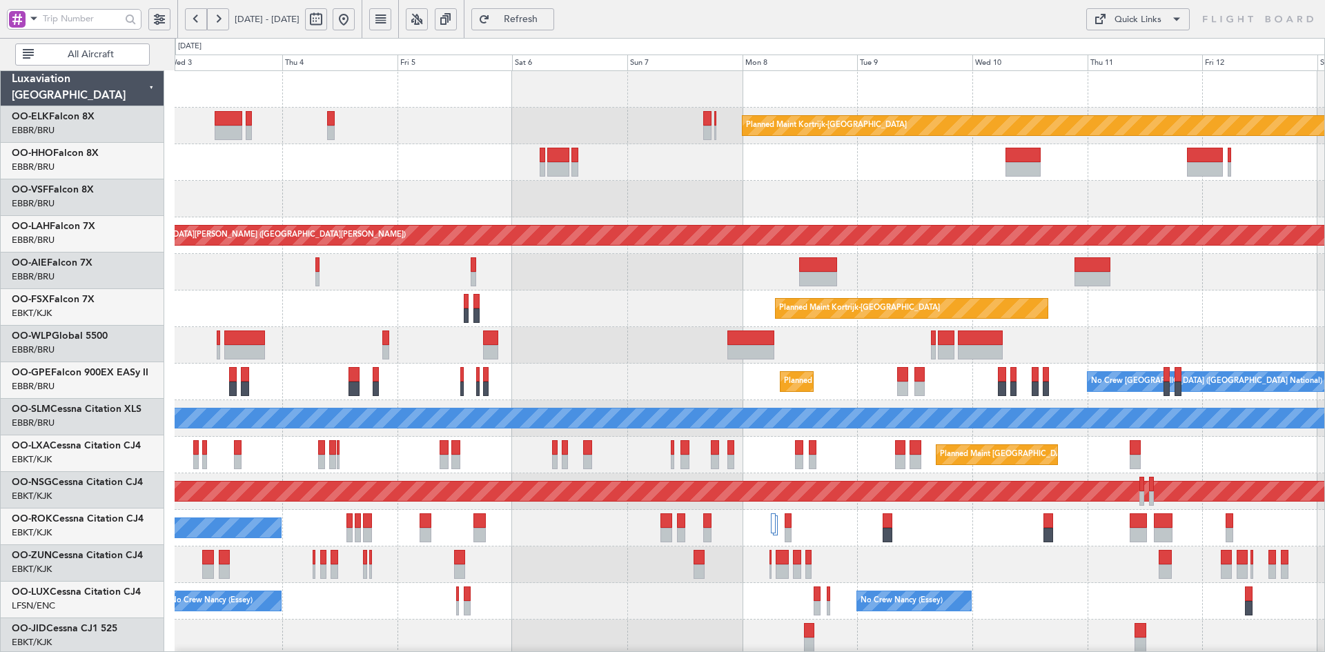
click at [727, 510] on div "A/C Unavailable [GEOGRAPHIC_DATA]-[GEOGRAPHIC_DATA] Planned Maint [GEOGRAPHIC_D…" at bounding box center [750, 528] width 1150 height 37
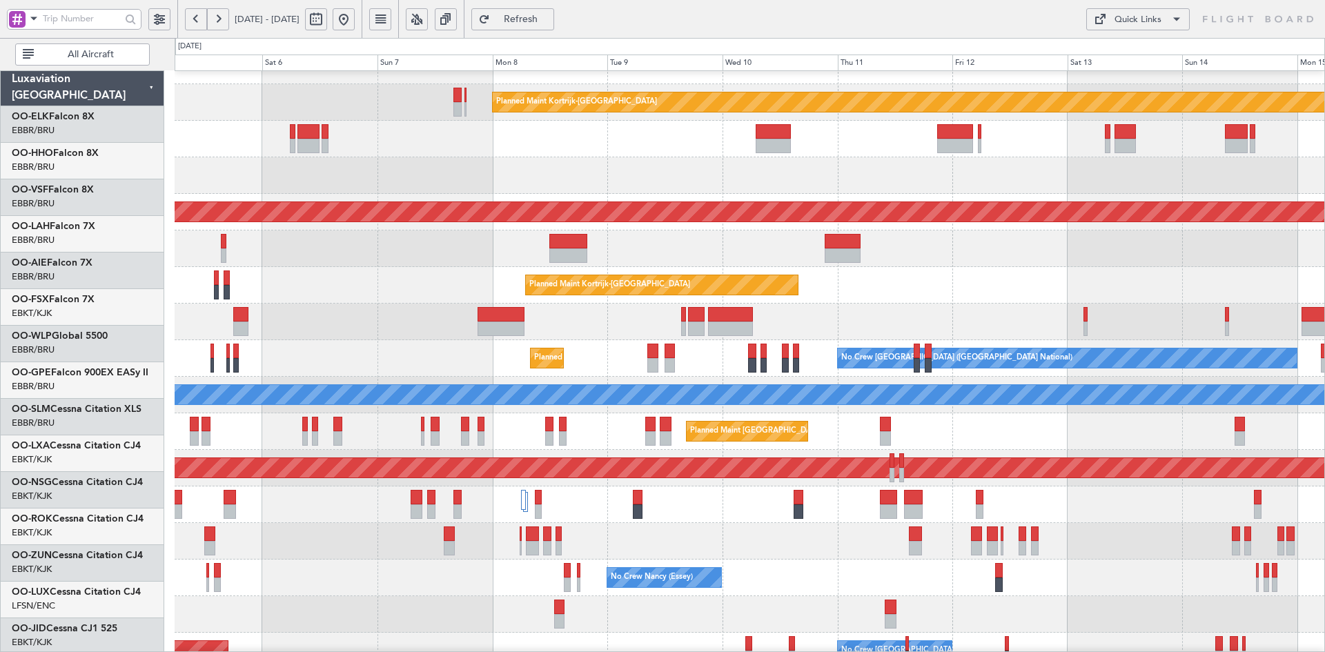
scroll to position [23, 0]
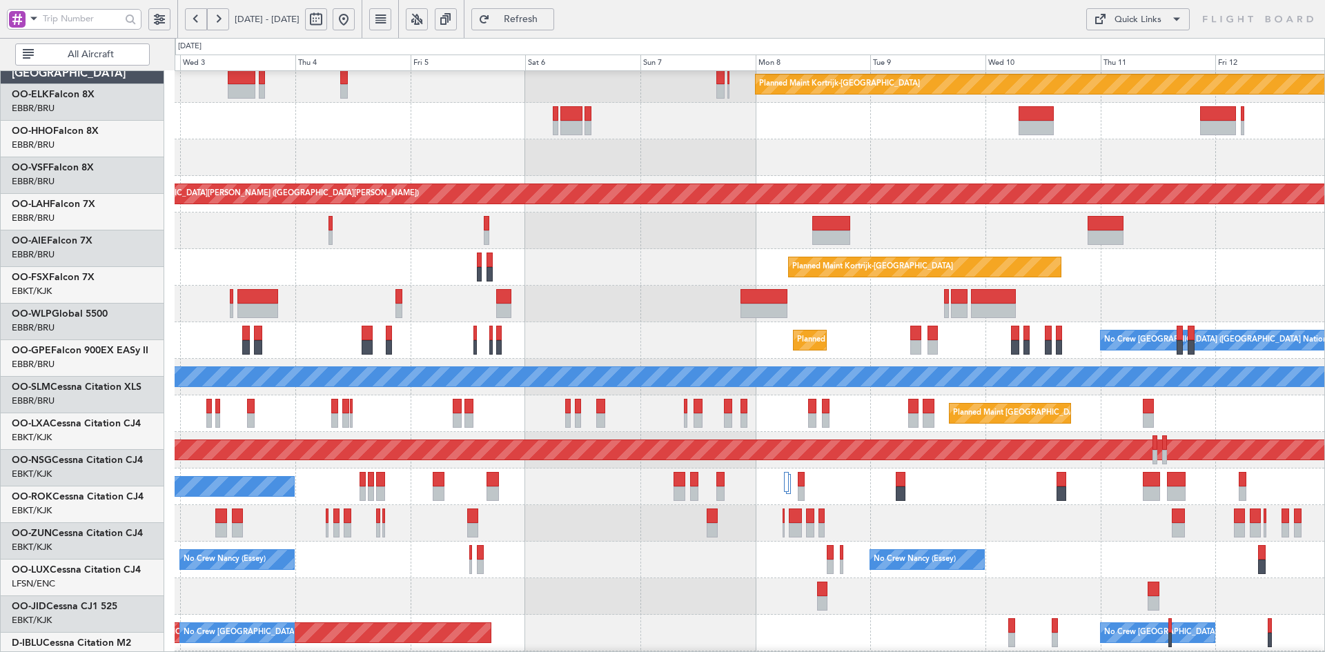
click at [1036, 476] on div "A/C Unavailable [GEOGRAPHIC_DATA]-[GEOGRAPHIC_DATA] Planned Maint [GEOGRAPHIC_D…" at bounding box center [750, 487] width 1150 height 37
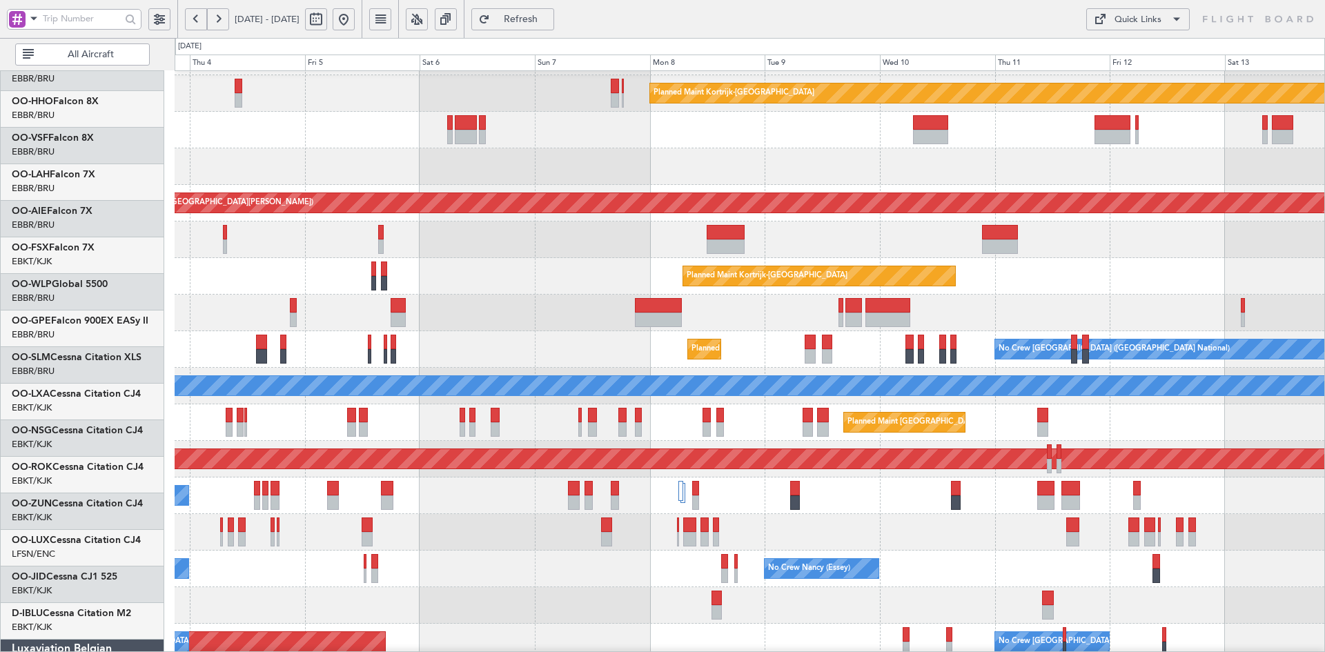
scroll to position [30, 0]
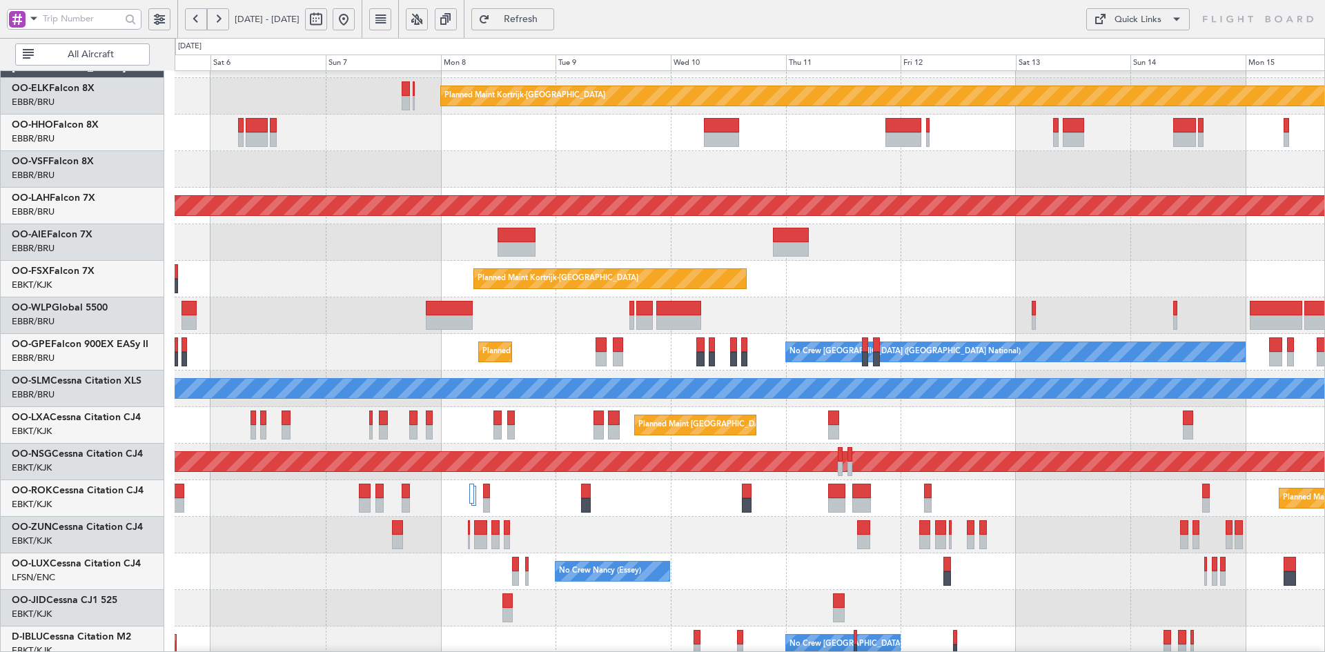
click at [868, 423] on div "Planned Maint [GEOGRAPHIC_DATA] ([GEOGRAPHIC_DATA] National)" at bounding box center [750, 425] width 1150 height 37
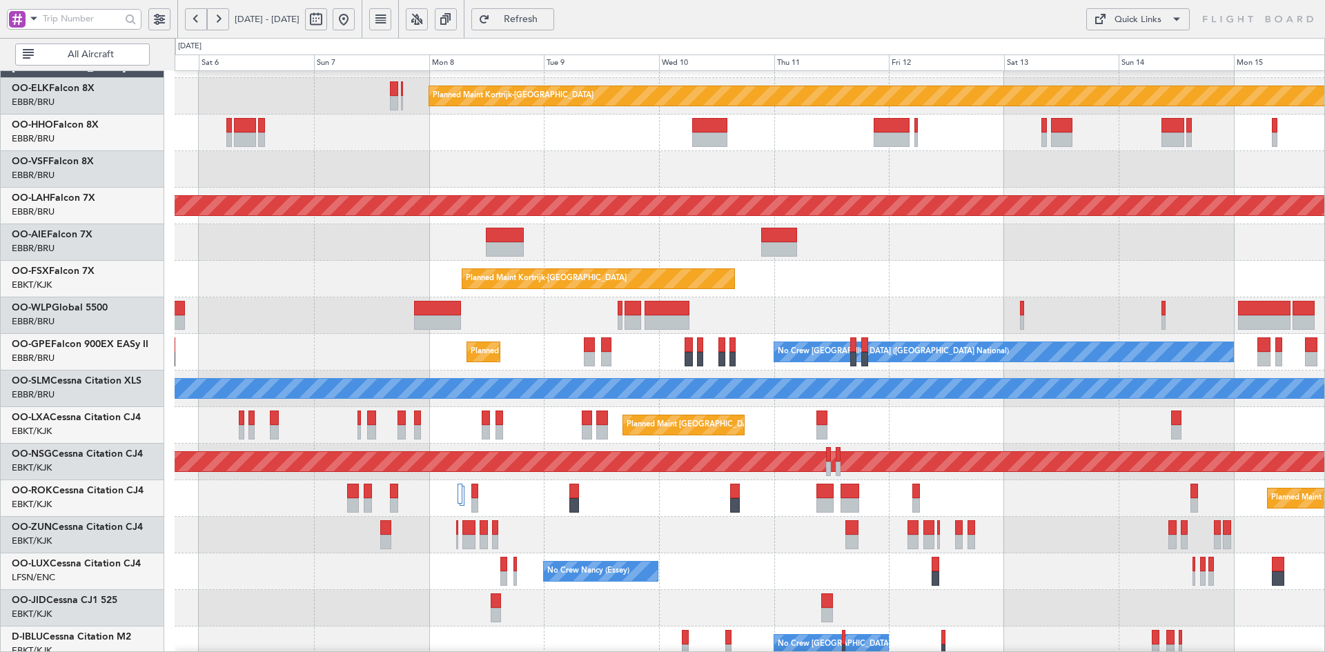
click at [870, 424] on div "Planned Maint [GEOGRAPHIC_DATA] ([GEOGRAPHIC_DATA] National)" at bounding box center [750, 425] width 1150 height 37
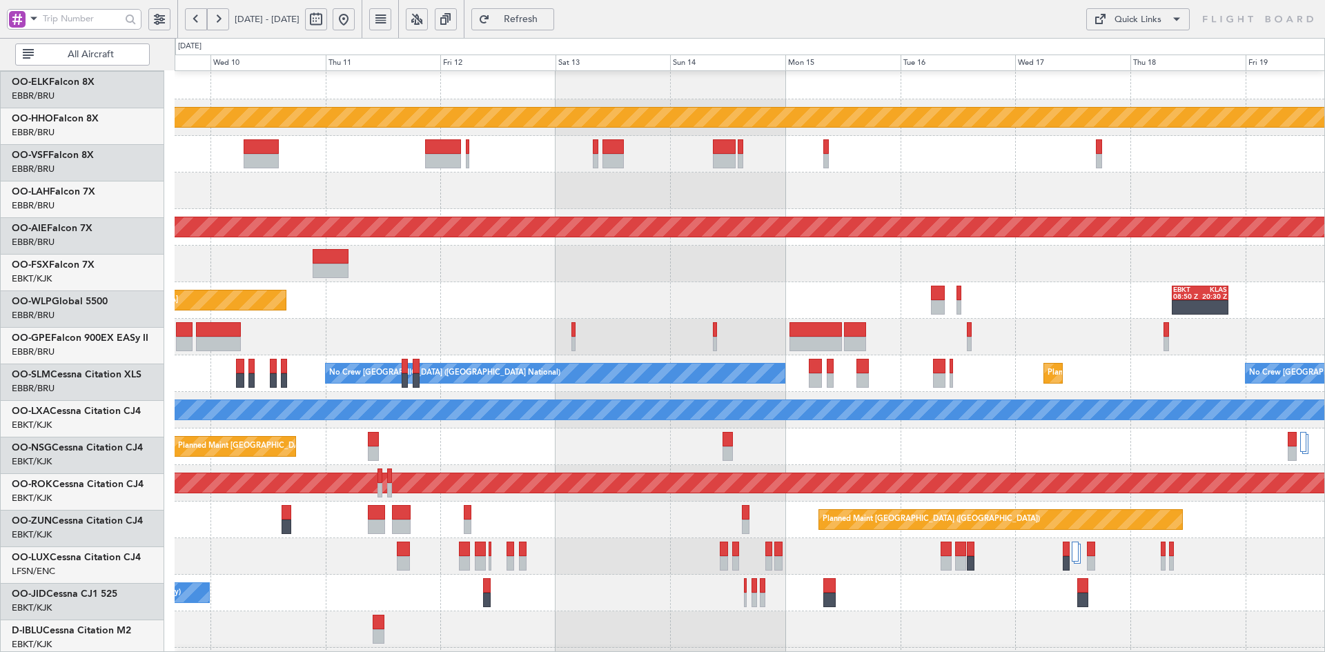
click at [579, 429] on div "Planned Maint [GEOGRAPHIC_DATA] ([GEOGRAPHIC_DATA] National)" at bounding box center [750, 447] width 1150 height 37
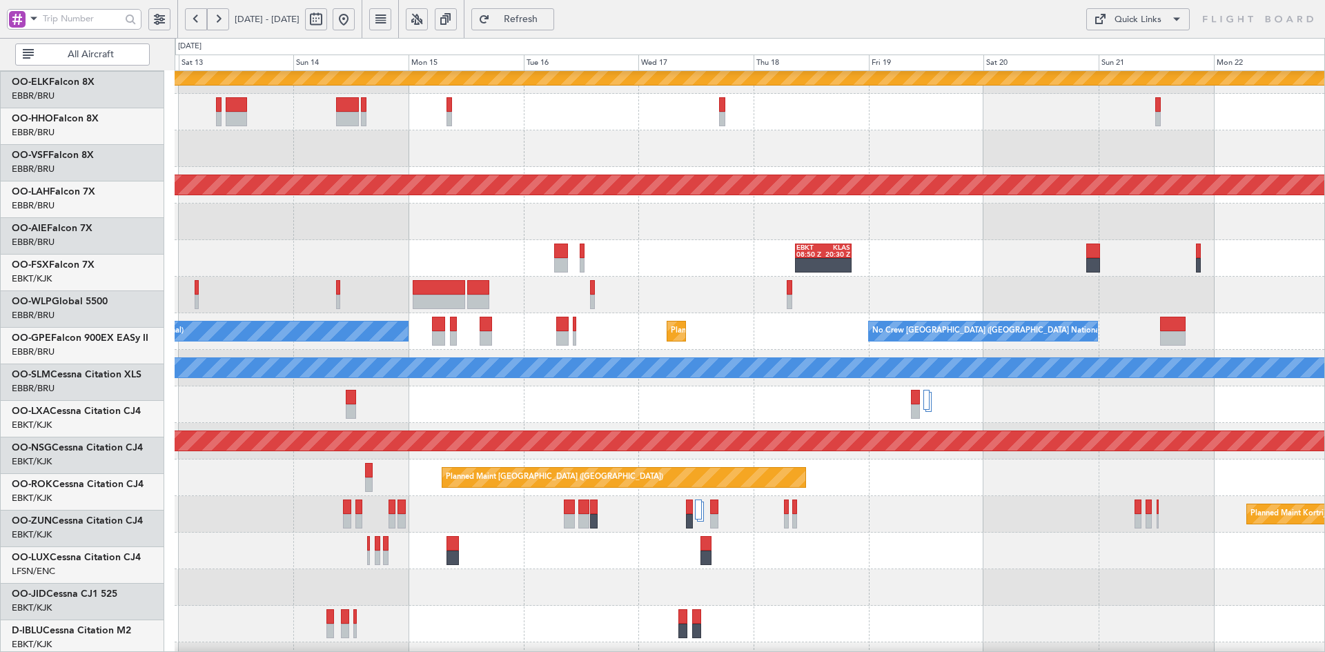
scroll to position [50, 0]
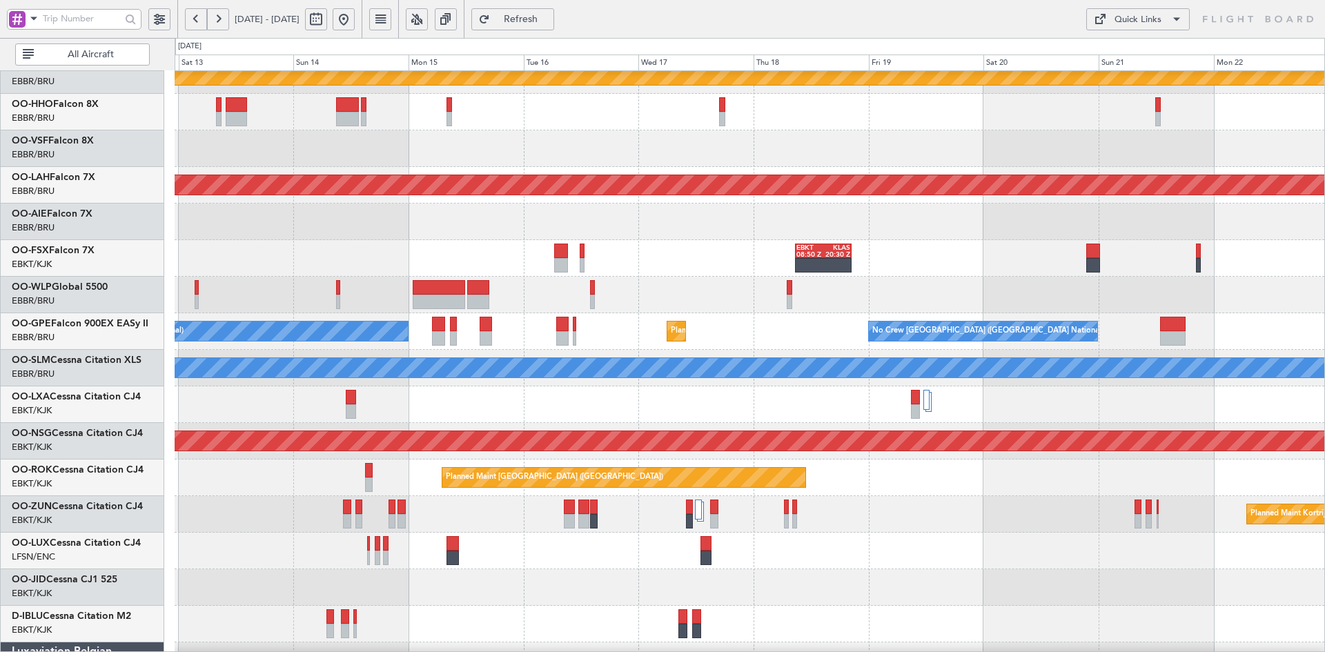
click at [1324, 401] on html "[DATE] - [DATE] Refresh Quick Links All Aircraft Planned Maint [GEOGRAPHIC_DATA…" at bounding box center [662, 326] width 1325 height 652
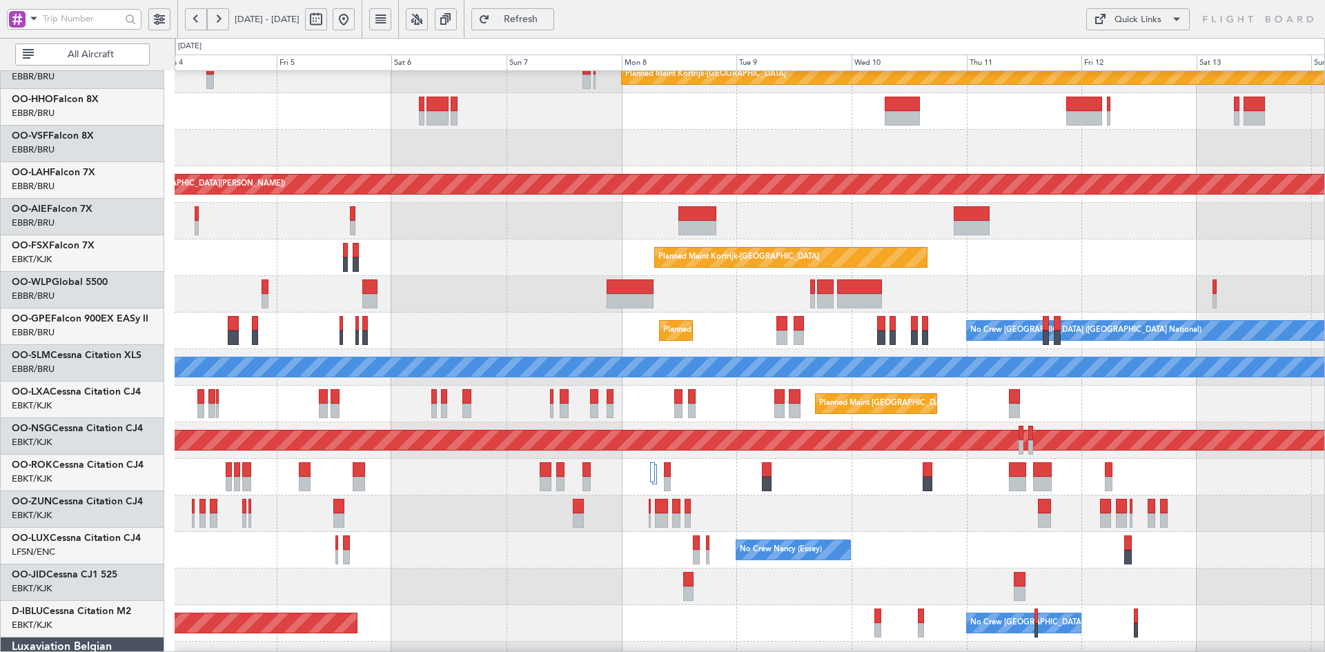
click at [807, 502] on div at bounding box center [750, 514] width 1150 height 37
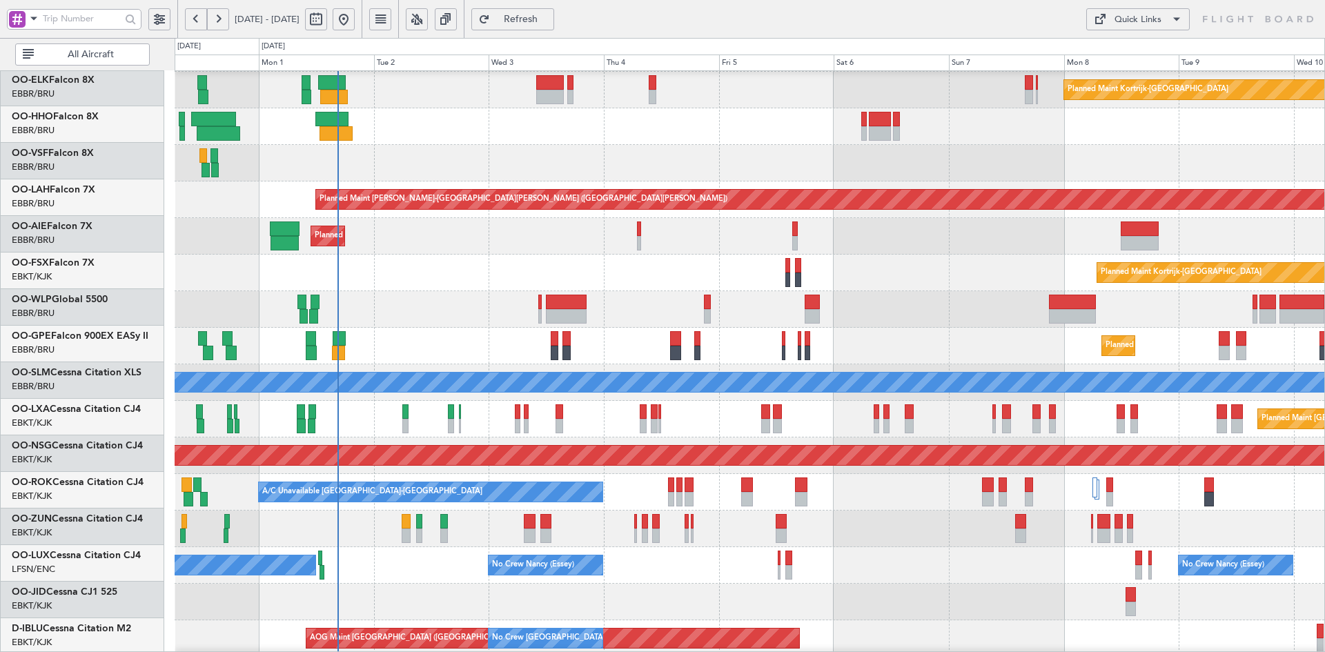
click at [859, 253] on div "Planned Maint [GEOGRAPHIC_DATA] ([GEOGRAPHIC_DATA])" at bounding box center [750, 236] width 1150 height 37
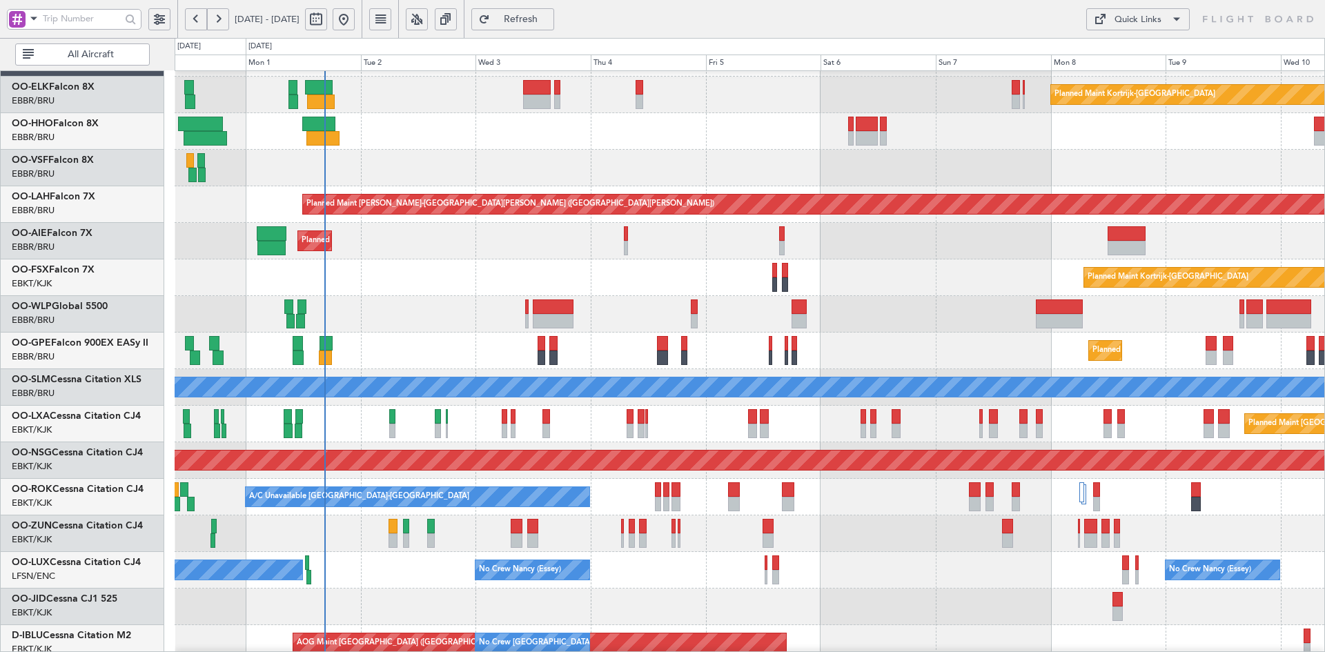
click at [784, 193] on div "Planned Maint Kortrijk-[GEOGRAPHIC_DATA] Planned [GEOGRAPHIC_DATA][PERSON_NAME]…" at bounding box center [750, 406] width 1150 height 732
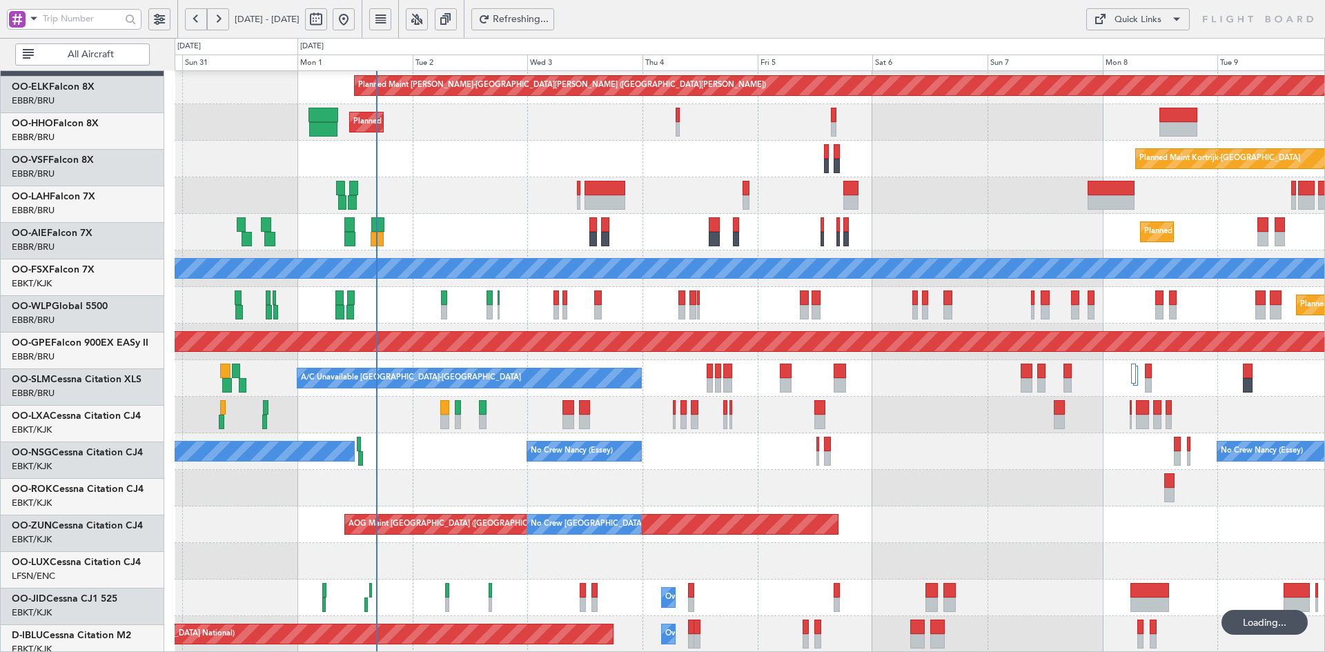
scroll to position [150, 0]
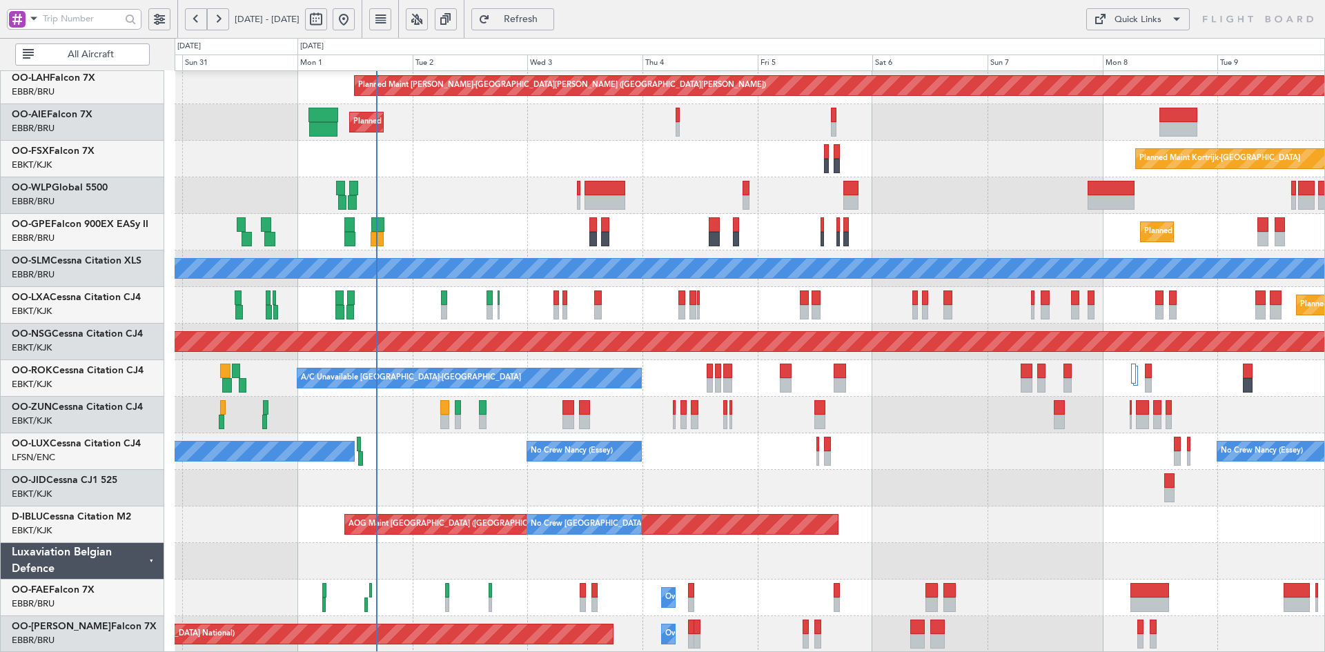
click at [890, 511] on div "Planned Maint [PERSON_NAME]-[GEOGRAPHIC_DATA][PERSON_NAME] ([GEOGRAPHIC_DATA][P…" at bounding box center [750, 287] width 1150 height 732
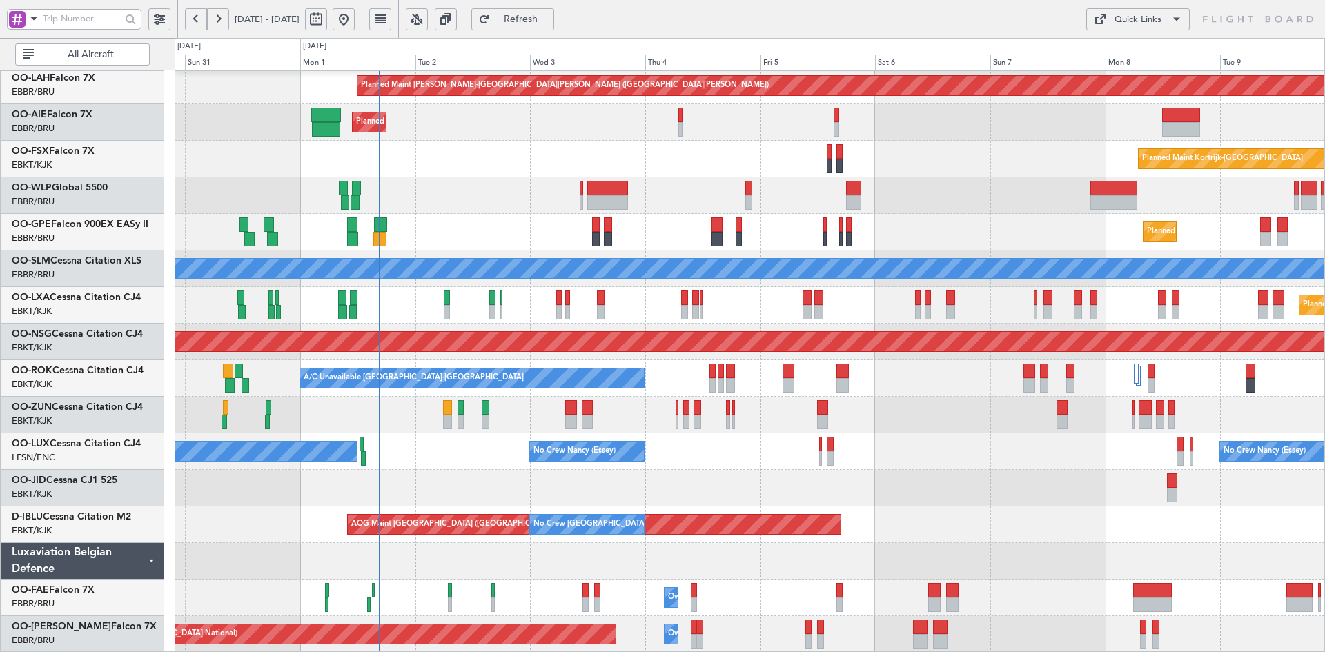
click at [901, 159] on div "Planned Maint Kortrijk-[GEOGRAPHIC_DATA] Planned Maint [GEOGRAPHIC_DATA]-[GEOGR…" at bounding box center [750, 159] width 1150 height 37
click at [310, 199] on div "Planned Maint [GEOGRAPHIC_DATA] ([GEOGRAPHIC_DATA])" at bounding box center [750, 195] width 1150 height 37
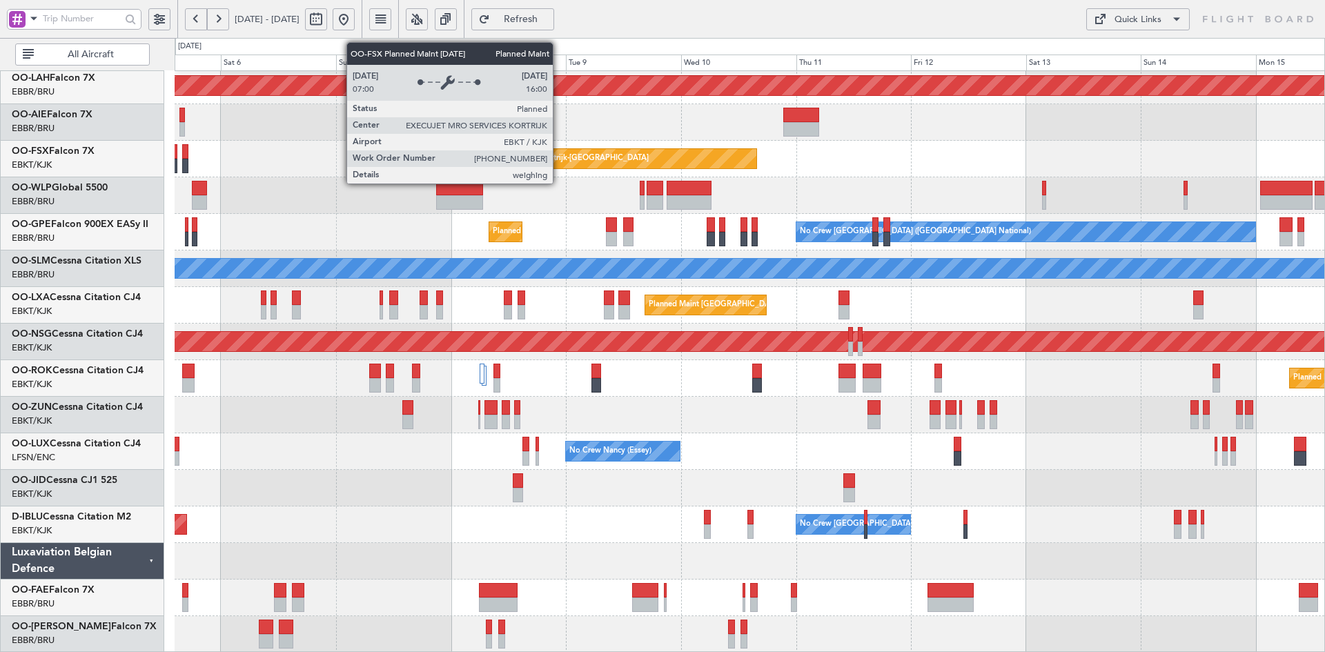
click at [650, 177] on div "Planned Maint Kortrijk-[GEOGRAPHIC_DATA]" at bounding box center [750, 159] width 1150 height 37
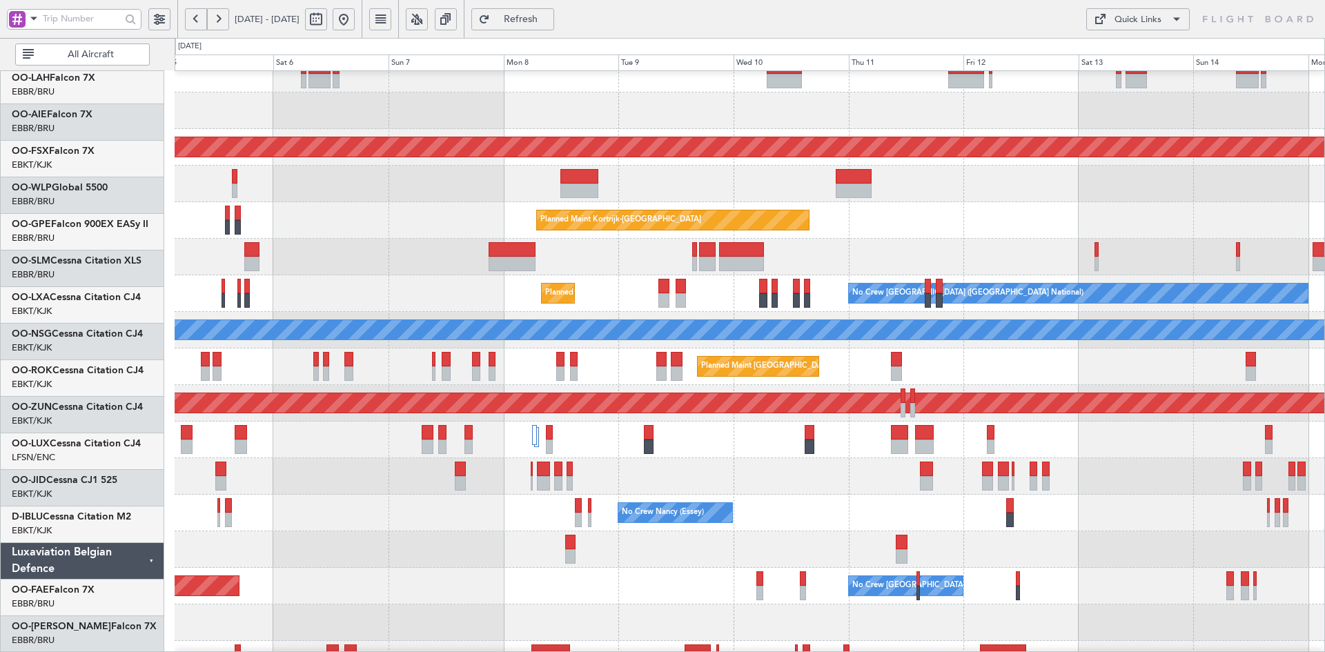
scroll to position [88, 0]
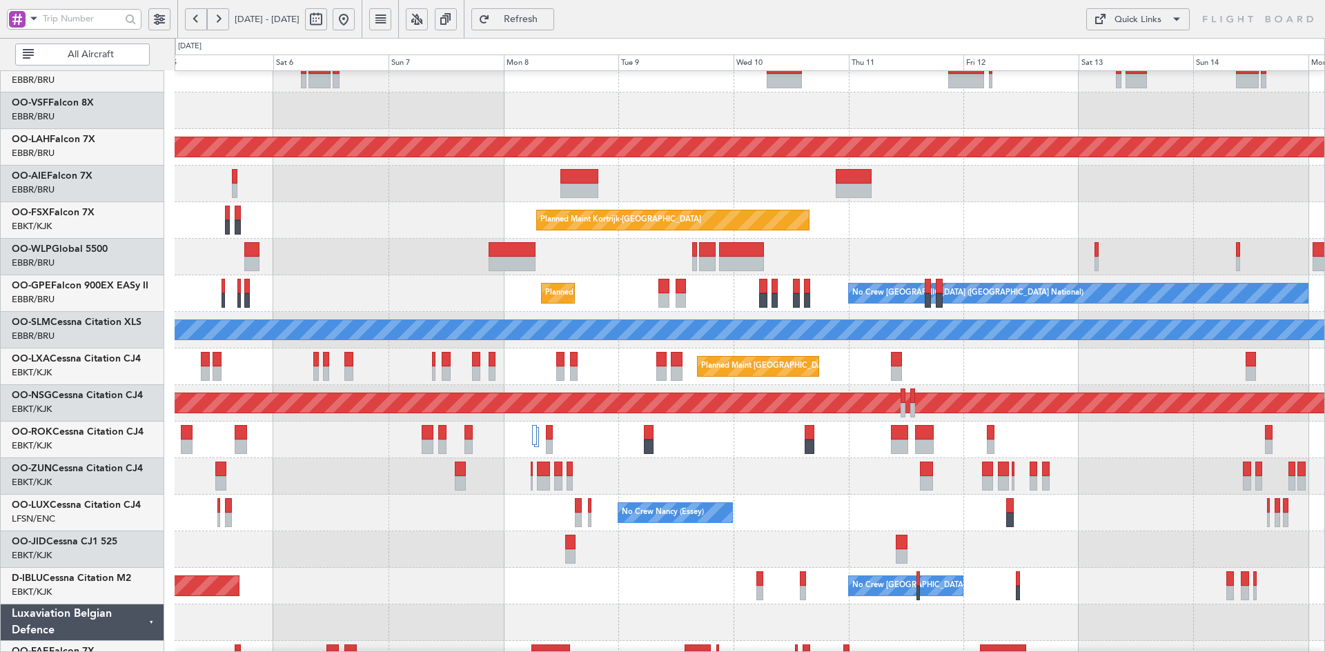
click at [716, 202] on div at bounding box center [750, 184] width 1150 height 37
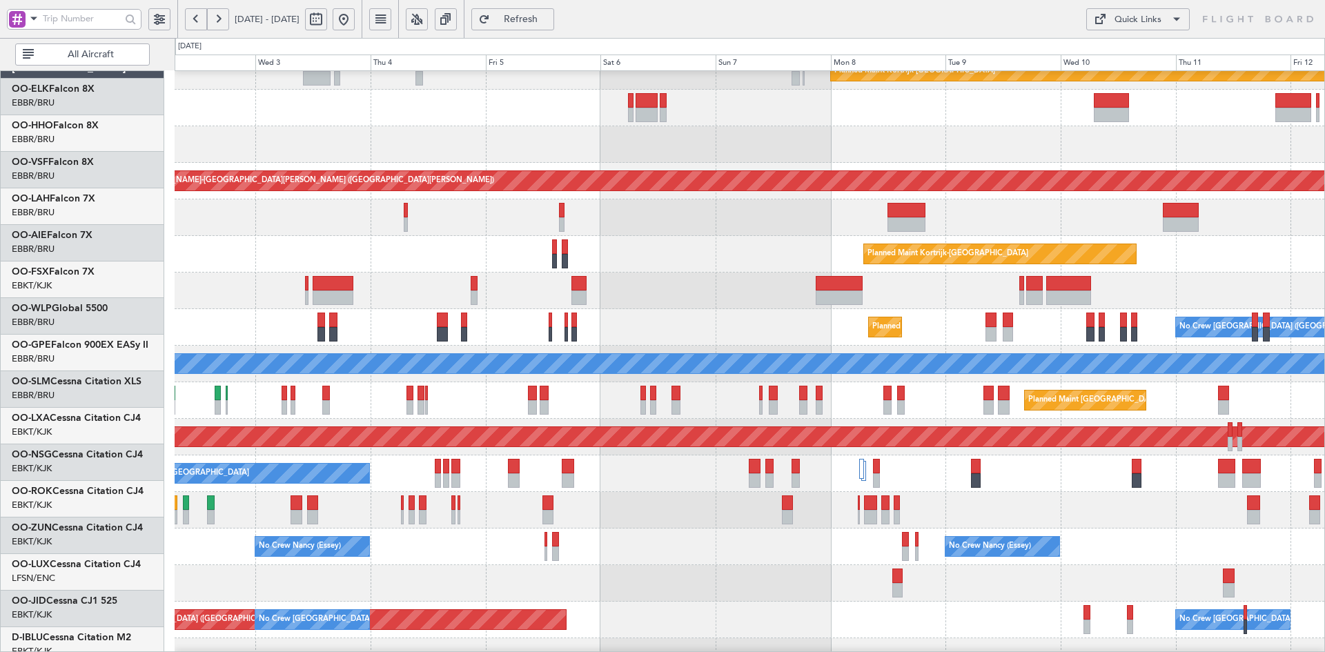
scroll to position [55, 0]
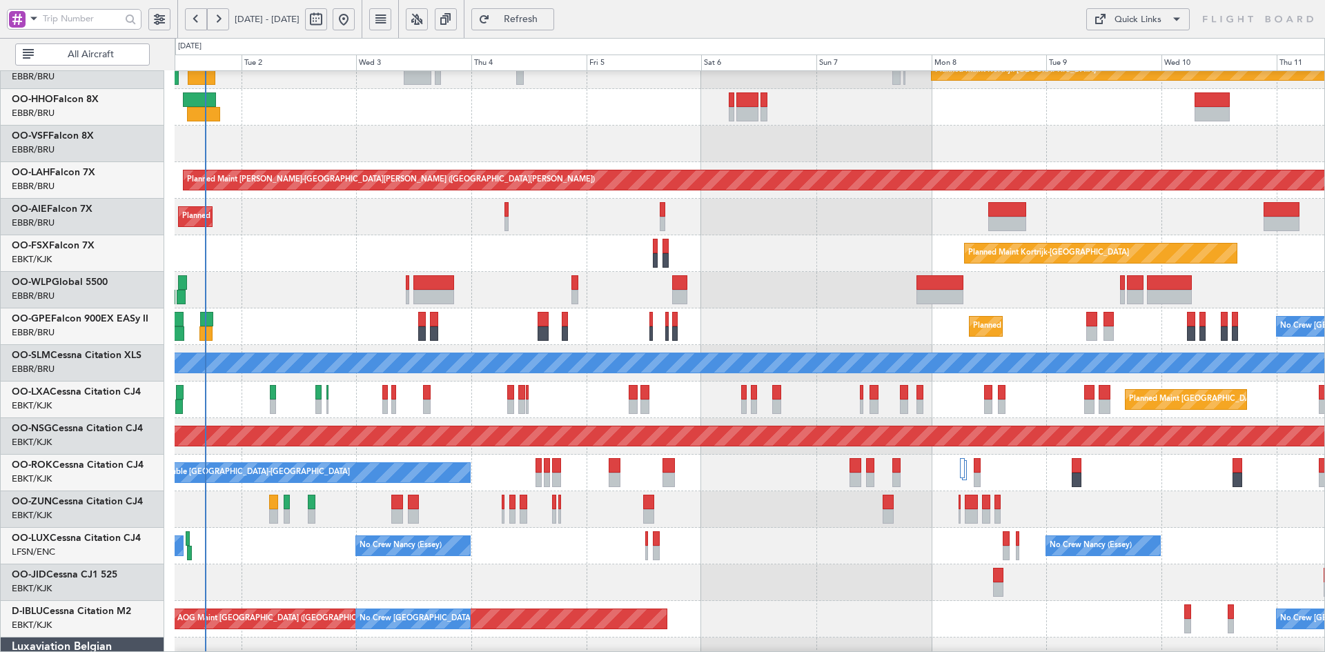
click at [943, 141] on div at bounding box center [750, 144] width 1150 height 37
click at [723, 444] on div "Planned Maint Kortrijk-[GEOGRAPHIC_DATA] Planned [GEOGRAPHIC_DATA][PERSON_NAME]…" at bounding box center [750, 382] width 1150 height 732
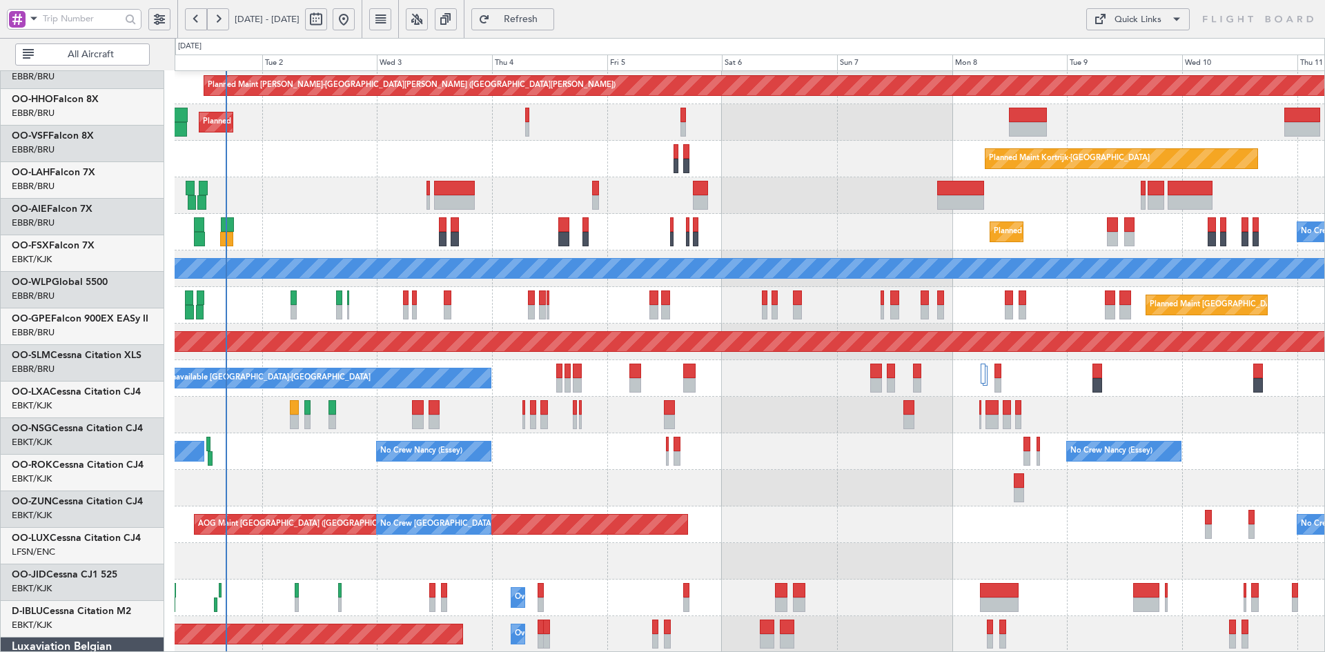
scroll to position [150, 0]
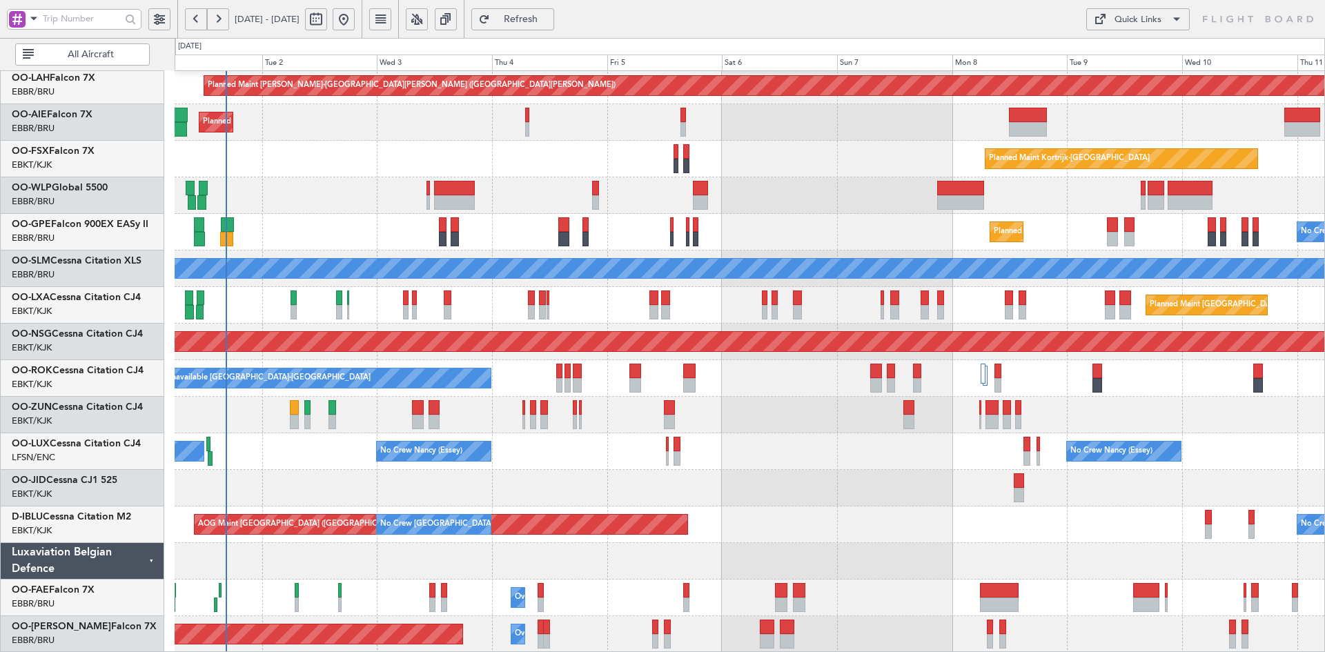
click at [765, 170] on div "Planned Maint Kortrijk-[GEOGRAPHIC_DATA]" at bounding box center [750, 159] width 1150 height 37
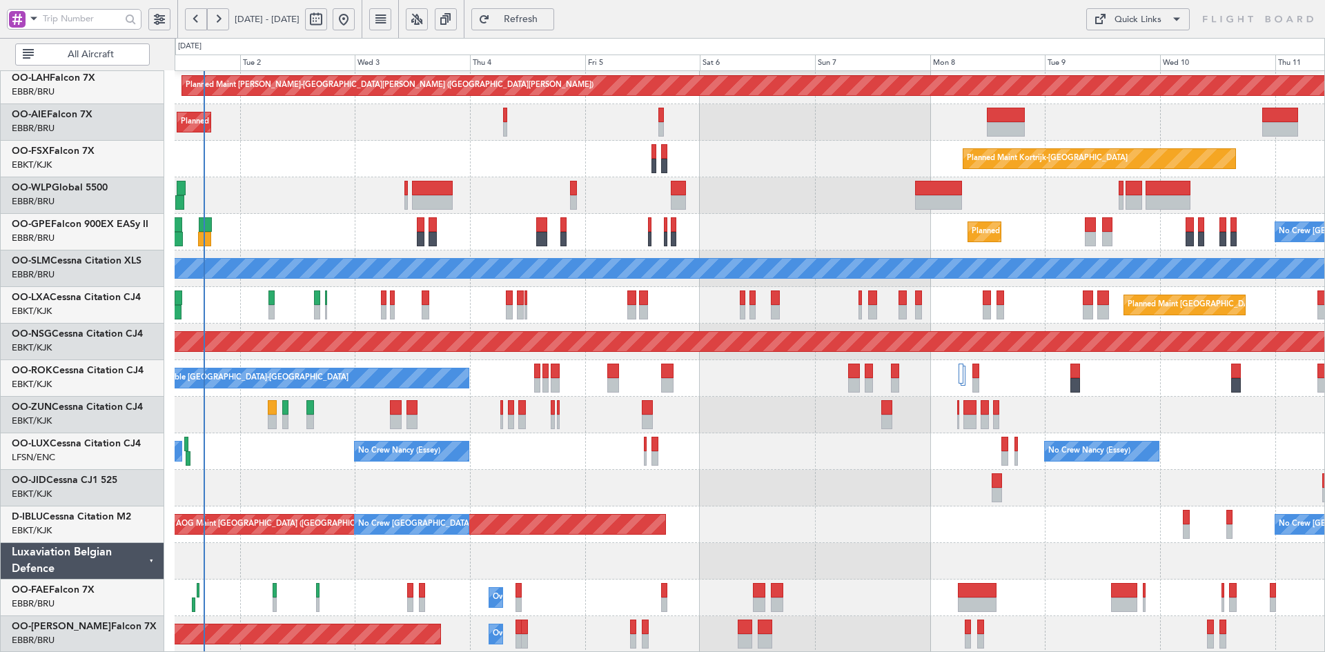
click at [743, 167] on div "Planned Maint Kortrijk-[GEOGRAPHIC_DATA]" at bounding box center [750, 159] width 1150 height 37
click at [721, 177] on div "Planned Maint Kortrijk-[GEOGRAPHIC_DATA]" at bounding box center [750, 159] width 1150 height 37
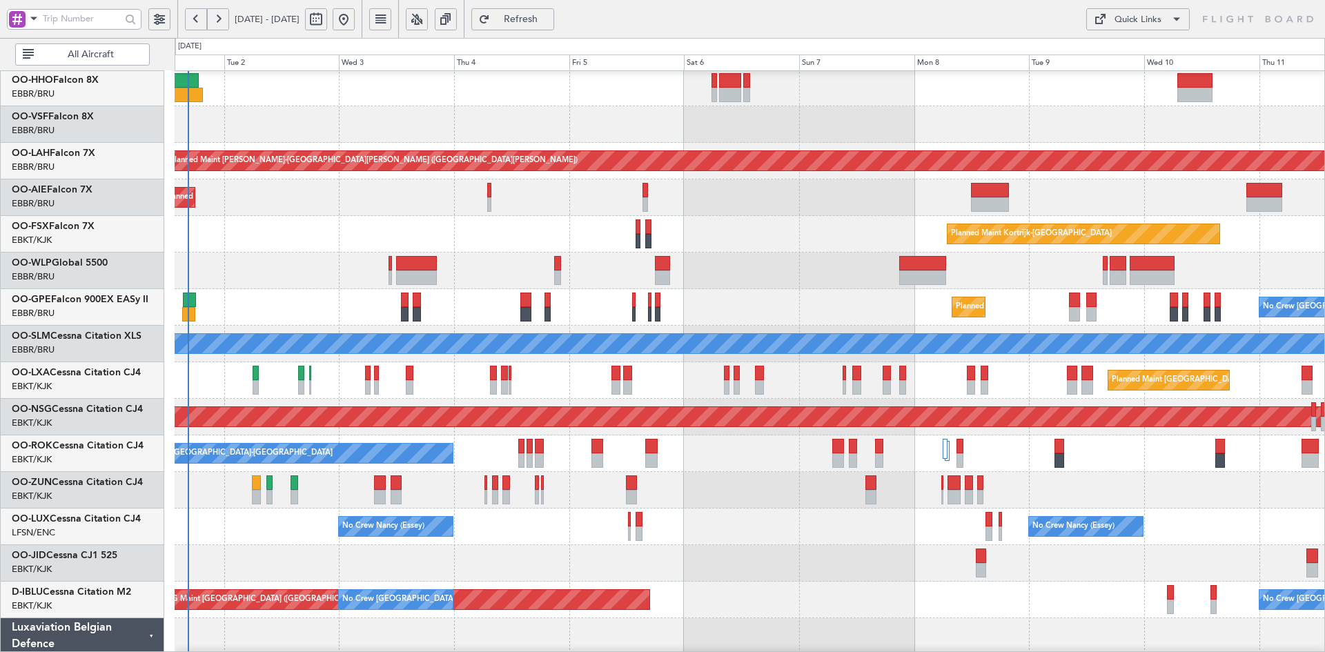
click at [624, 277] on div "Planned Maint Kortrijk-[GEOGRAPHIC_DATA] Planned [GEOGRAPHIC_DATA][PERSON_NAME]…" at bounding box center [750, 363] width 1150 height 732
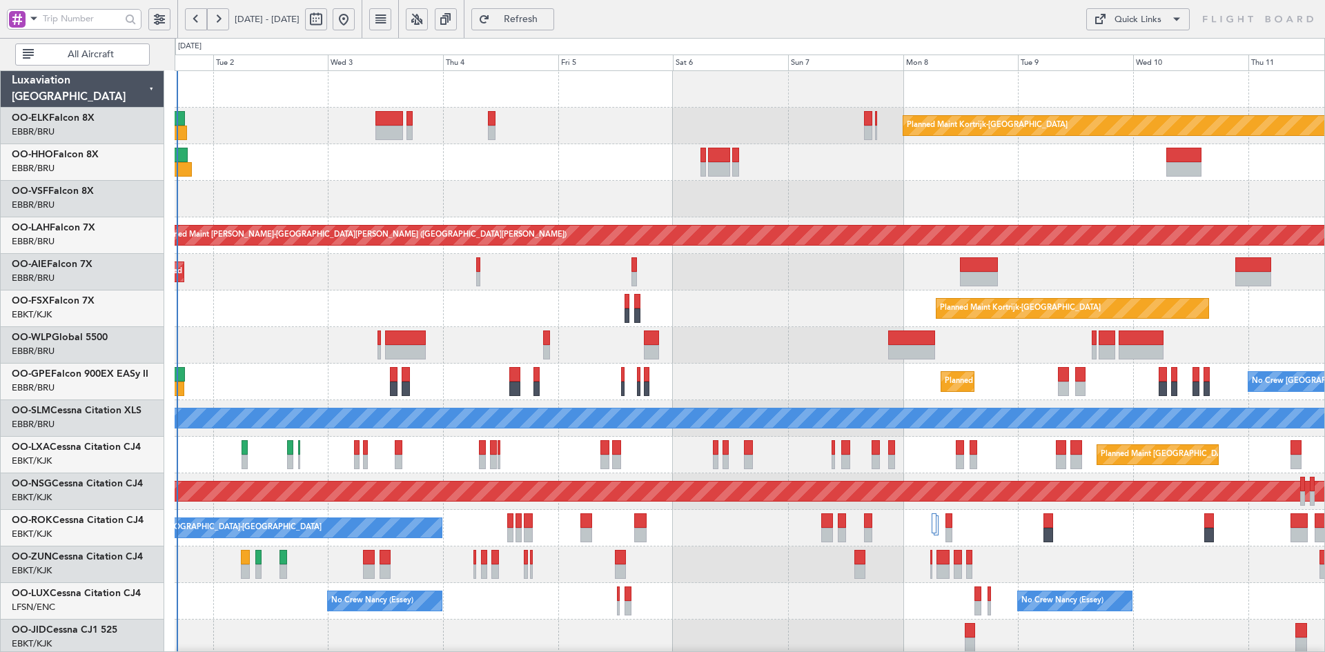
click at [169, 204] on div "Planned Maint Kortrijk-[GEOGRAPHIC_DATA] Planned [GEOGRAPHIC_DATA][PERSON_NAME]…" at bounding box center [662, 345] width 1325 height 614
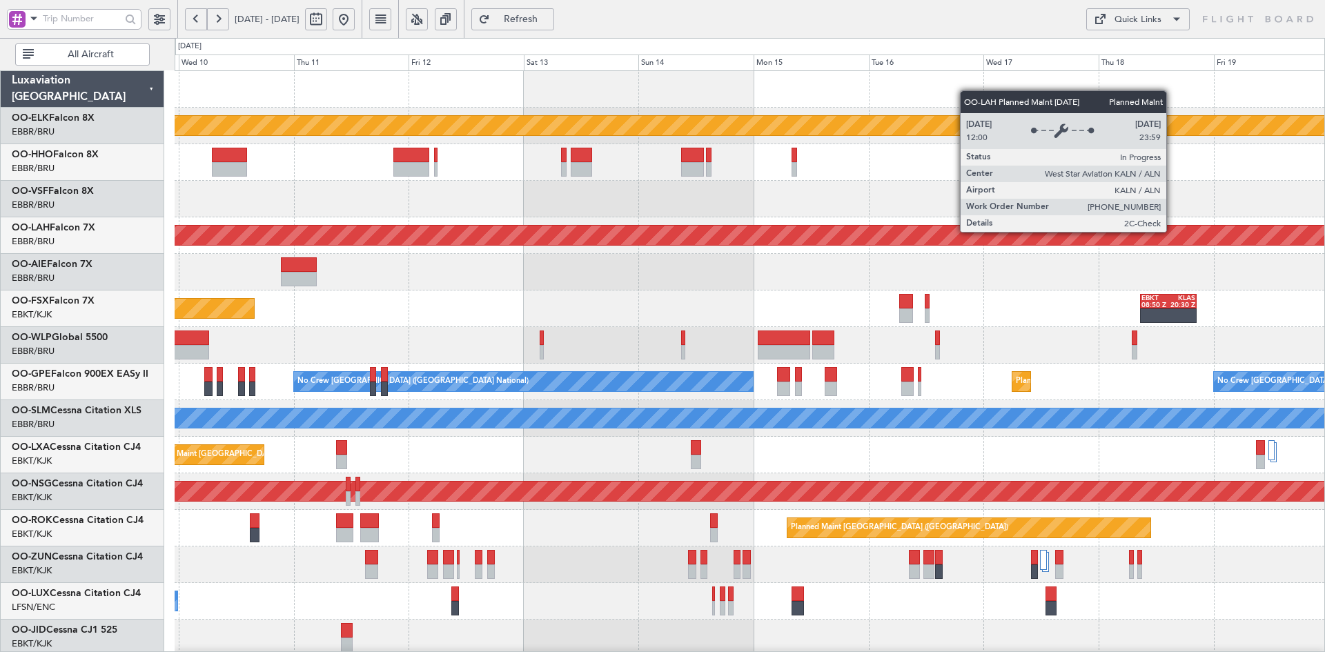
click at [399, 226] on div "Planned Maint [PERSON_NAME]-[GEOGRAPHIC_DATA][PERSON_NAME] ([GEOGRAPHIC_DATA][P…" at bounding box center [837, 235] width 3273 height 19
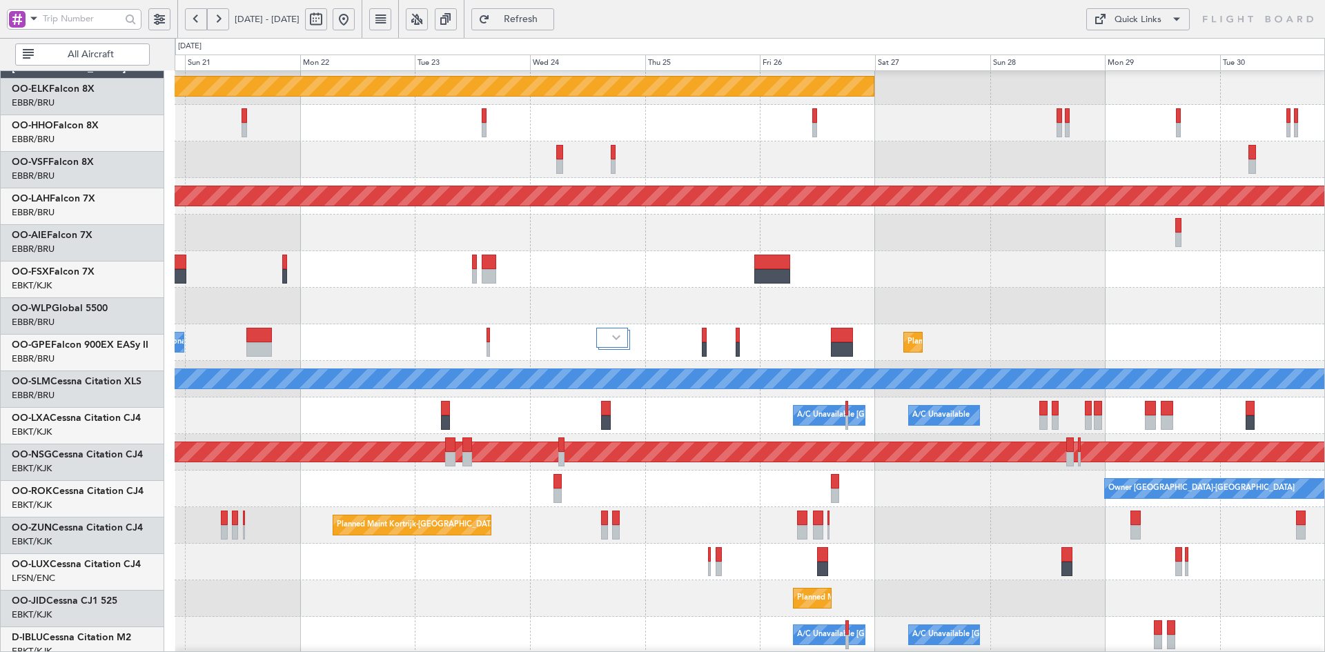
scroll to position [55, 0]
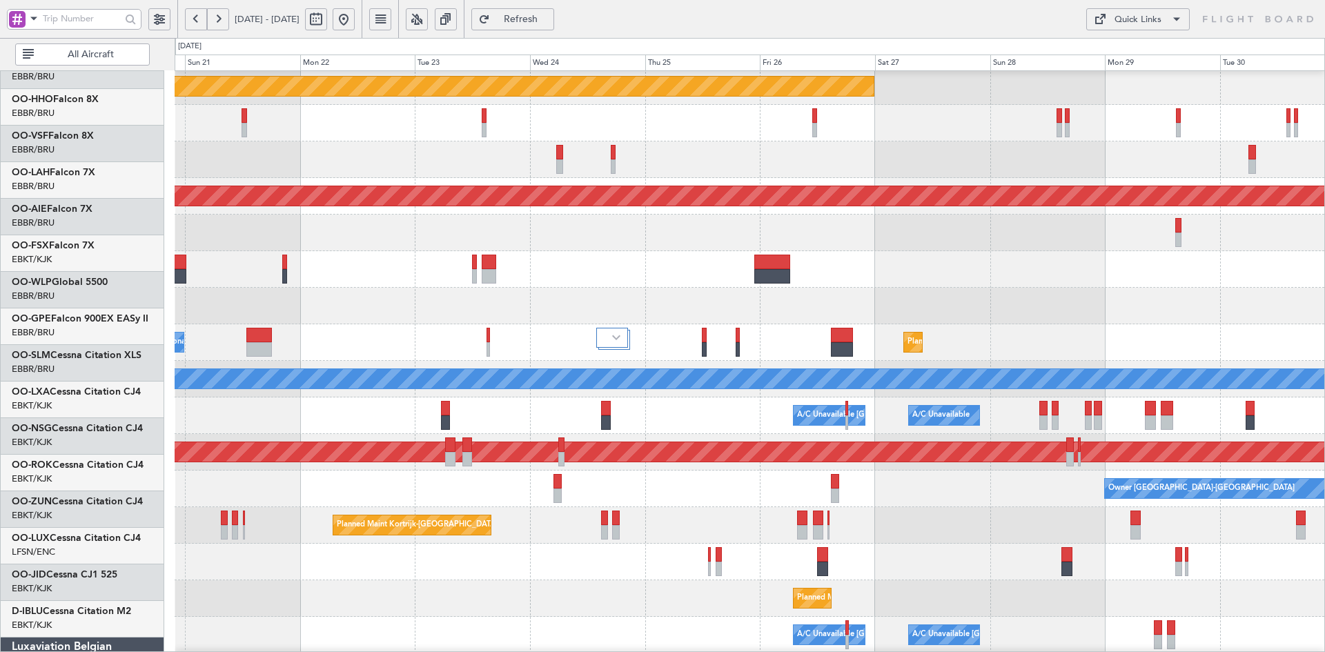
click at [231, 270] on div "EBKT 08:50 Z KLAS 20:30 Z" at bounding box center [750, 269] width 1150 height 37
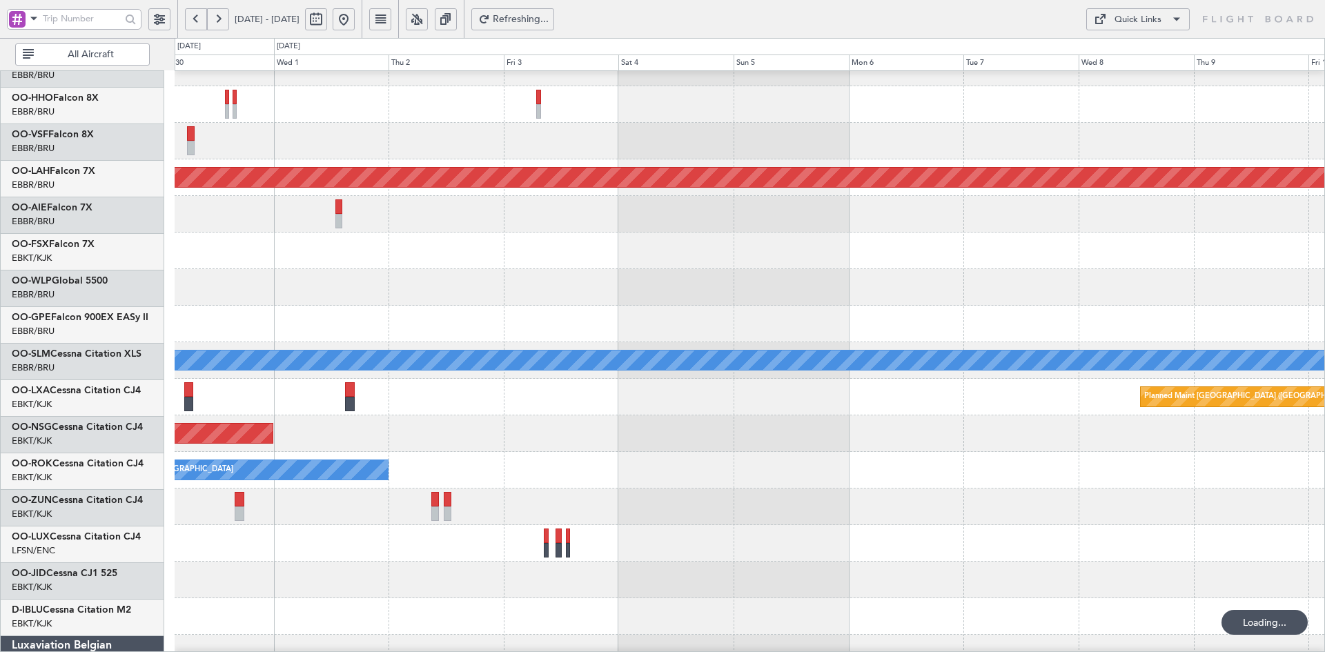
scroll to position [58, 0]
click at [405, 286] on div at bounding box center [750, 287] width 1150 height 37
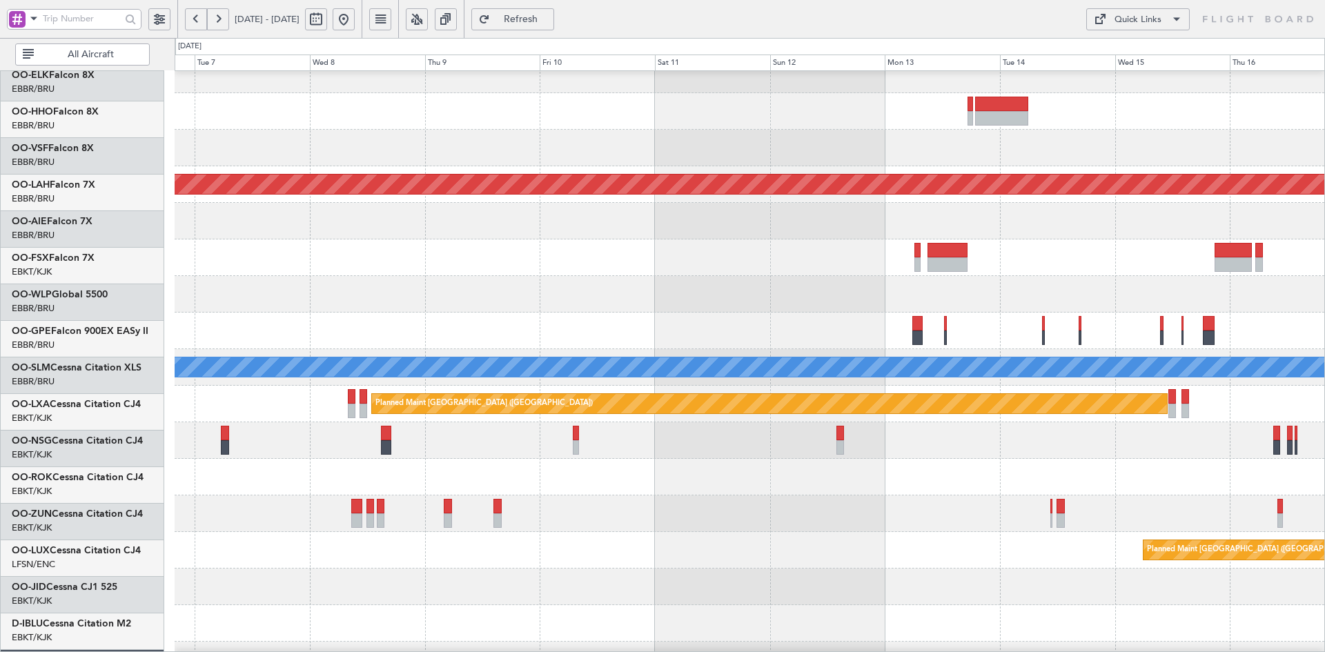
scroll to position [55, 0]
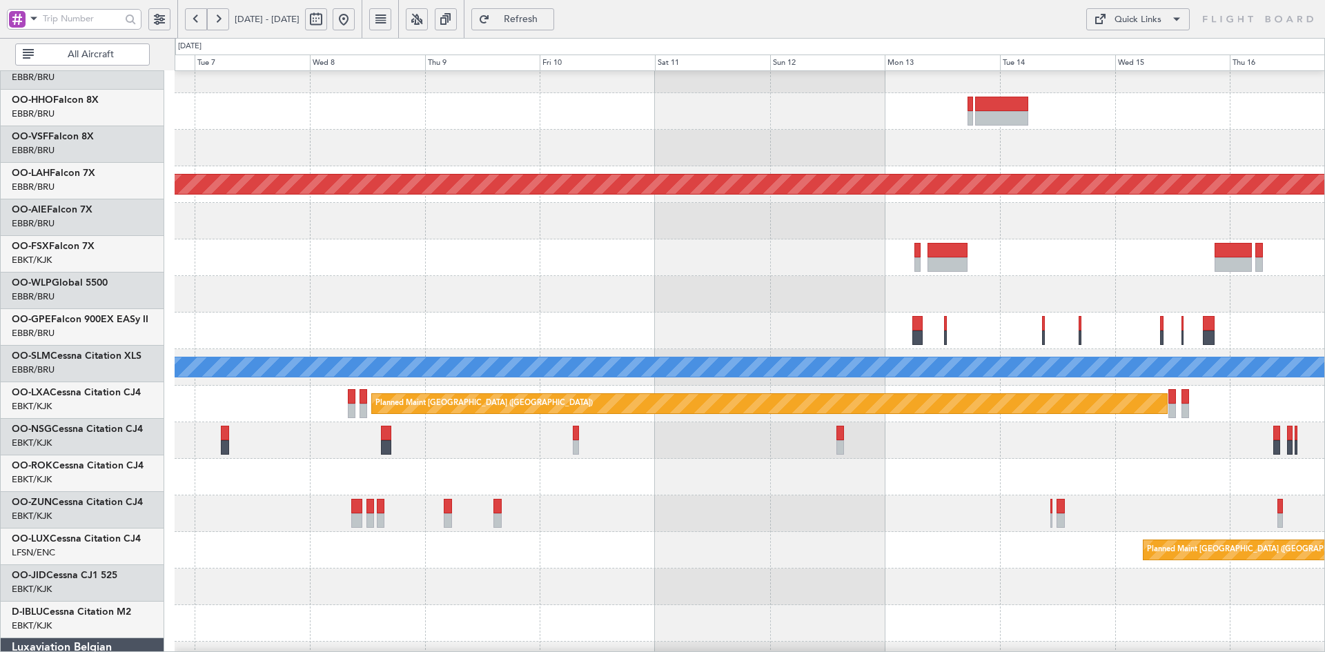
click at [898, 262] on div at bounding box center [750, 257] width 1150 height 37
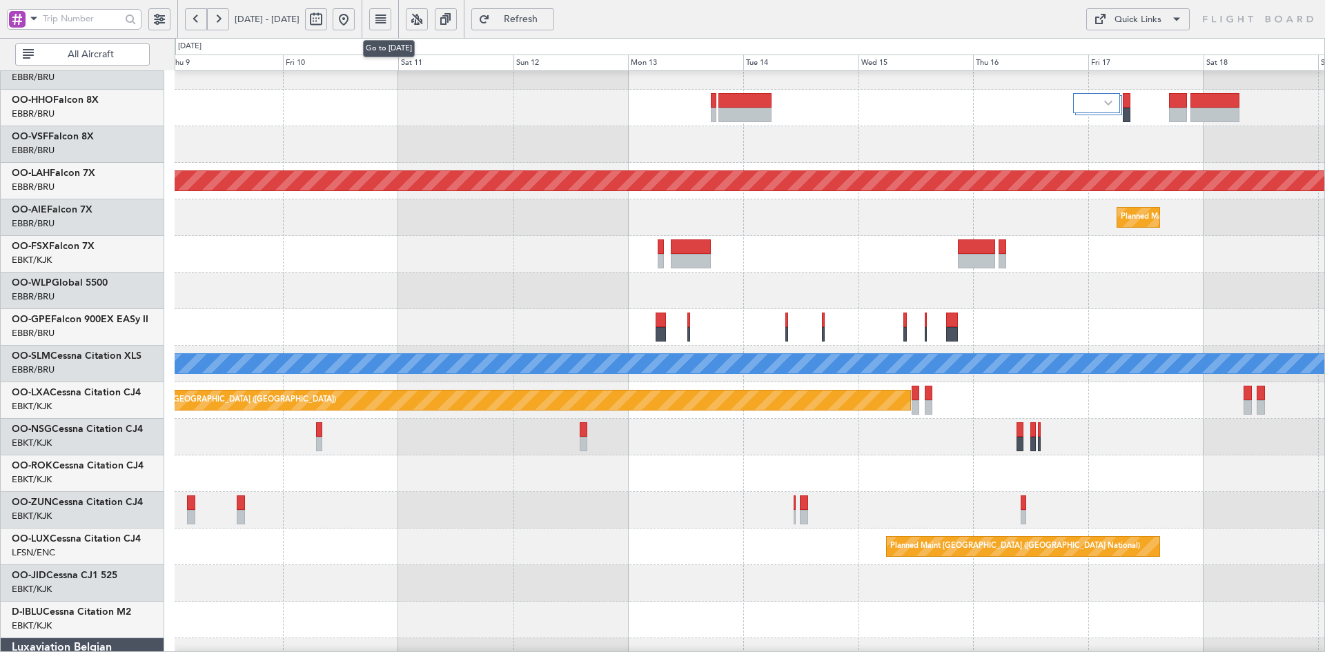
click at [355, 26] on button at bounding box center [344, 19] width 22 height 22
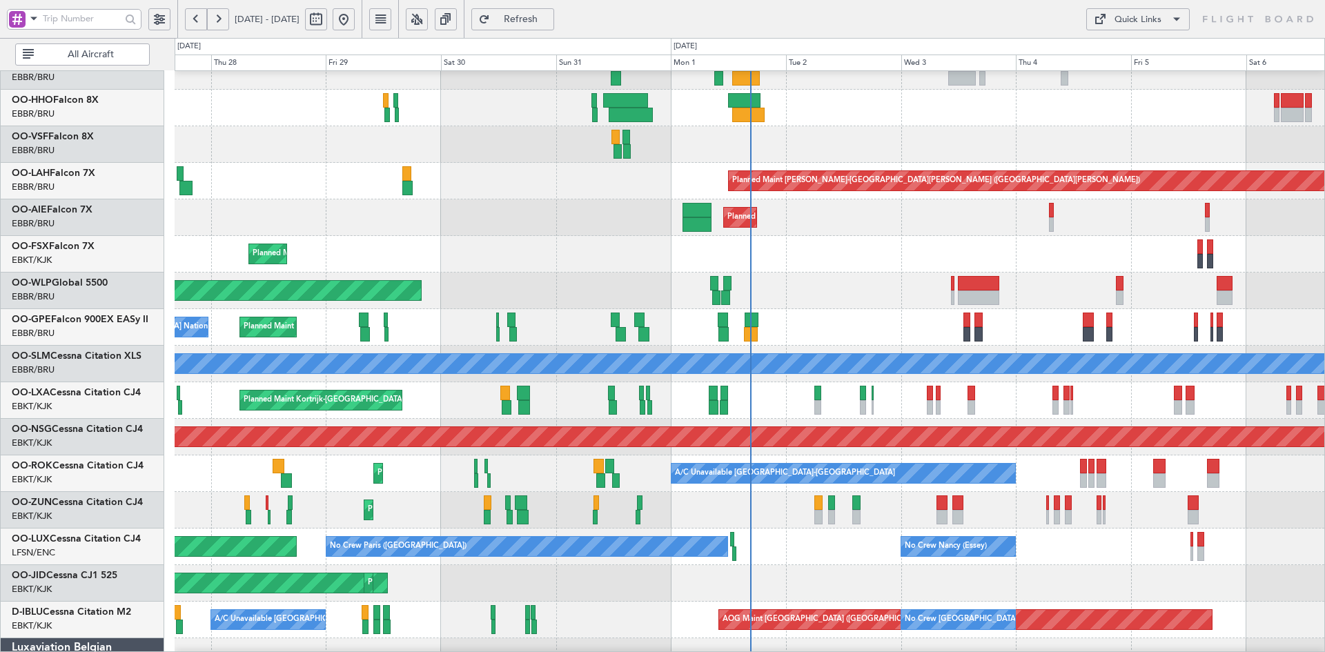
click at [908, 236] on div "Planned Maint Kortrijk-[GEOGRAPHIC_DATA] Planned Maint [GEOGRAPHIC_DATA]-[GEOGR…" at bounding box center [750, 254] width 1150 height 37
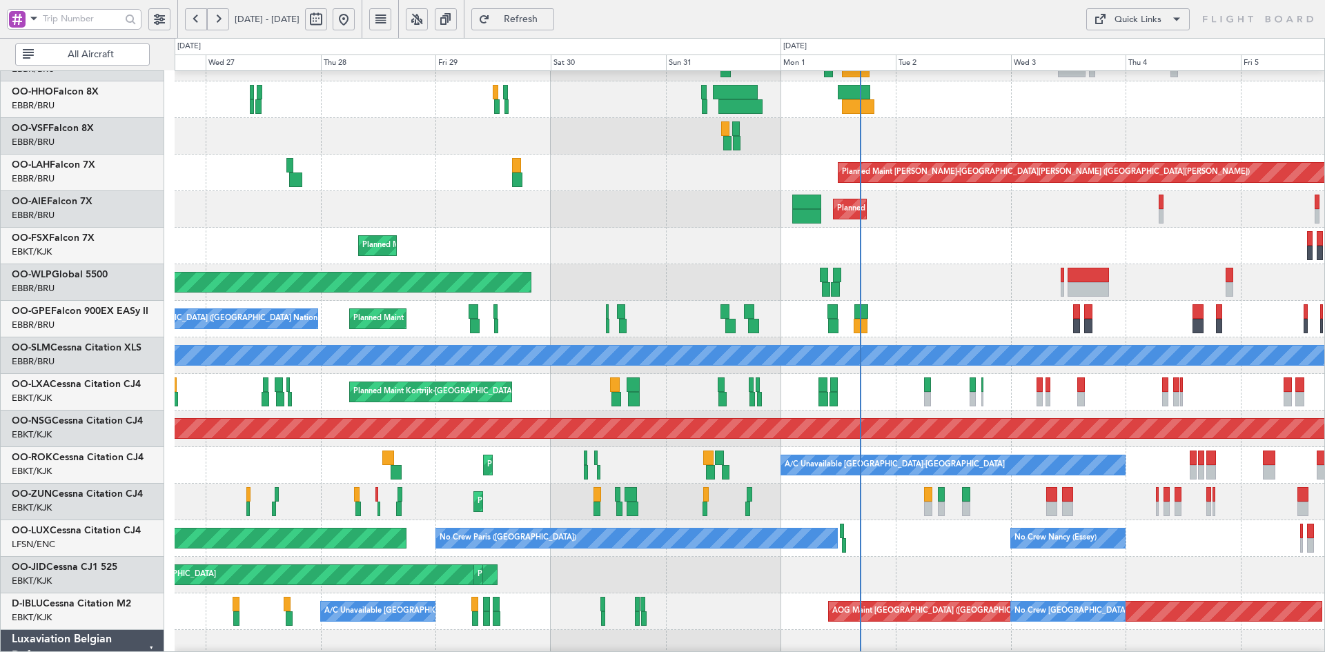
scroll to position [42, 0]
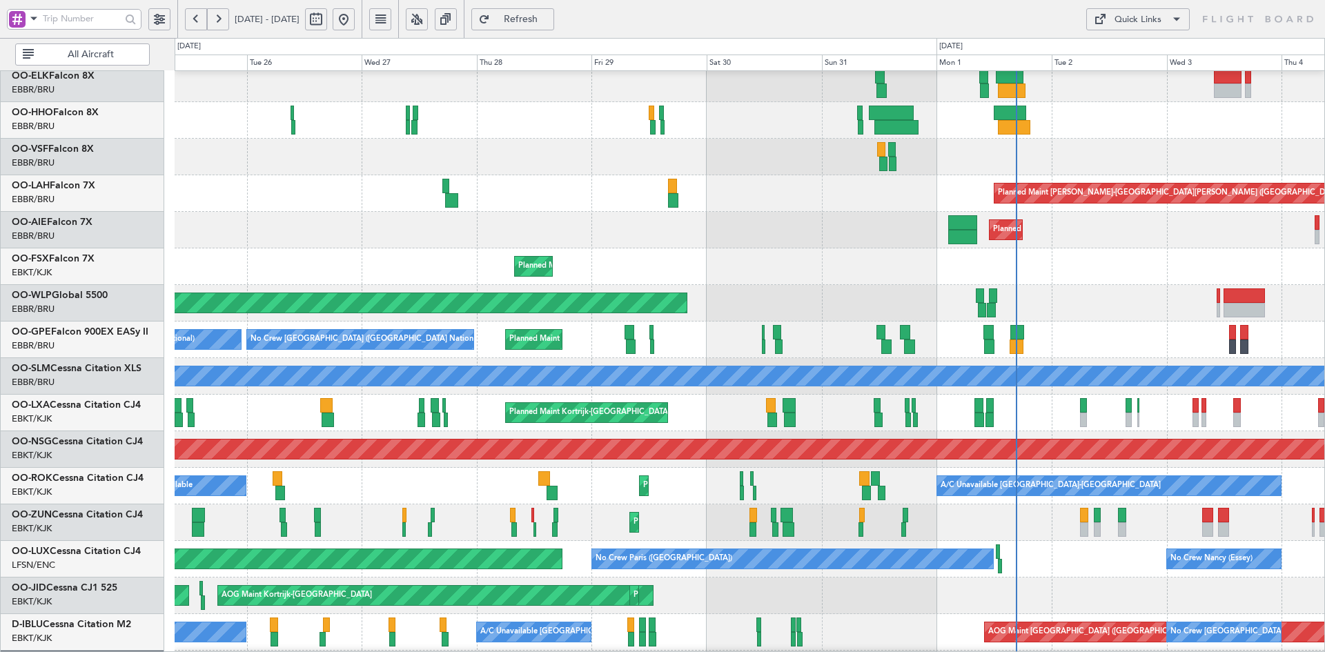
click at [858, 238] on div "Planned Maint [GEOGRAPHIC_DATA] ([GEOGRAPHIC_DATA])" at bounding box center [750, 230] width 1150 height 37
click at [792, 248] on div "Planned Maint Kortrijk-[GEOGRAPHIC_DATA]" at bounding box center [750, 266] width 1150 height 37
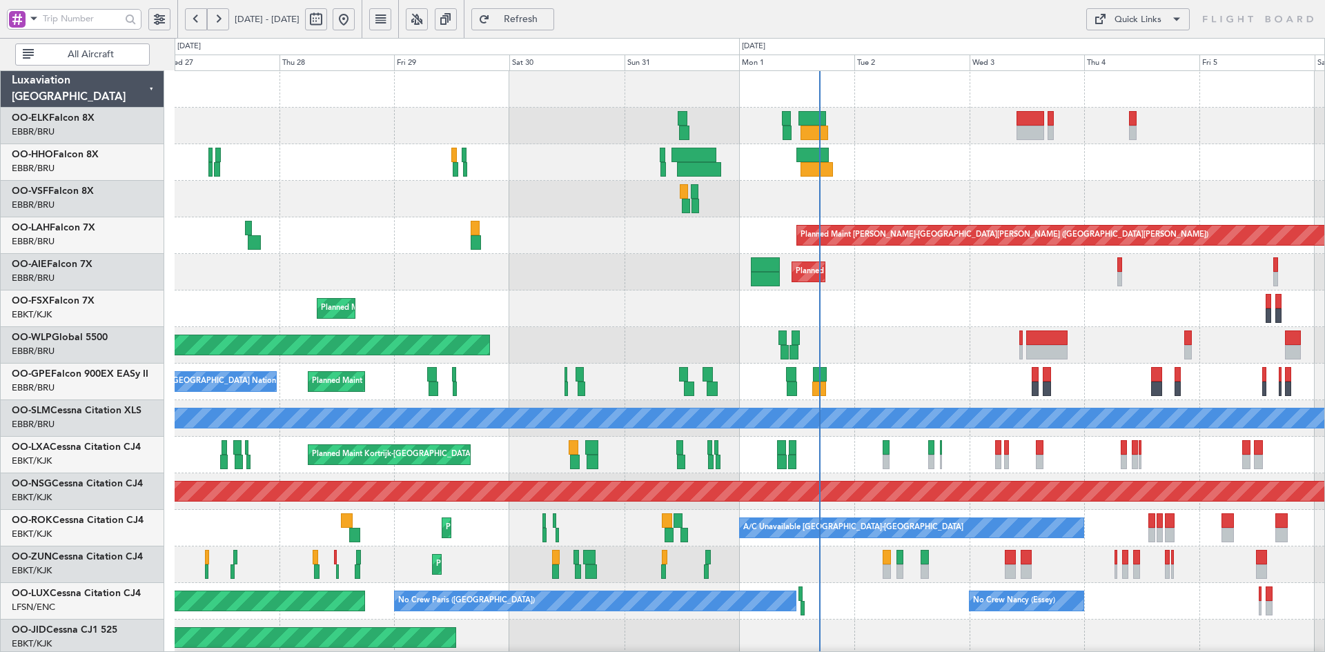
click at [624, 300] on div "Planned Maint Kortrijk-Wevelgem Planned Maint Alton-st Louis (St Louis Regl) Pl…" at bounding box center [750, 437] width 1150 height 732
click at [355, 14] on button at bounding box center [344, 19] width 22 height 22
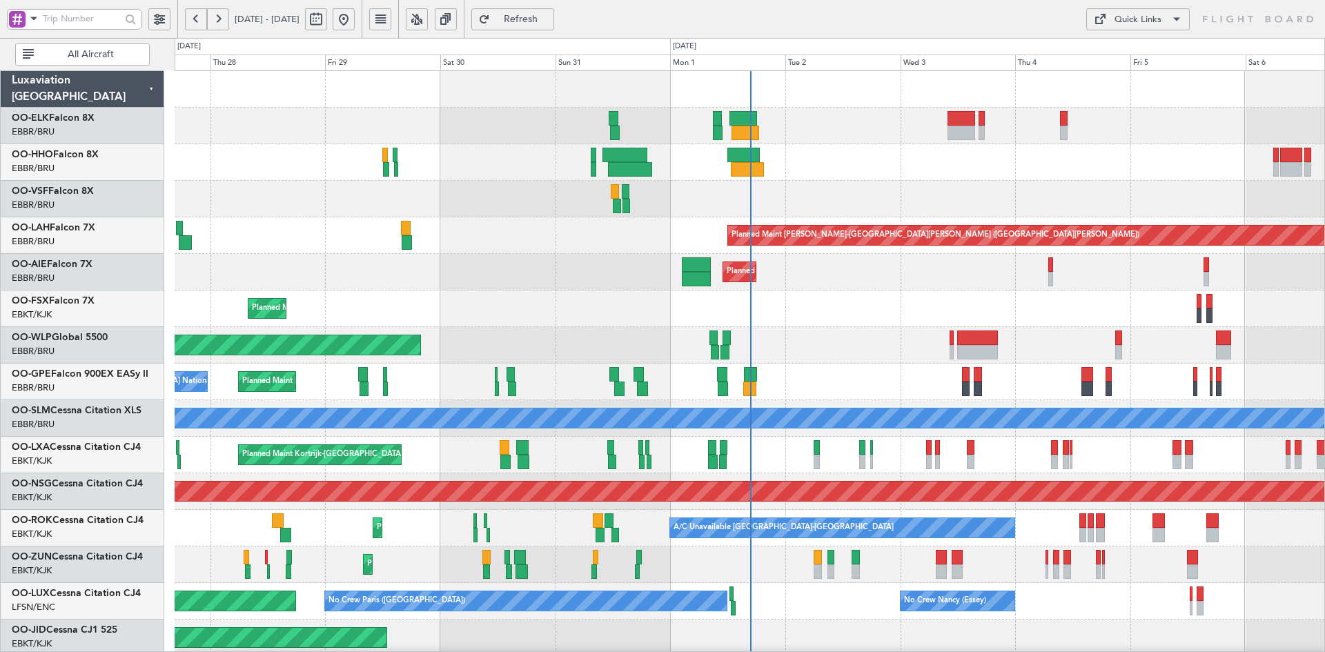
click at [1021, 234] on div "Planned Maint [PERSON_NAME]-[GEOGRAPHIC_DATA][PERSON_NAME] ([GEOGRAPHIC_DATA][P…" at bounding box center [750, 235] width 1150 height 37
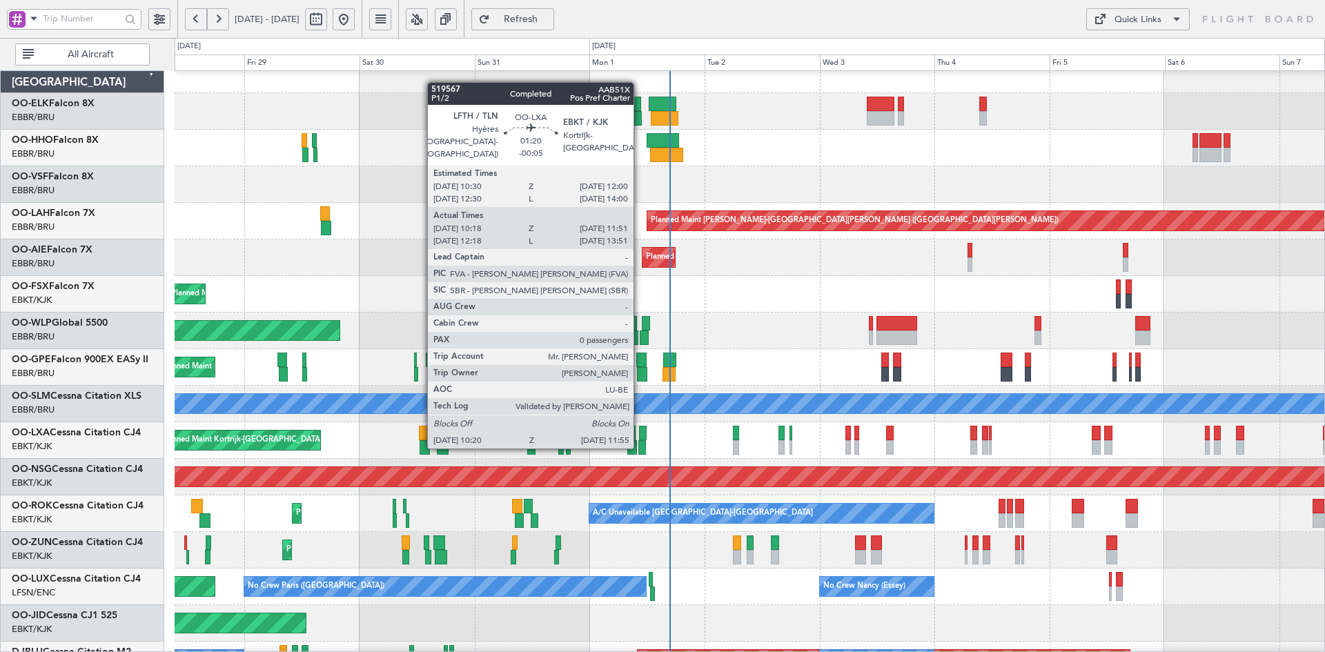
click at [640, 446] on div at bounding box center [642, 447] width 8 height 14
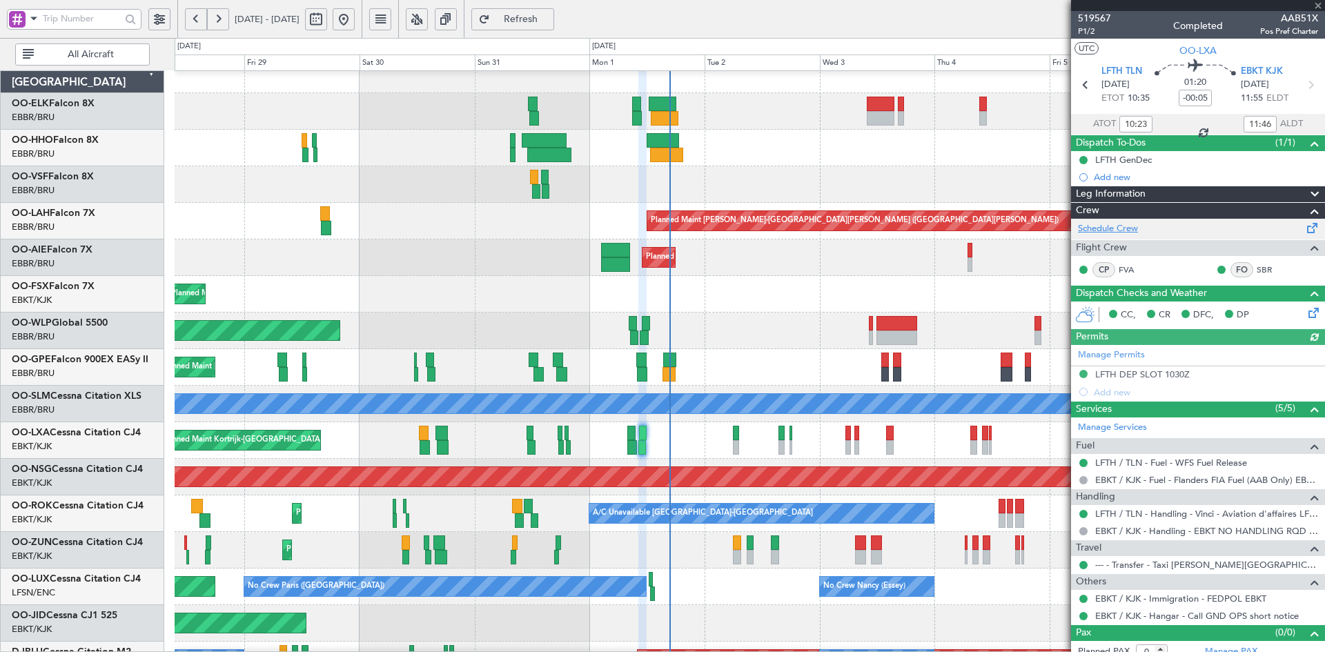
click at [1125, 224] on link "Schedule Crew" at bounding box center [1108, 229] width 60 height 14
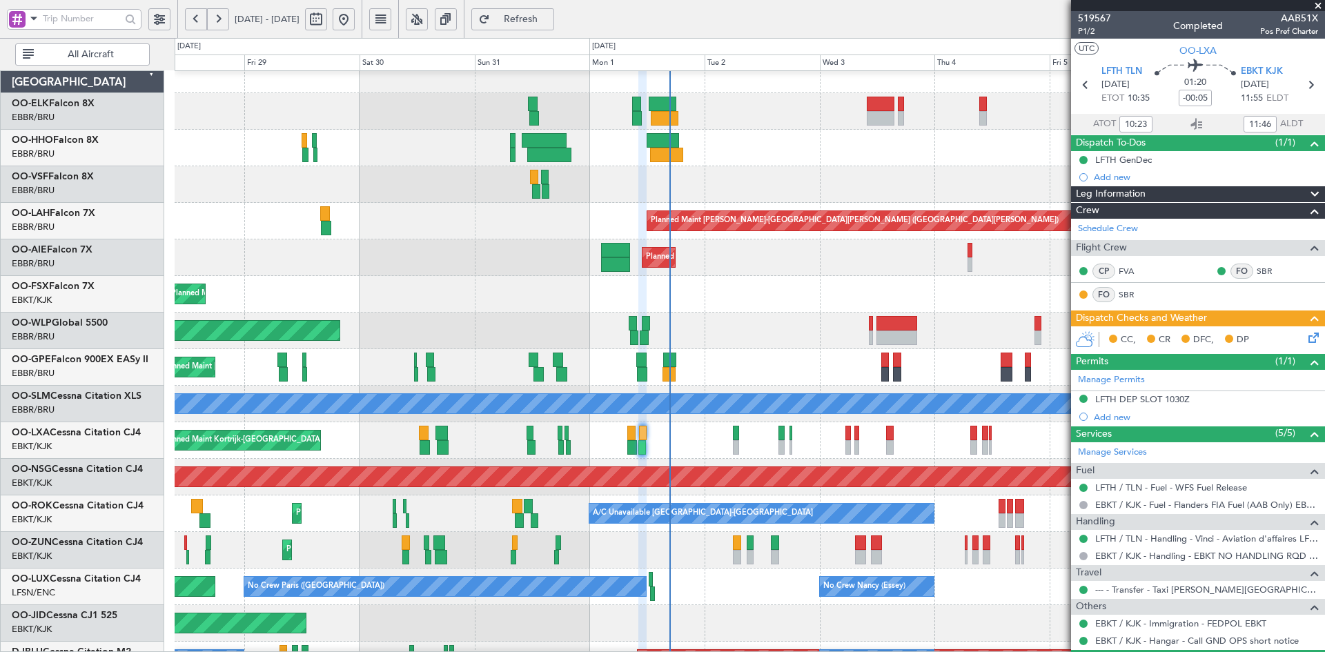
click at [305, 239] on div "Planned Maint [GEOGRAPHIC_DATA] ([GEOGRAPHIC_DATA])" at bounding box center [750, 257] width 1150 height 37
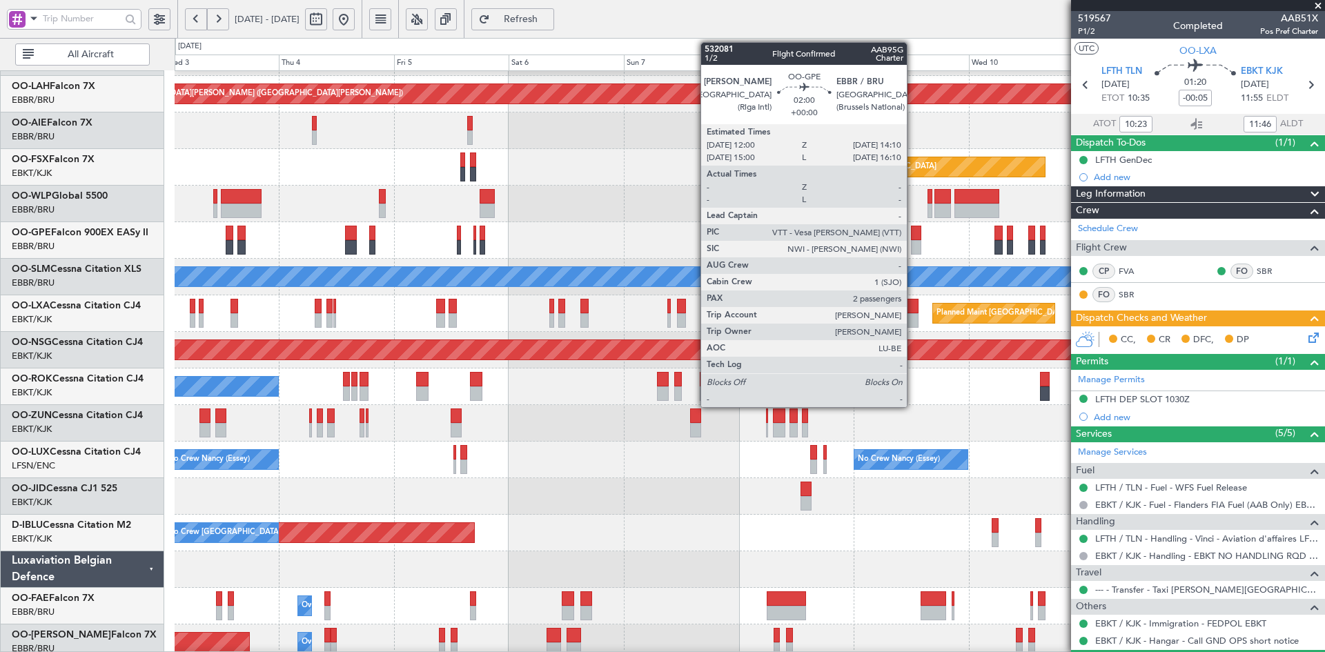
click at [295, 153] on div "Planned Maint Alton-st Louis (St Louis Regl) Planned Maint London (Farnborough)…" at bounding box center [750, 296] width 1150 height 732
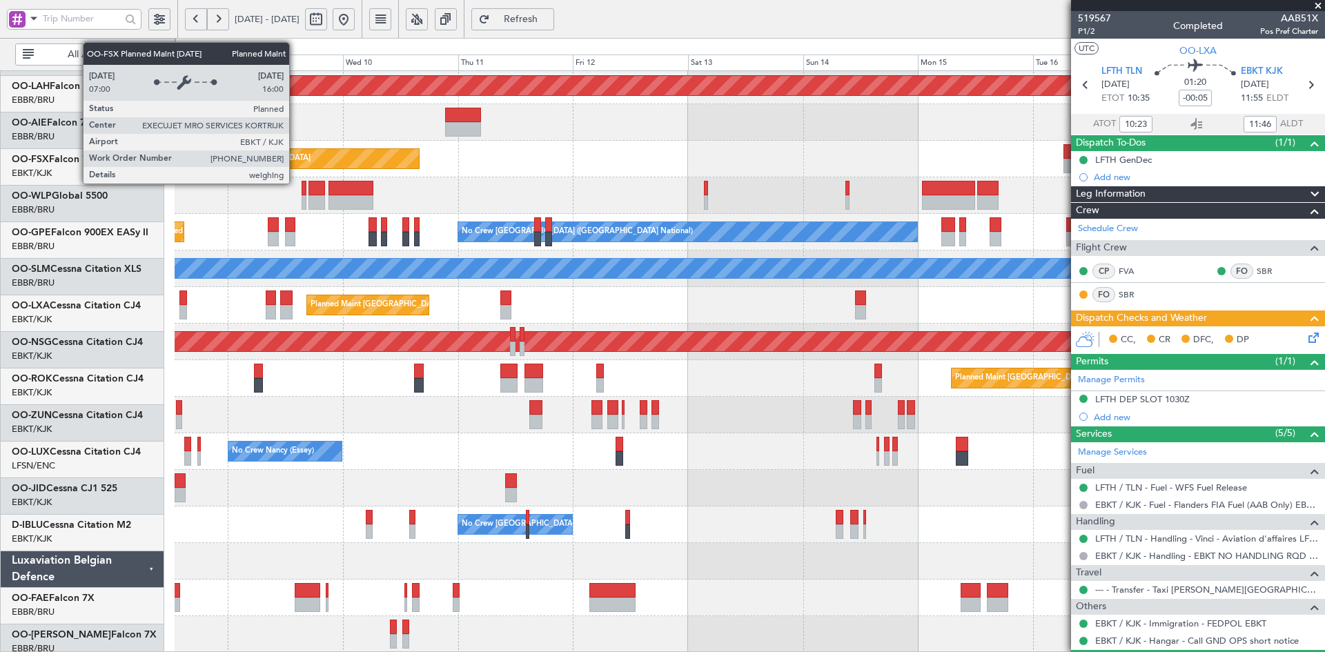
scroll to position [150, 0]
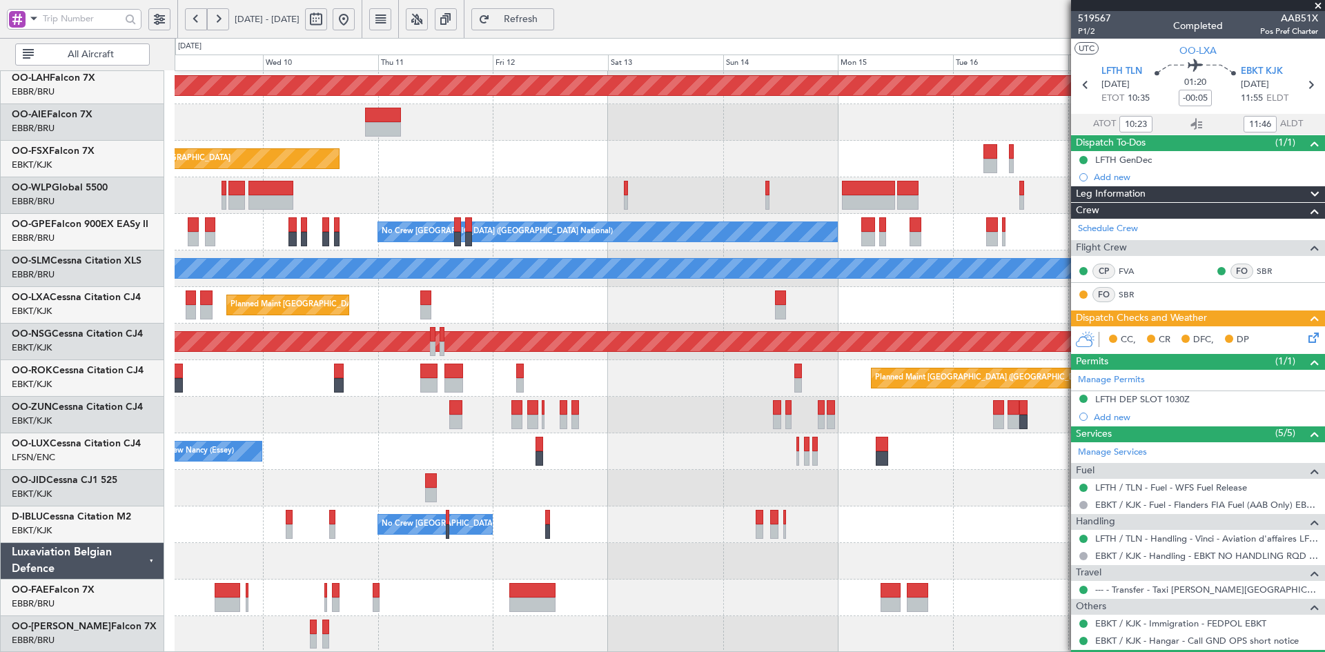
click at [623, 303] on div "Planned Maint [GEOGRAPHIC_DATA] ([GEOGRAPHIC_DATA] National)" at bounding box center [750, 305] width 1150 height 37
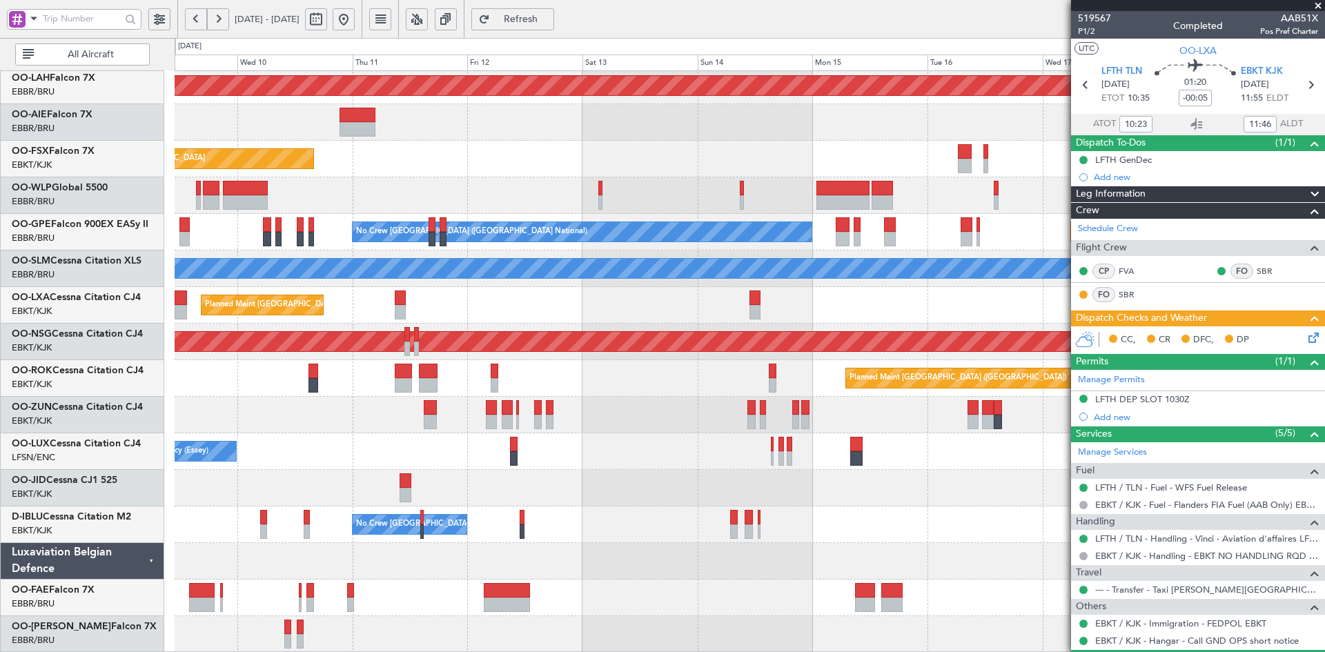
click at [1068, 333] on div "Planned Maint [GEOGRAPHIC_DATA] ([GEOGRAPHIC_DATA])" at bounding box center [749, 341] width 3449 height 19
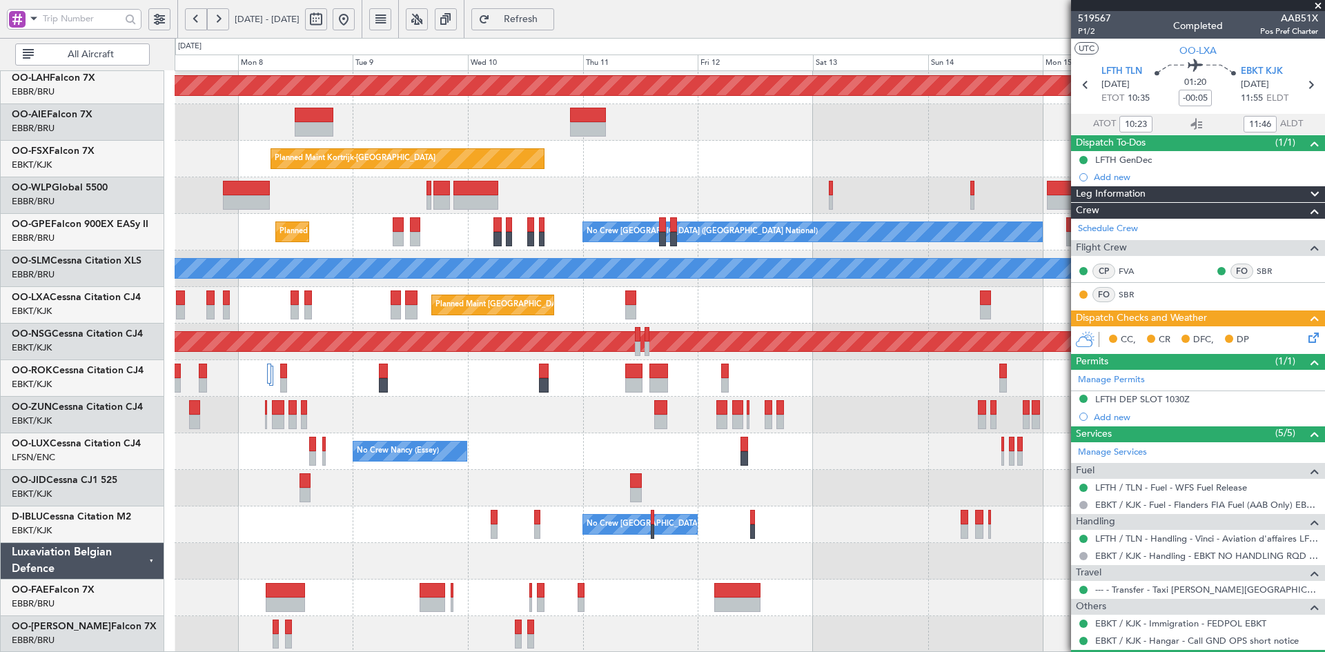
click at [852, 297] on div "Planned Maint Alton-st Louis (St Louis Regl) Planned Maint Kortrijk-Wevelgem EB…" at bounding box center [750, 287] width 1150 height 732
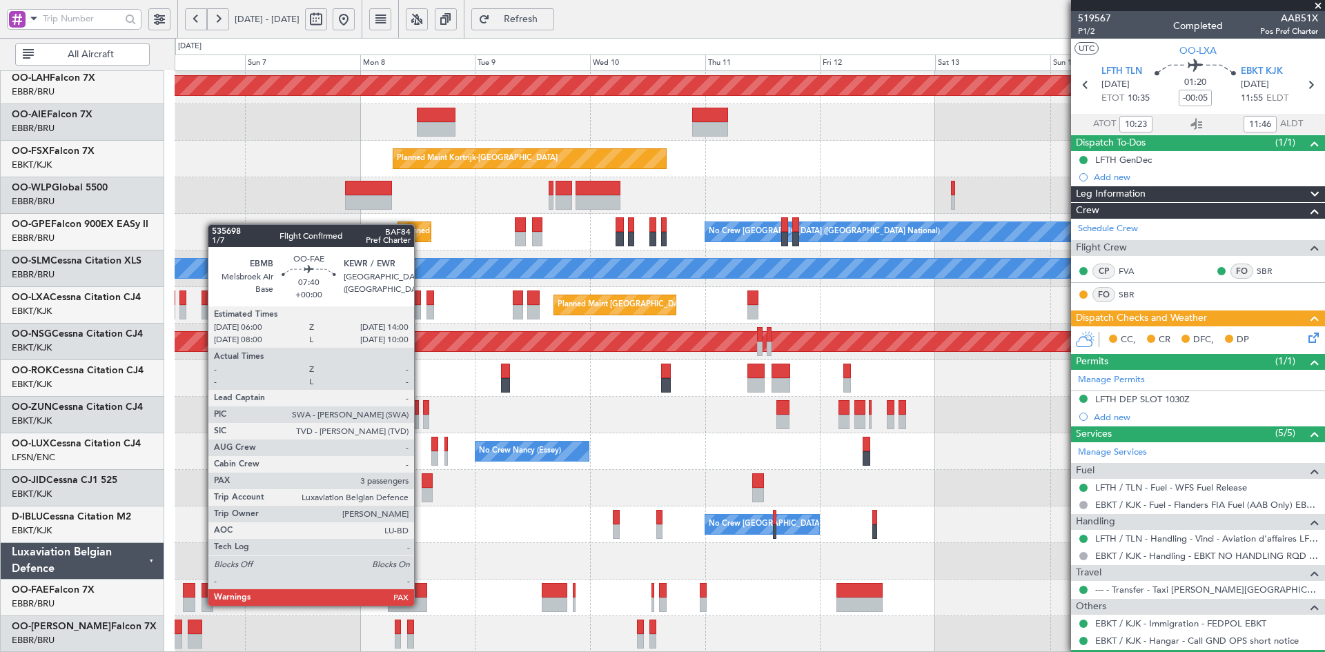
click at [420, 606] on div at bounding box center [407, 605] width 39 height 14
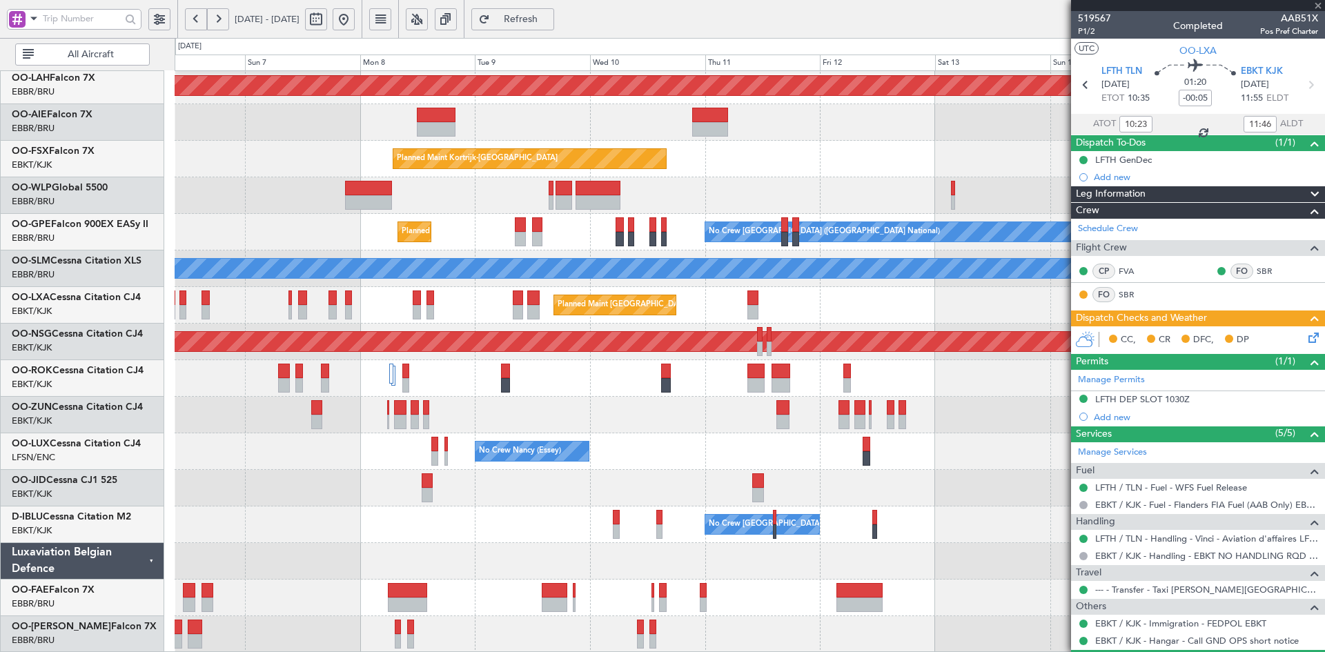
type input "3"
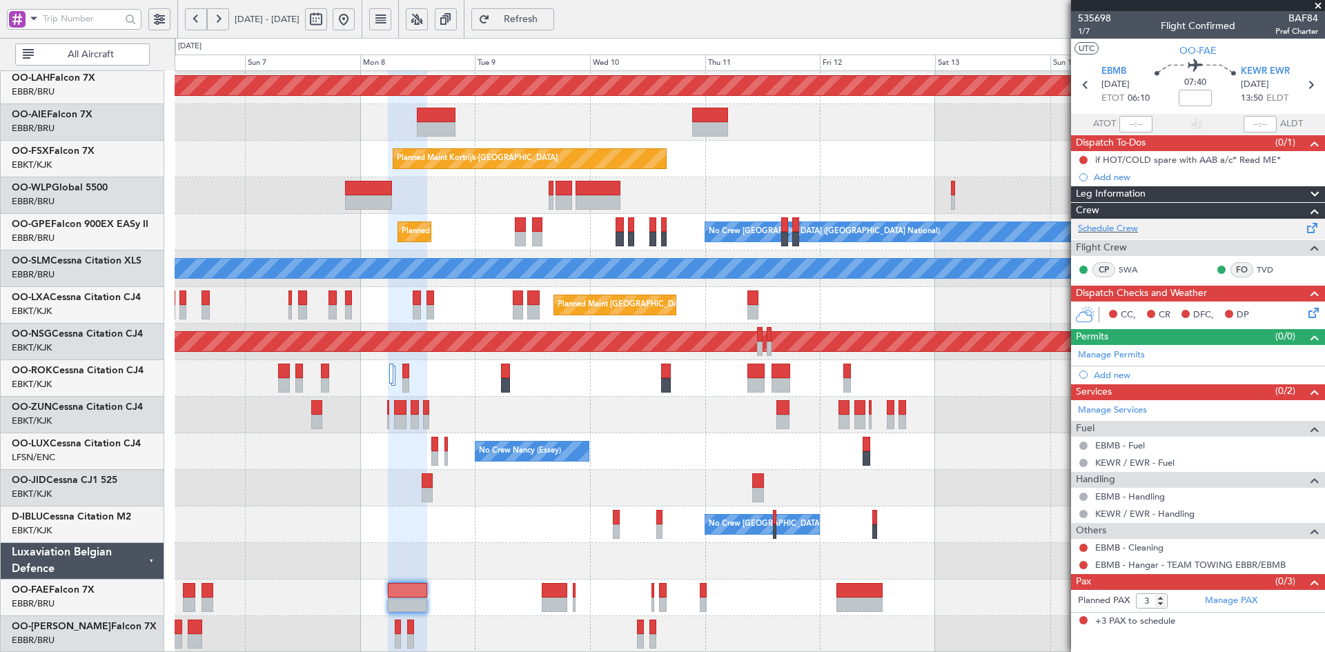
click at [1108, 219] on div "Schedule Crew" at bounding box center [1198, 229] width 254 height 21
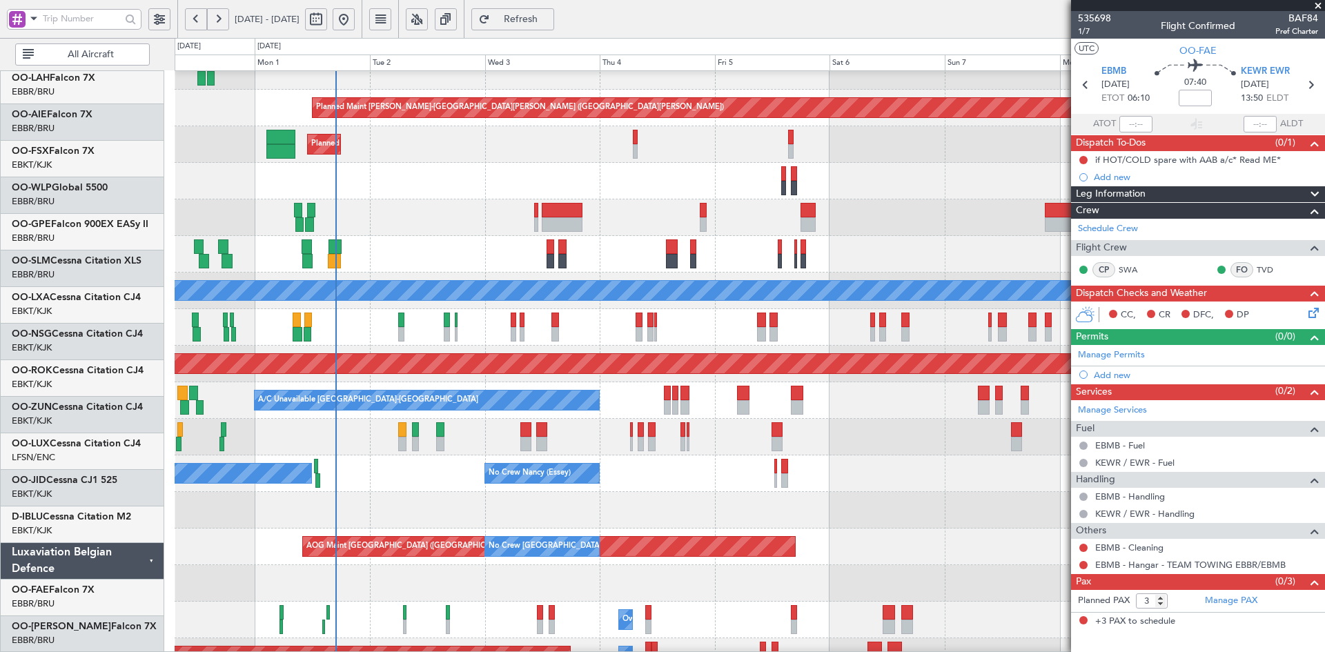
scroll to position [116, 0]
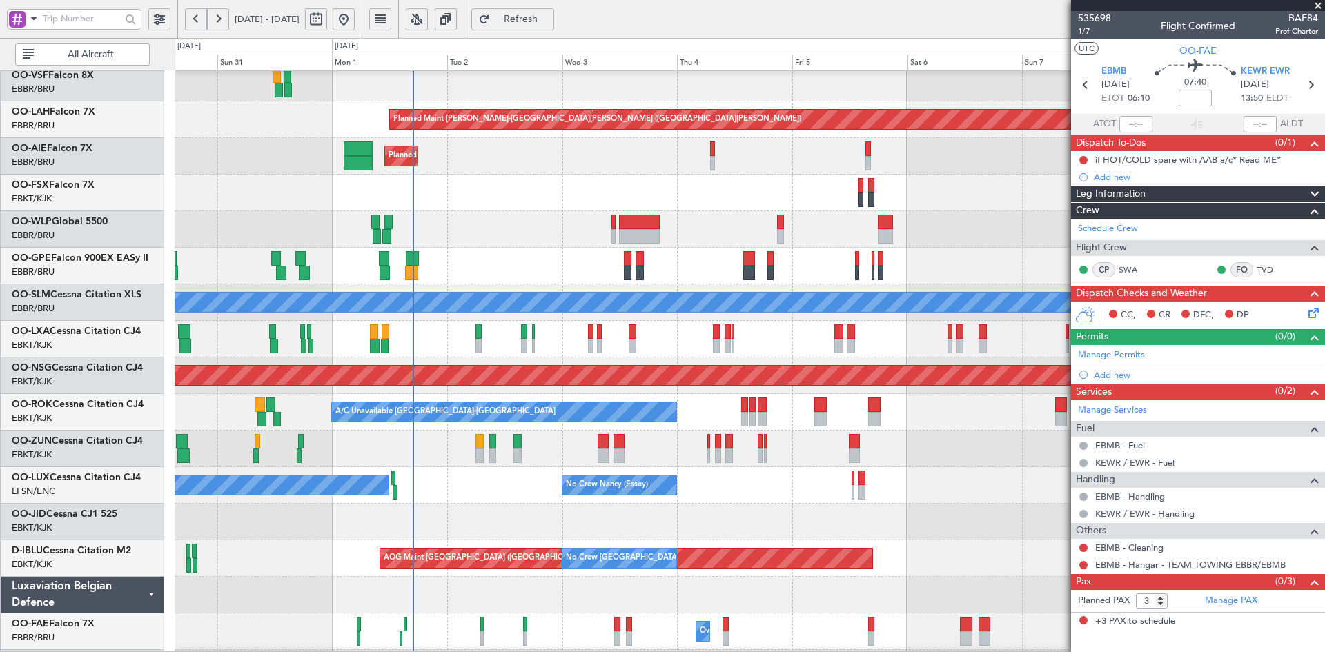
click at [996, 203] on div "Planned Maint Kortrijk-[GEOGRAPHIC_DATA] Planned Maint [GEOGRAPHIC_DATA]-[GEOGR…" at bounding box center [750, 193] width 1150 height 37
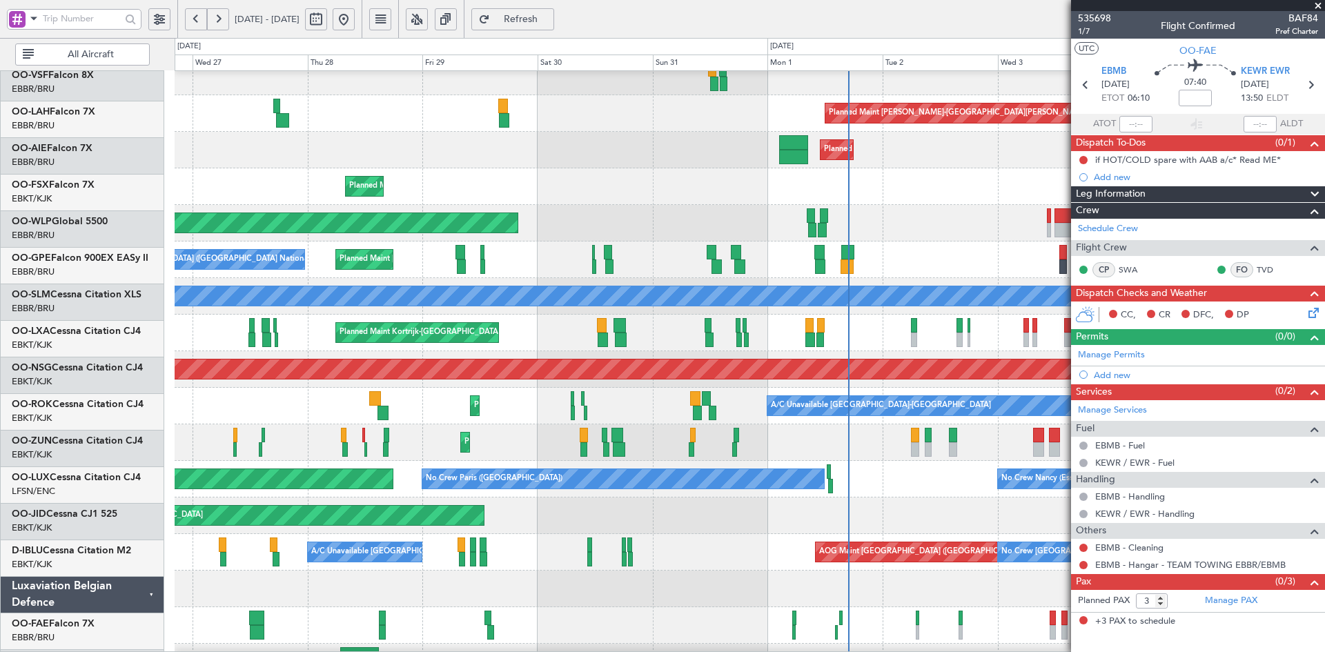
scroll to position [122, 0]
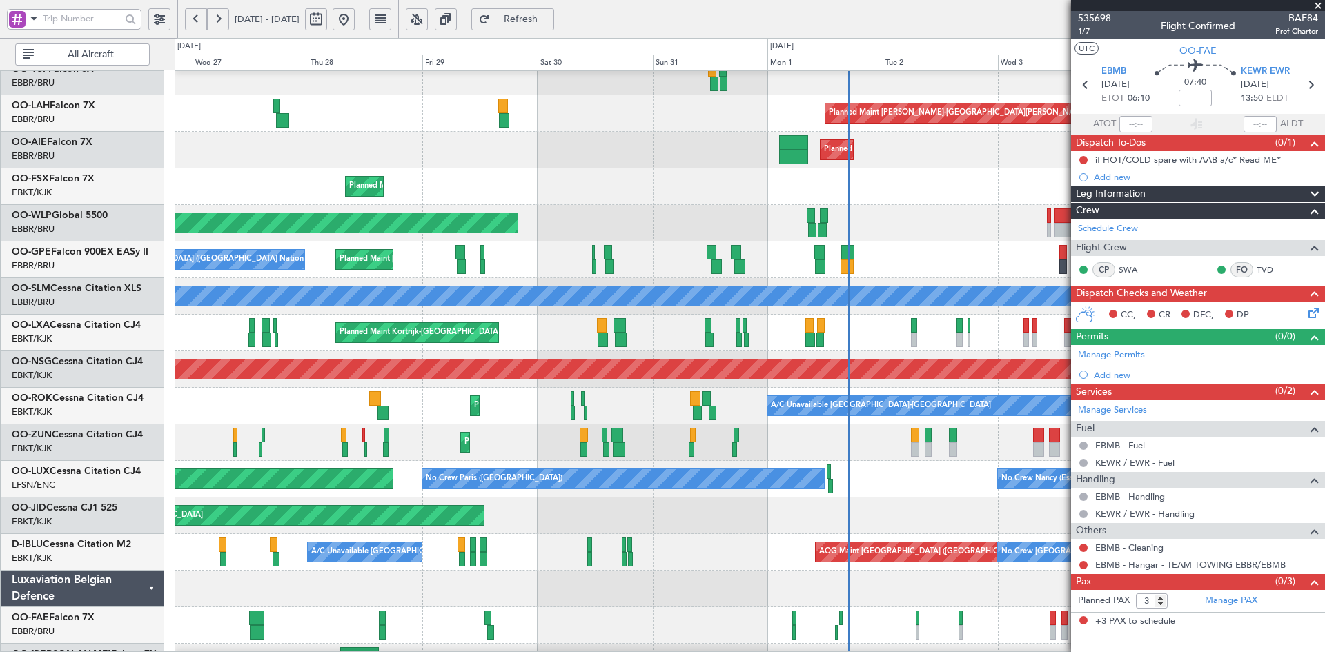
click at [708, 380] on div "Planned Maint Alton-st Louis (St Louis Regl) Planned Maint London (Farnborough)…" at bounding box center [750, 315] width 1150 height 732
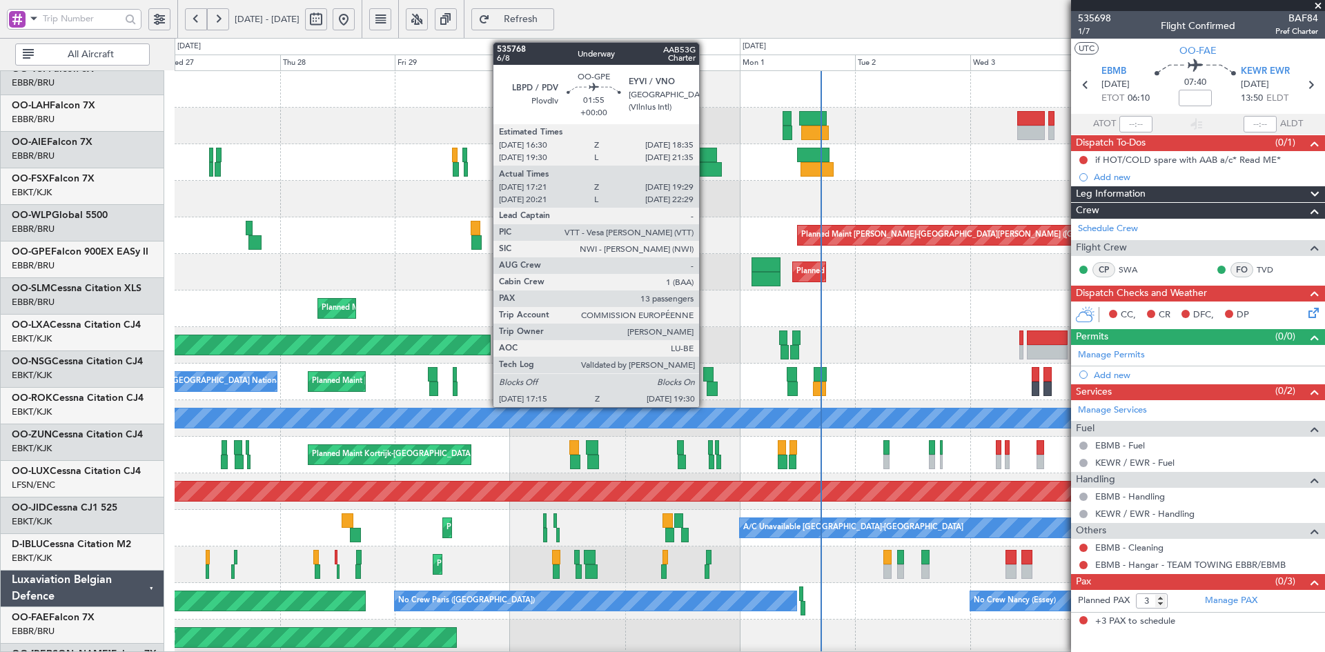
scroll to position [0, 0]
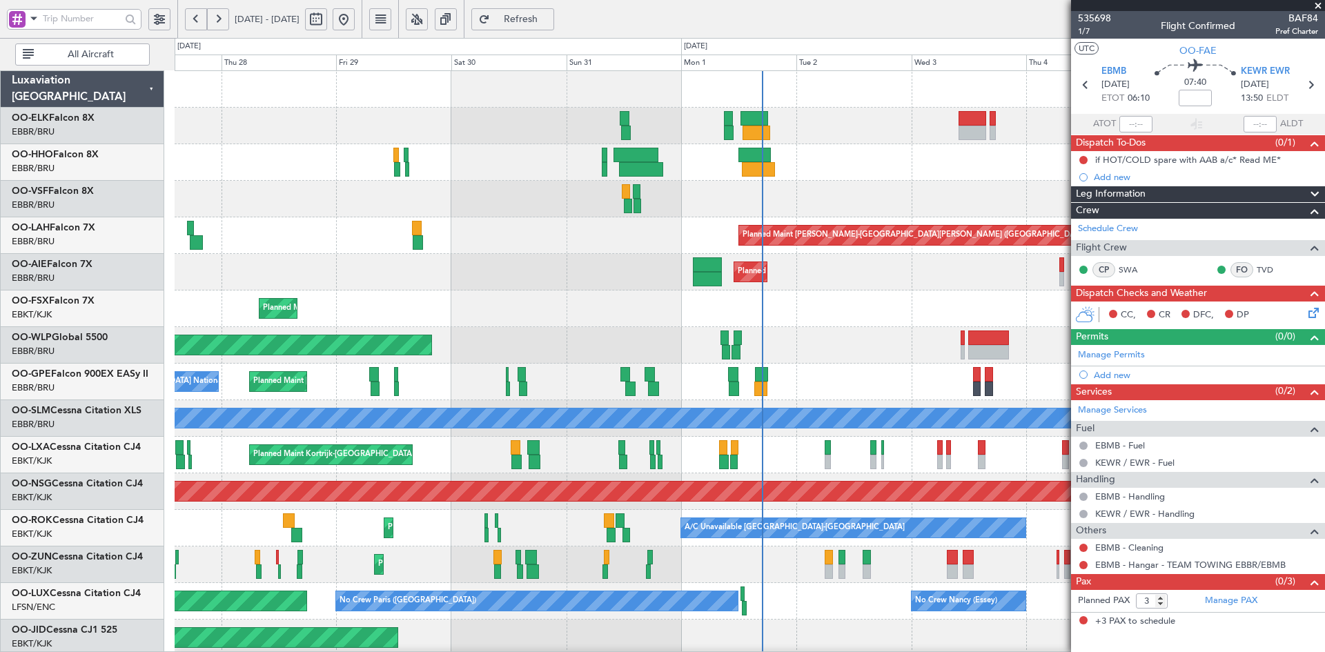
click at [903, 191] on div "Planned Maint Kortrijk-Wevelgem Planned Maint Alton-st Louis (St Louis Regl) Pl…" at bounding box center [750, 437] width 1150 height 732
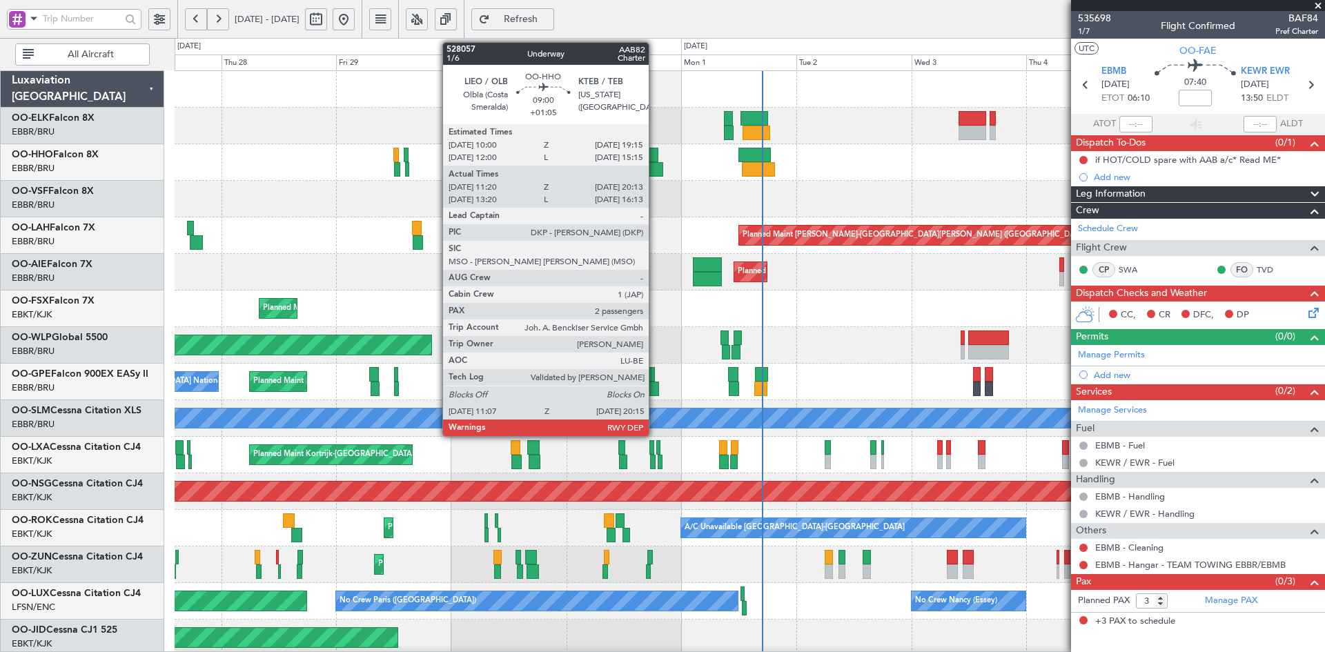
click at [655, 170] on div at bounding box center [641, 169] width 44 height 14
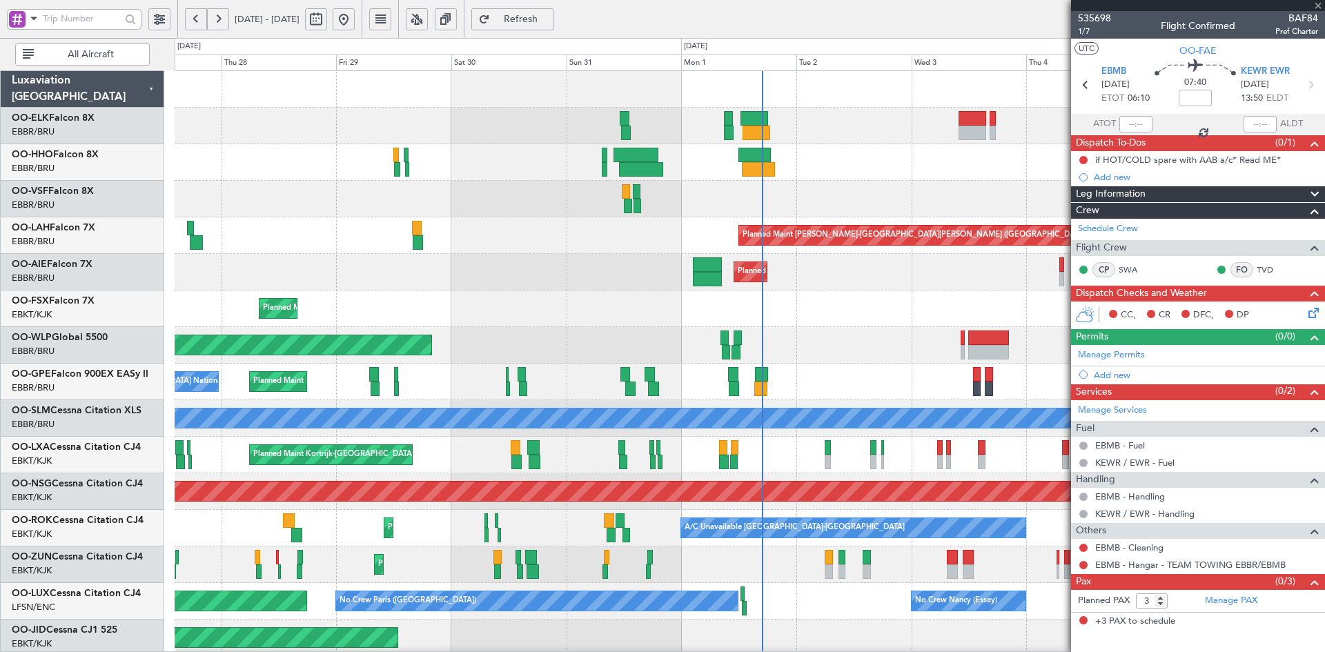
type input "+01:05"
type input "11:30"
type input "20:08"
type input "2"
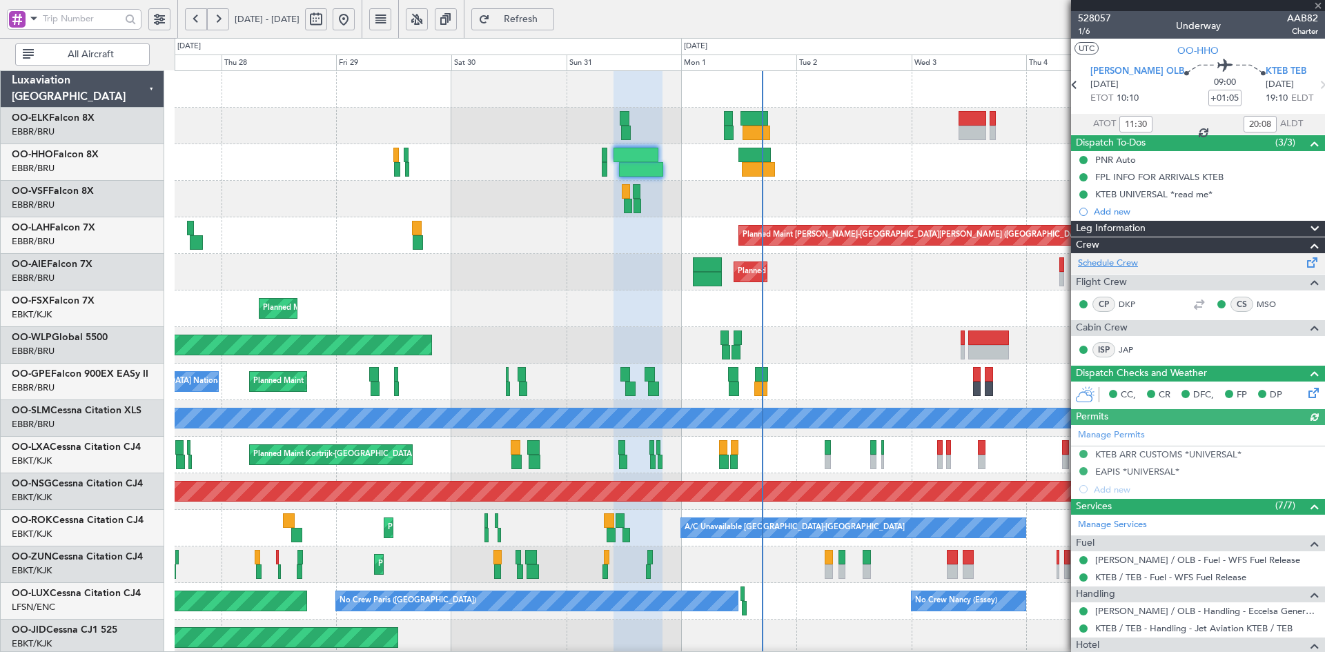
click at [1112, 257] on link "Schedule Crew" at bounding box center [1108, 264] width 60 height 14
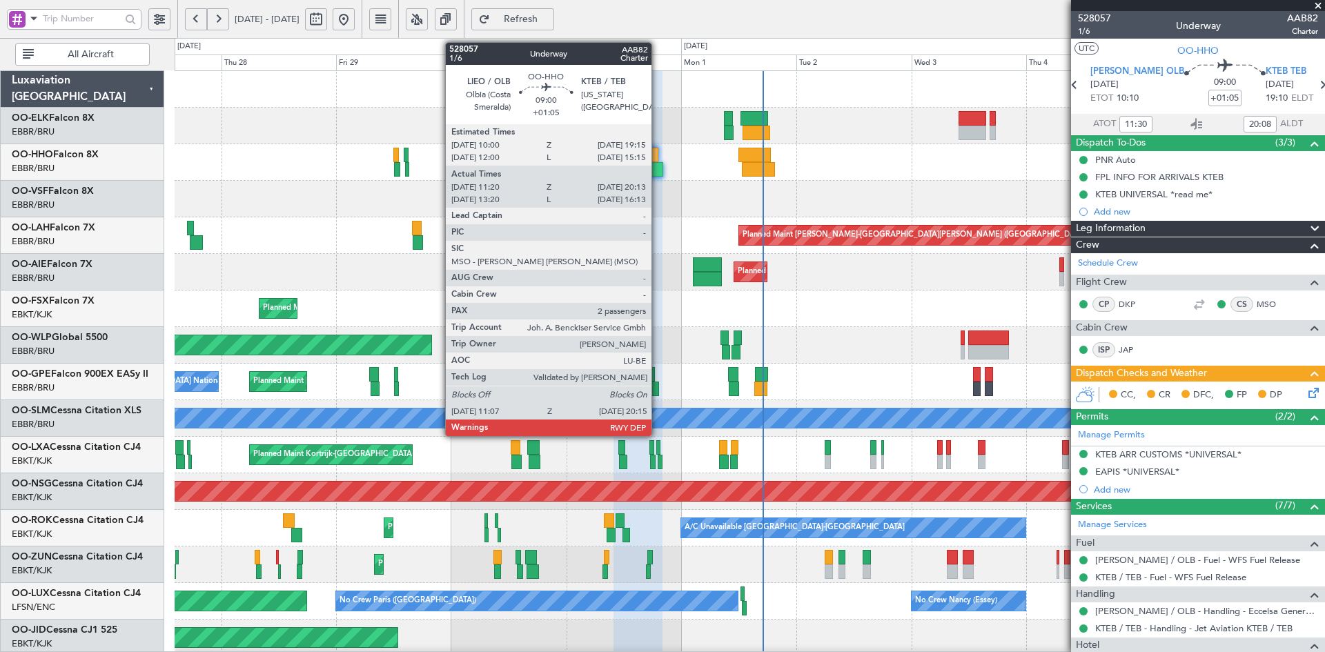
click at [658, 168] on div at bounding box center [641, 169] width 44 height 14
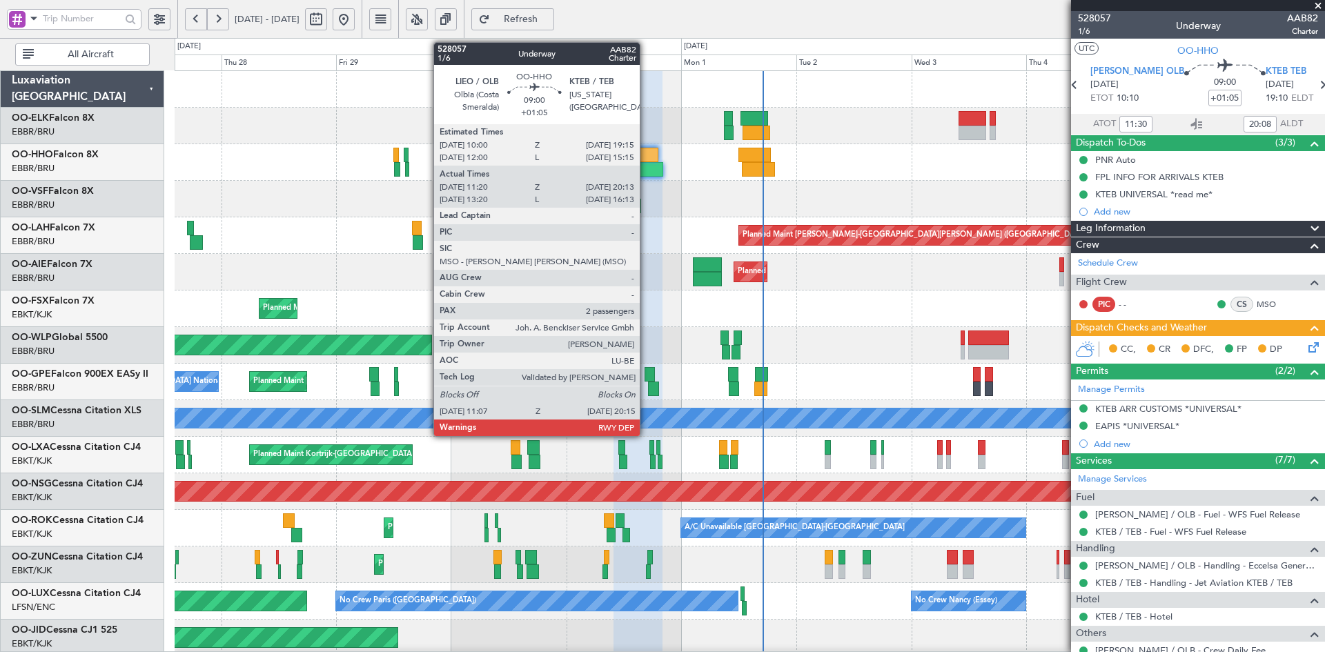
click at [646, 173] on div at bounding box center [641, 169] width 44 height 14
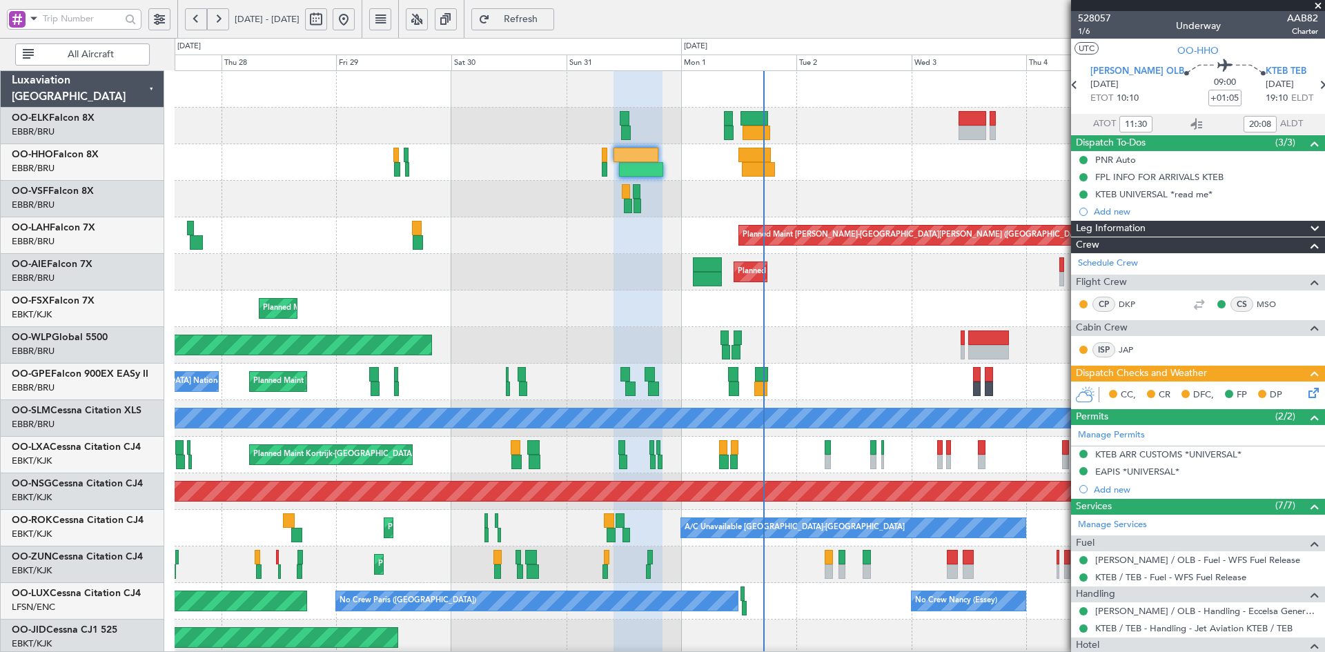
click at [569, 258] on div "Planned Maint Kortrijk-Wevelgem Planned Maint Alton-st Louis (St Louis Regl) Pl…" at bounding box center [750, 437] width 1150 height 732
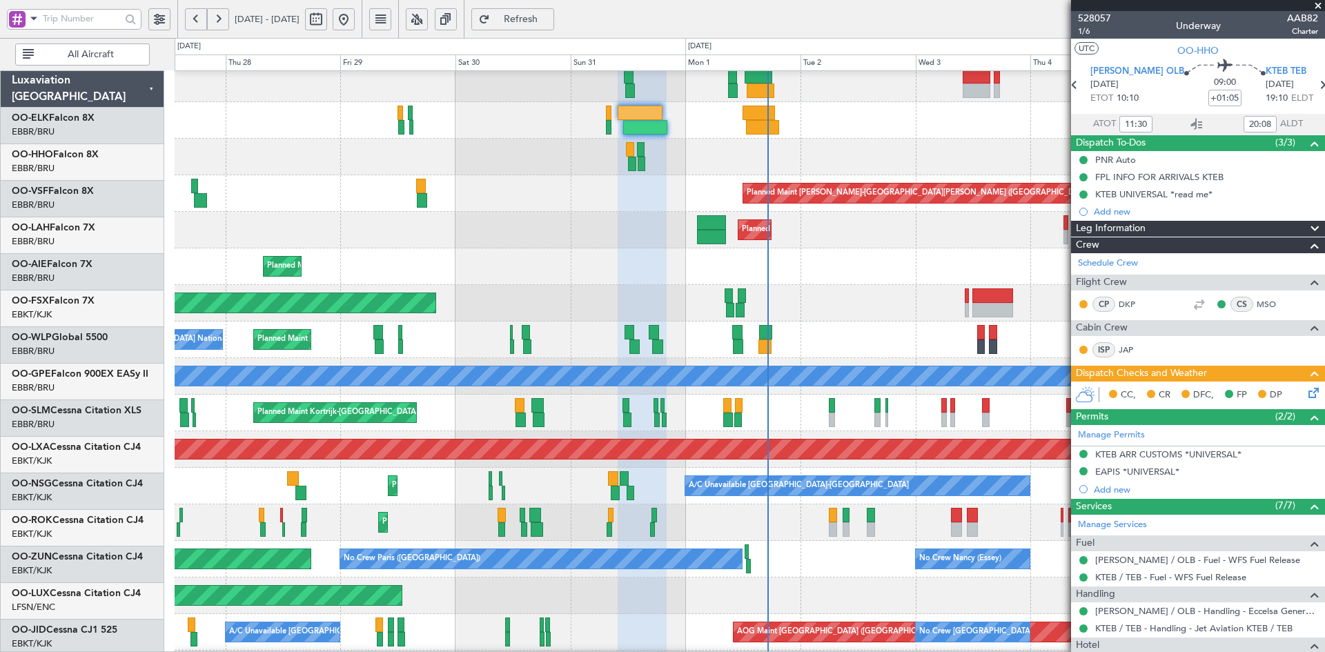
scroll to position [42, 0]
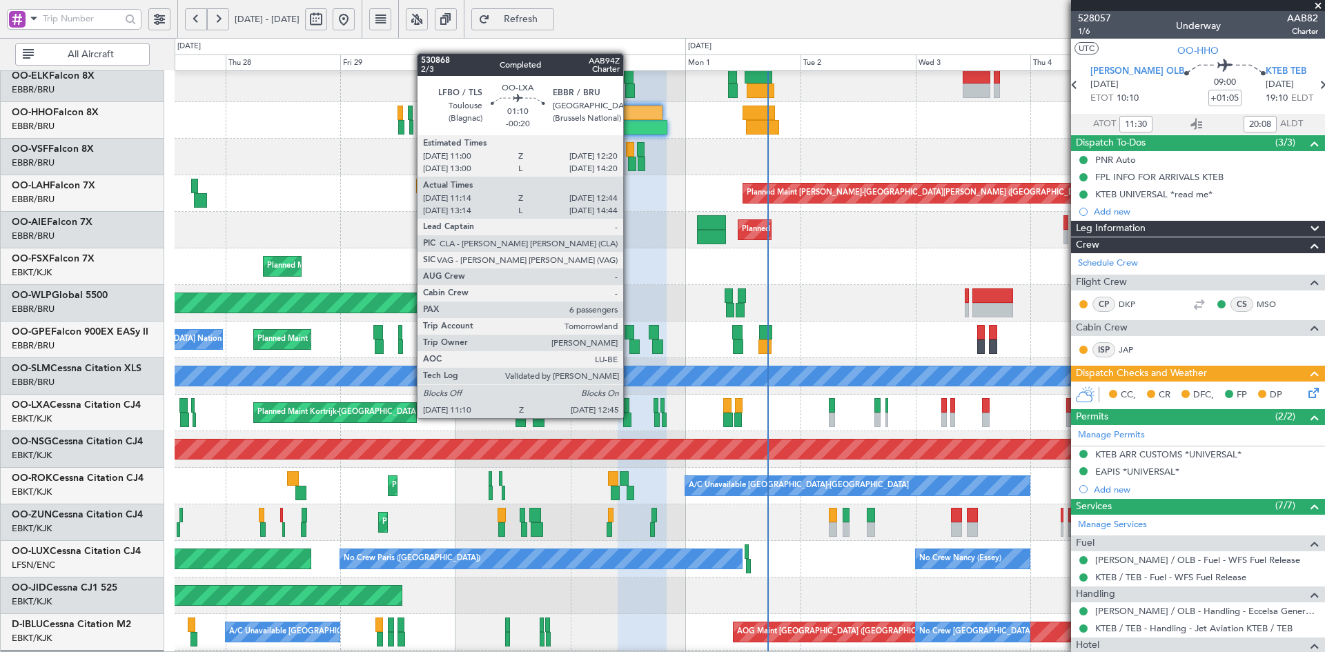
click at [629, 418] on div at bounding box center [627, 420] width 8 height 14
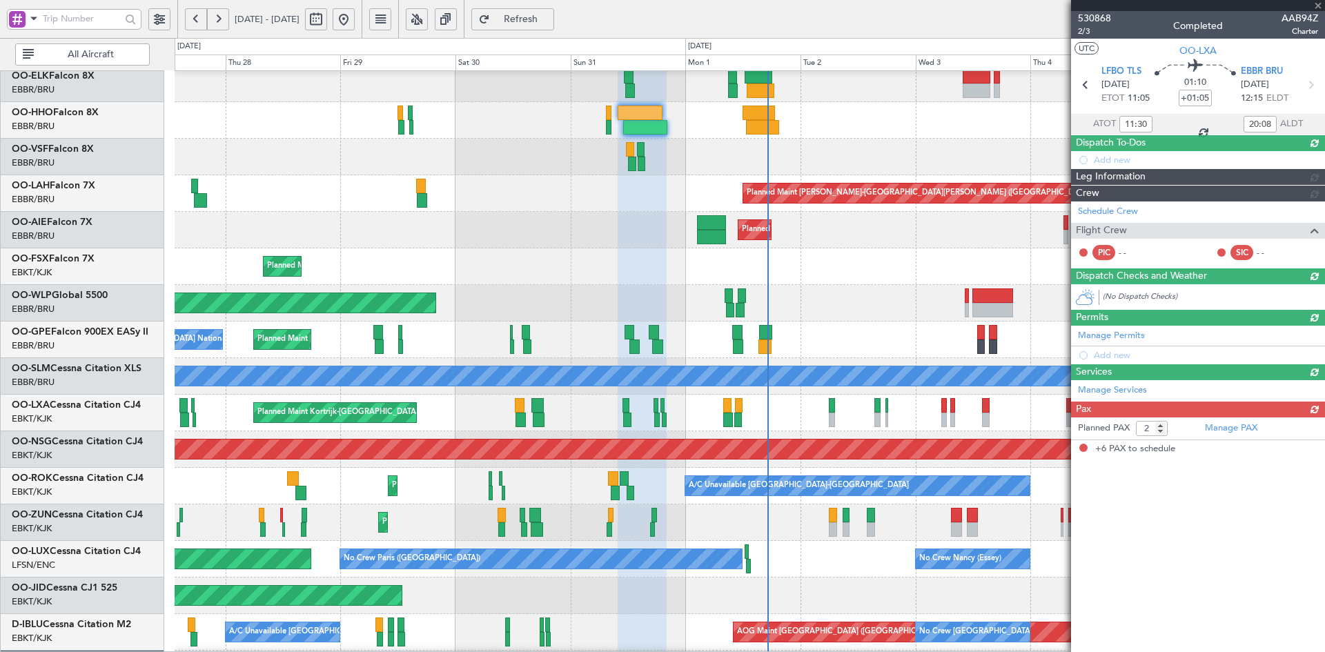
type input "-00:20"
type input "11:19"
type input "12:39"
type input "6"
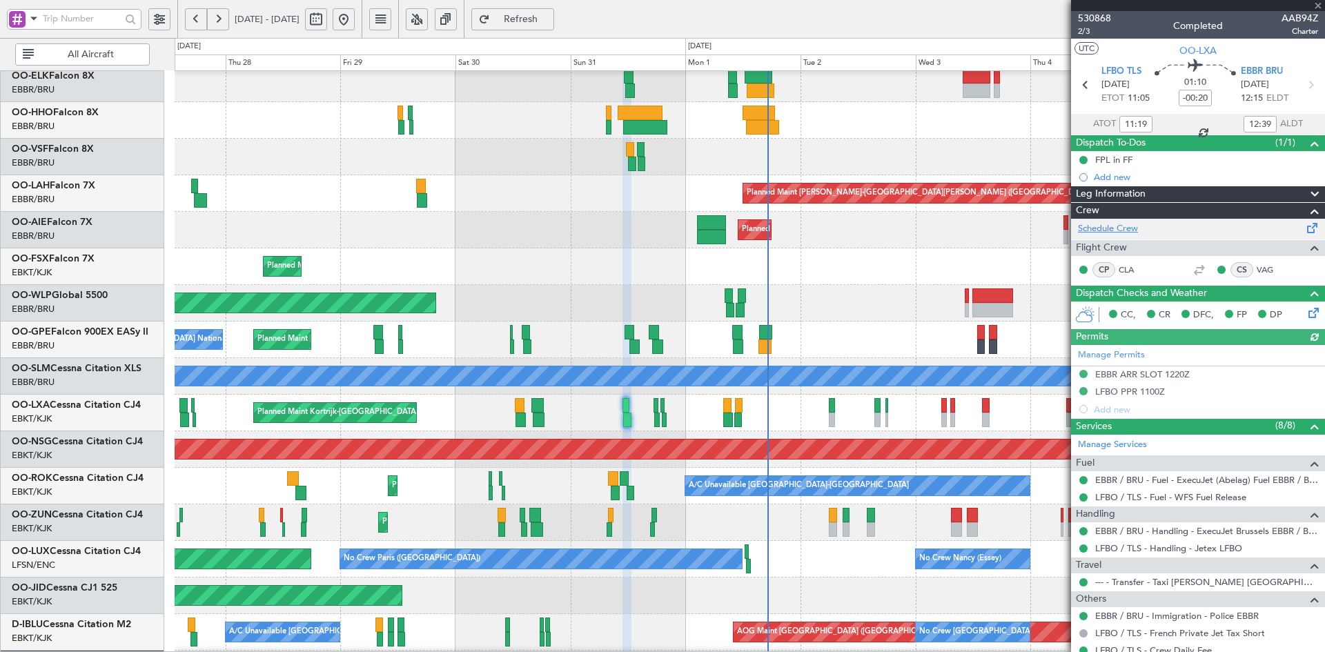
click at [1128, 229] on link "Schedule Crew" at bounding box center [1108, 229] width 60 height 14
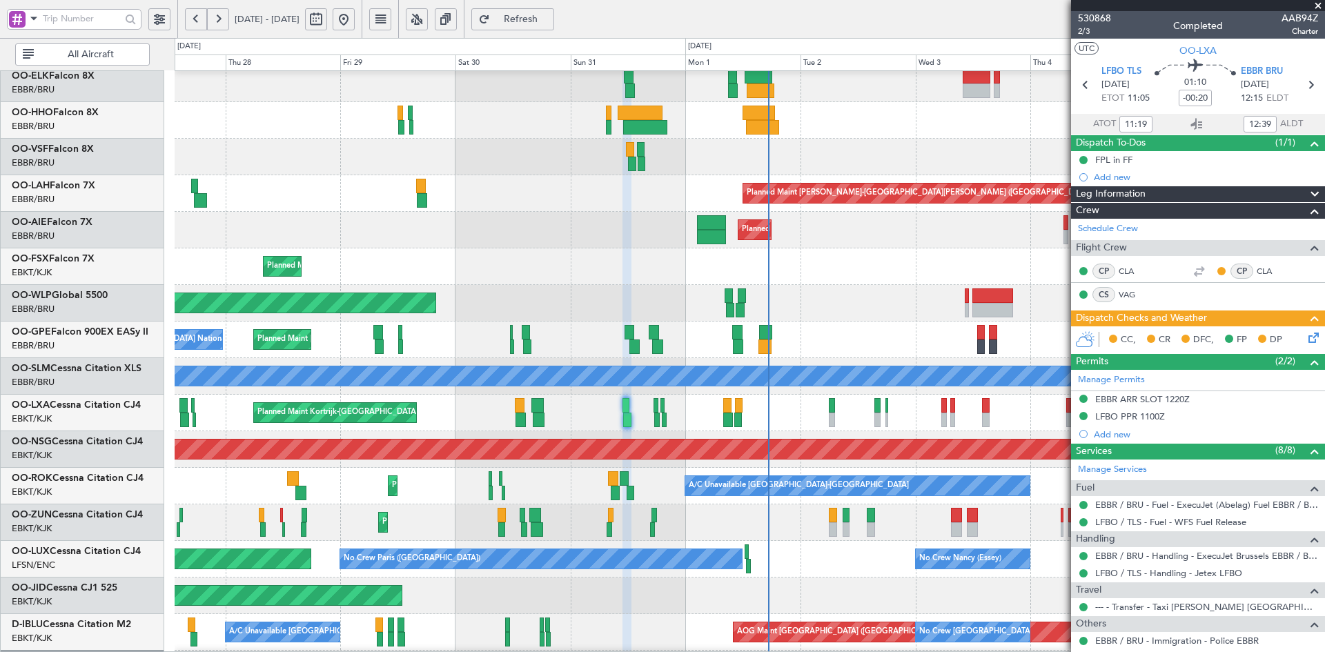
scroll to position [16, 0]
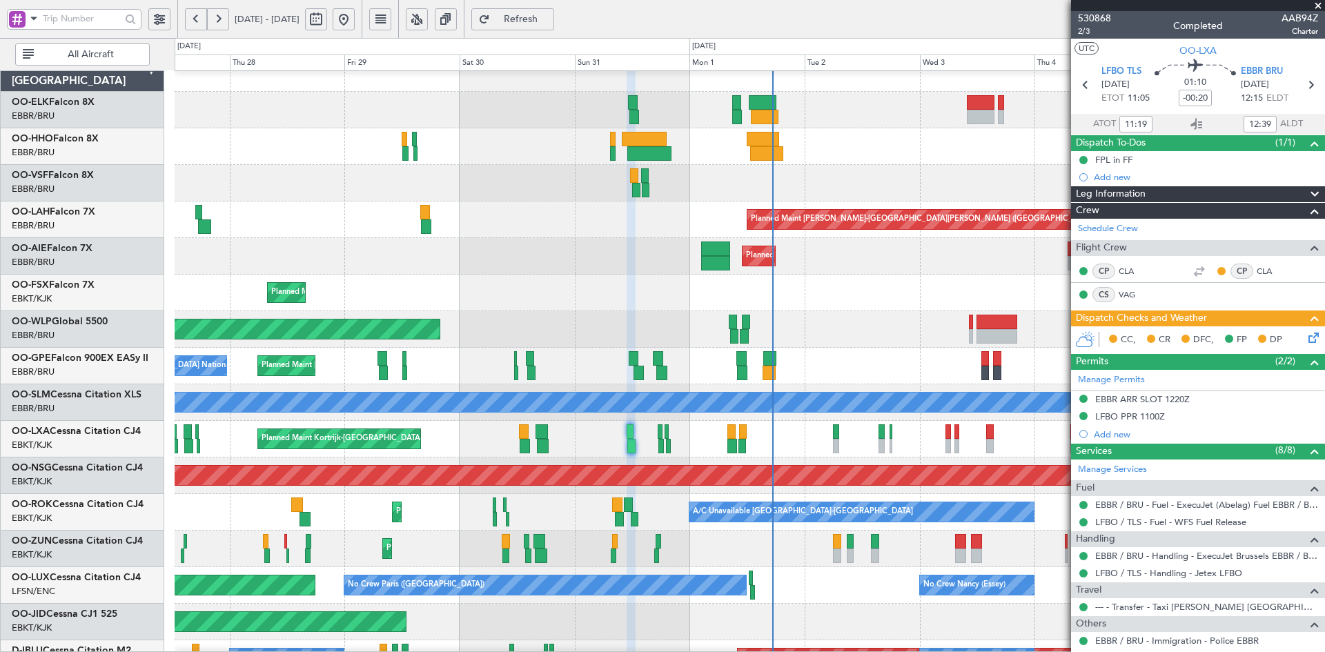
click at [494, 275] on div "Planned Maint Kortrijk-[GEOGRAPHIC_DATA] Planned Maint [GEOGRAPHIC_DATA]-[GEOGR…" at bounding box center [750, 293] width 1150 height 37
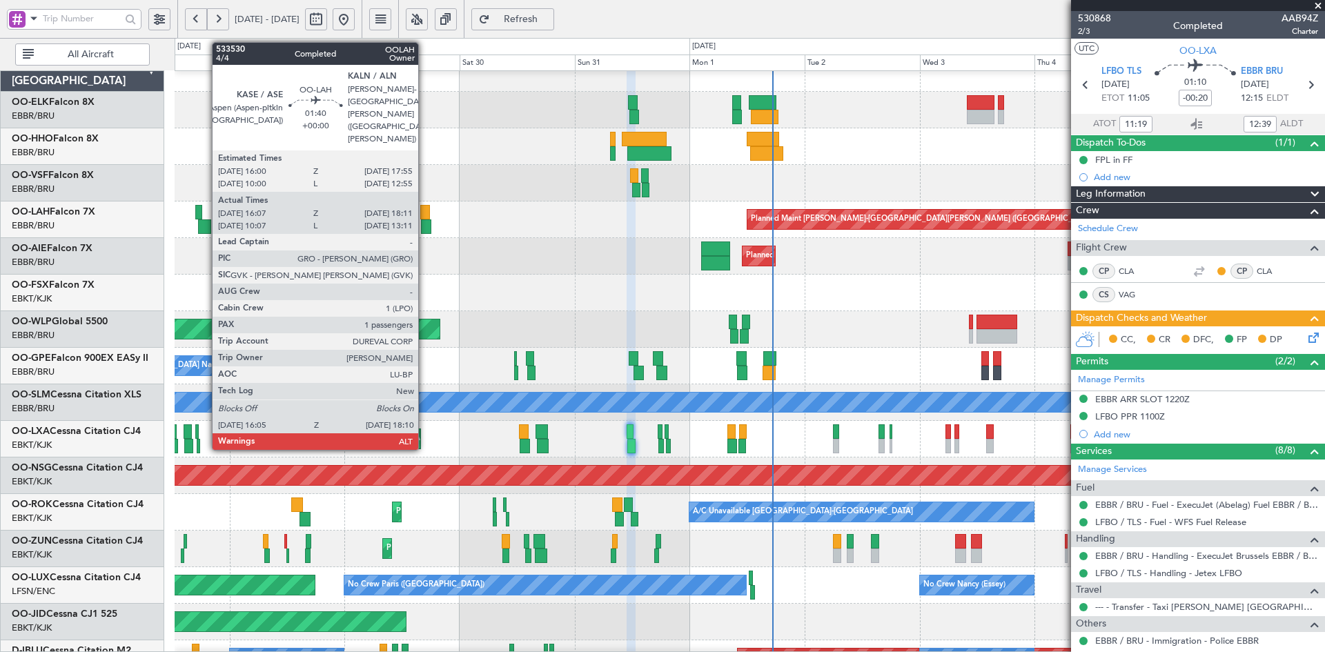
click at [424, 226] on div at bounding box center [426, 226] width 10 height 14
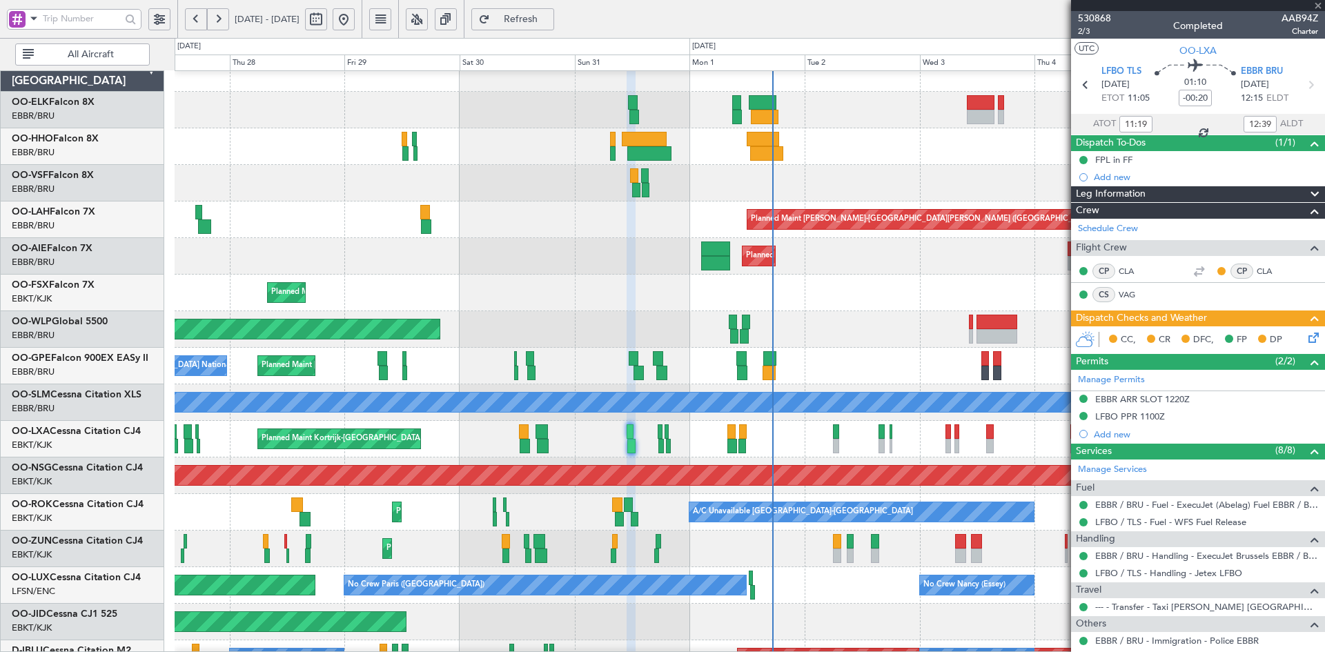
type input "16:17"
type input "18:06"
type input "1"
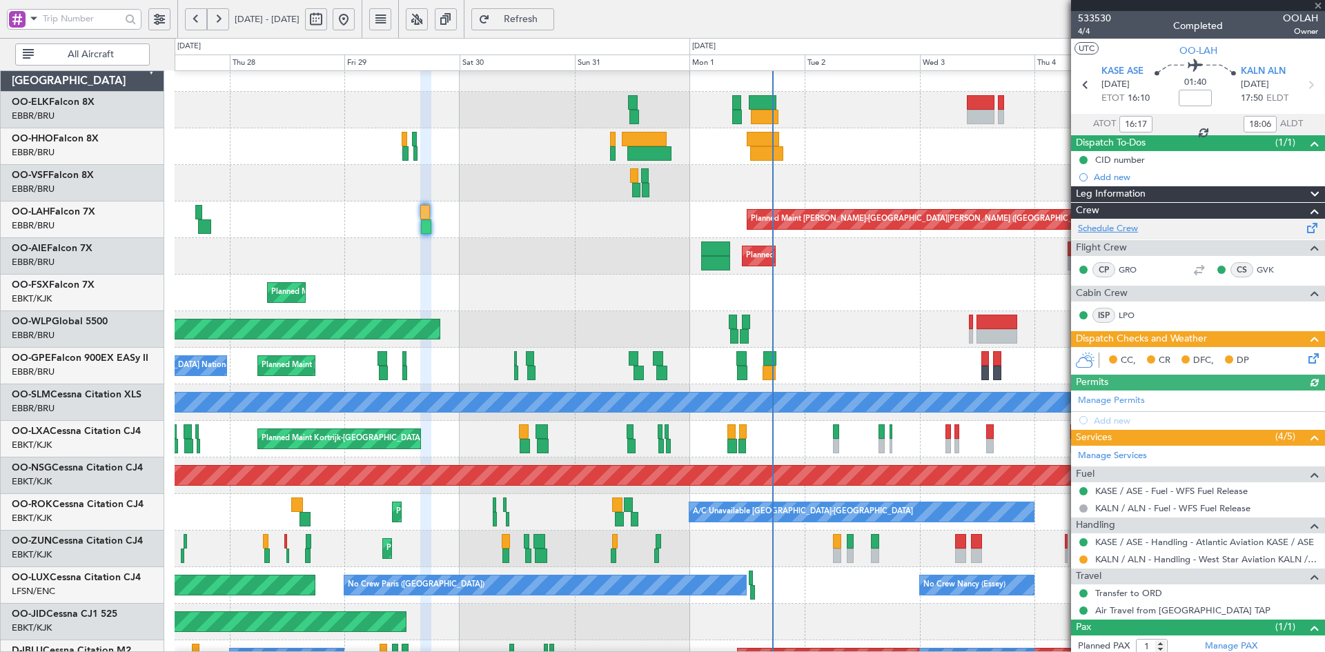
click at [1104, 231] on link "Schedule Crew" at bounding box center [1108, 229] width 60 height 14
click at [1002, 202] on div "Planned Maint [PERSON_NAME]-[GEOGRAPHIC_DATA][PERSON_NAME] ([GEOGRAPHIC_DATA][P…" at bounding box center [750, 220] width 1150 height 37
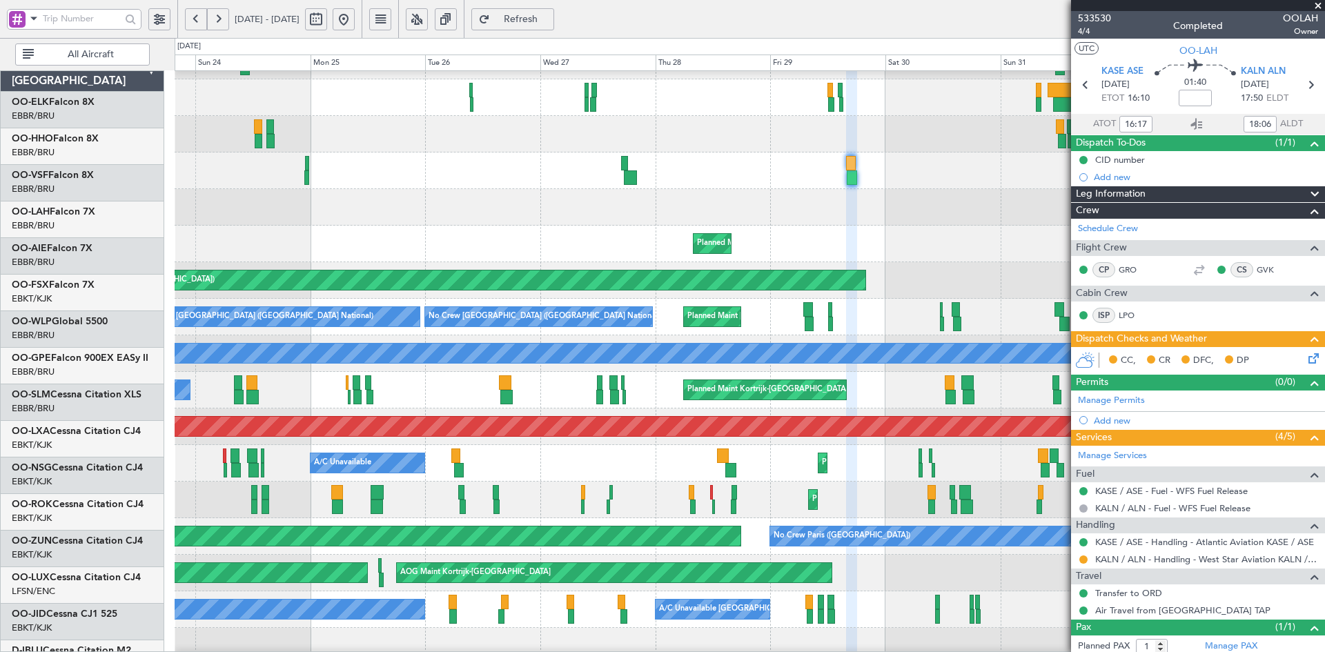
scroll to position [65, 0]
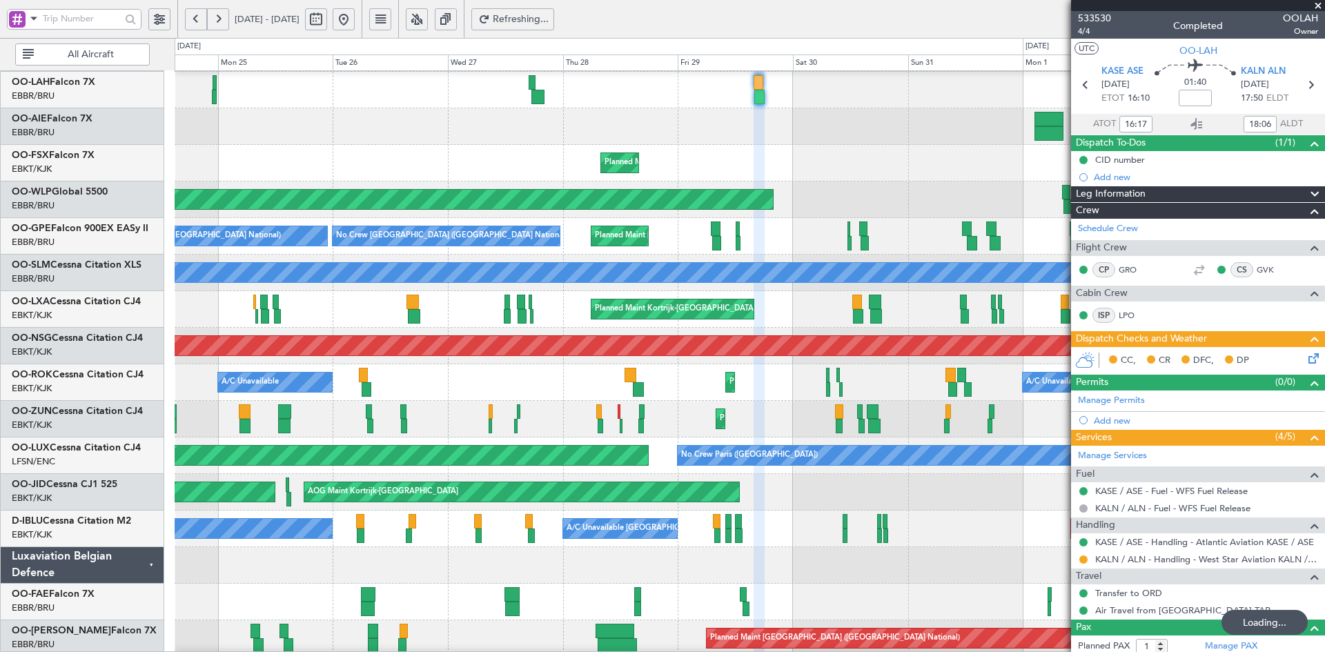
click at [803, 170] on div "Planned Maint Kortrijk-[GEOGRAPHIC_DATA]" at bounding box center [750, 163] width 1150 height 37
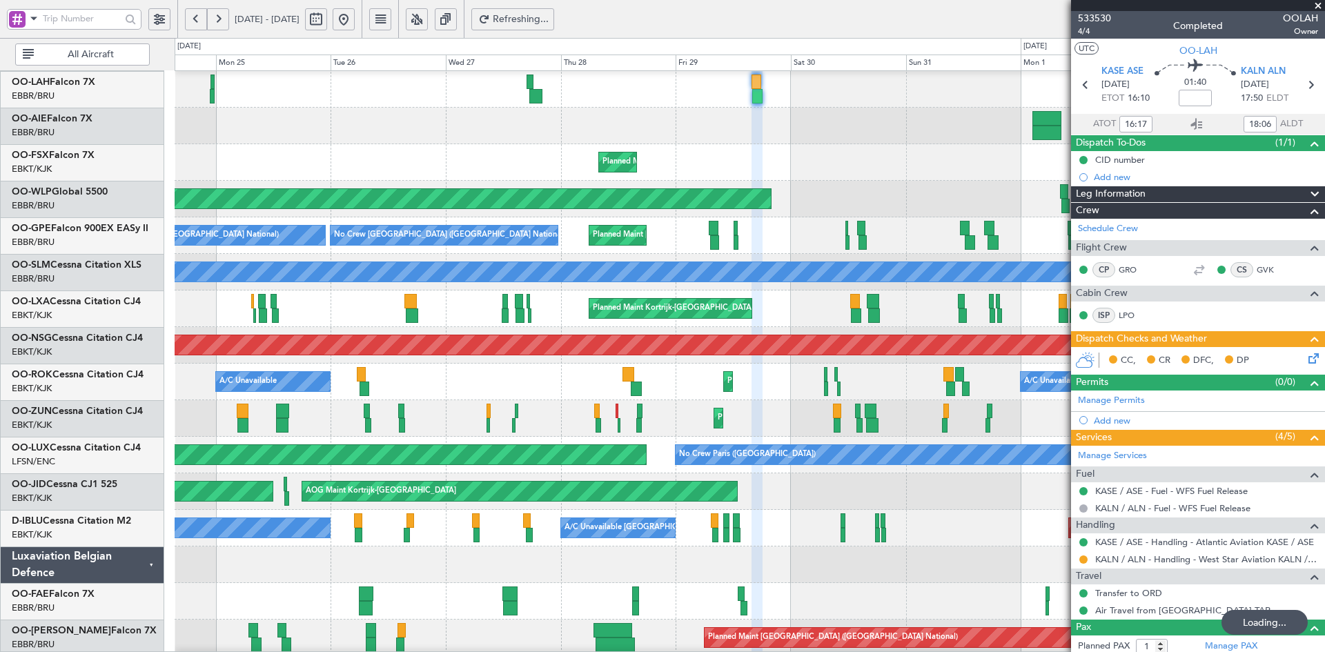
scroll to position [146, 0]
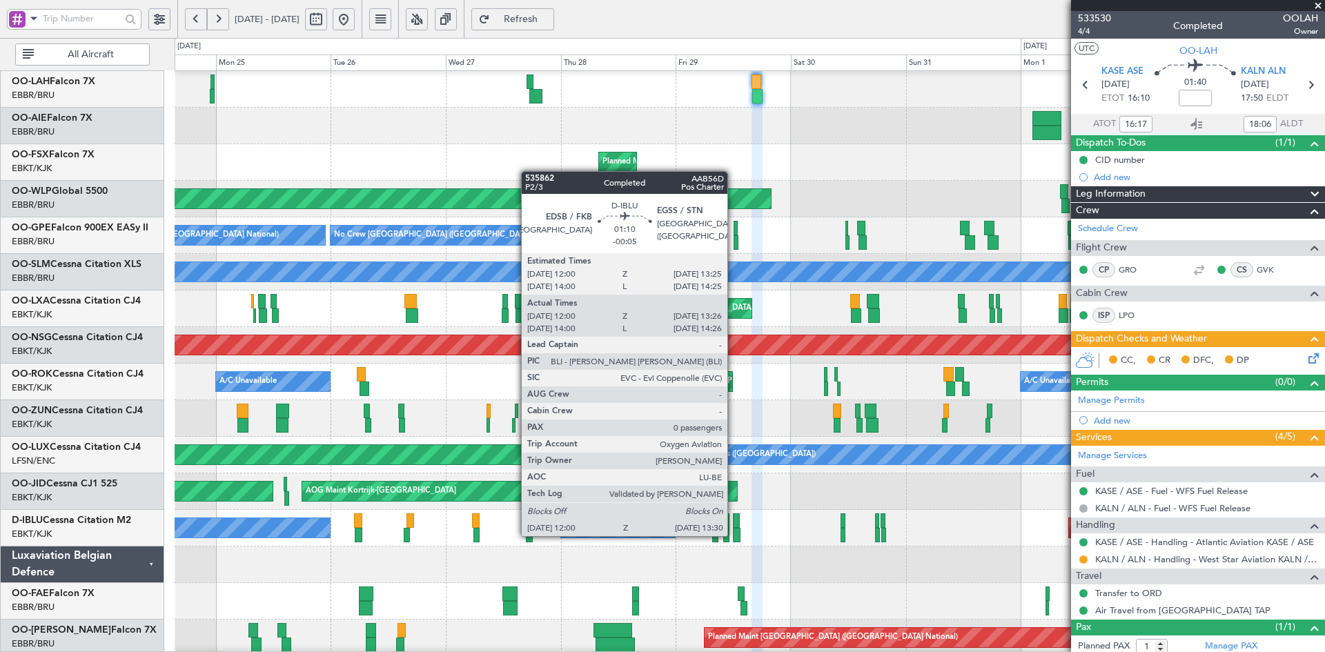
click at [734, 535] on div at bounding box center [737, 535] width 8 height 14
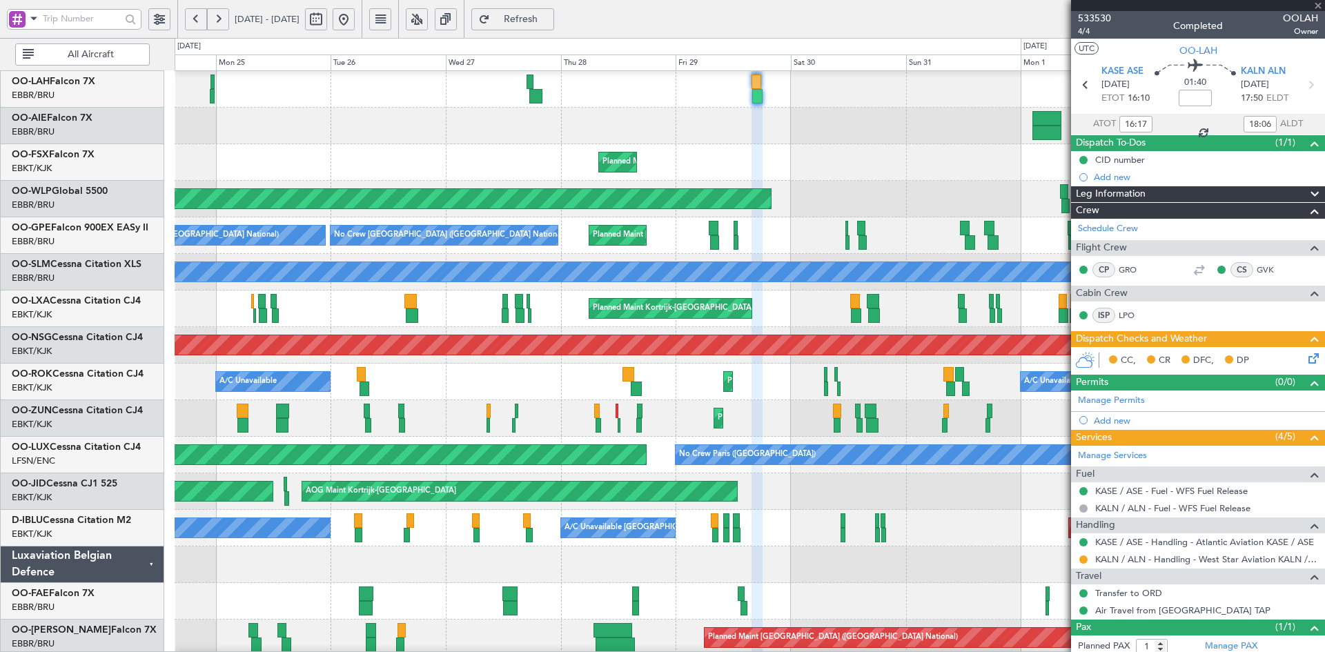
type input "-00:05"
type input "12:10"
type input "13:21"
type input "0"
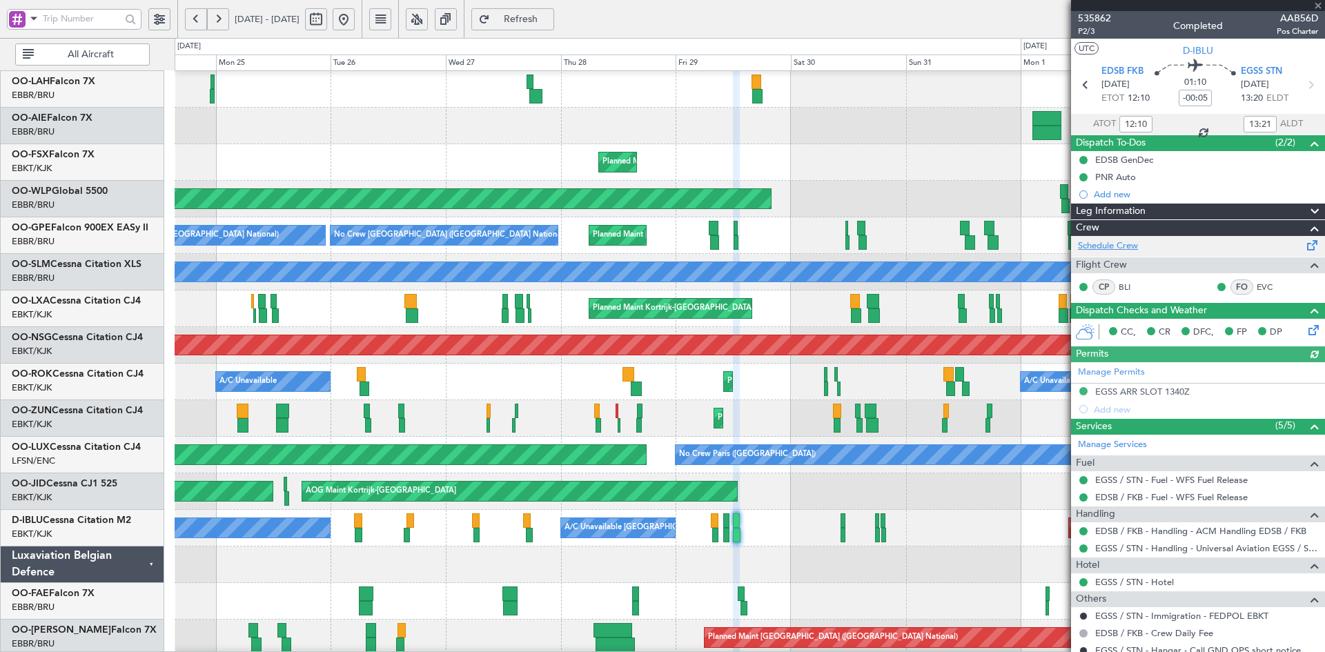
click at [1114, 245] on link "Schedule Crew" at bounding box center [1108, 246] width 60 height 14
click at [1320, 3] on span at bounding box center [1318, 6] width 14 height 12
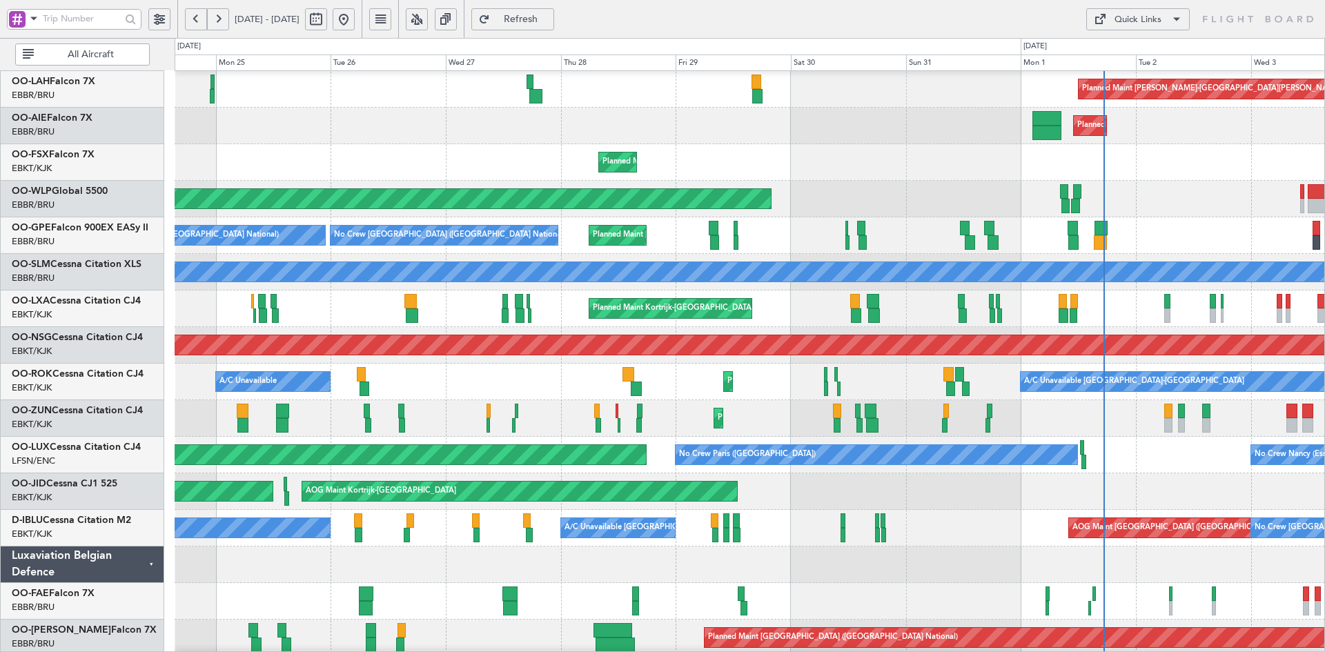
click at [355, 21] on button at bounding box center [344, 19] width 22 height 22
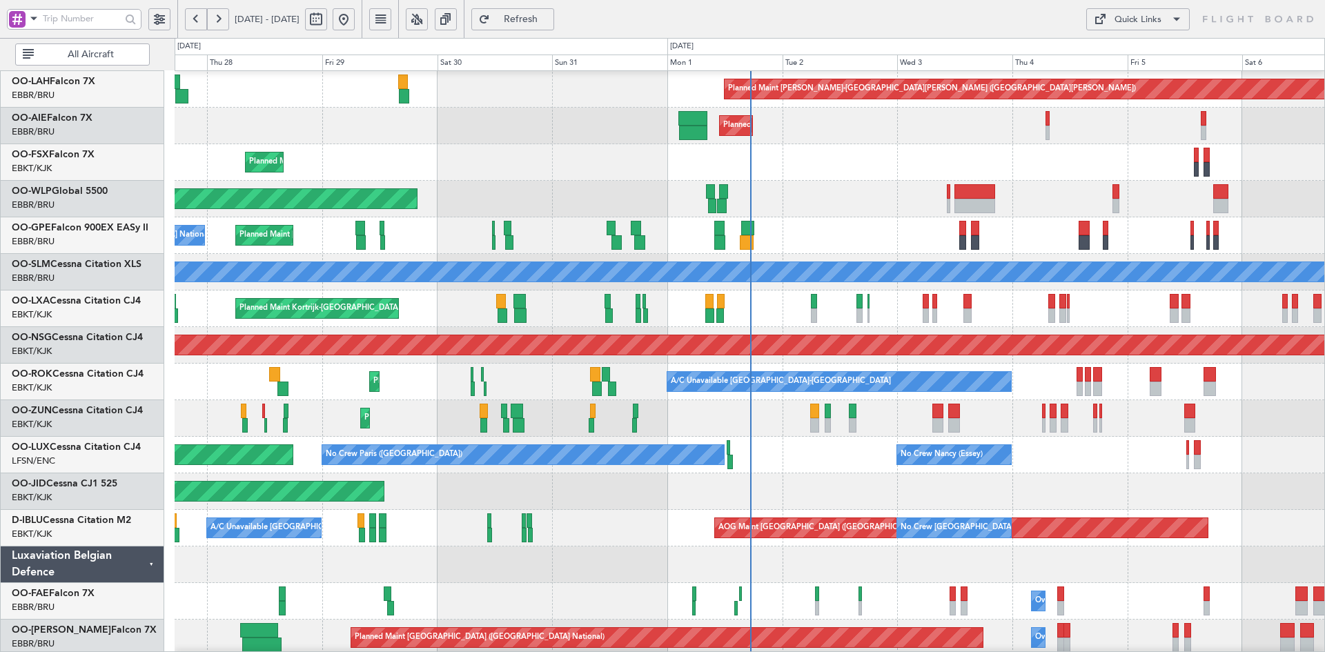
scroll to position [128, 0]
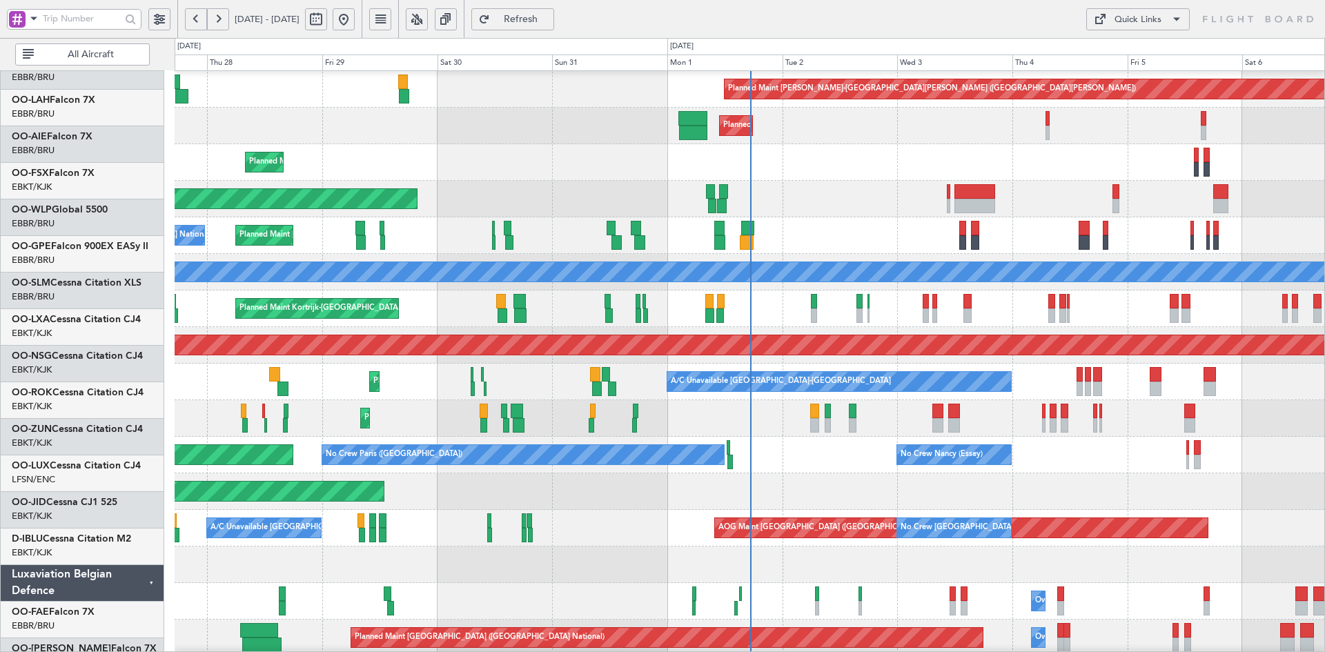
click at [774, 171] on div "Planned Maint Kortrijk-[GEOGRAPHIC_DATA] Planned Maint [GEOGRAPHIC_DATA]-[GEOGR…" at bounding box center [750, 162] width 1150 height 37
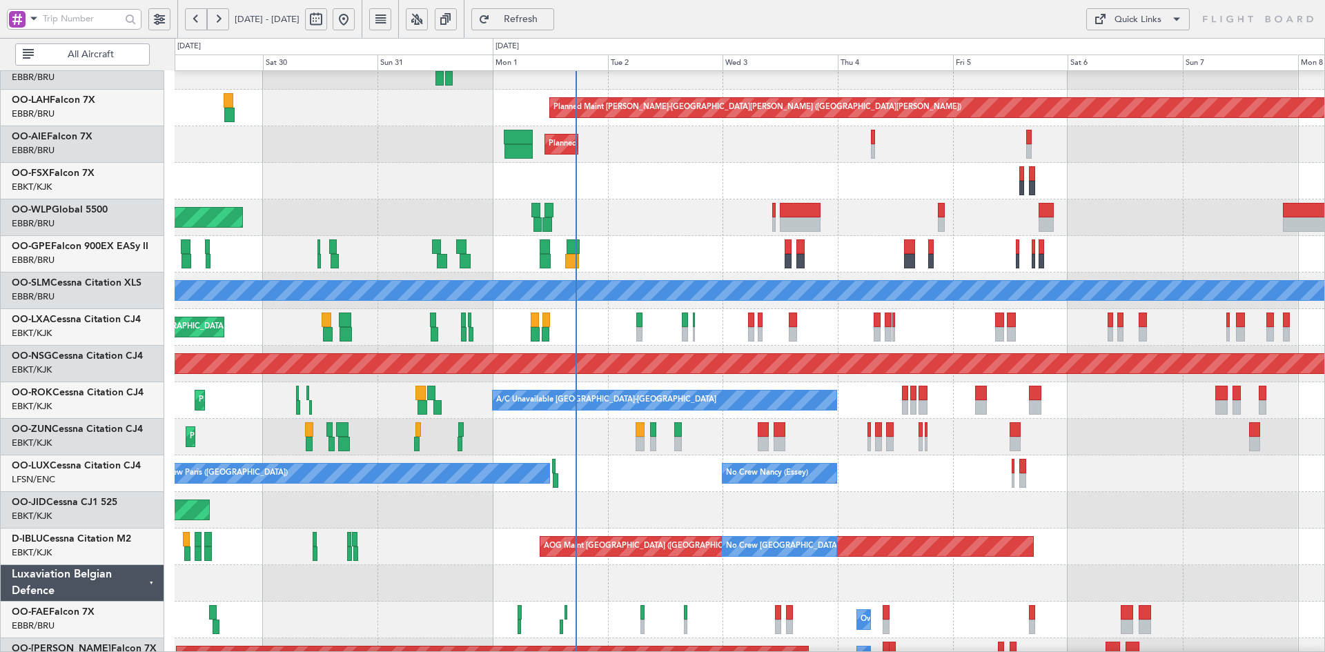
scroll to position [150, 0]
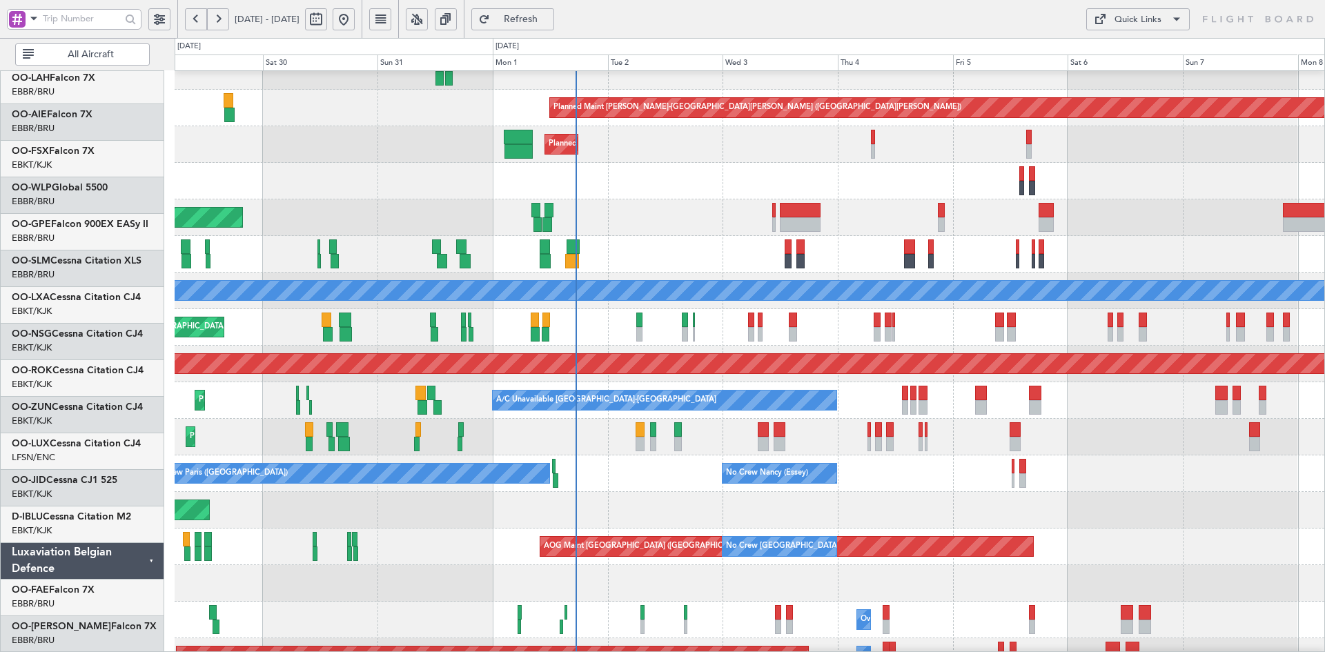
click at [707, 123] on div "Planned Maint Alton-st Louis (St Louis Regl) Planned Maint London (Farnborough)…" at bounding box center [750, 309] width 1150 height 732
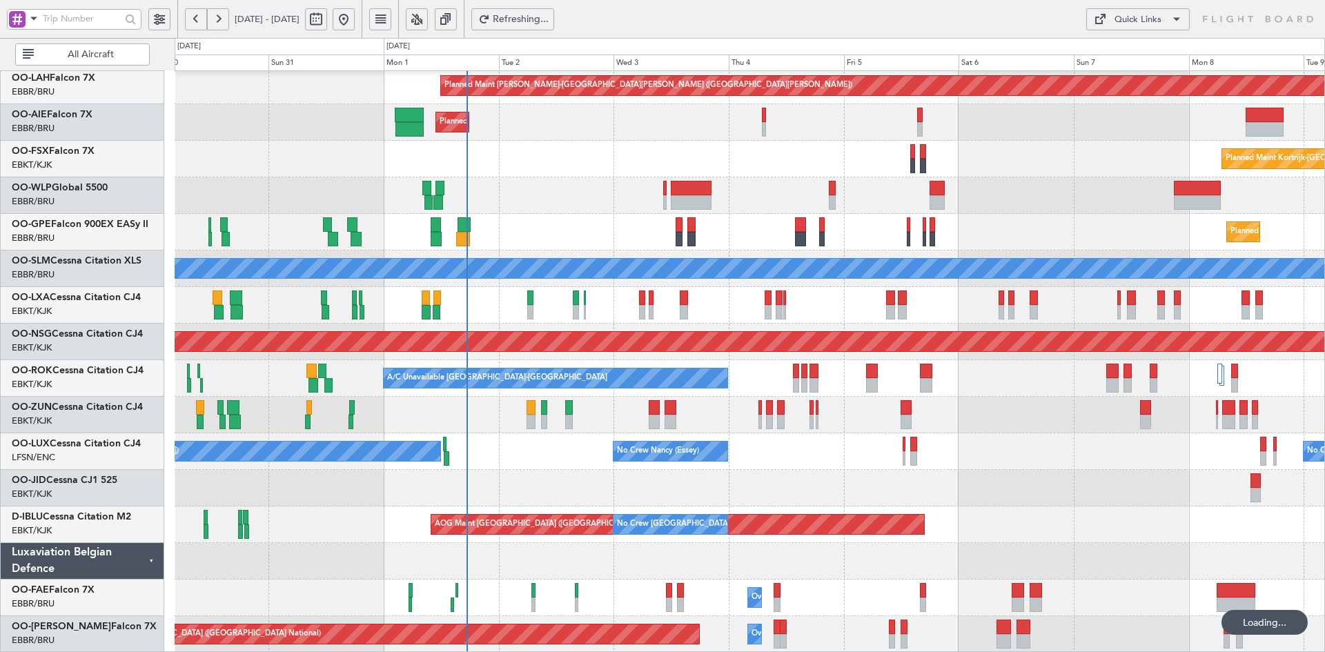
click at [980, 468] on div "Planned Maint Alton-st Louis (St Louis Regl) Planned Maint London (Farnborough)…" at bounding box center [750, 287] width 1150 height 732
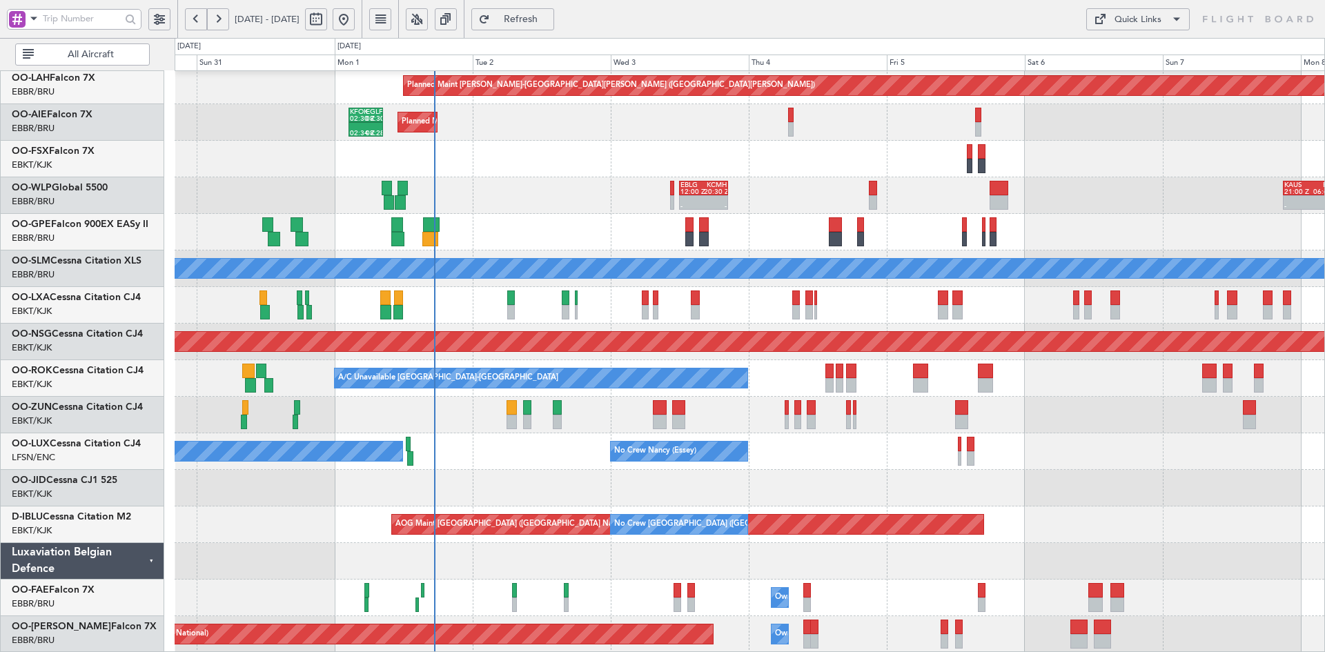
click at [963, 558] on div at bounding box center [750, 561] width 1150 height 37
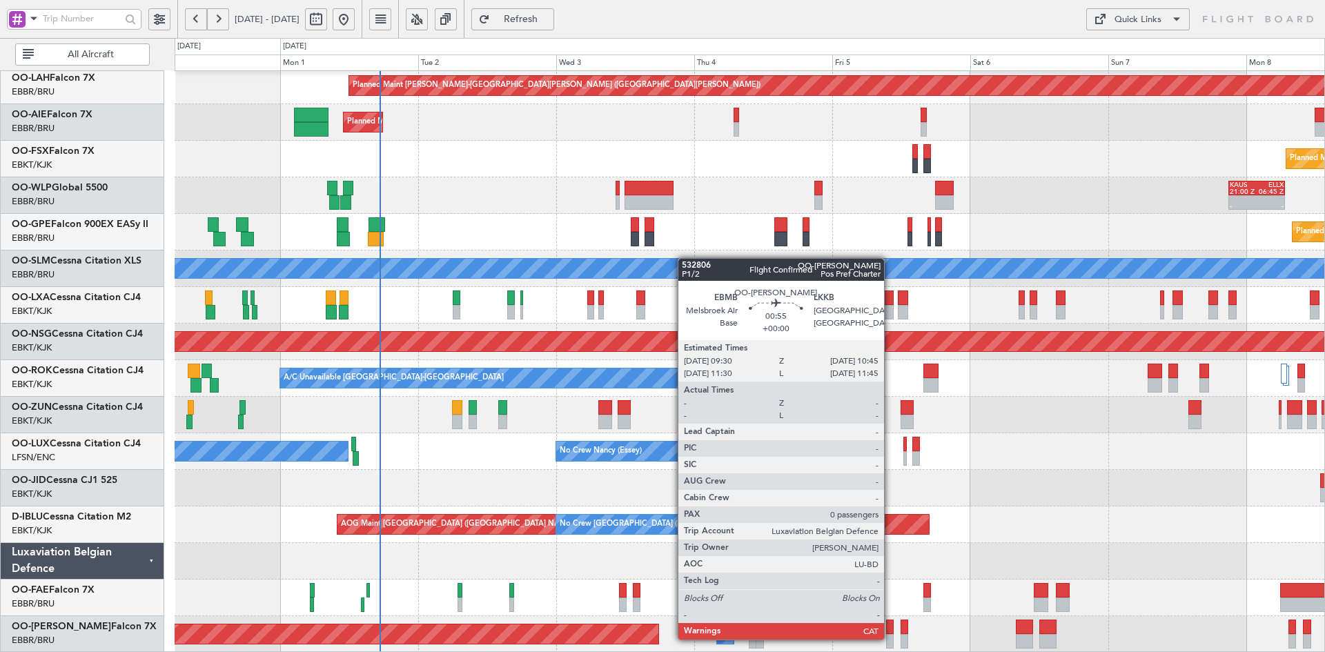
click at [890, 638] on div at bounding box center [890, 641] width 8 height 14
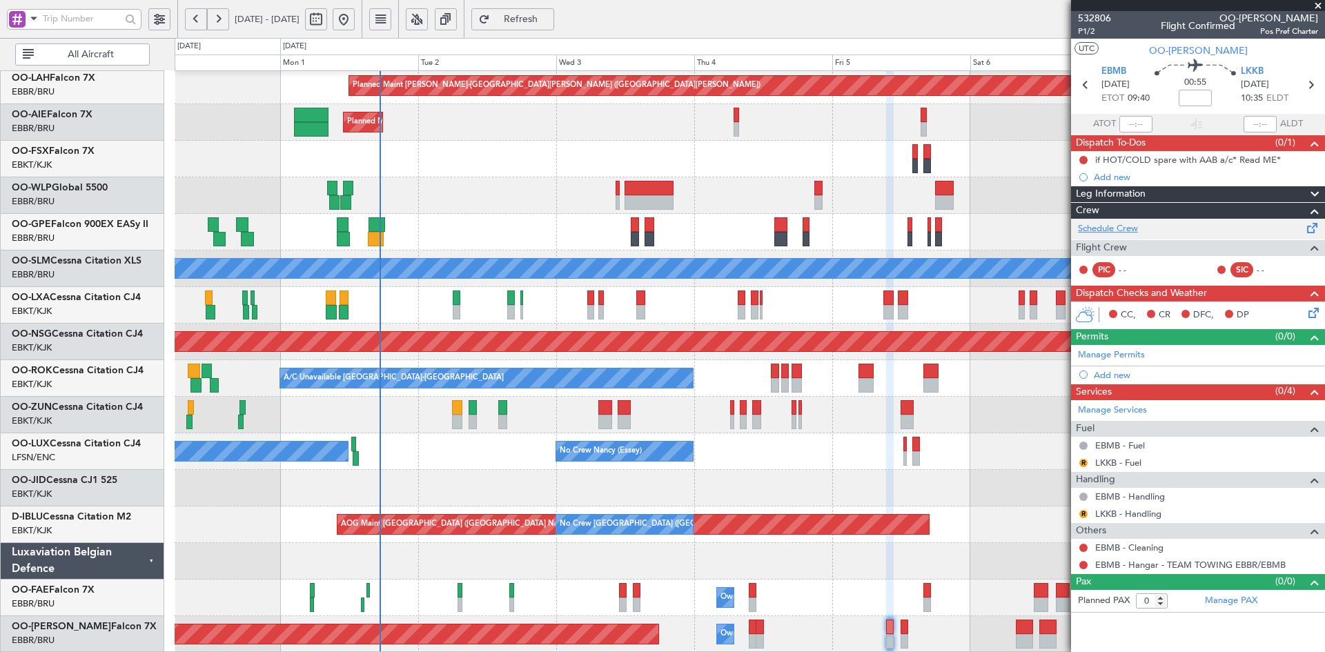
click at [1123, 226] on link "Schedule Crew" at bounding box center [1108, 229] width 60 height 14
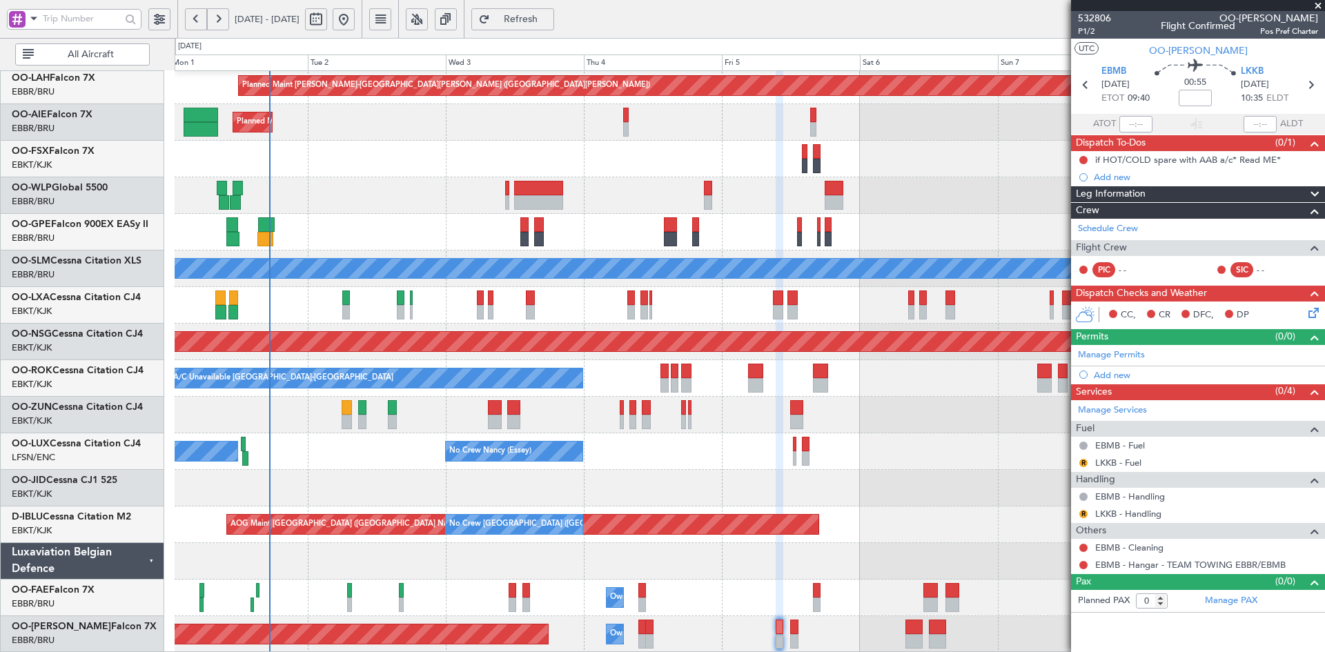
click at [717, 461] on div "Planned Maint Alton-st Louis (St Louis Regl) Planned Maint London (Farnborough)…" at bounding box center [750, 287] width 1150 height 732
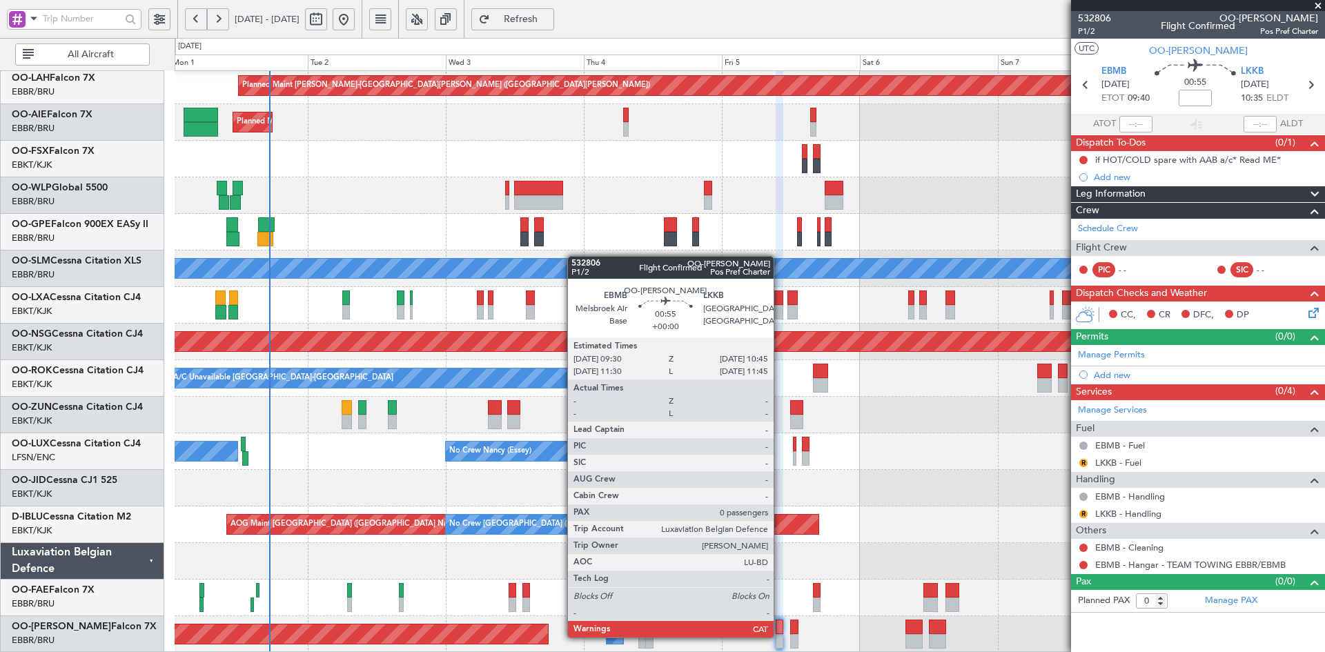
click at [780, 636] on div at bounding box center [780, 641] width 8 height 14
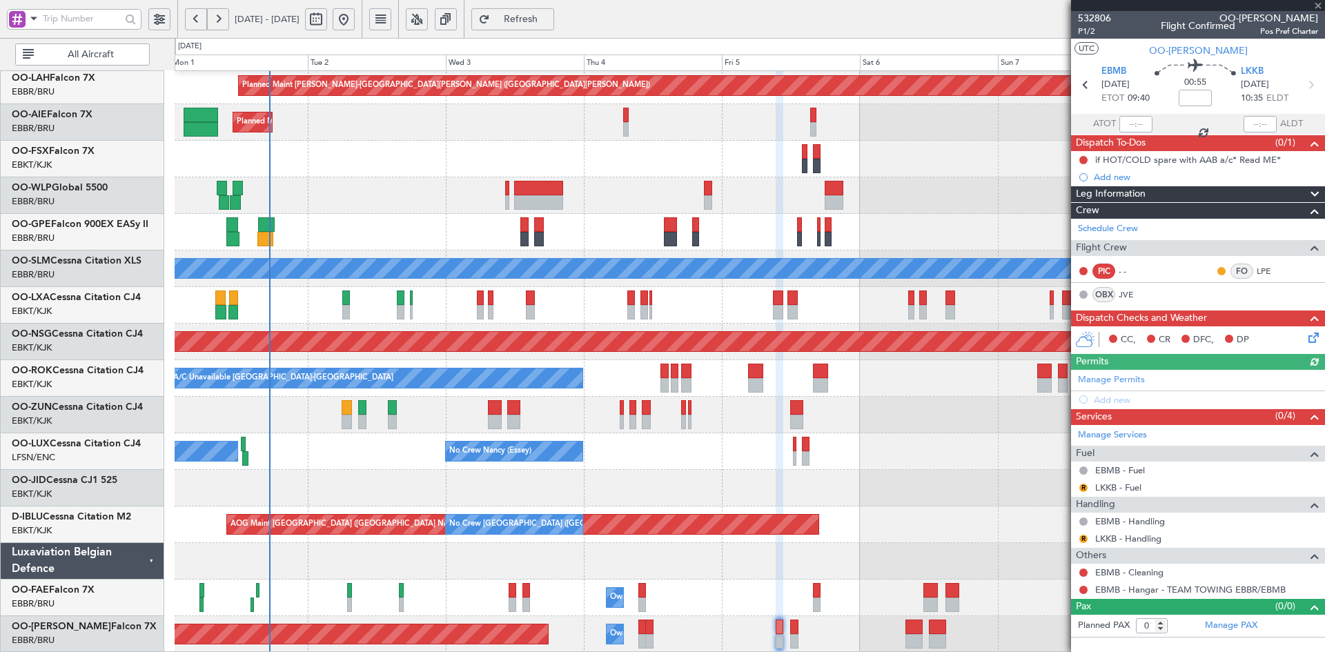
click at [851, 551] on div at bounding box center [750, 561] width 1150 height 37
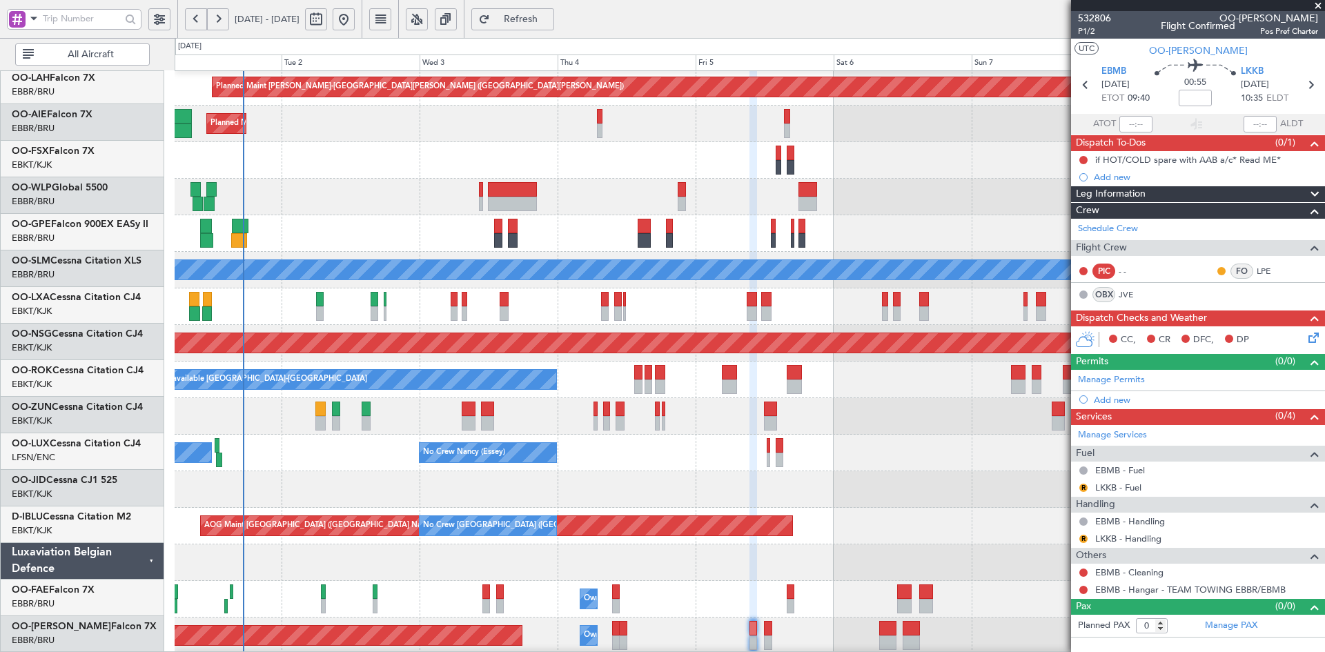
scroll to position [148, 0]
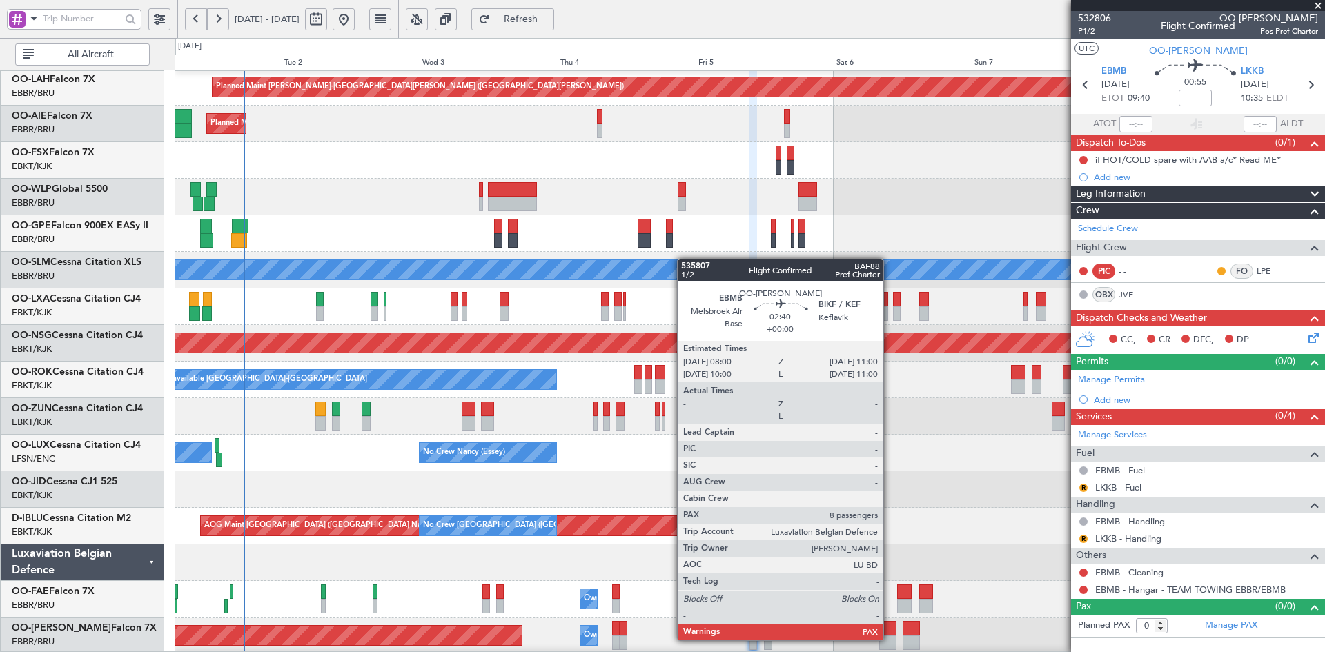
click at [890, 639] on div at bounding box center [887, 643] width 17 height 14
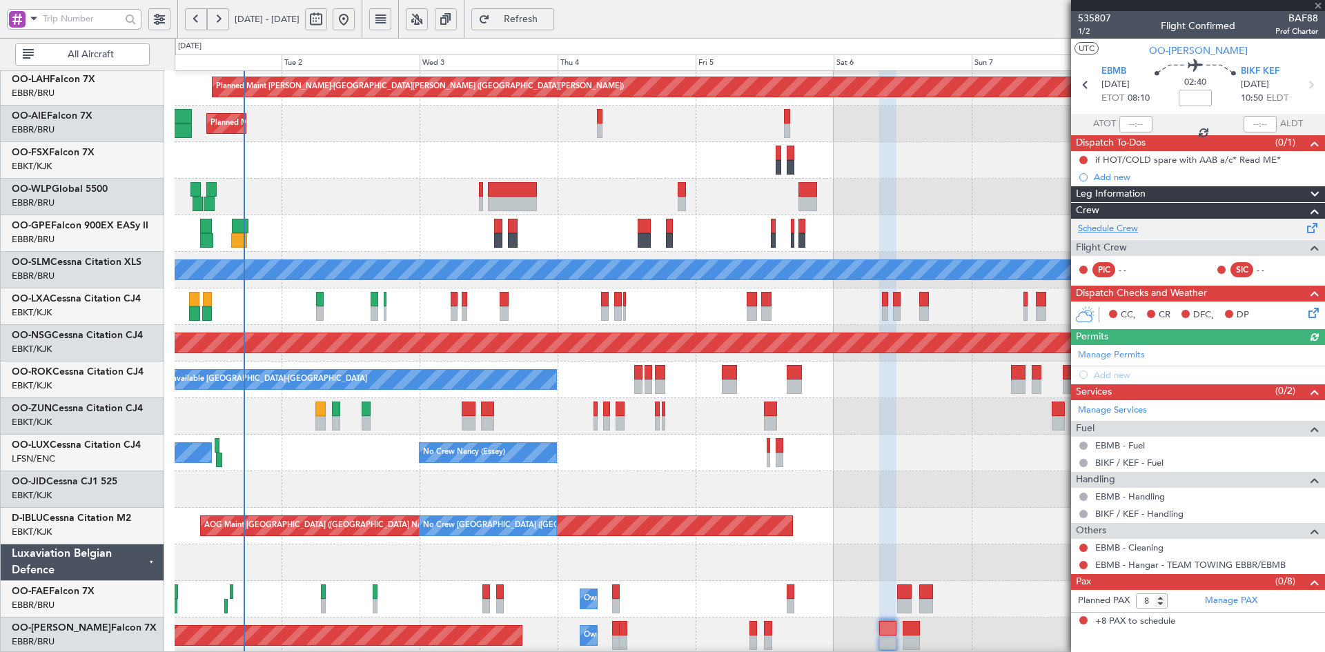
click at [1120, 227] on link "Schedule Crew" at bounding box center [1108, 229] width 60 height 14
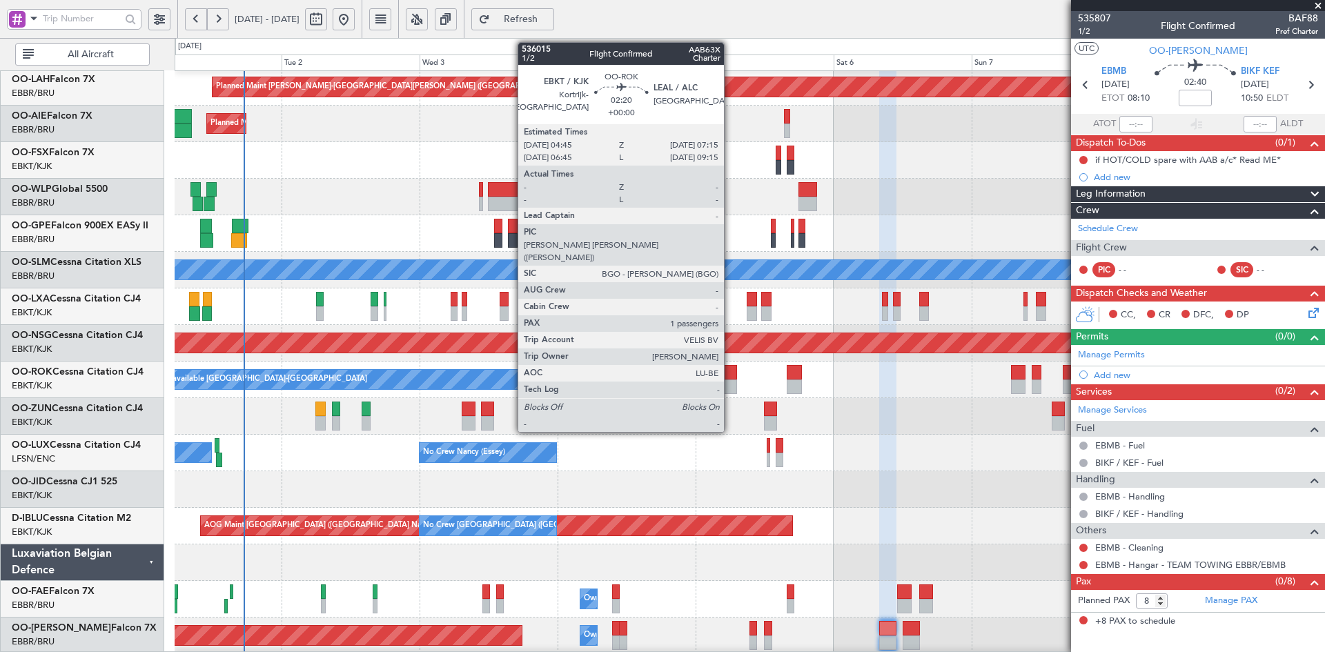
click at [730, 384] on div at bounding box center [729, 387] width 14 height 14
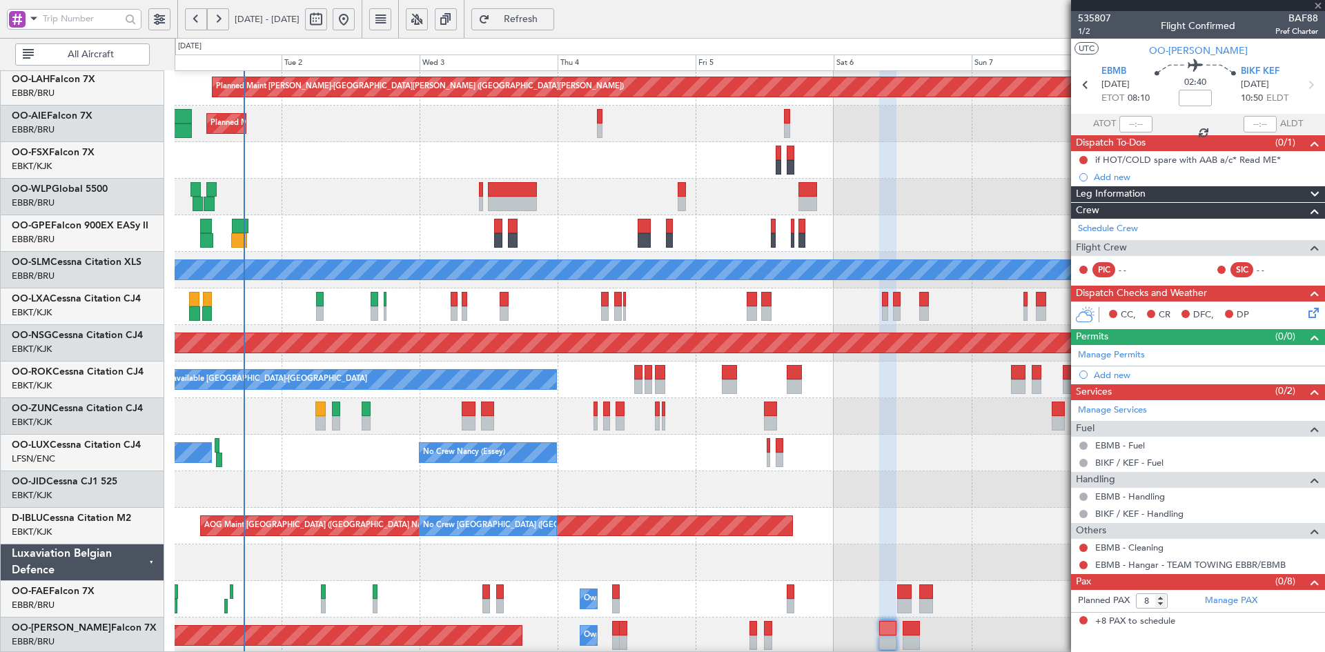
click at [856, 431] on div at bounding box center [750, 416] width 1150 height 37
click at [824, 433] on div "Planned Maint Alton-st Louis (St Louis Regl) Planned Maint London (Farnborough)…" at bounding box center [750, 289] width 1150 height 732
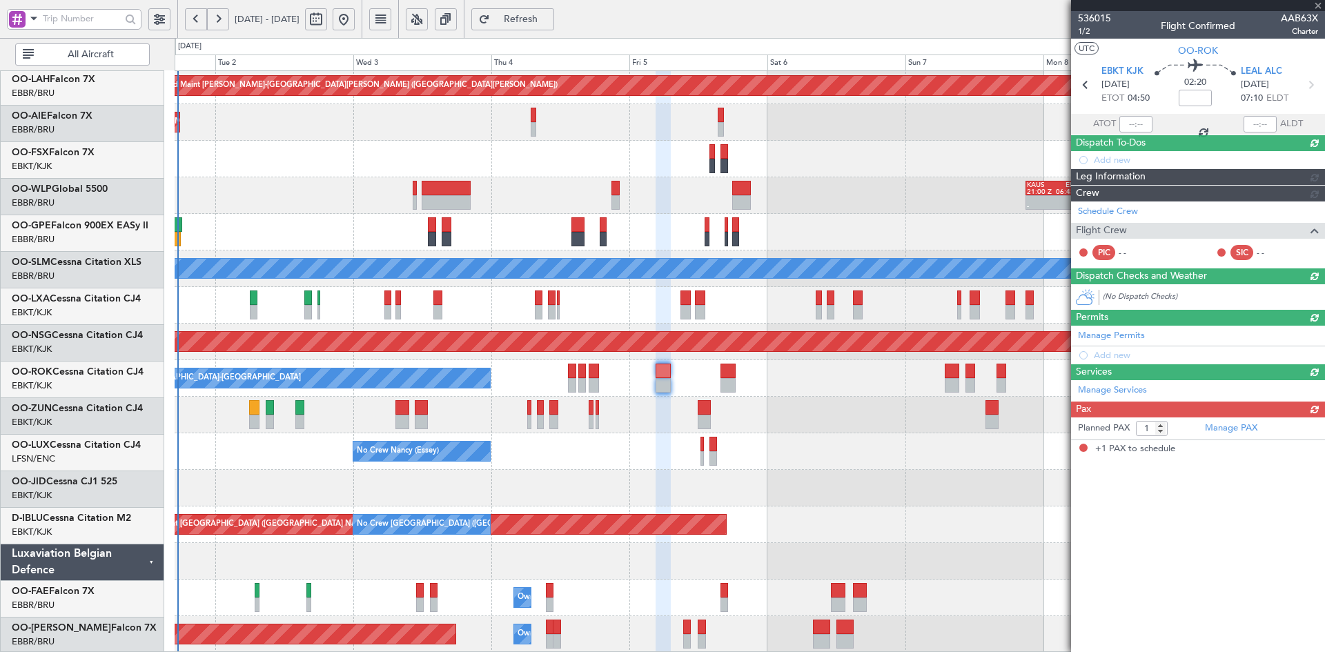
scroll to position [150, 0]
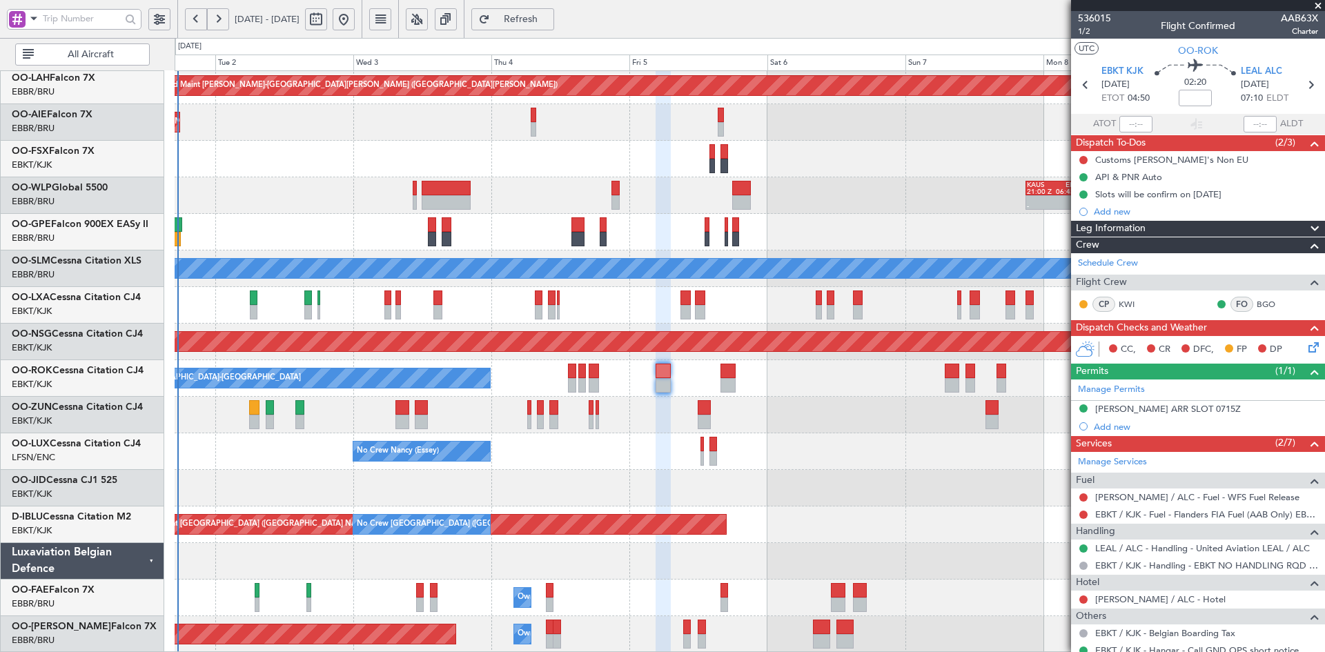
click at [927, 529] on div "AOG Maint Brussels (Brussels National) No Crew Brussels (Brussels National) No …" at bounding box center [750, 525] width 1150 height 37
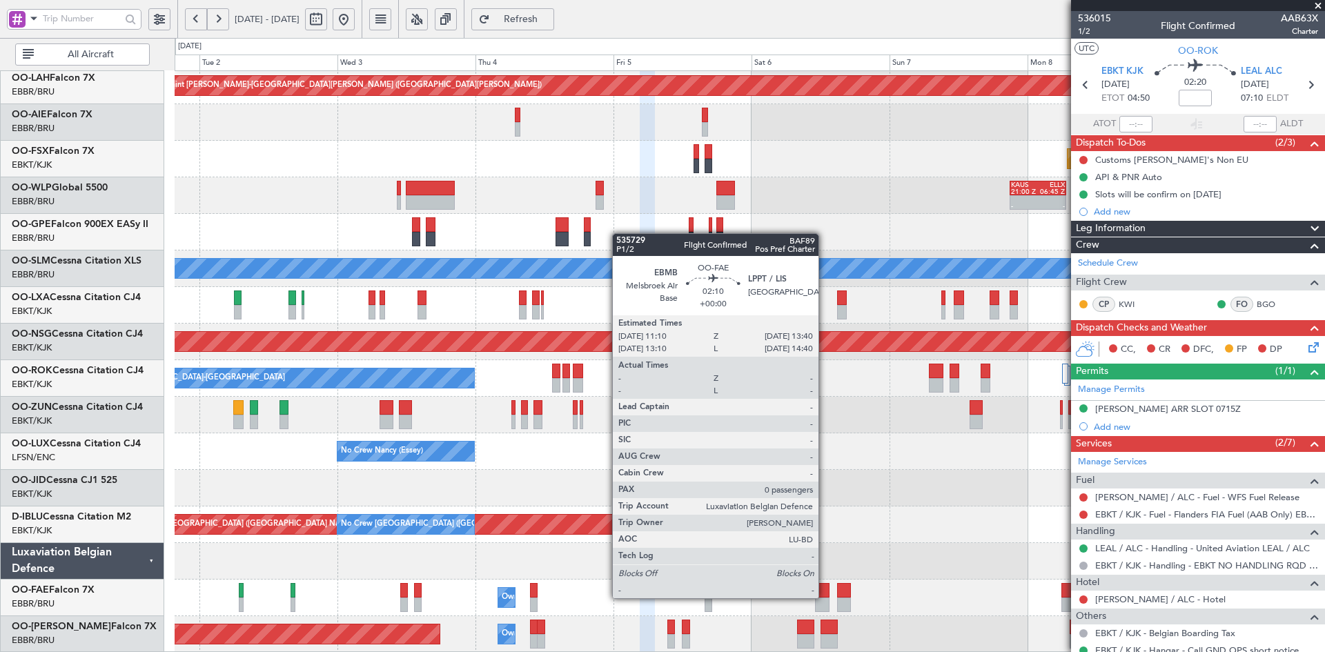
click at [825, 598] on div at bounding box center [822, 605] width 14 height 14
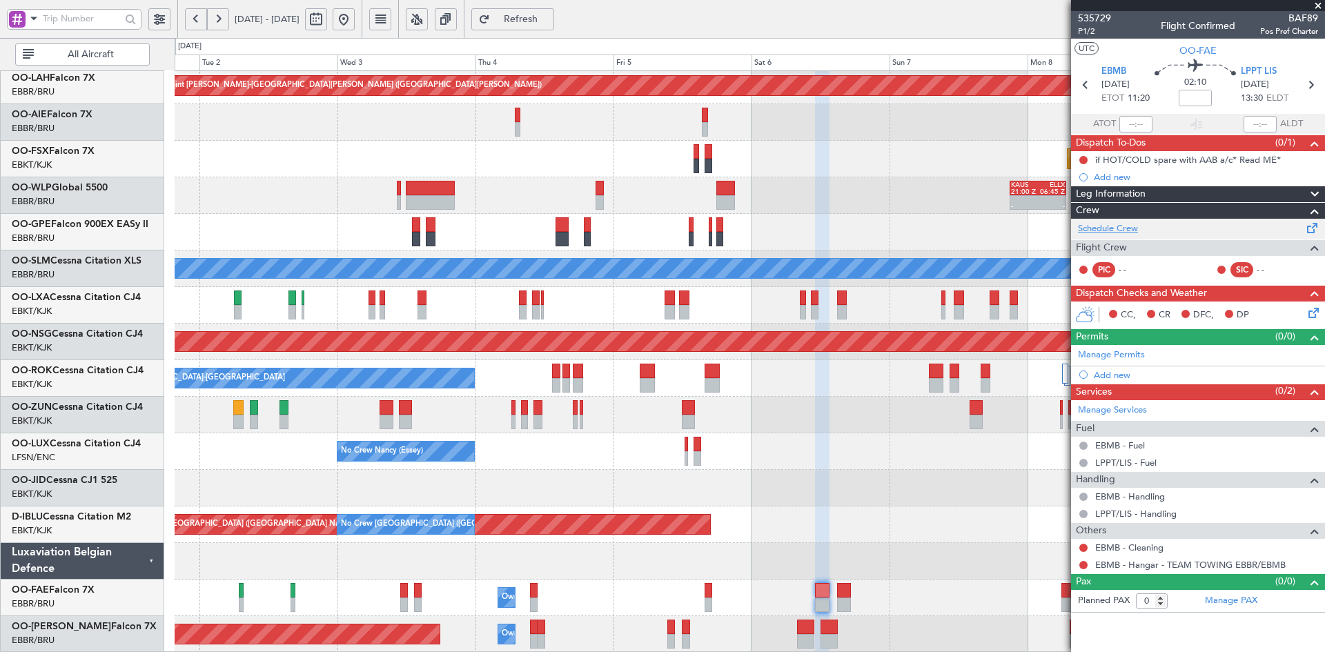
click at [1128, 230] on link "Schedule Crew" at bounding box center [1108, 229] width 60 height 14
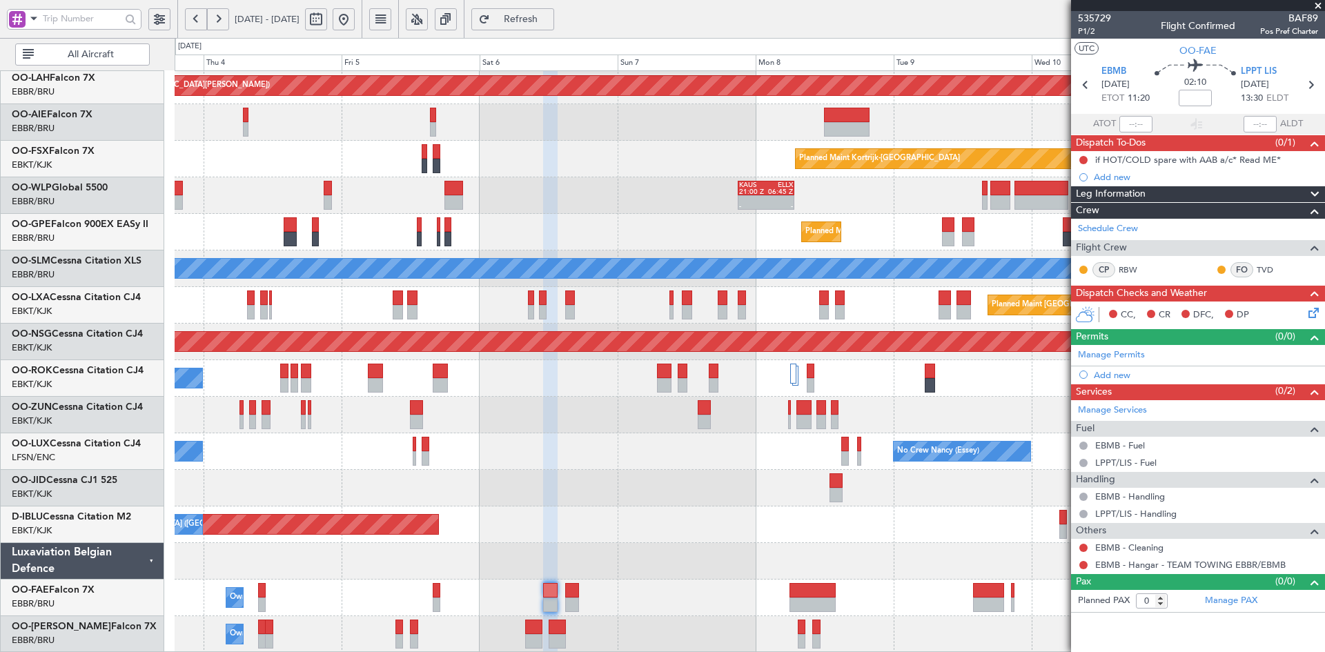
click at [576, 408] on div "Planned Maint Alton-st Louis (St Louis Regl) Planned Maint London (Farnborough)…" at bounding box center [750, 287] width 1150 height 732
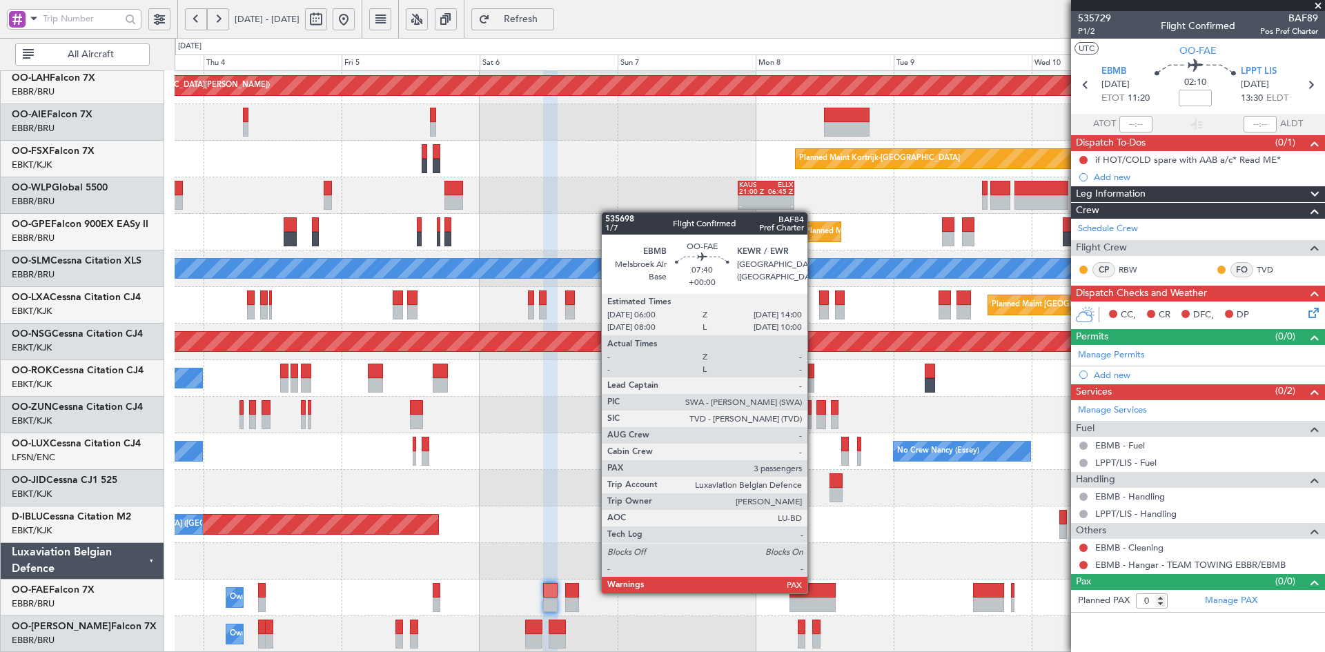
click at [814, 594] on div at bounding box center [813, 590] width 46 height 14
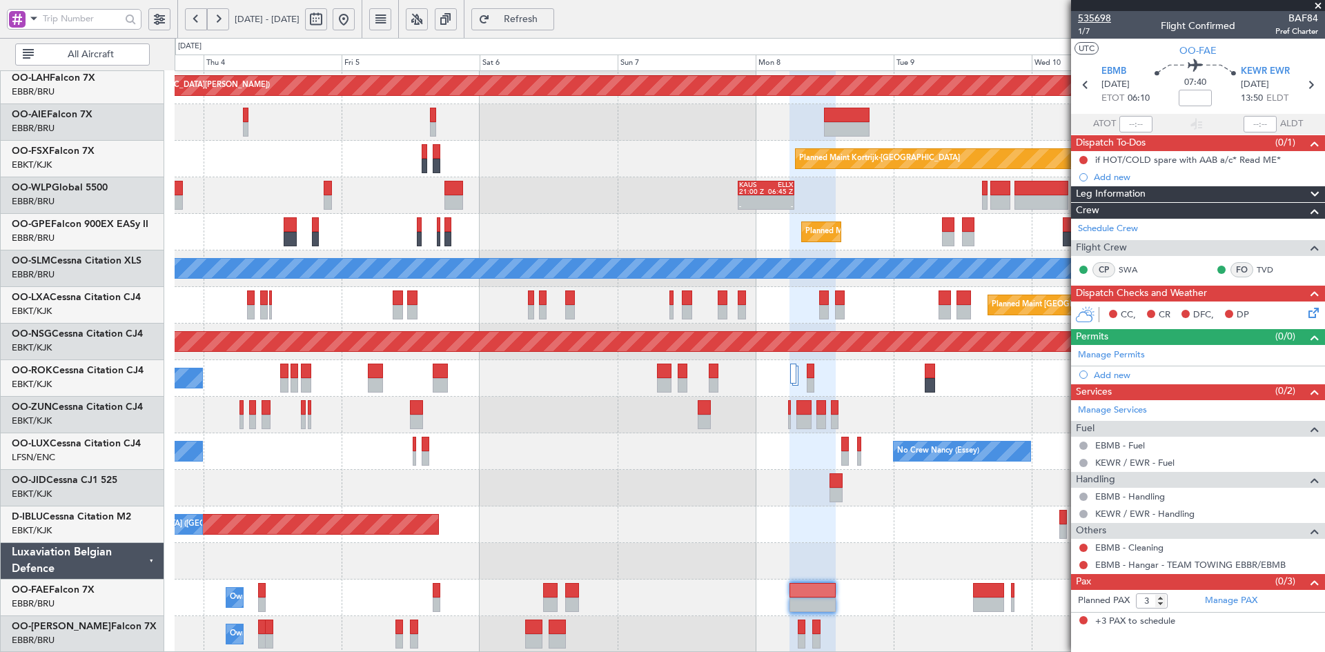
click at [1101, 19] on span "535698" at bounding box center [1094, 18] width 33 height 14
click at [1320, 4] on span at bounding box center [1318, 6] width 14 height 12
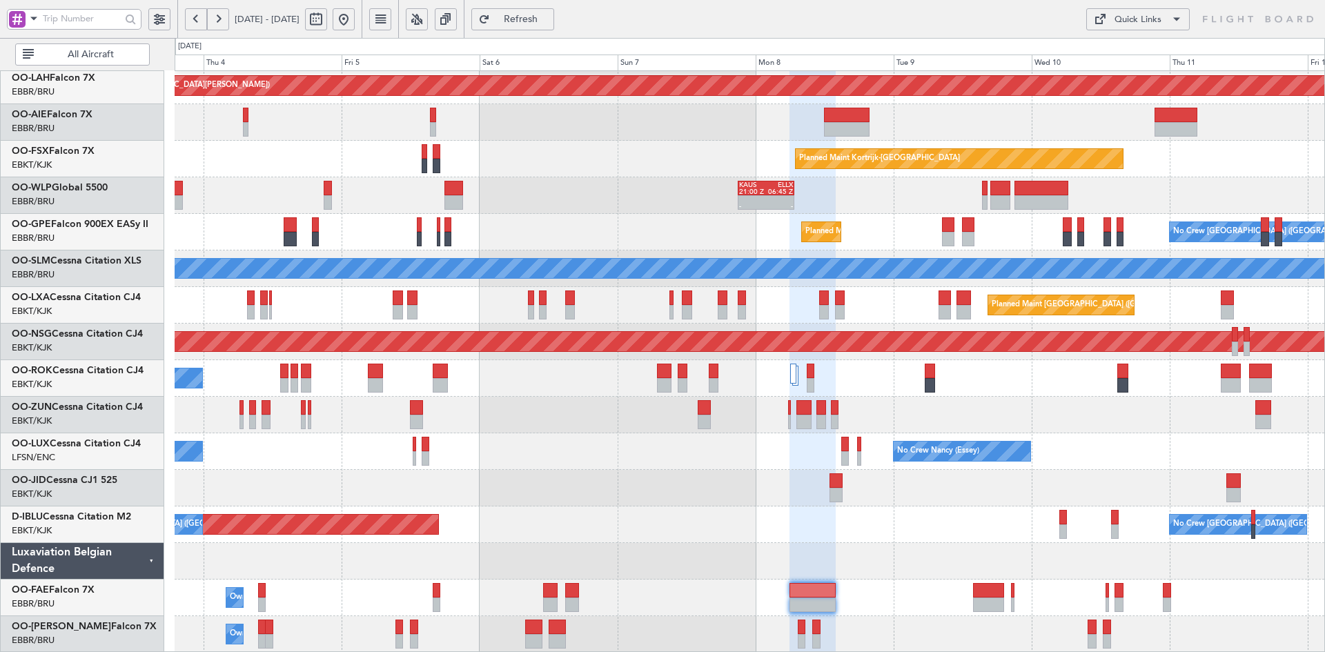
type input "0"
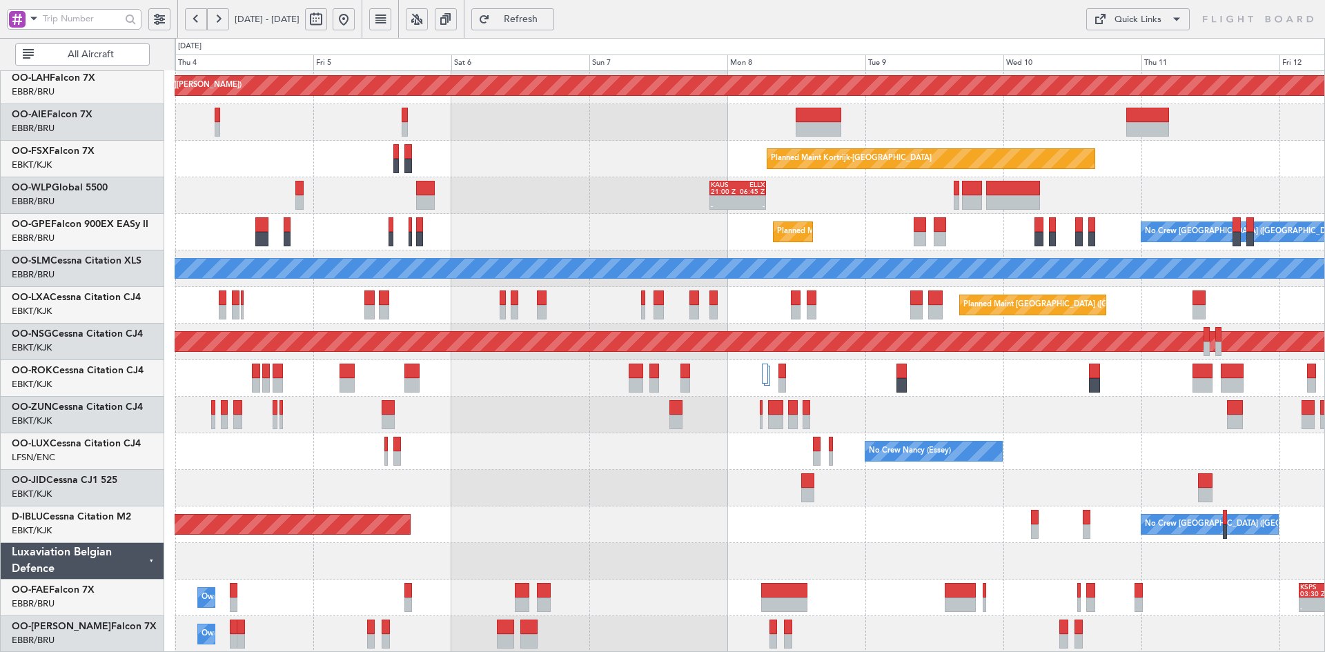
click at [853, 219] on div "Planned Maint Alton-st Louis (St Louis Regl) Planned Maint Kortrijk-Wevelgem - …" at bounding box center [750, 287] width 1150 height 732
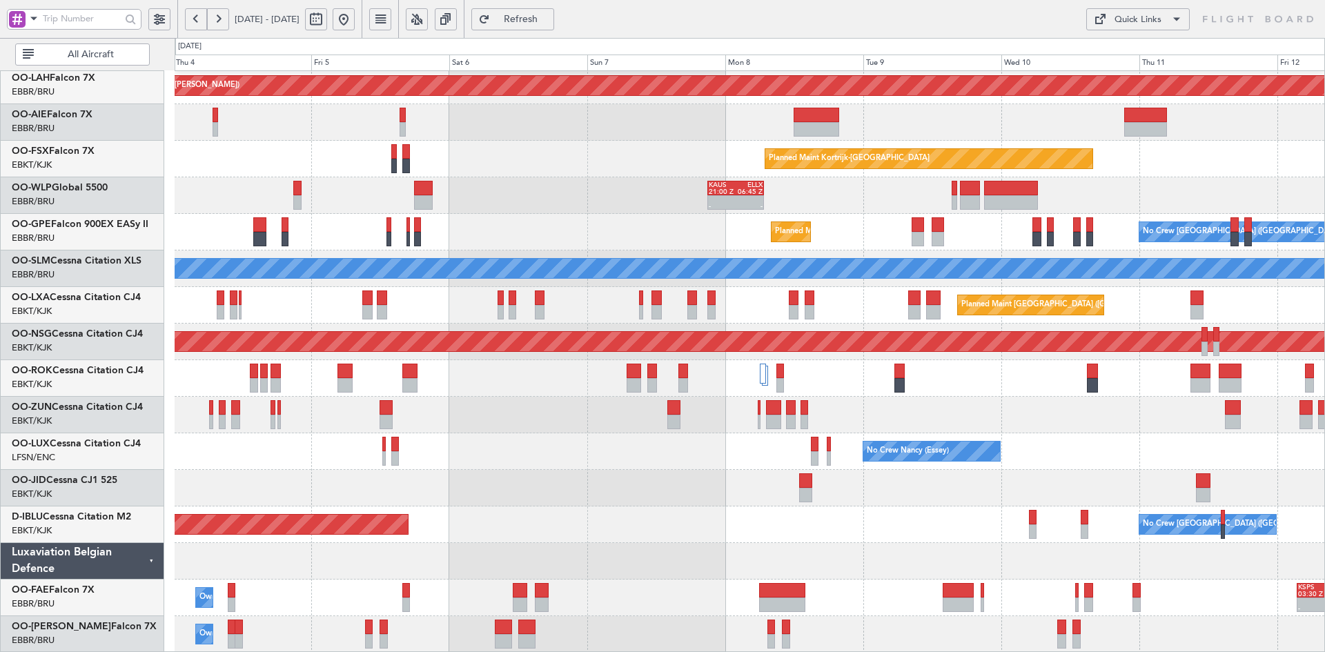
click at [777, 485] on div at bounding box center [750, 488] width 1150 height 37
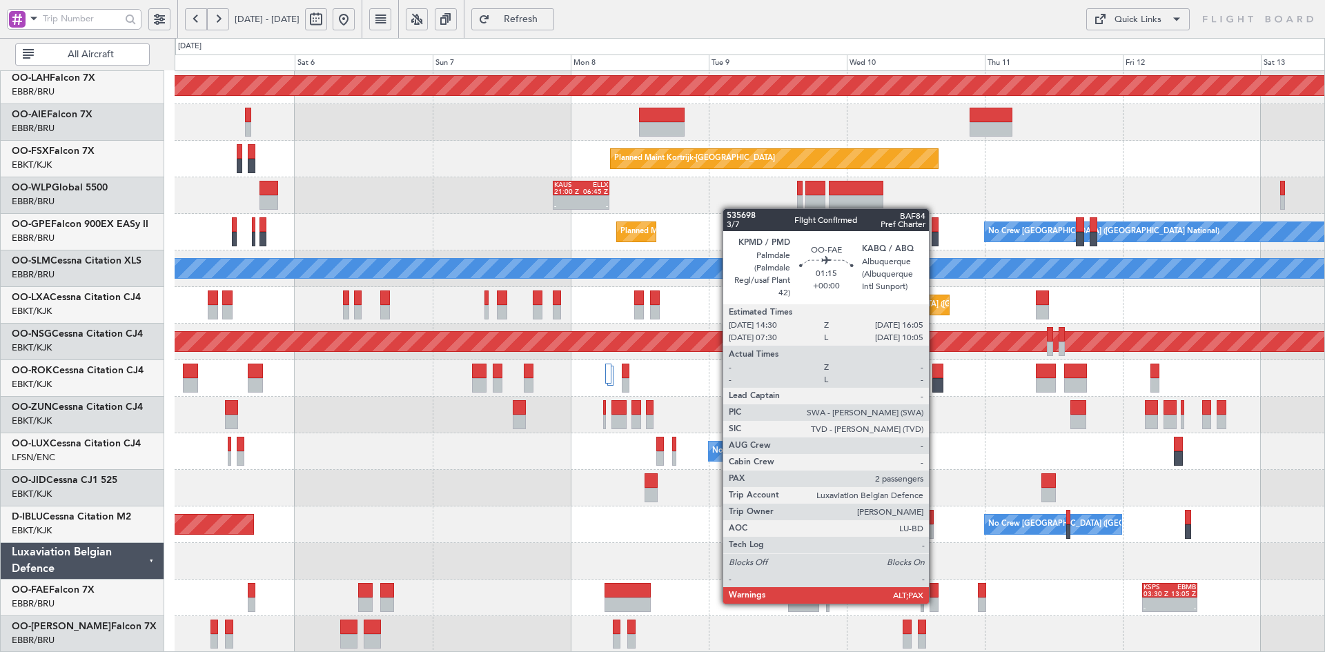
click at [935, 603] on div at bounding box center [935, 605] width 10 height 14
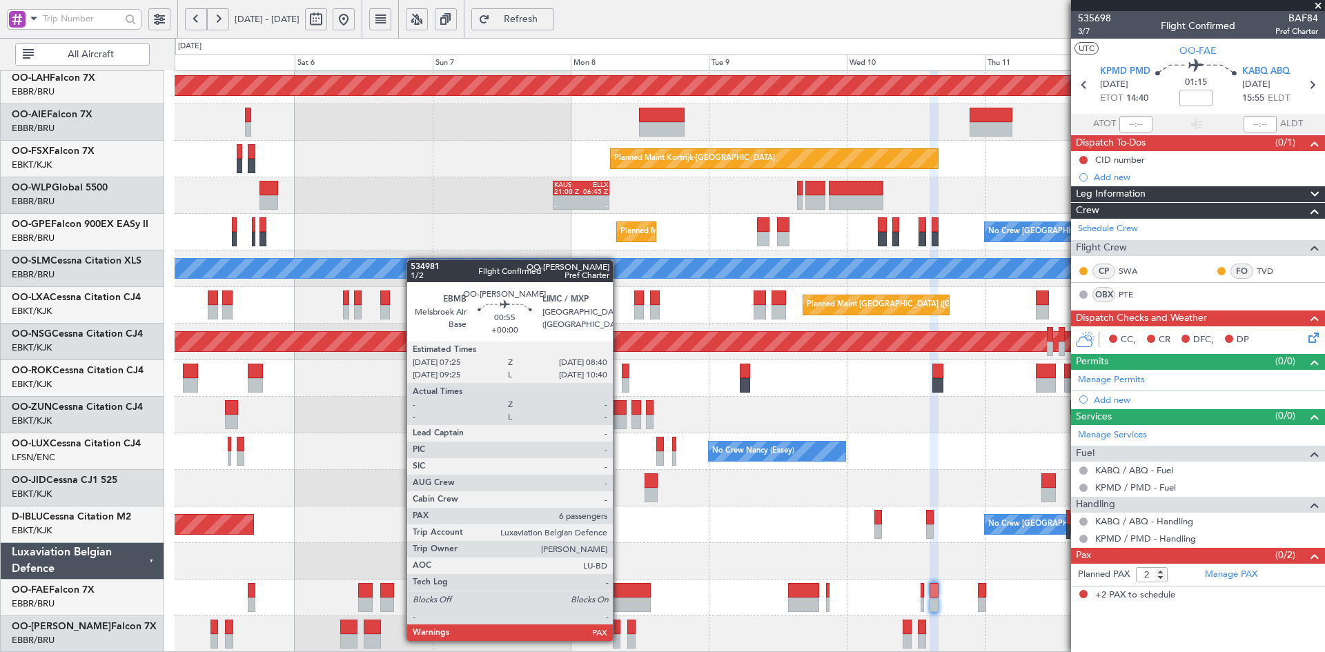
click at [619, 640] on div at bounding box center [617, 641] width 8 height 14
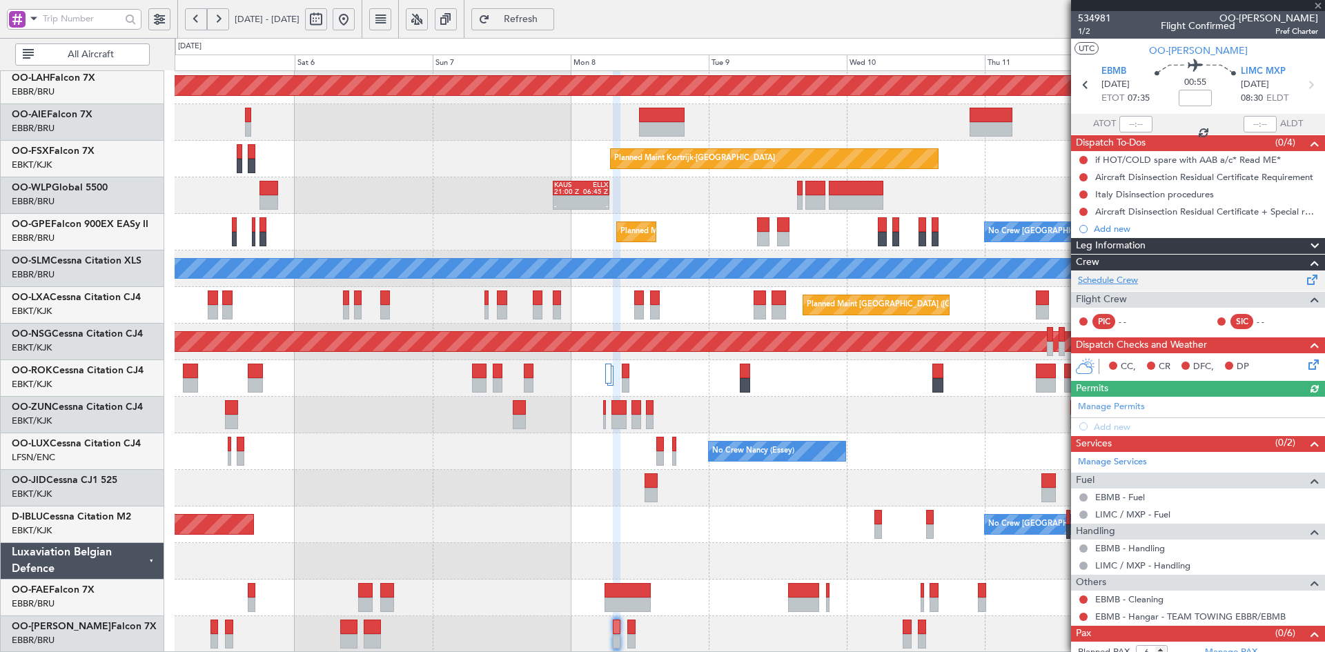
click at [1126, 275] on link "Schedule Crew" at bounding box center [1108, 281] width 60 height 14
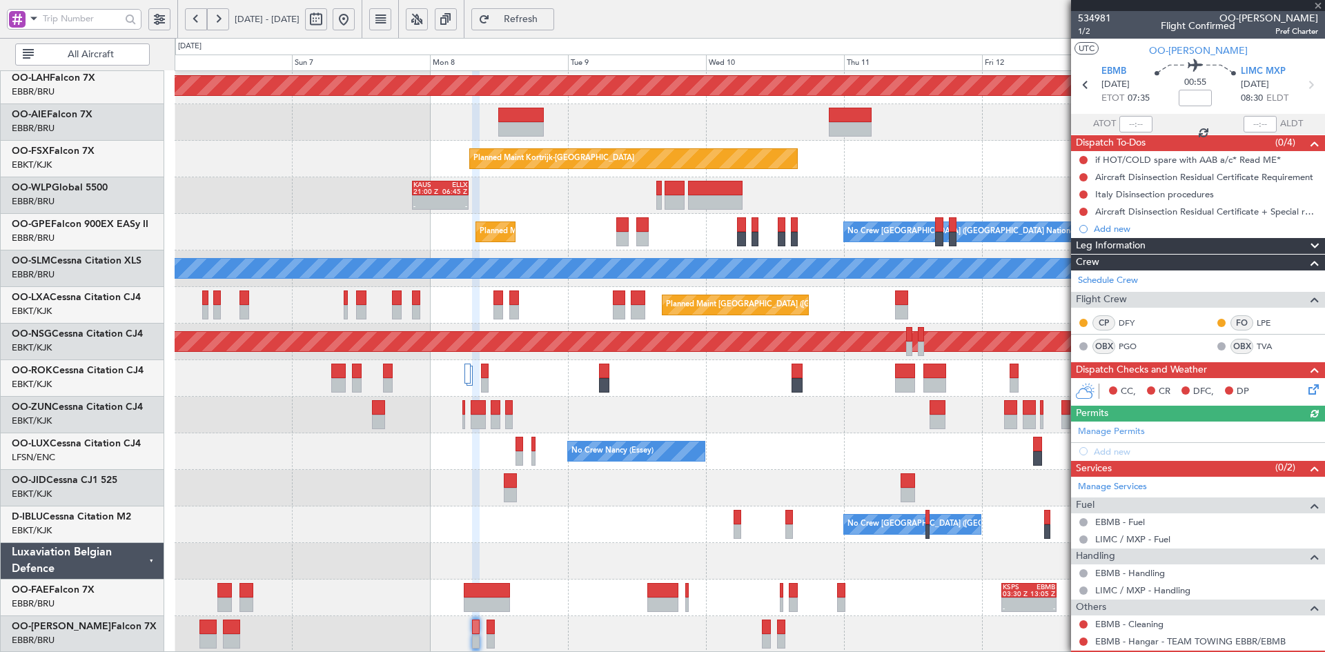
click at [859, 390] on div "Planned Maint Alton-st Louis (St Louis Regl) Planned Maint Kortrijk-Wevelgem - …" at bounding box center [750, 287] width 1150 height 732
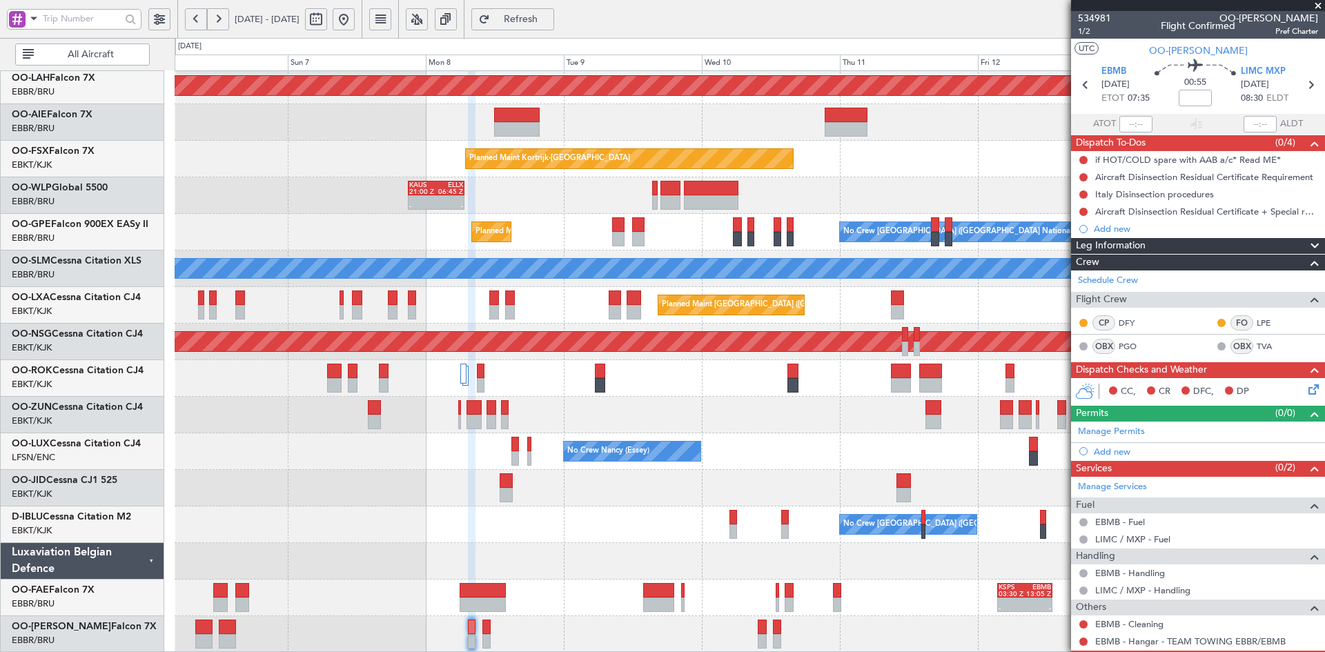
drag, startPoint x: 379, startPoint y: 23, endPoint x: 384, endPoint y: 19, distance: 7.3
click at [355, 22] on button at bounding box center [344, 19] width 22 height 22
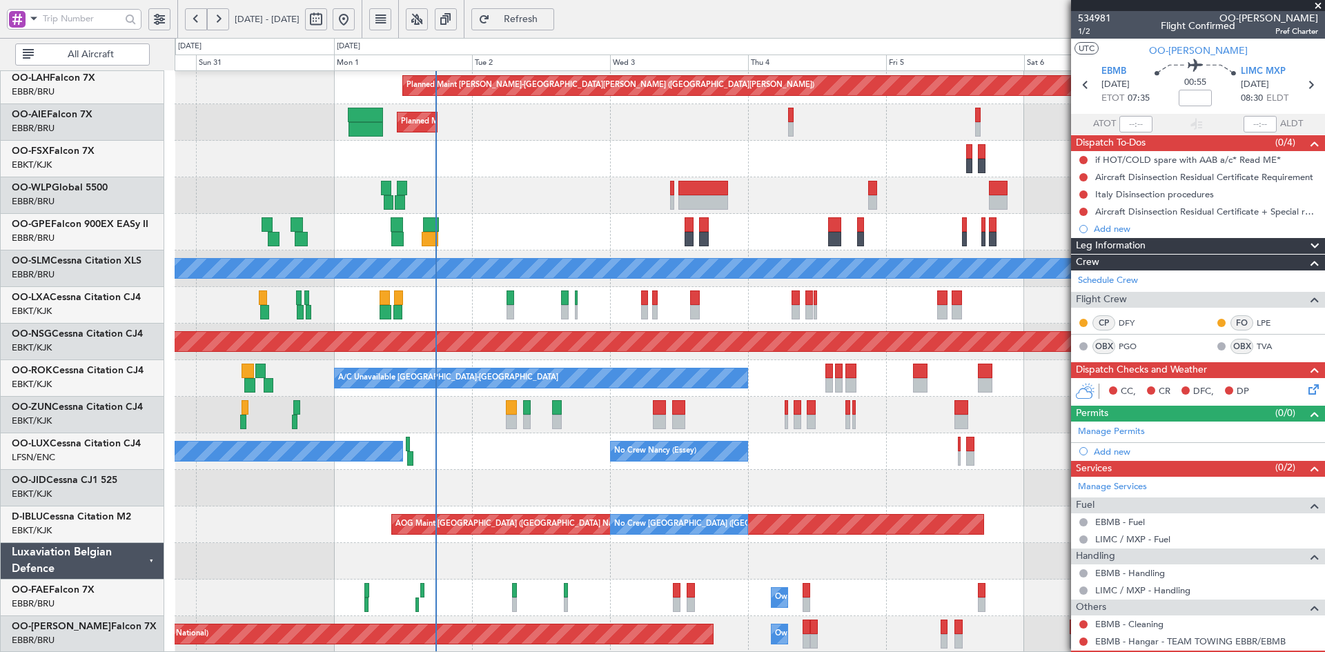
click at [890, 376] on div "A/C Unavailable Kortrijk-Wevelgem Planned Maint Kortrijk-Wevelgem" at bounding box center [750, 378] width 1150 height 37
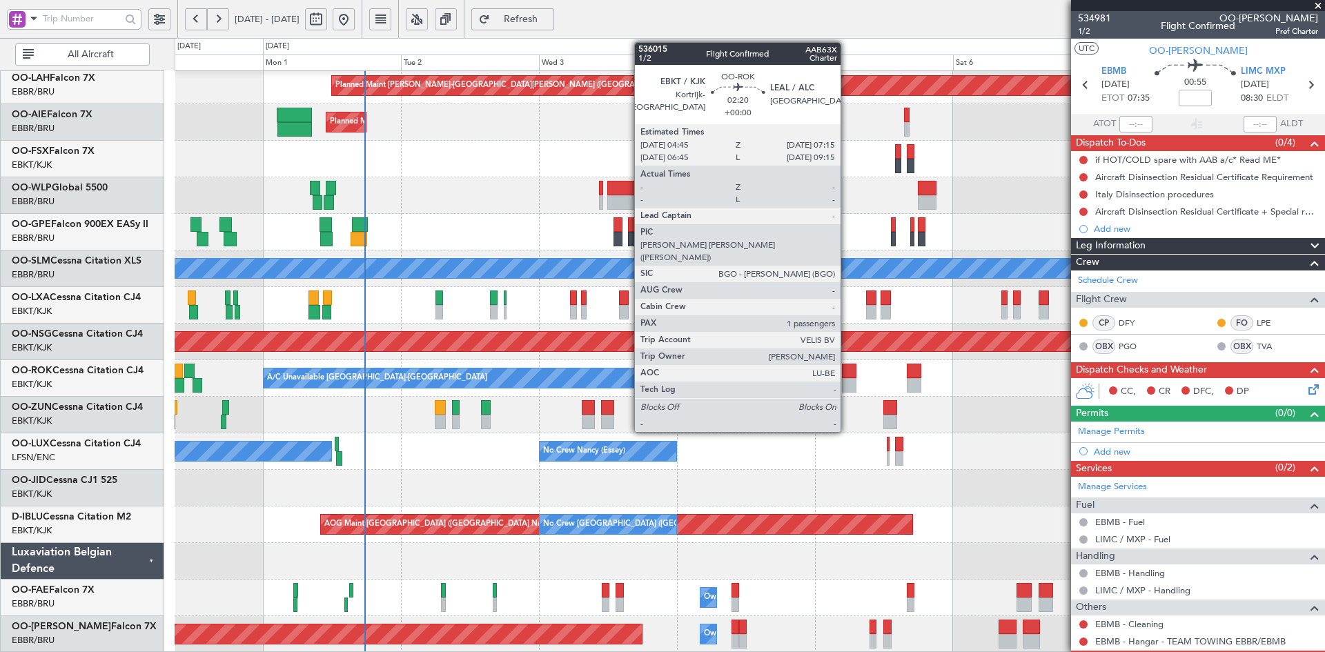
click at [847, 381] on div at bounding box center [849, 385] width 14 height 14
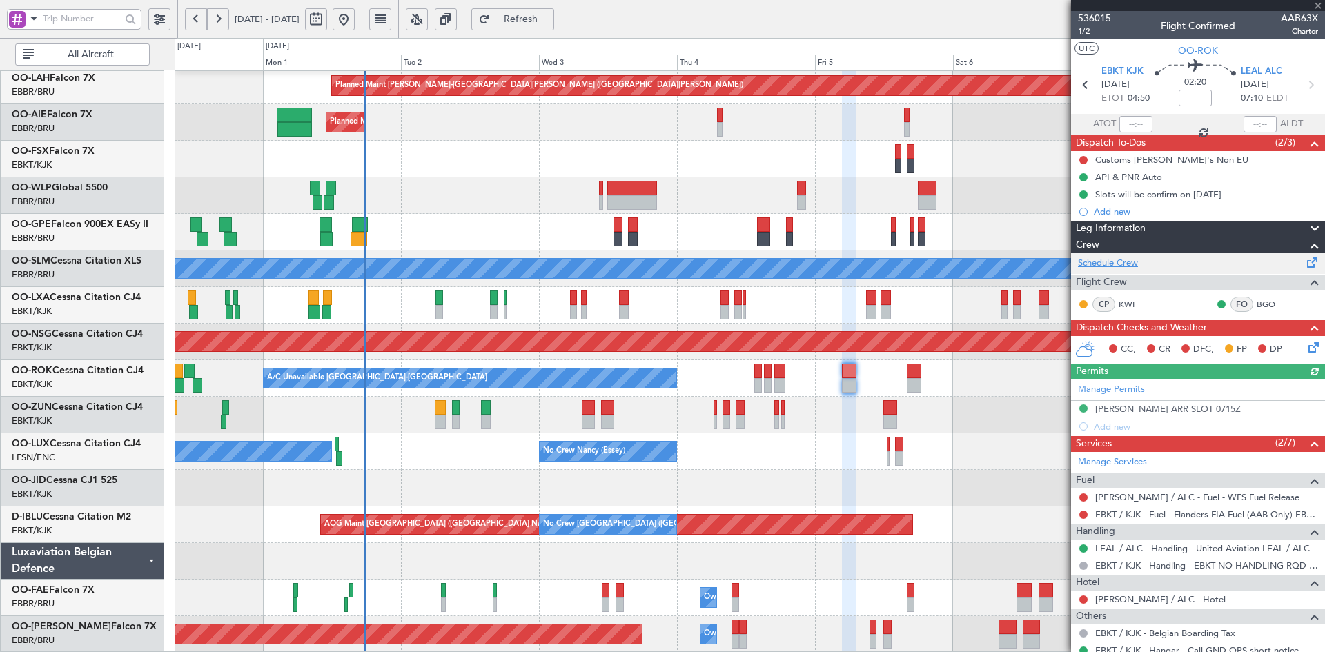
click at [1133, 260] on link "Schedule Crew" at bounding box center [1108, 264] width 60 height 14
click at [688, 177] on div "Planned Maint Kortrijk-[GEOGRAPHIC_DATA]" at bounding box center [750, 159] width 1150 height 37
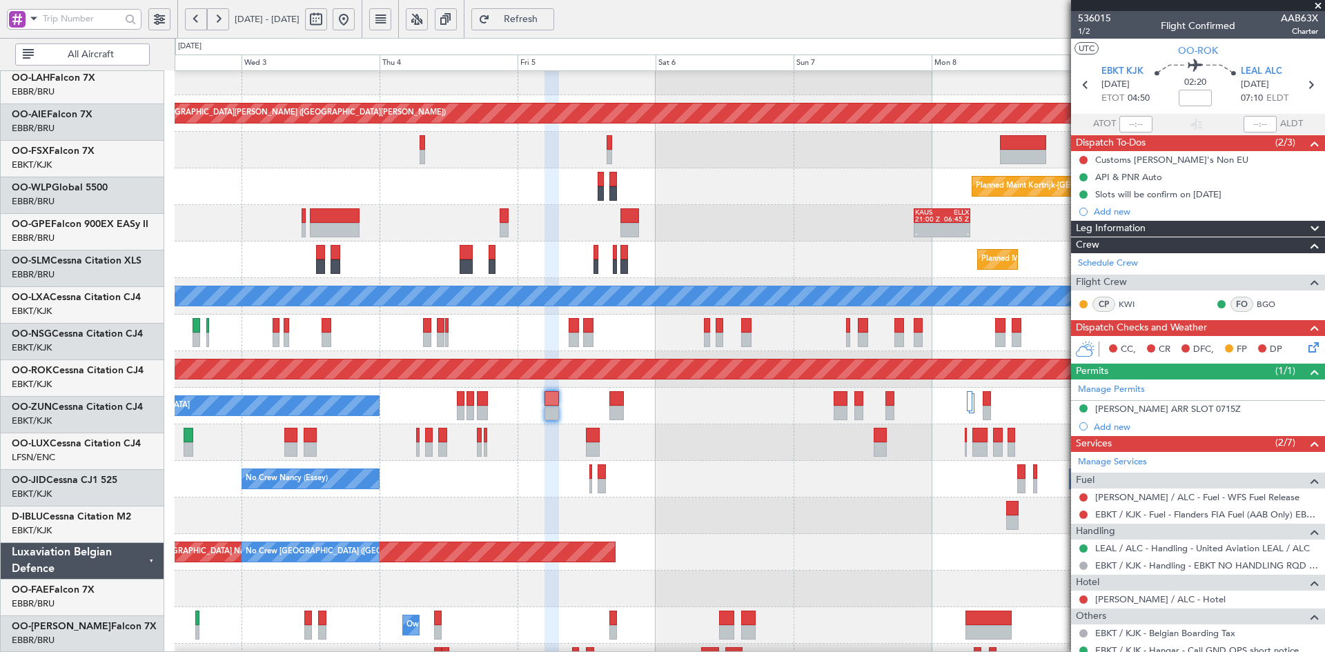
scroll to position [122, 0]
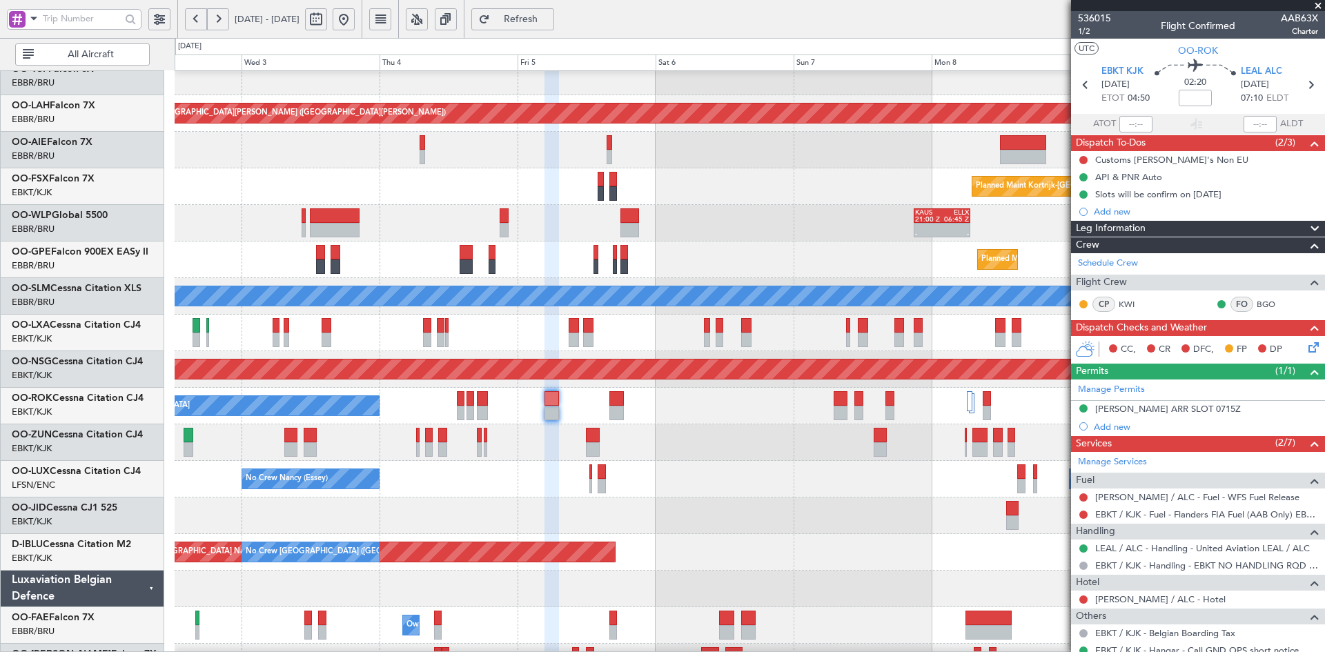
click at [455, 179] on div "Planned Maint Kortrijk-[GEOGRAPHIC_DATA]" at bounding box center [750, 186] width 1150 height 37
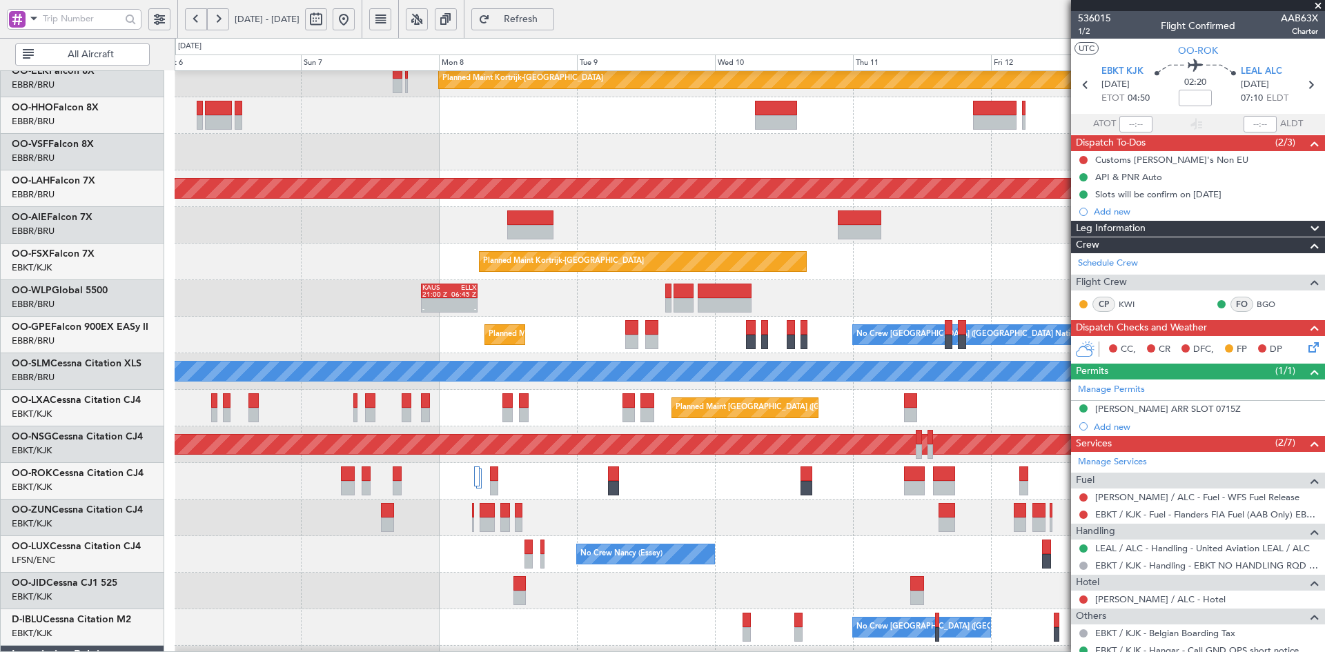
scroll to position [46, 0]
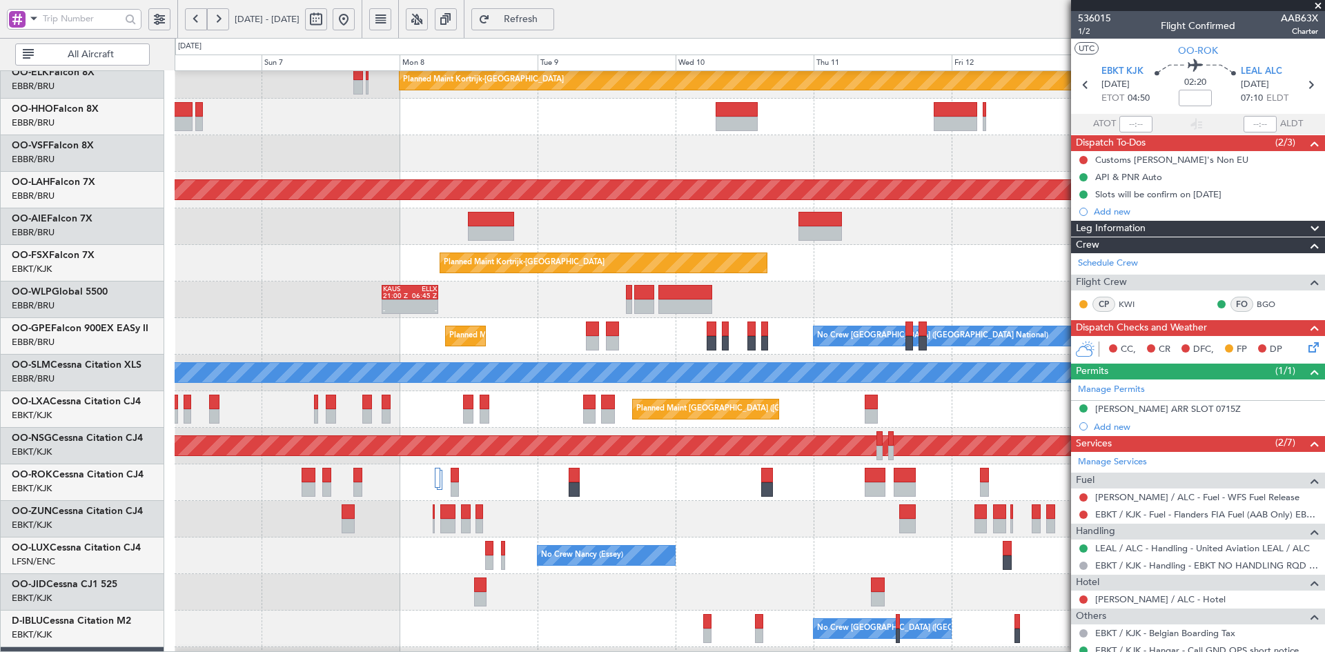
click at [618, 244] on div at bounding box center [750, 226] width 1150 height 37
click at [1318, 3] on span at bounding box center [1318, 6] width 14 height 12
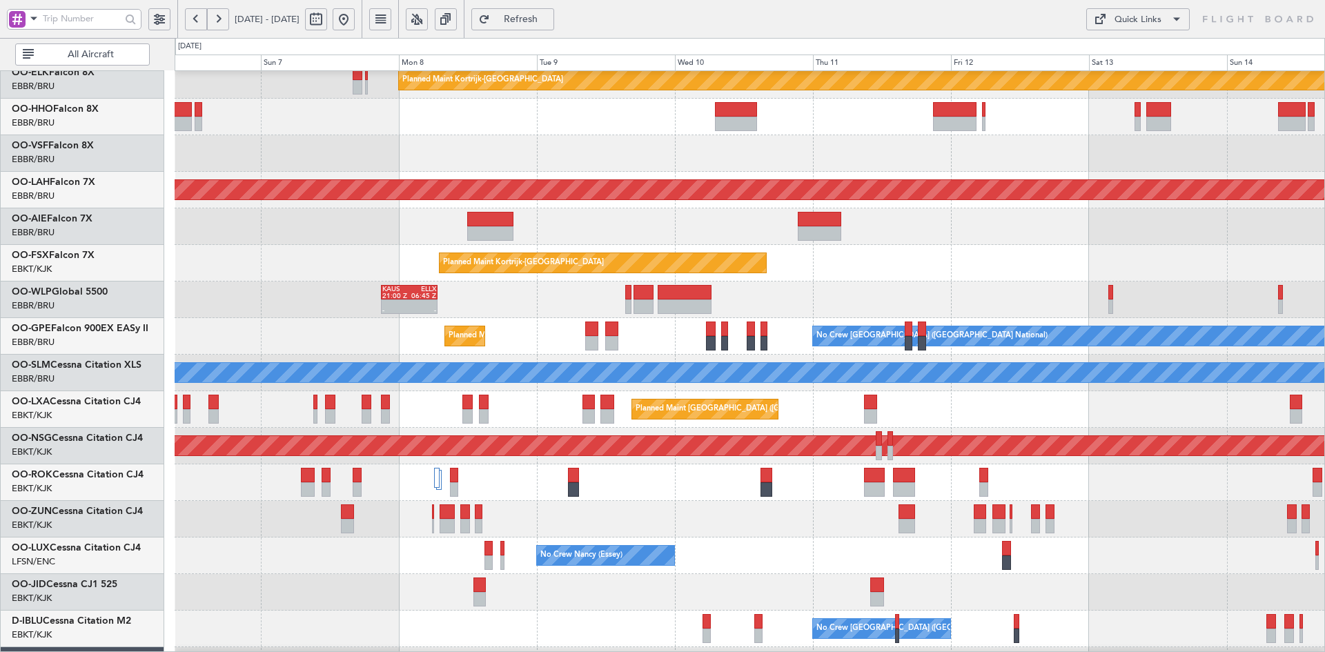
type input "0"
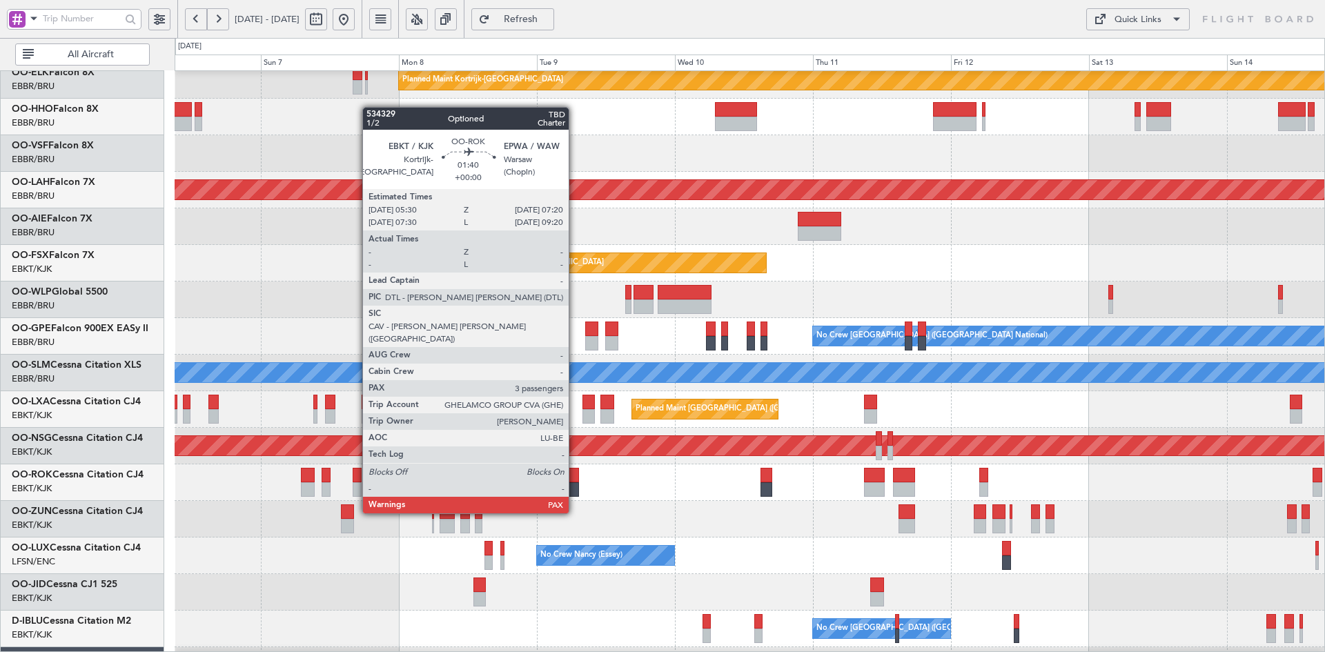
click at [575, 487] on div at bounding box center [573, 489] width 11 height 14
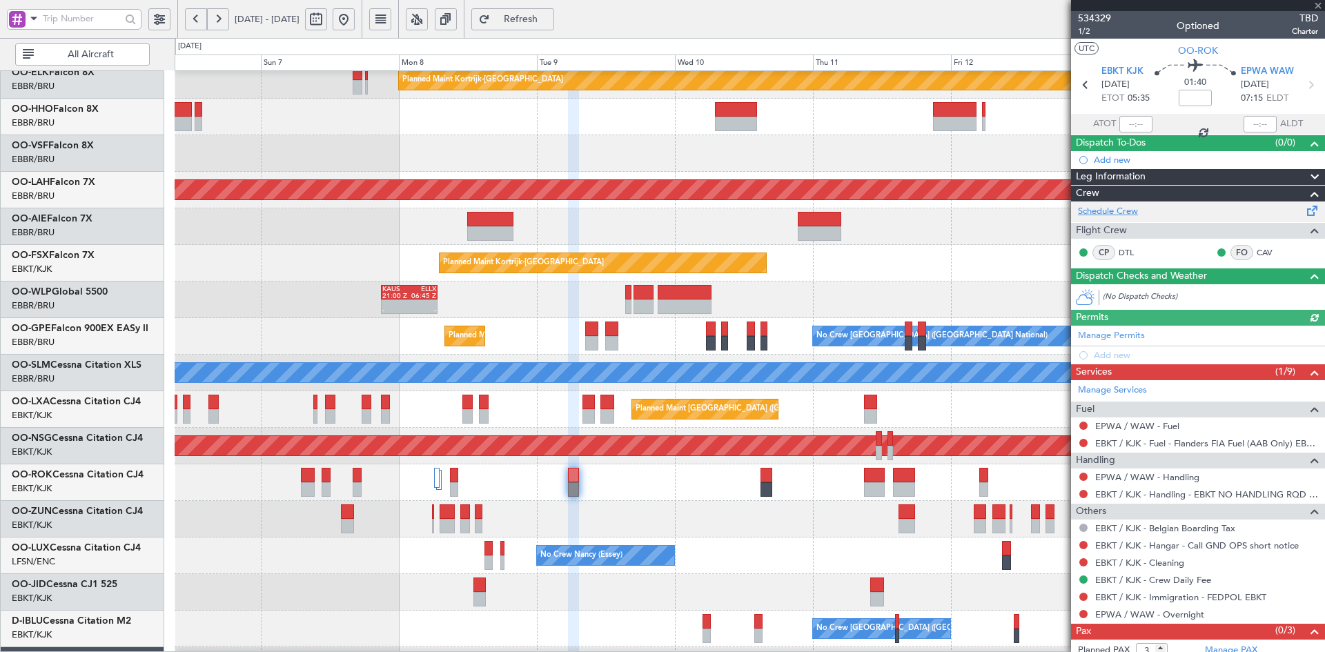
click at [1117, 210] on link "Schedule Crew" at bounding box center [1108, 212] width 60 height 14
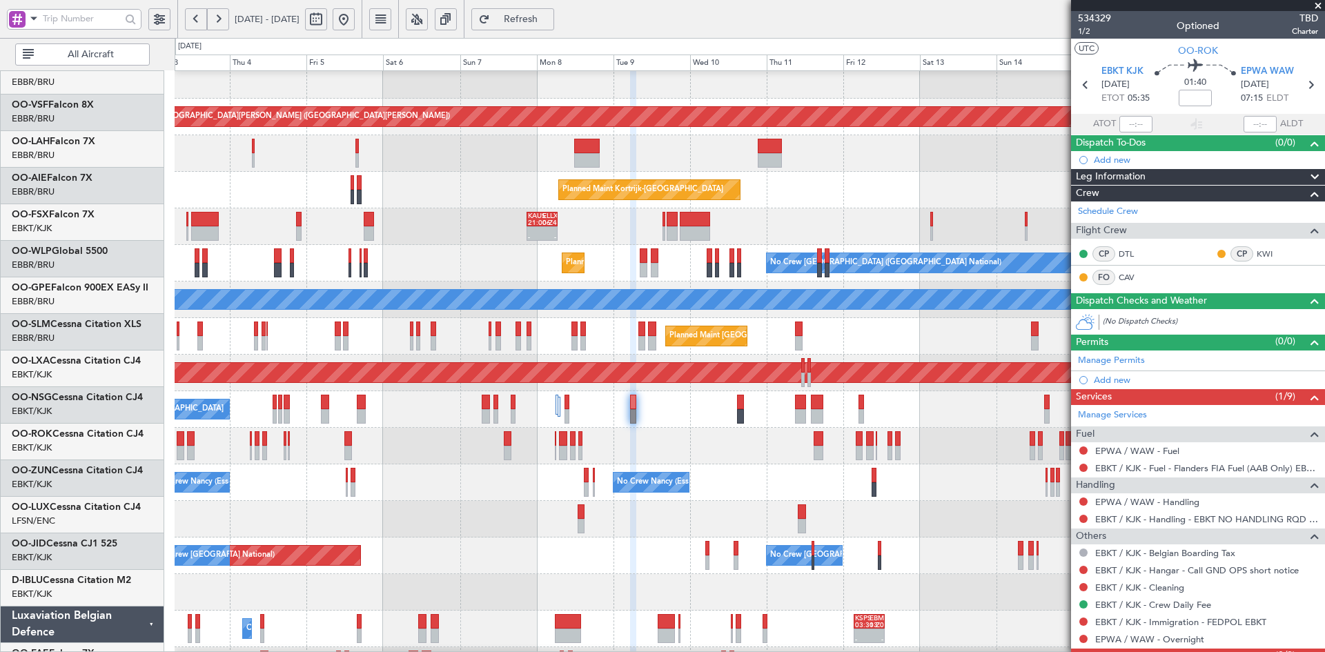
scroll to position [119, 0]
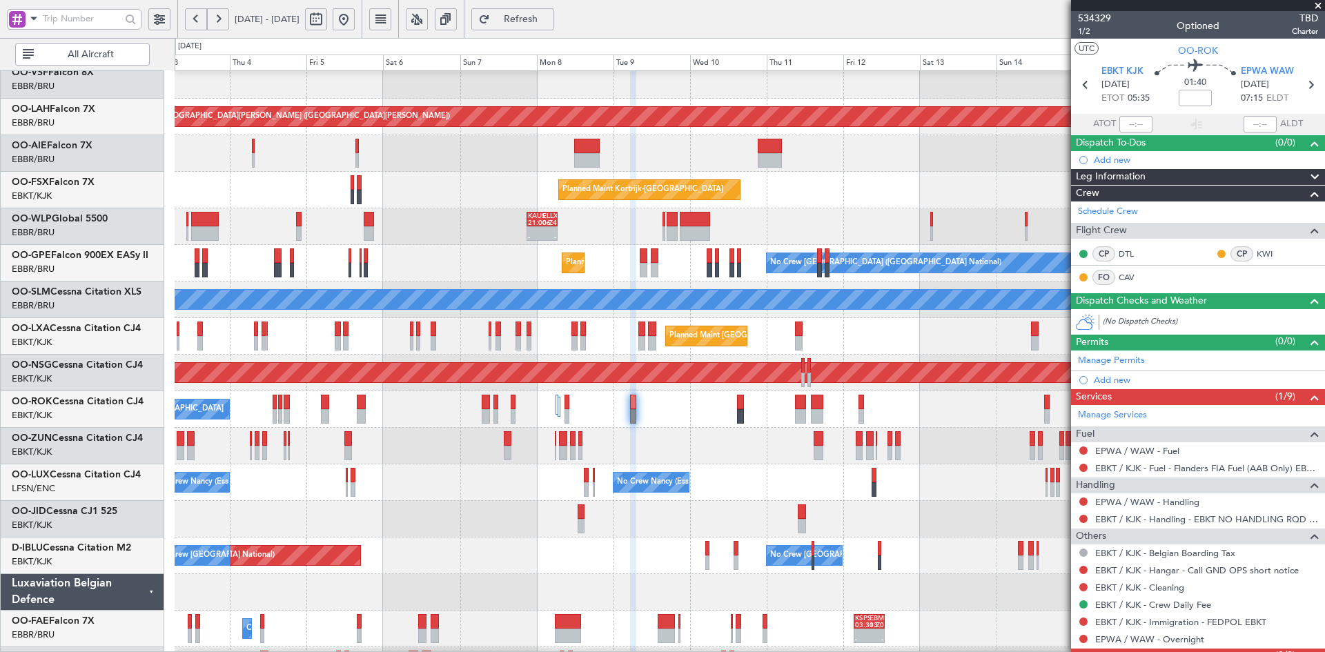
click at [609, 262] on div "No Crew Brussels (Brussels National) Planned Maint Brussels (Brussels National)…" at bounding box center [750, 263] width 1150 height 37
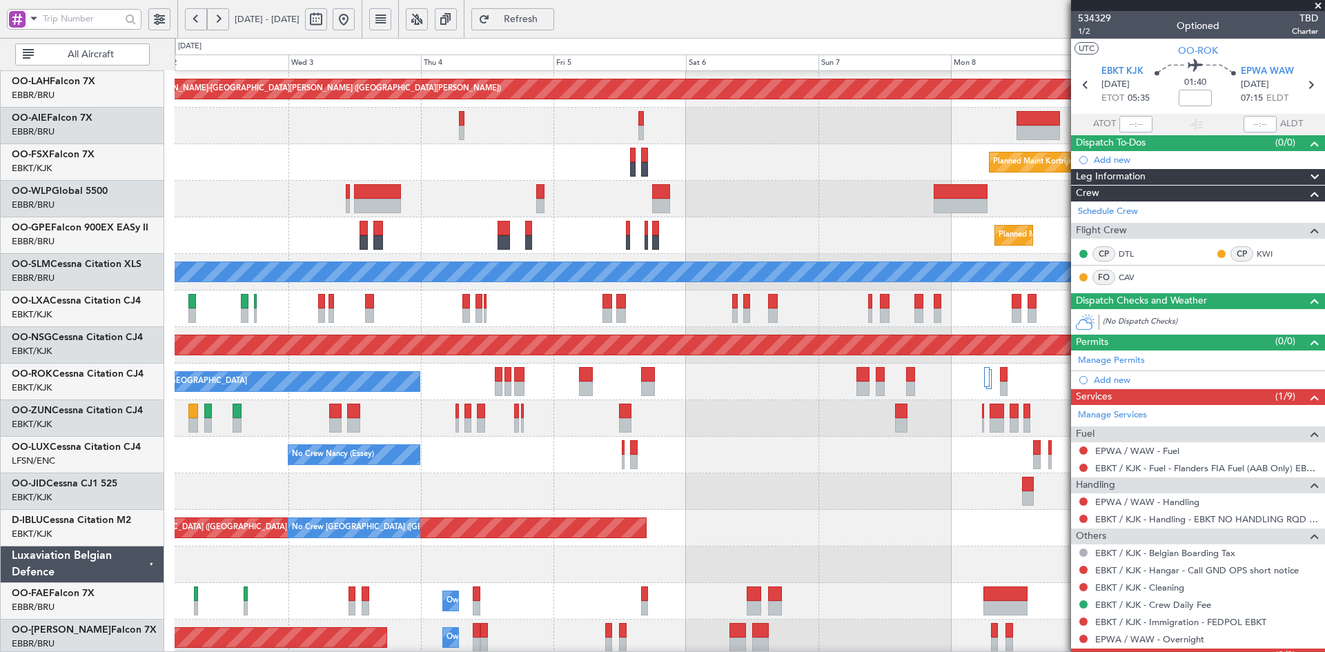
click at [902, 380] on div "A/C Unavailable [GEOGRAPHIC_DATA]-[GEOGRAPHIC_DATA]" at bounding box center [750, 382] width 1150 height 37
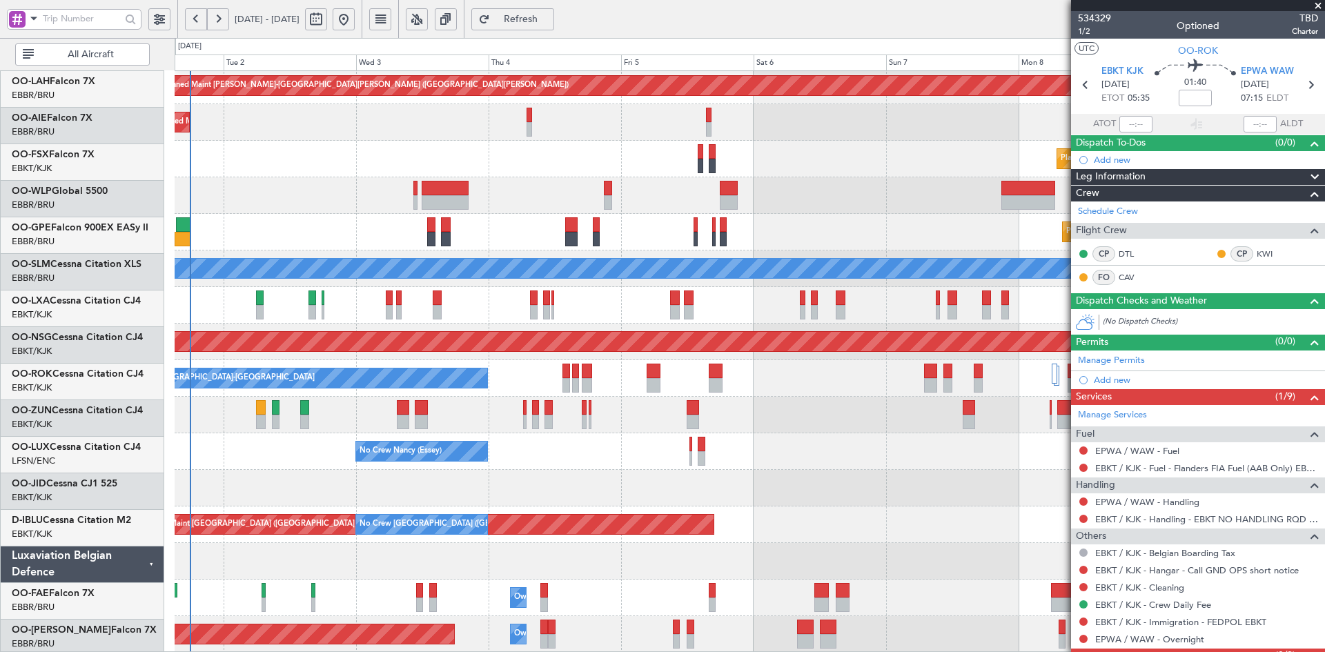
scroll to position [150, 0]
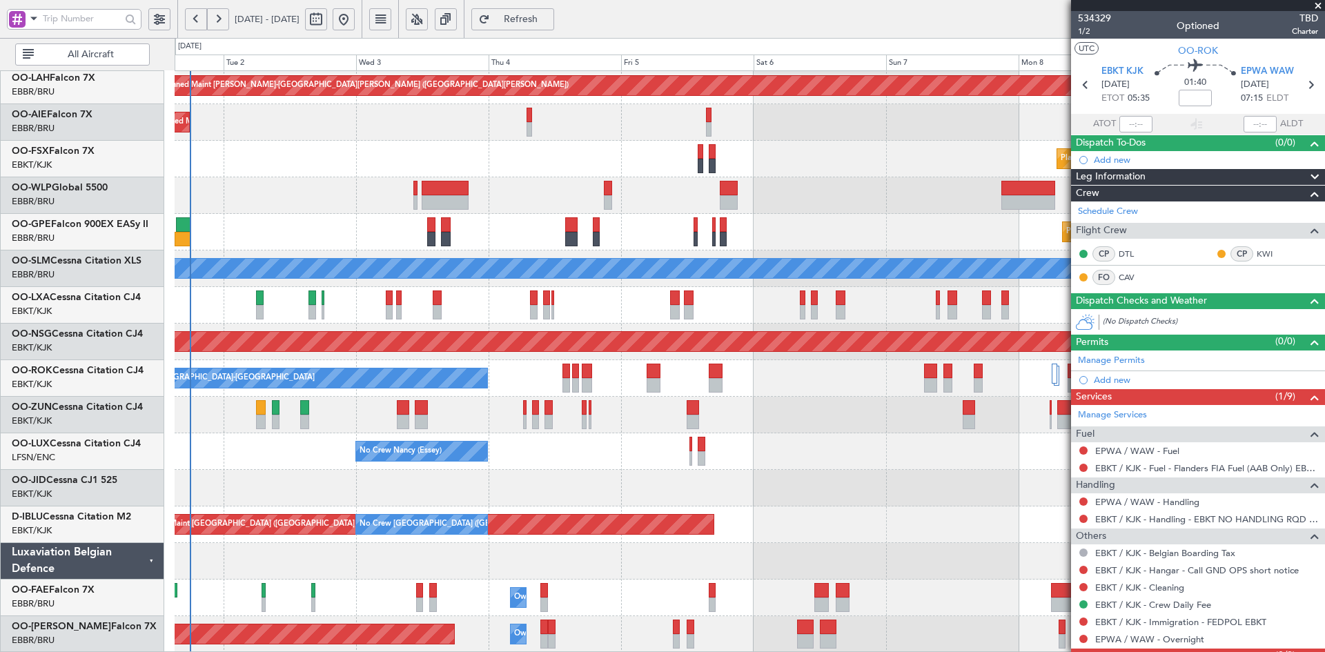
click at [727, 403] on div at bounding box center [750, 415] width 1150 height 37
click at [1316, 2] on span at bounding box center [1318, 6] width 14 height 12
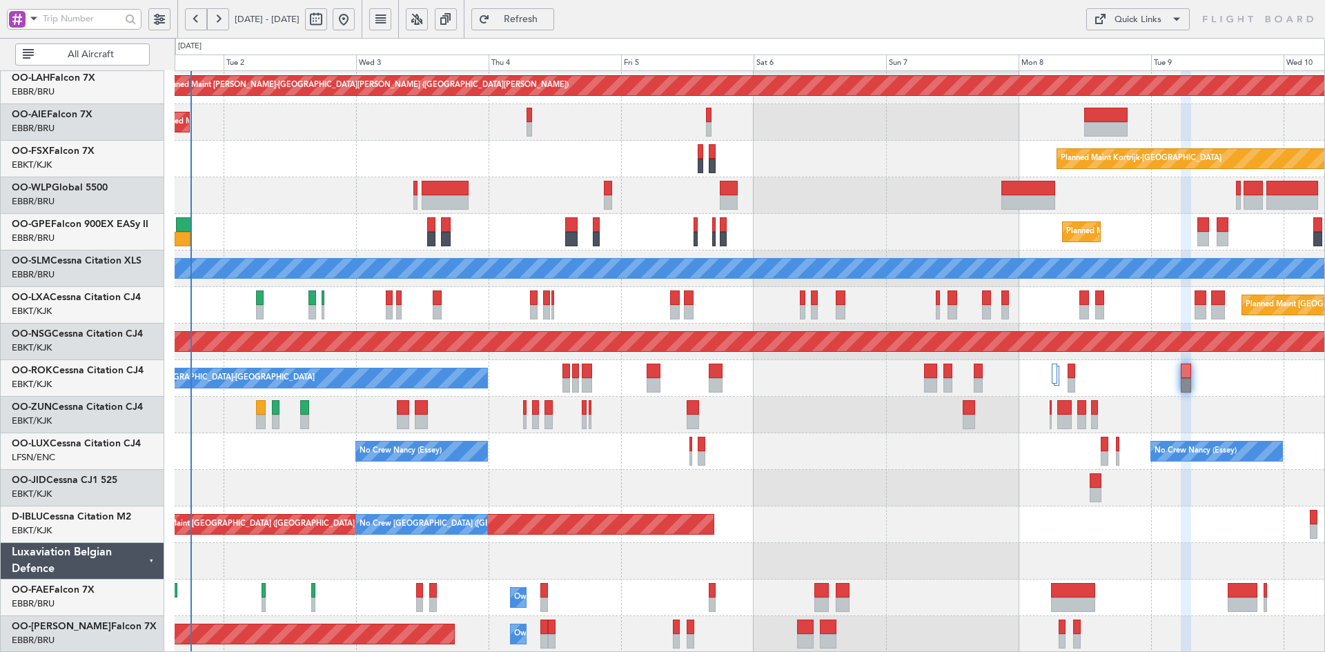
type input "0"
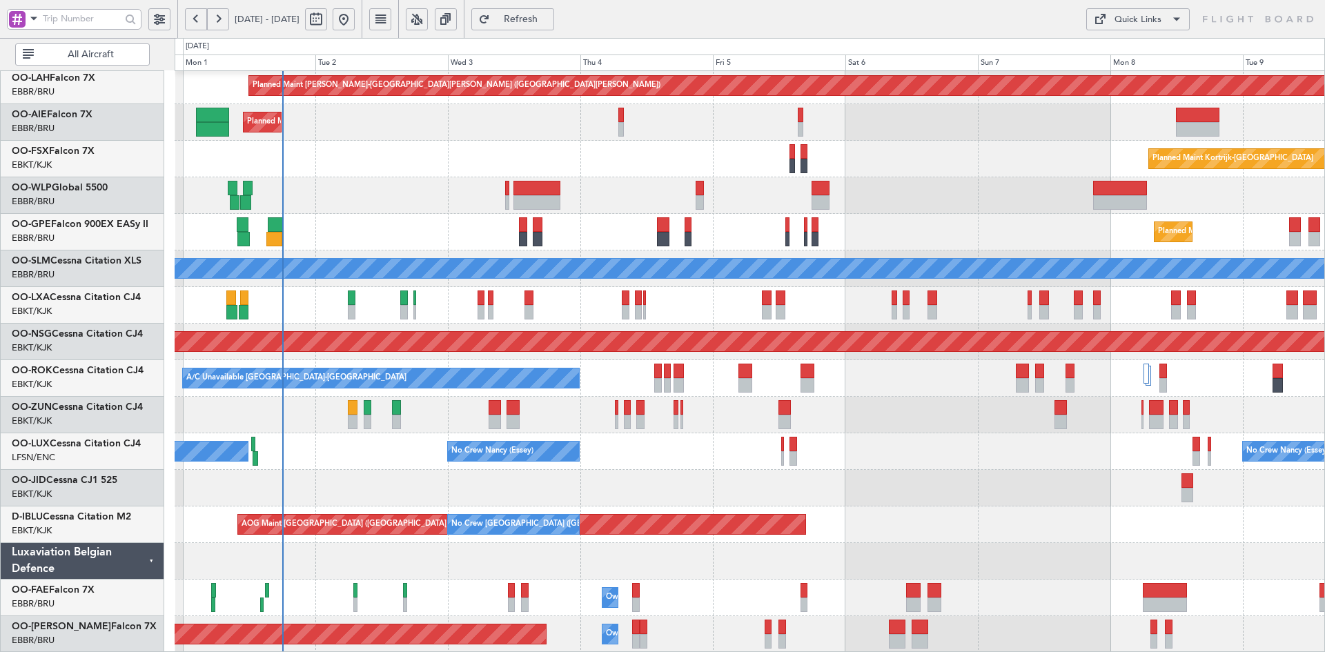
click at [949, 202] on div "Planned Maint [GEOGRAPHIC_DATA] ([GEOGRAPHIC_DATA])" at bounding box center [750, 195] width 1150 height 37
click at [707, 201] on div "Planned Maint Alton-st Louis (St Louis Regl) Planned Maint London (Farnborough)…" at bounding box center [750, 287] width 1150 height 732
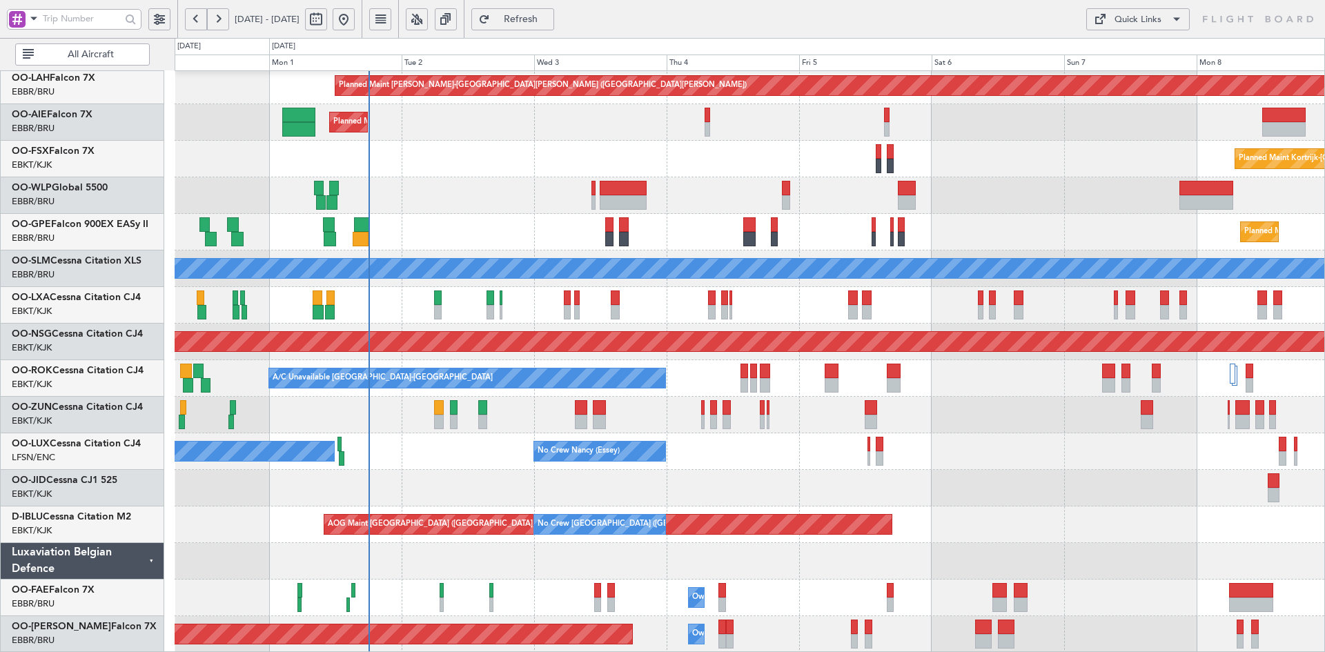
scroll to position [146, 0]
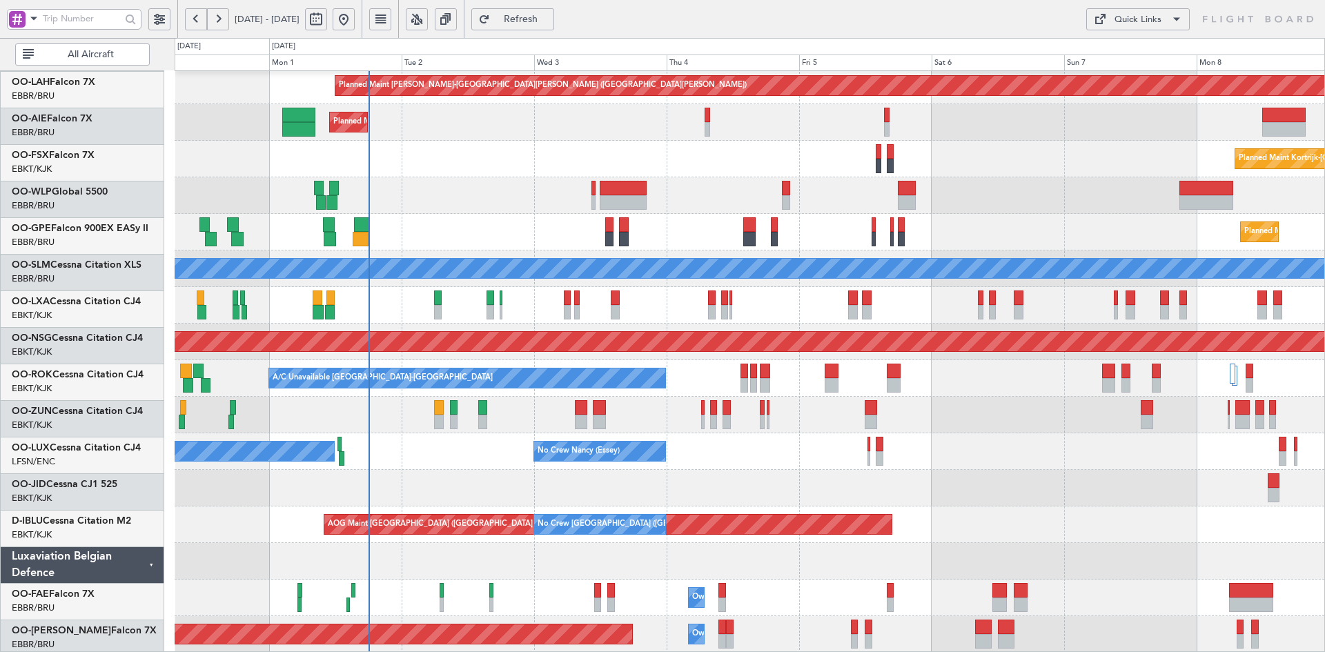
click at [578, 214] on div "Planned Maint [GEOGRAPHIC_DATA] ([GEOGRAPHIC_DATA])" at bounding box center [750, 195] width 1150 height 37
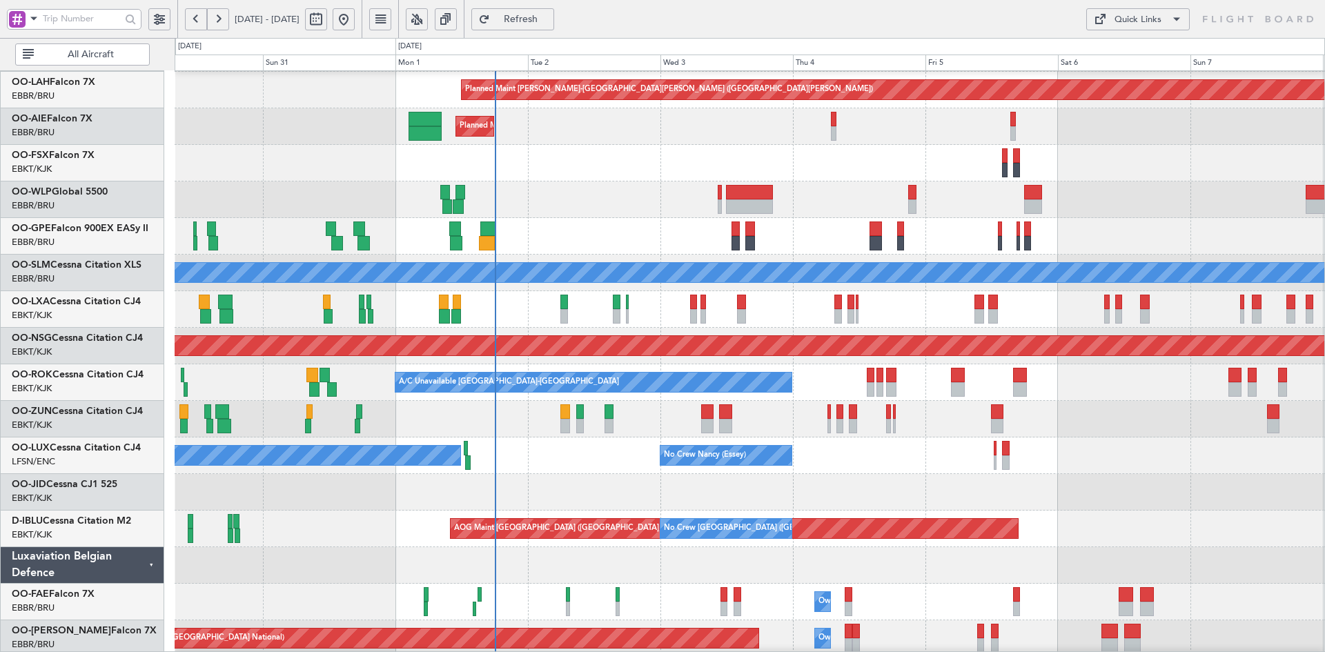
click at [515, 218] on div "Planned Maint [GEOGRAPHIC_DATA] ([GEOGRAPHIC_DATA])" at bounding box center [750, 200] width 1150 height 37
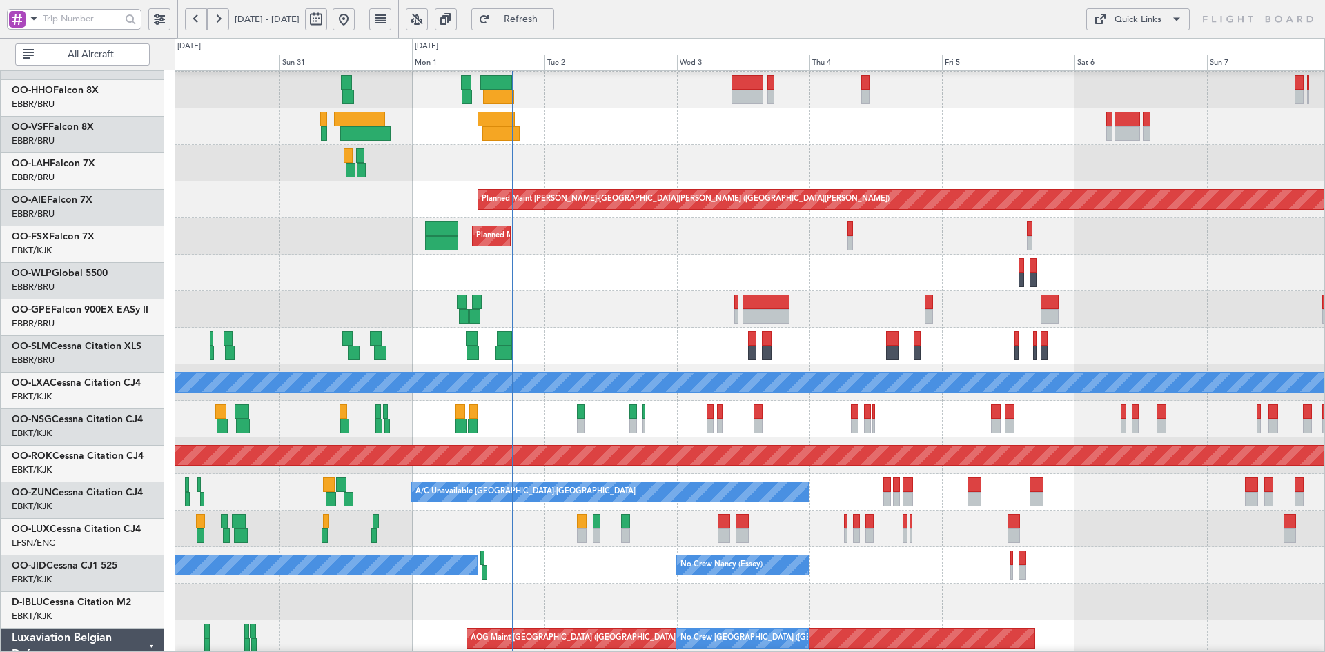
scroll to position [36, 0]
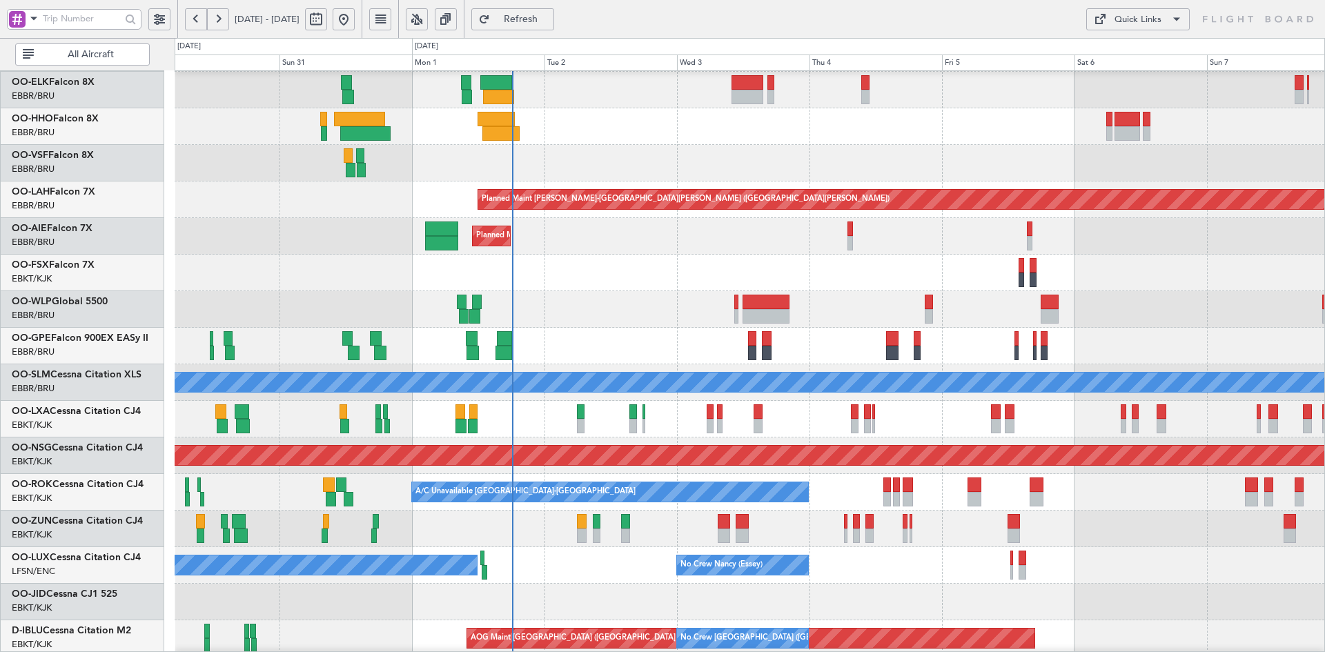
click at [583, 287] on div "Planned Maint Kortrijk-[GEOGRAPHIC_DATA] Planned Maint [GEOGRAPHIC_DATA]-[GEOGR…" at bounding box center [750, 273] width 1150 height 37
click at [564, 547] on div "No Crew Paris (Le Bourget) No Crew Nancy (Essey) No Crew Nancy (Essey) Planned …" at bounding box center [750, 565] width 1150 height 37
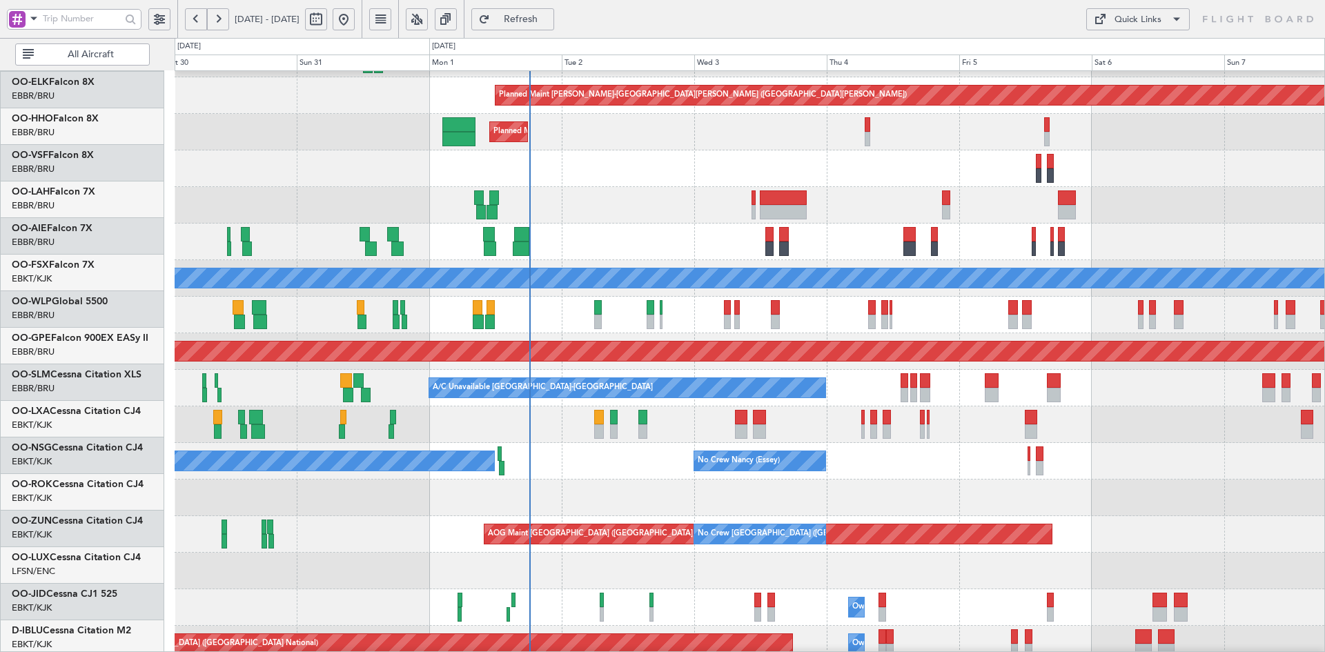
scroll to position [140, 0]
